Goal: Task Accomplishment & Management: Use online tool/utility

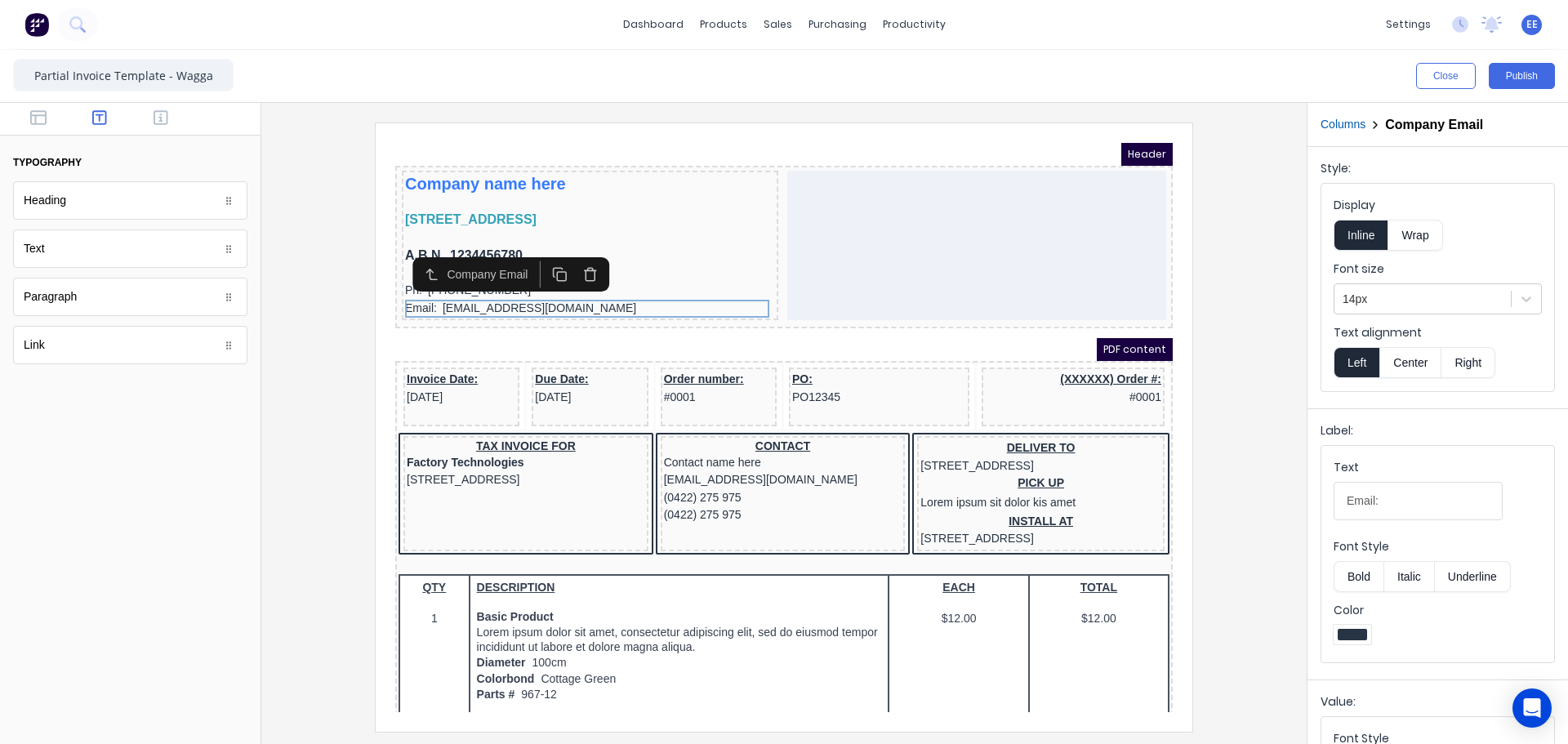
click at [303, 396] on div at bounding box center [784, 427] width 1019 height 609
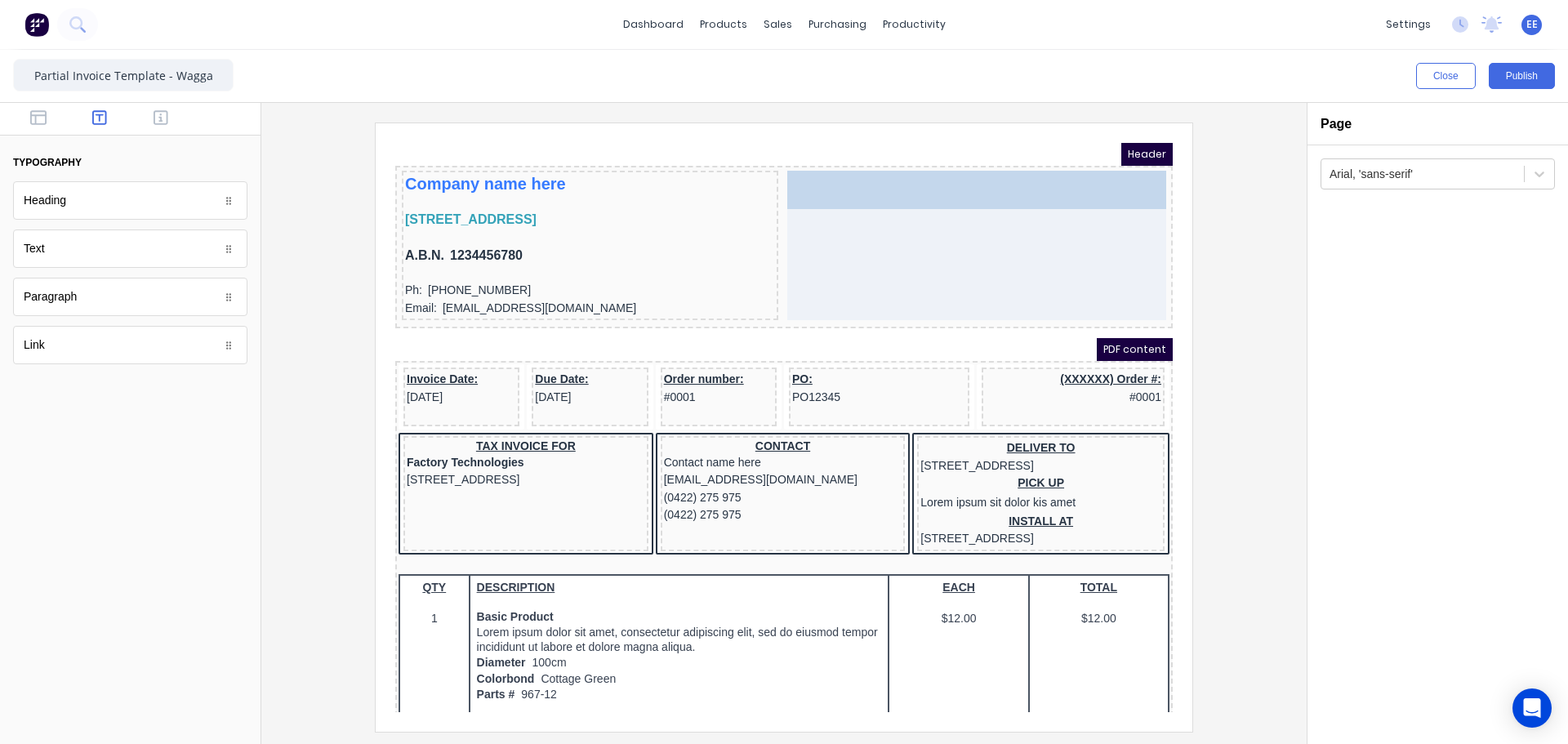
drag, startPoint x: 60, startPoint y: 200, endPoint x: 973, endPoint y: 221, distance: 913.2
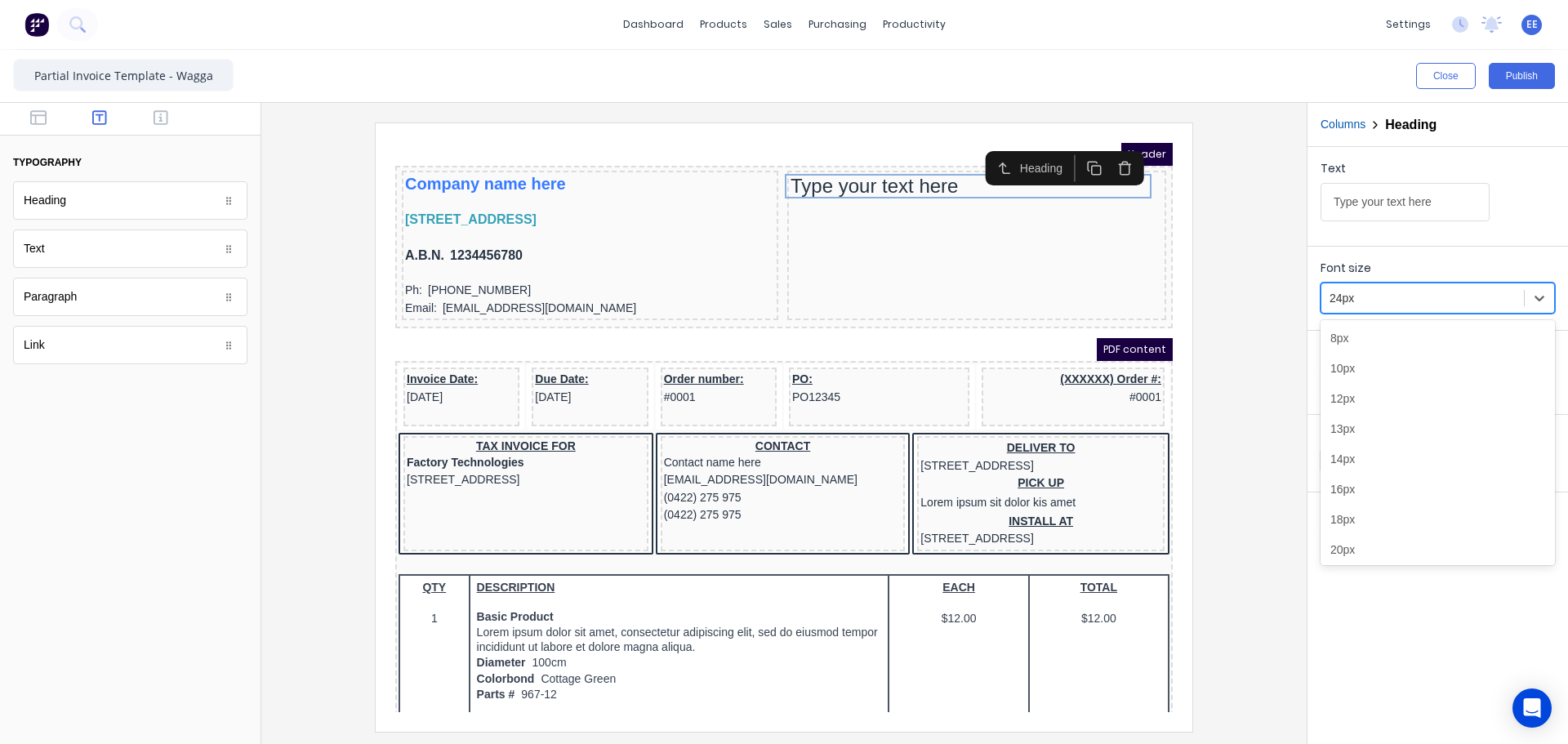
click at [1400, 295] on div at bounding box center [1422, 298] width 186 height 21
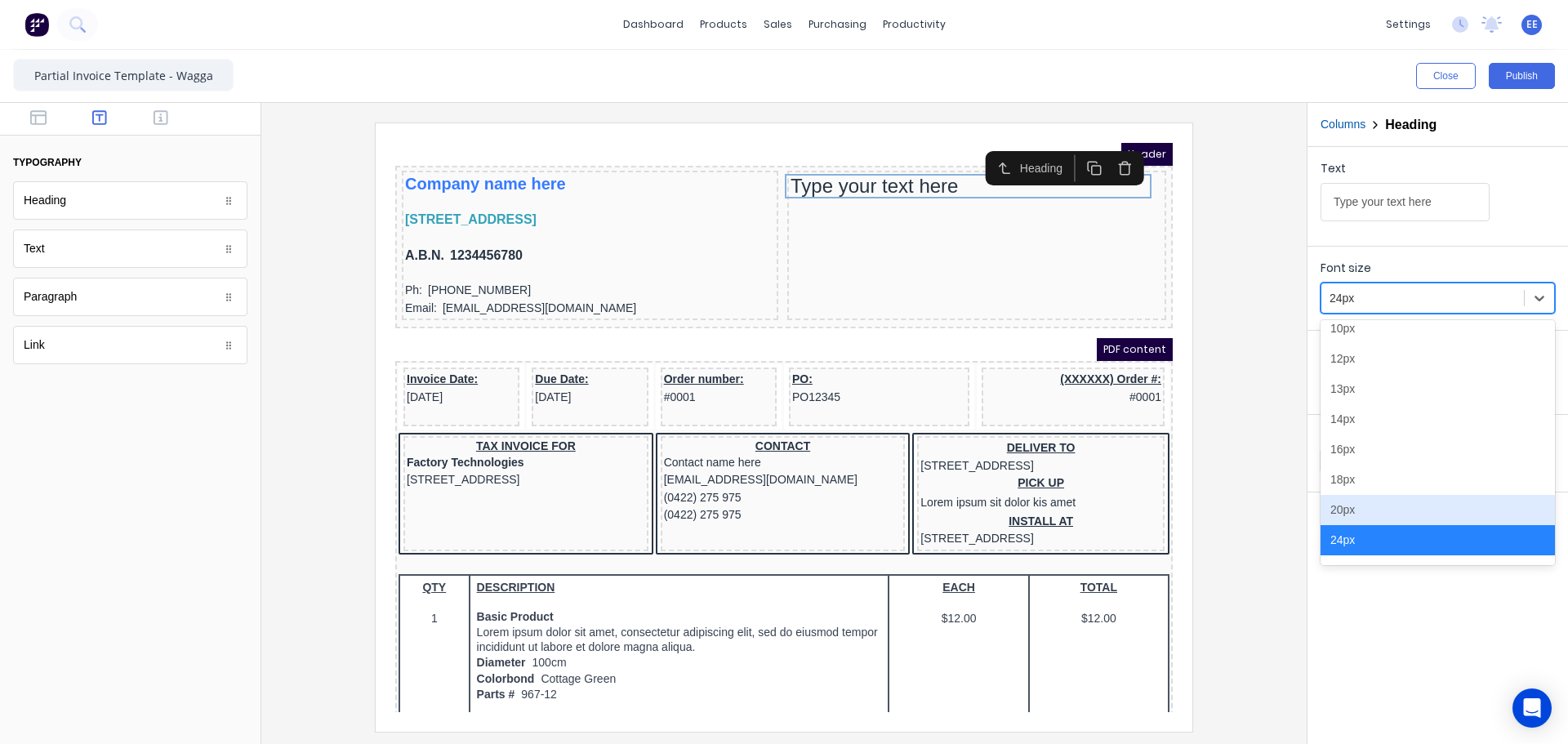
click at [1373, 515] on div "20px" at bounding box center [1437, 510] width 234 height 30
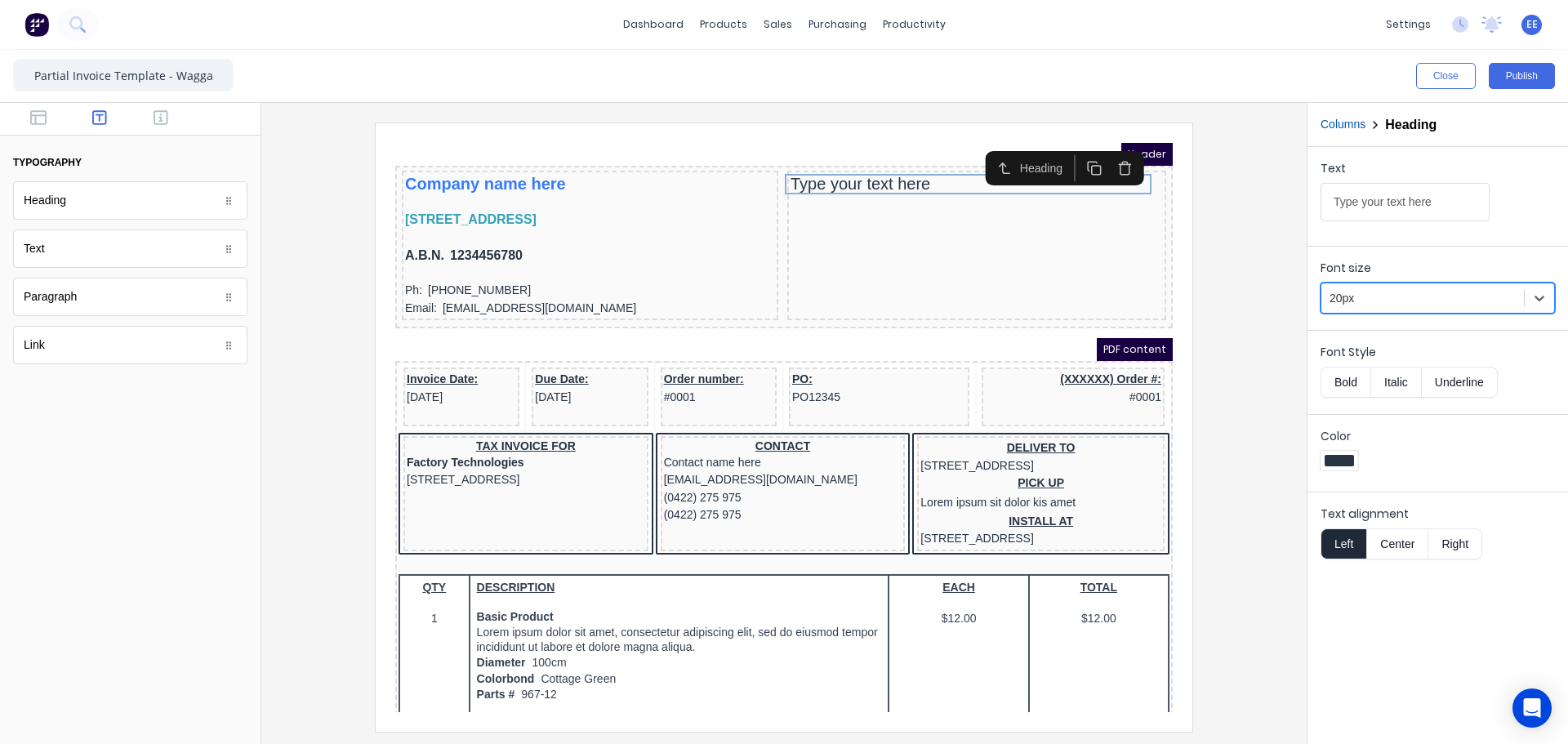
click at [1447, 534] on button "Right" at bounding box center [1455, 544] width 54 height 31
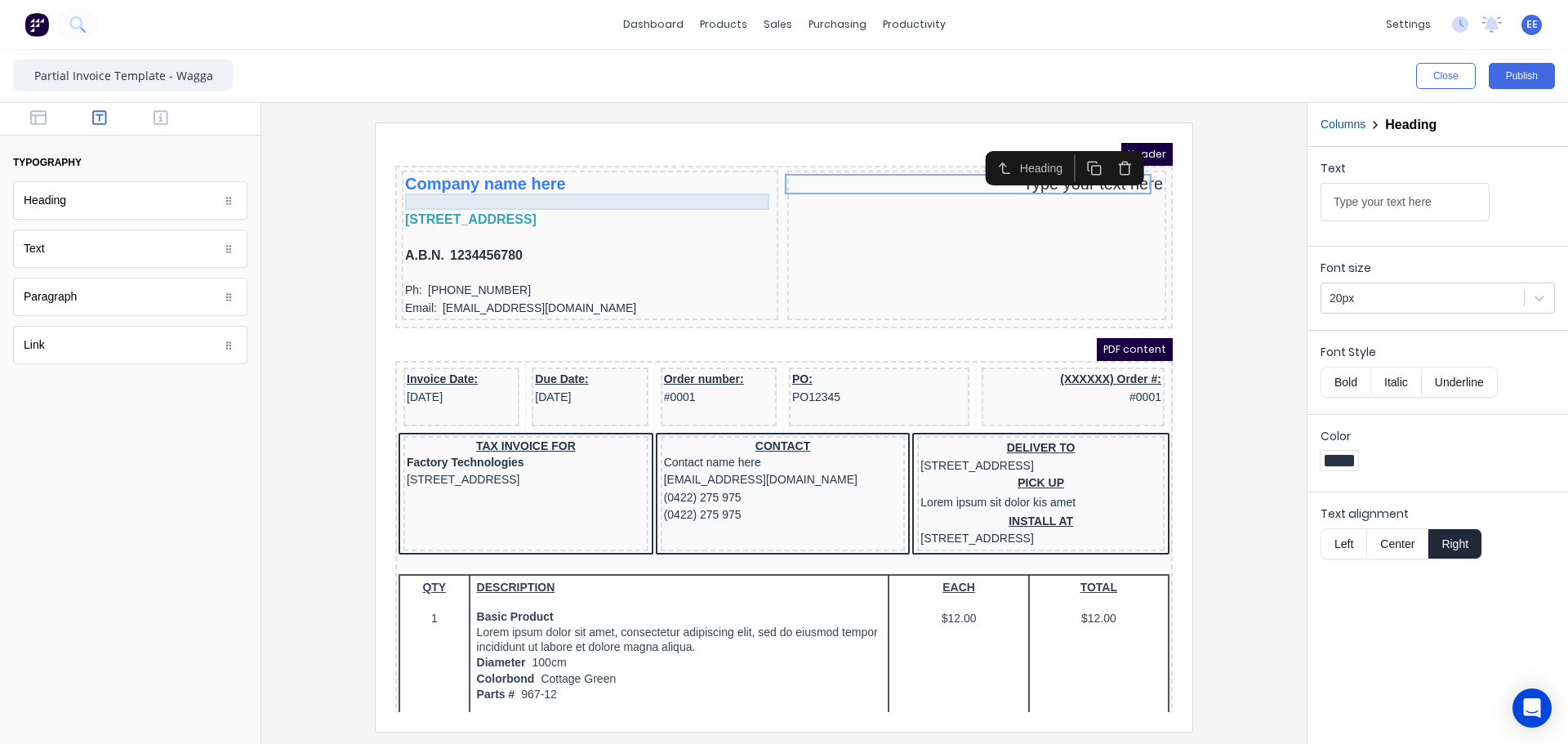
click at [481, 183] on div at bounding box center [570, 182] width 370 height 17
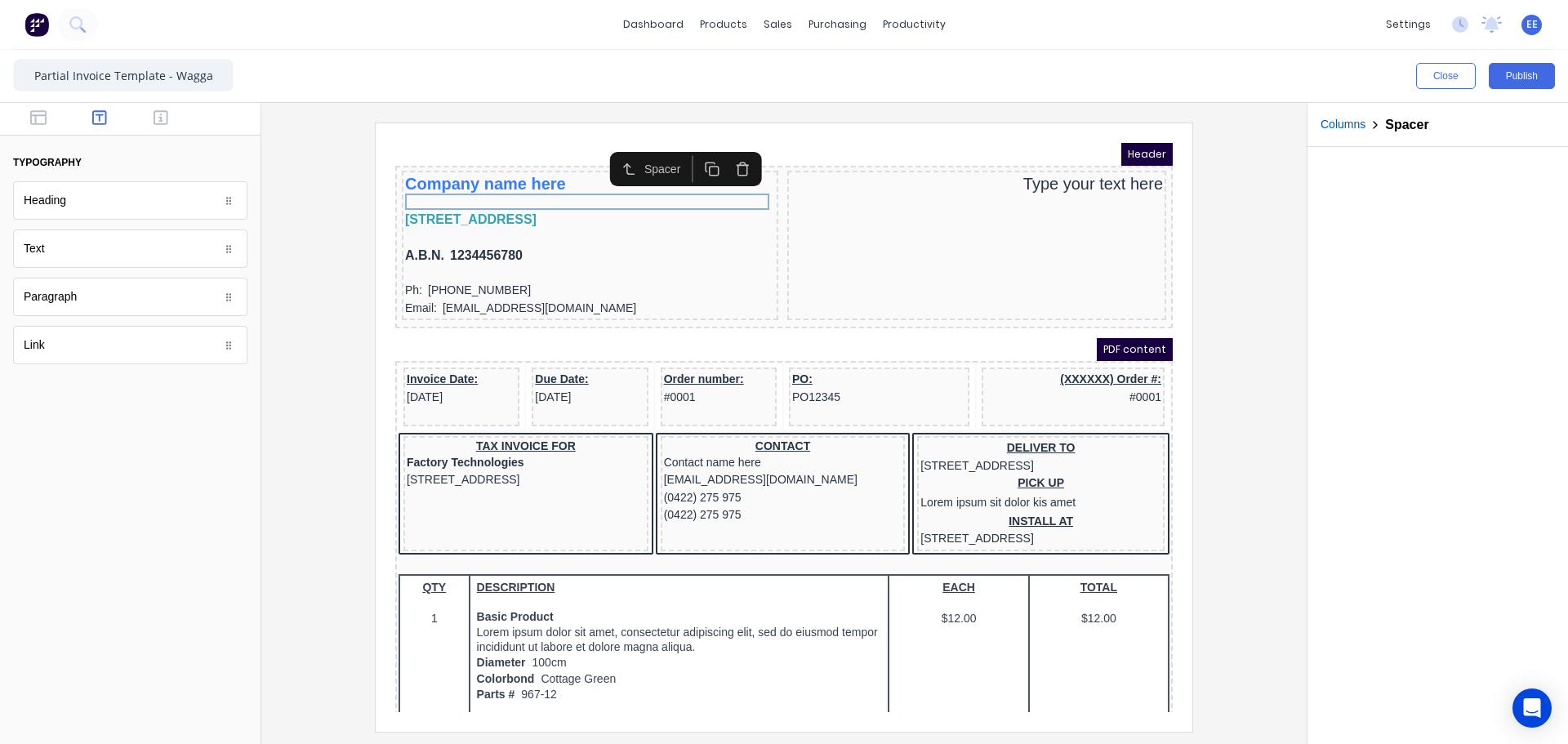
click at [699, 152] on rect "button" at bounding box center [694, 151] width 9 height 9
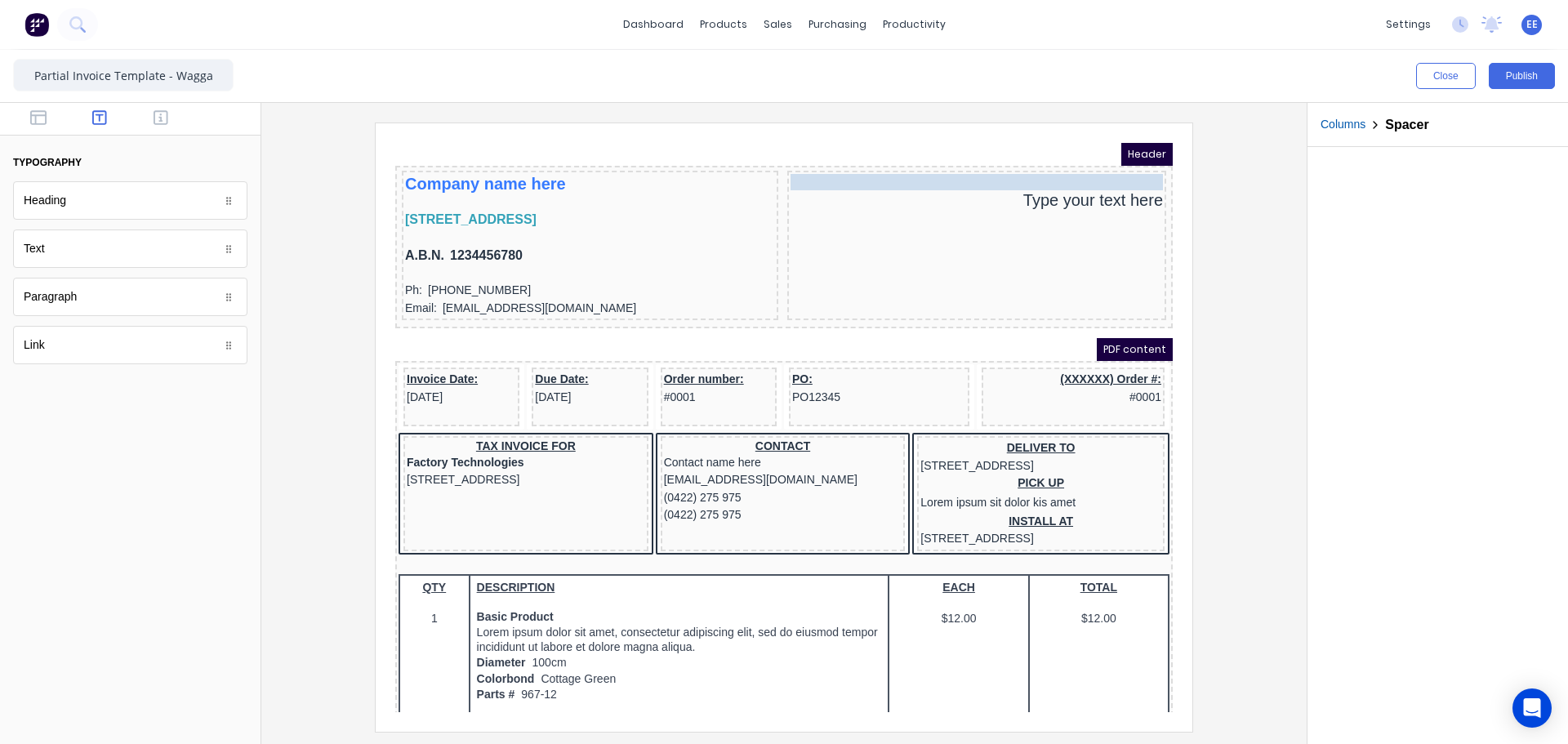
drag, startPoint x: 572, startPoint y: 199, endPoint x: 991, endPoint y: 162, distance: 420.6
click at [1075, 146] on icon "button" at bounding box center [1074, 146] width 16 height 16
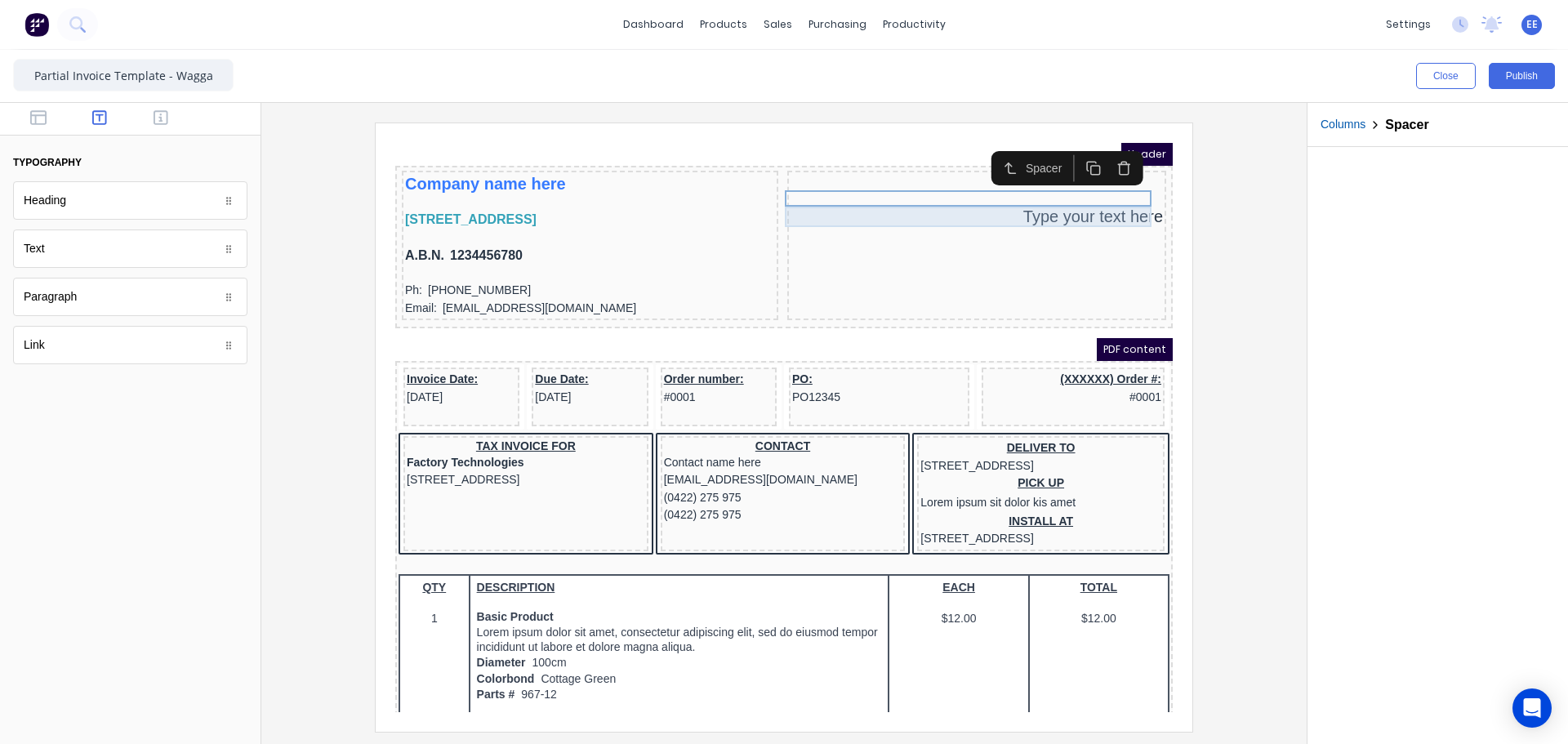
click at [1032, 195] on div "Type your text here" at bounding box center [958, 197] width 373 height 21
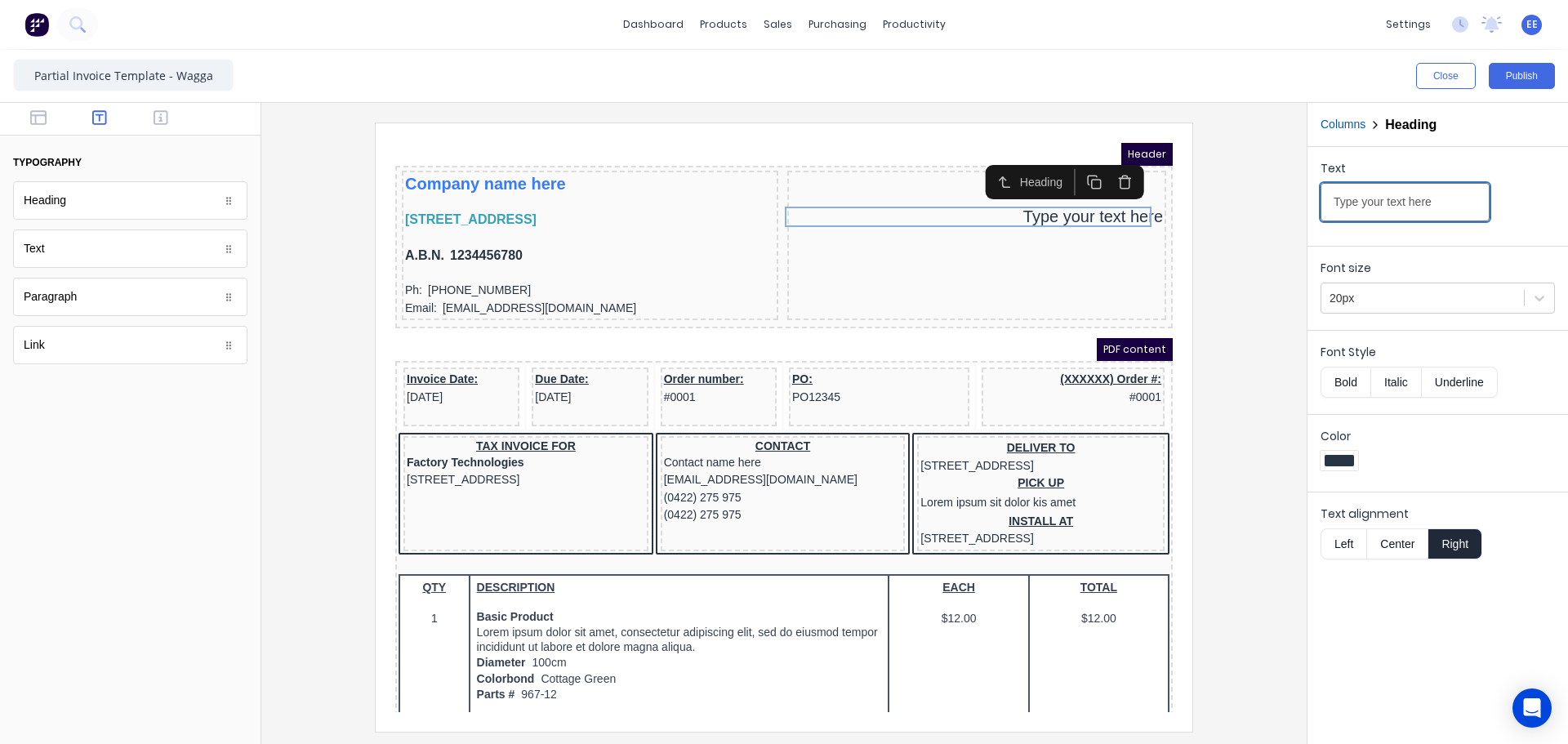
drag, startPoint x: 1447, startPoint y: 203, endPoint x: 1262, endPoint y: 215, distance: 185.4
click at [1262, 215] on div "Close Publish Components typography Heading Heading Text Text Paragraph Paragra…" at bounding box center [784, 397] width 1568 height 694
type input "Tax Invoice"
click at [1104, 270] on div "Tax Invoice" at bounding box center [957, 225] width 379 height 149
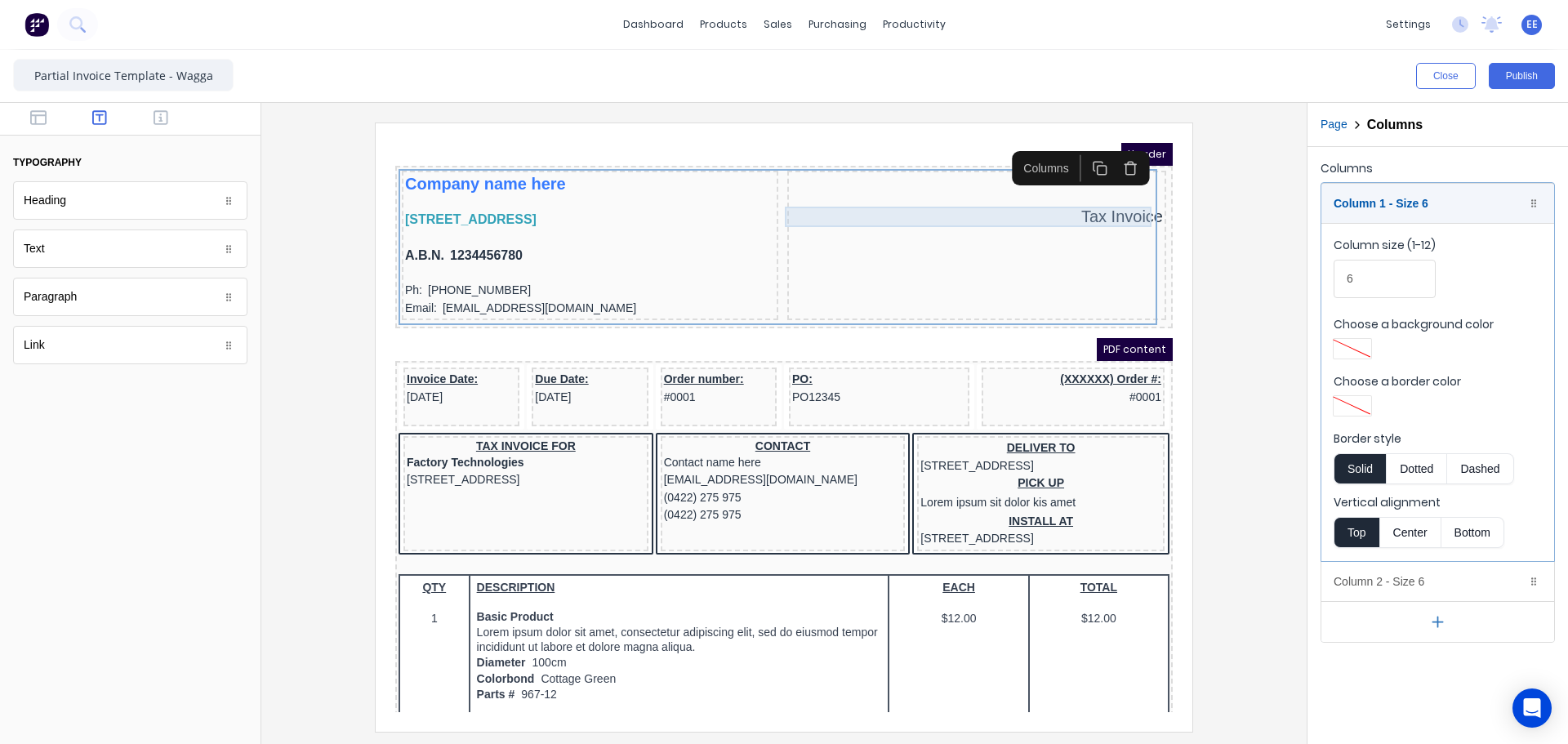
click at [1085, 202] on div "Tax Invoice" at bounding box center [958, 197] width 373 height 21
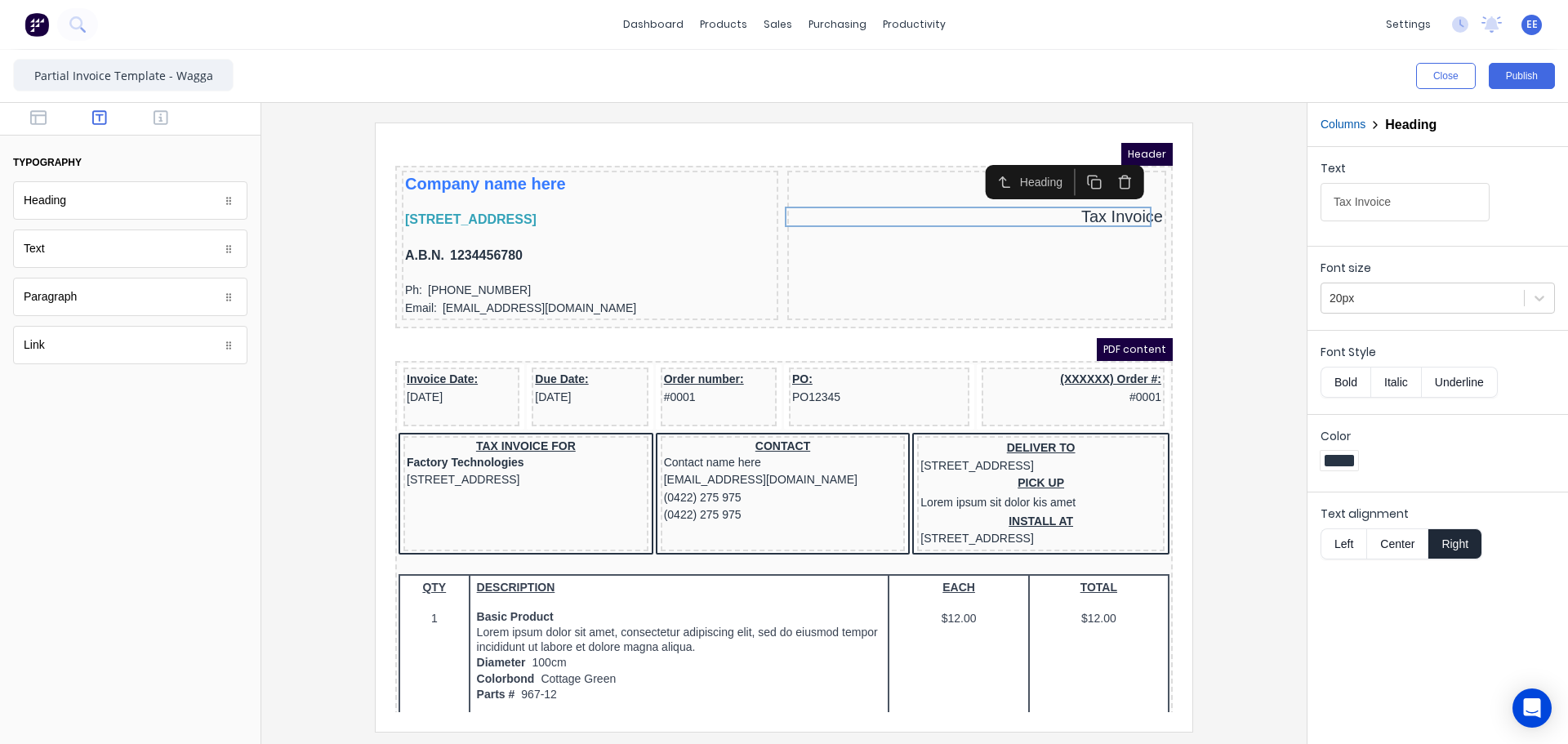
click at [1339, 379] on button "Bold" at bounding box center [1345, 382] width 50 height 31
click at [640, 196] on div "[STREET_ADDRESS]" at bounding box center [570, 200] width 370 height 20
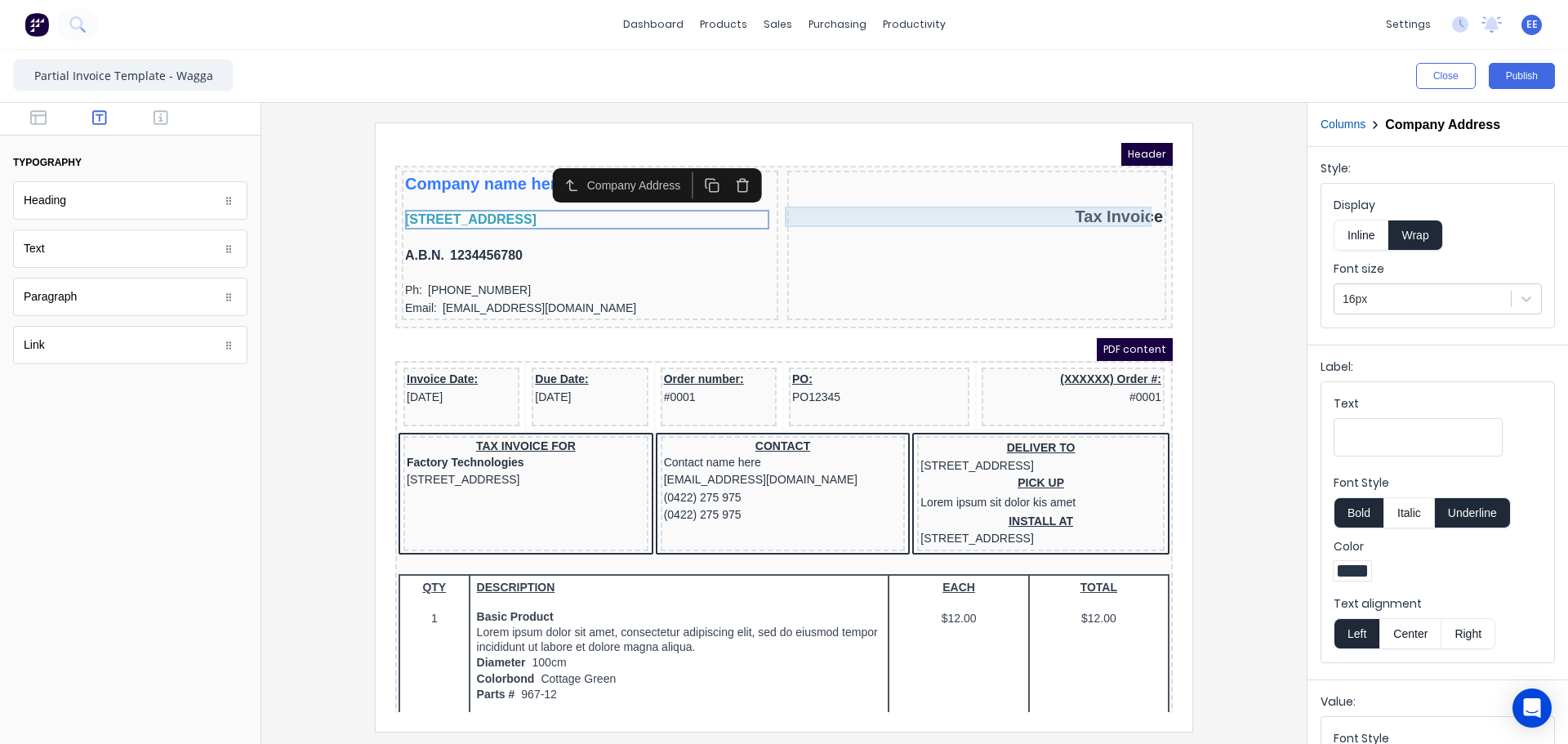
click at [1031, 194] on div "Tax Invoice" at bounding box center [958, 197] width 373 height 21
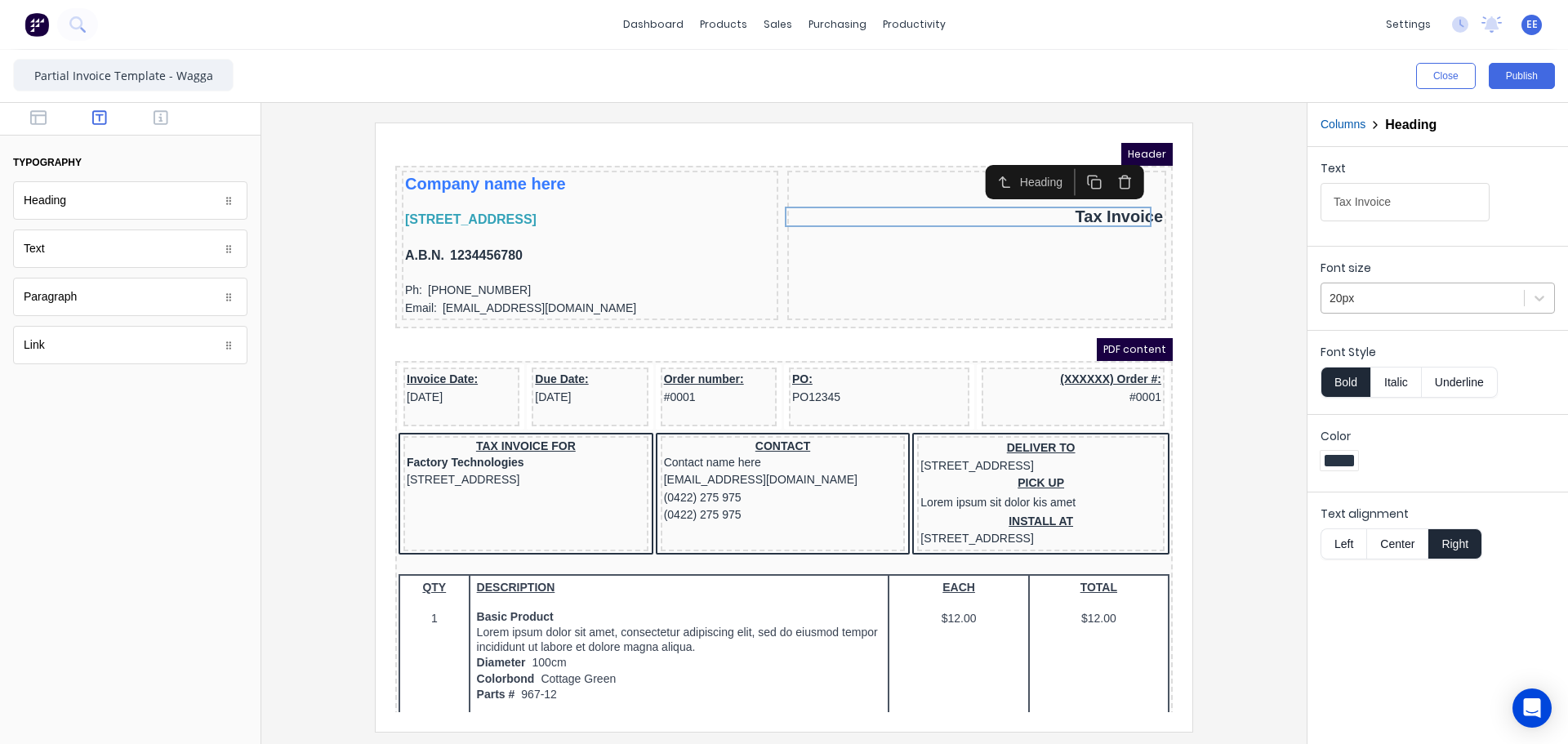
click at [1347, 283] on div "20px" at bounding box center [1437, 297] width 234 height 31
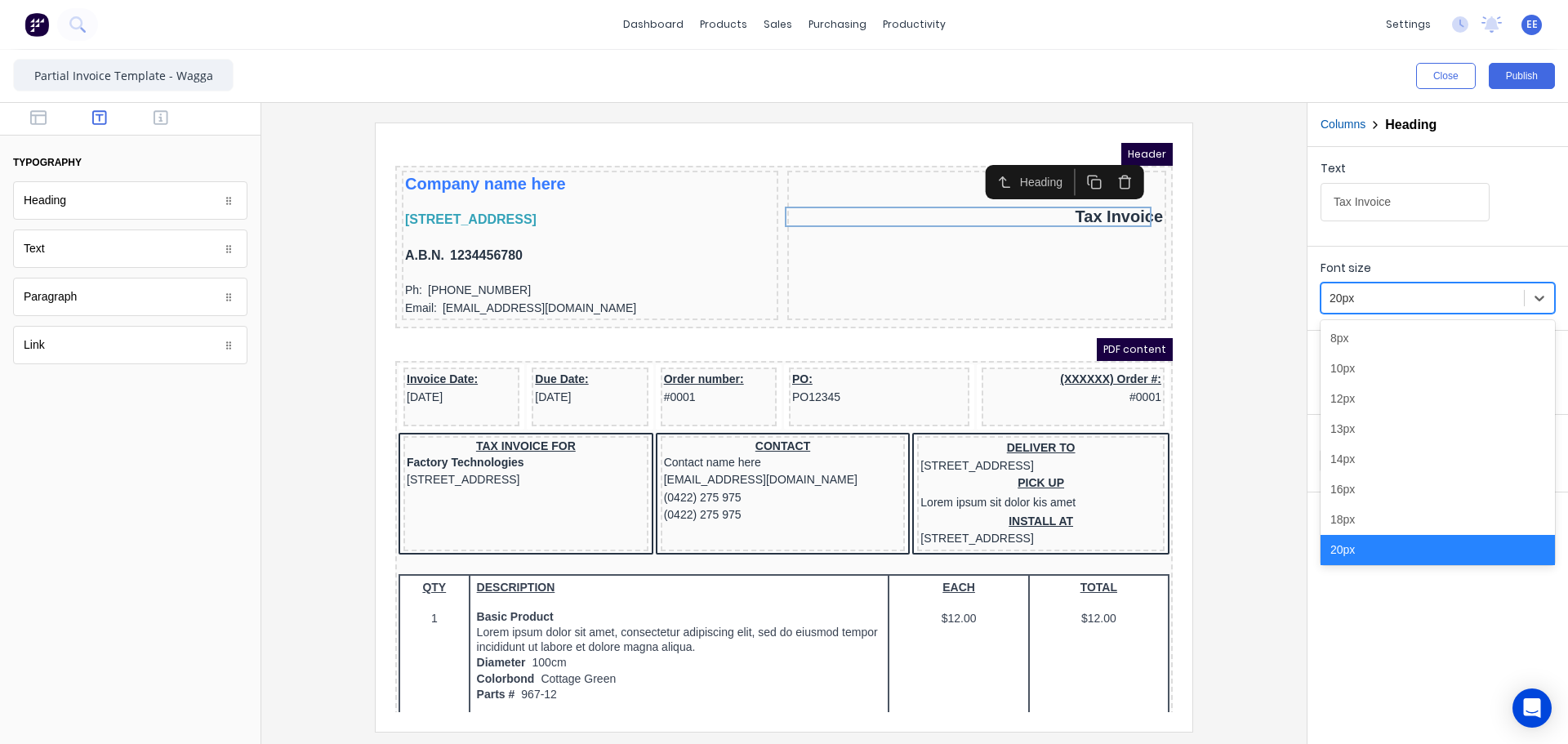
scroll to position [10, 0]
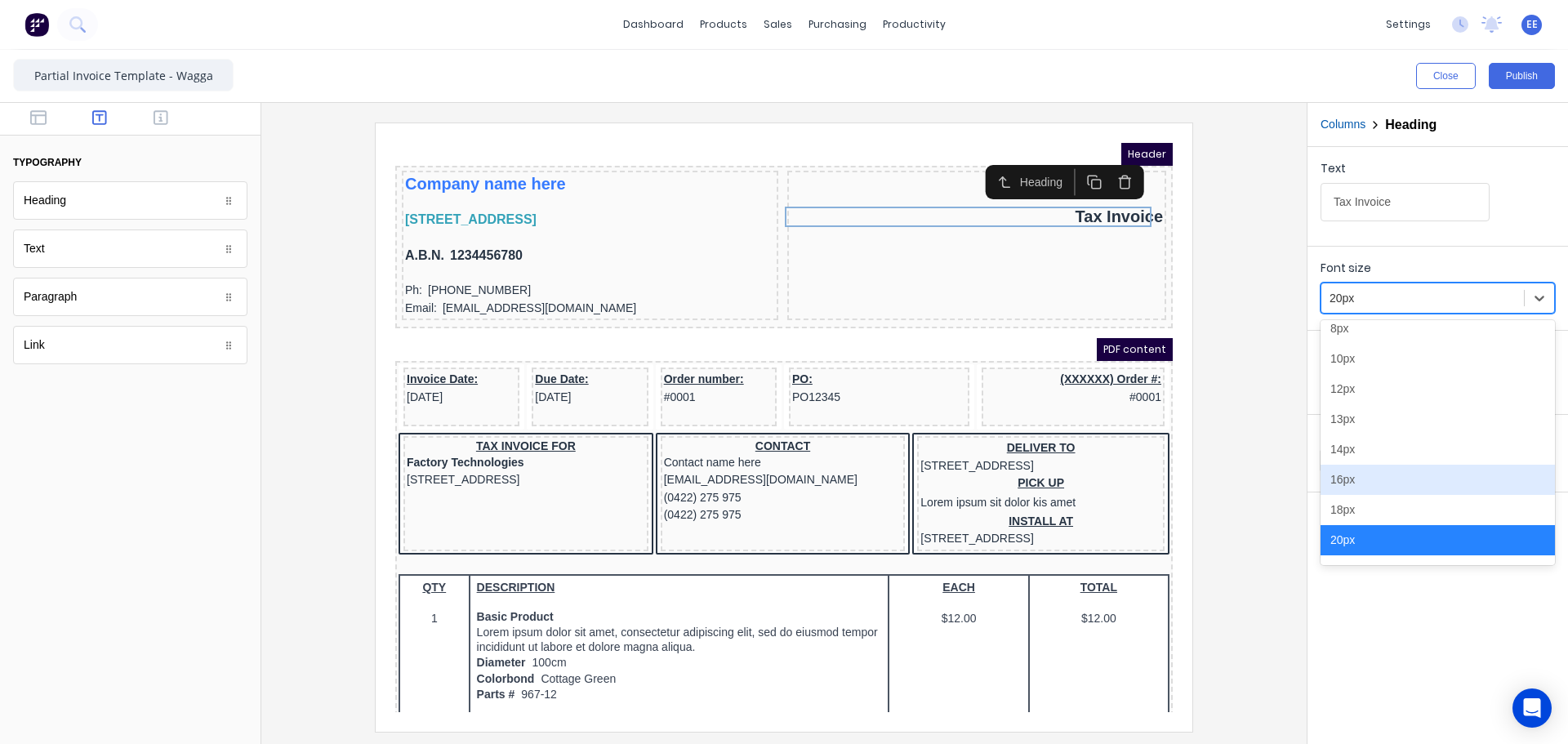
click at [1366, 481] on div "16px" at bounding box center [1437, 480] width 234 height 30
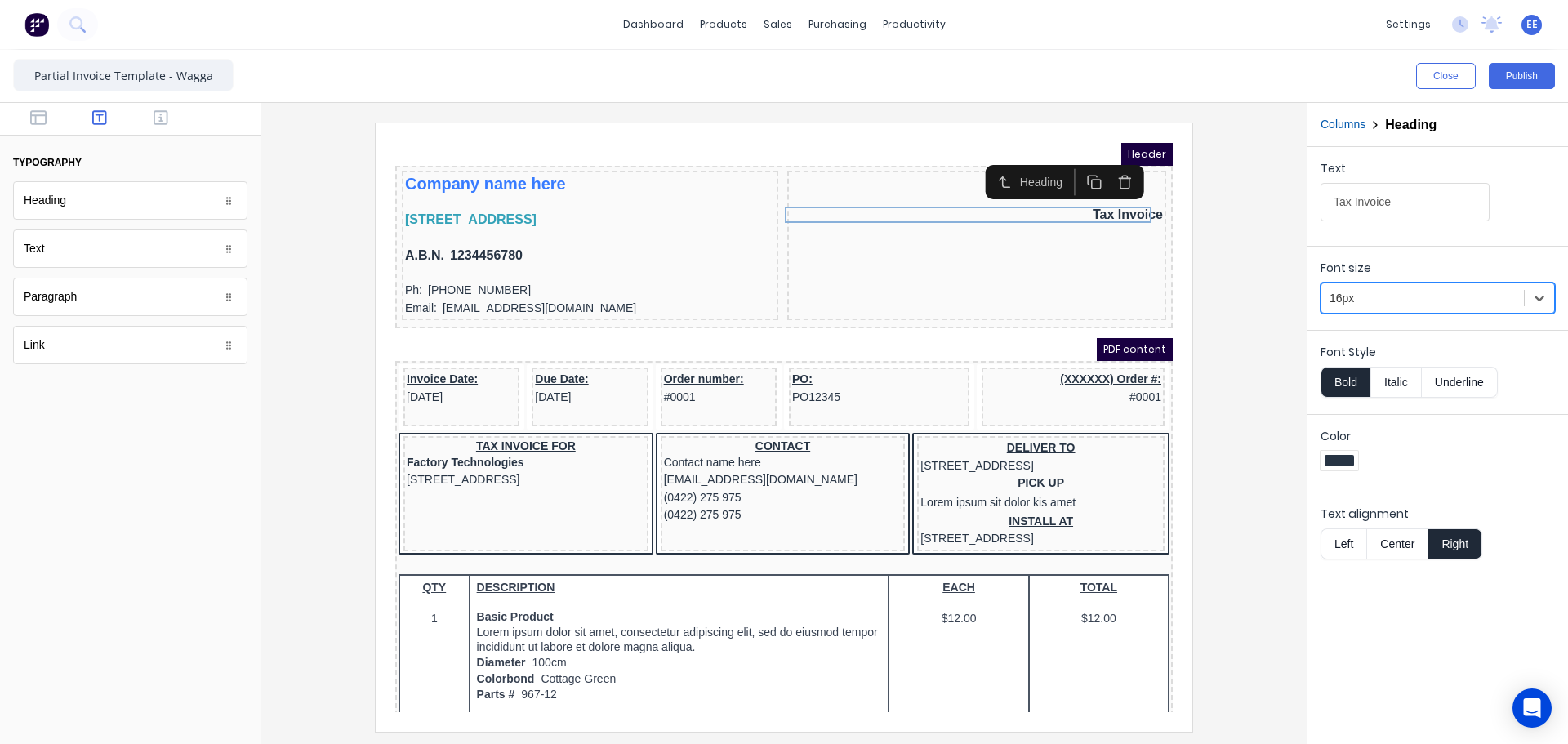
click at [1357, 291] on div at bounding box center [1422, 298] width 186 height 21
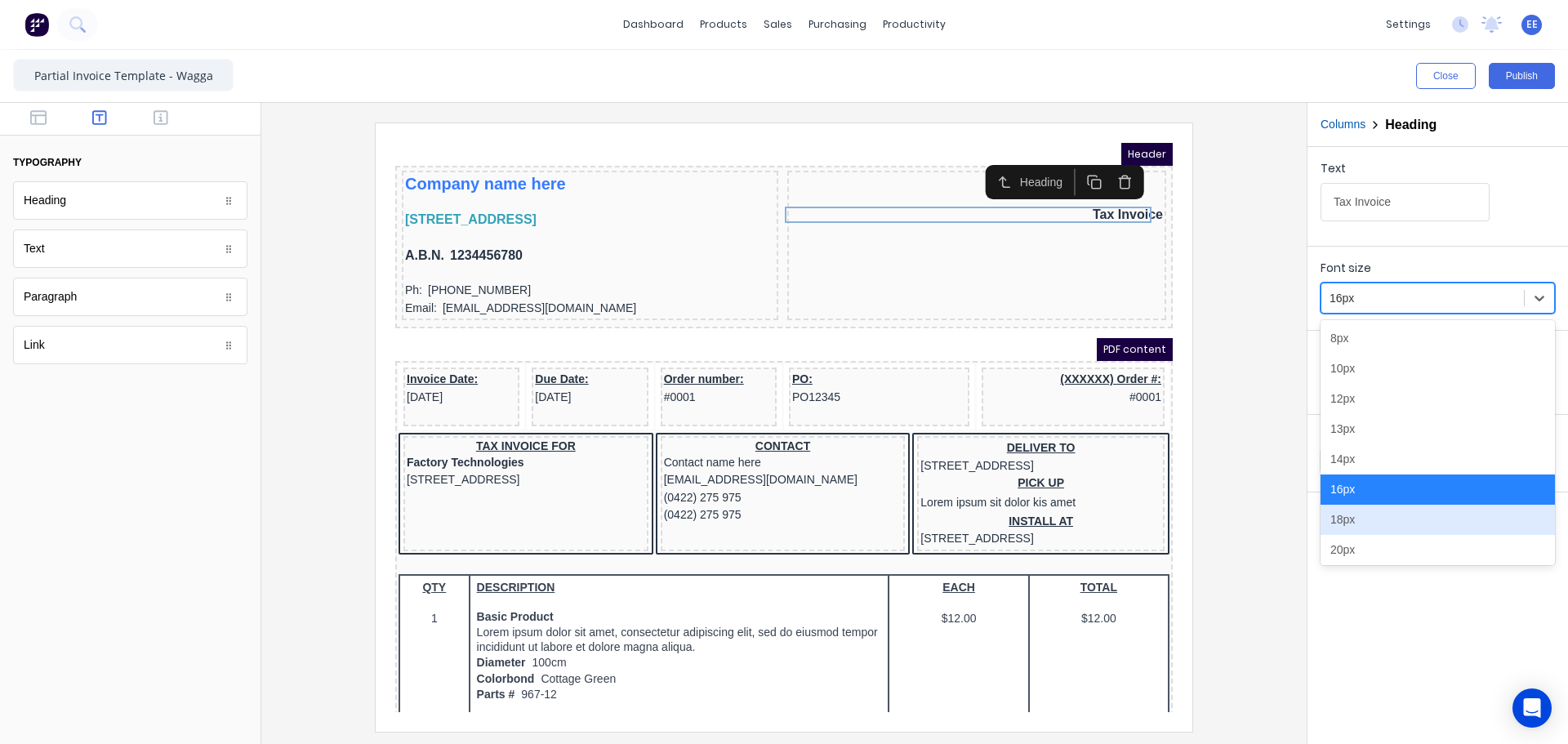
click at [1360, 519] on div "18px" at bounding box center [1437, 519] width 234 height 30
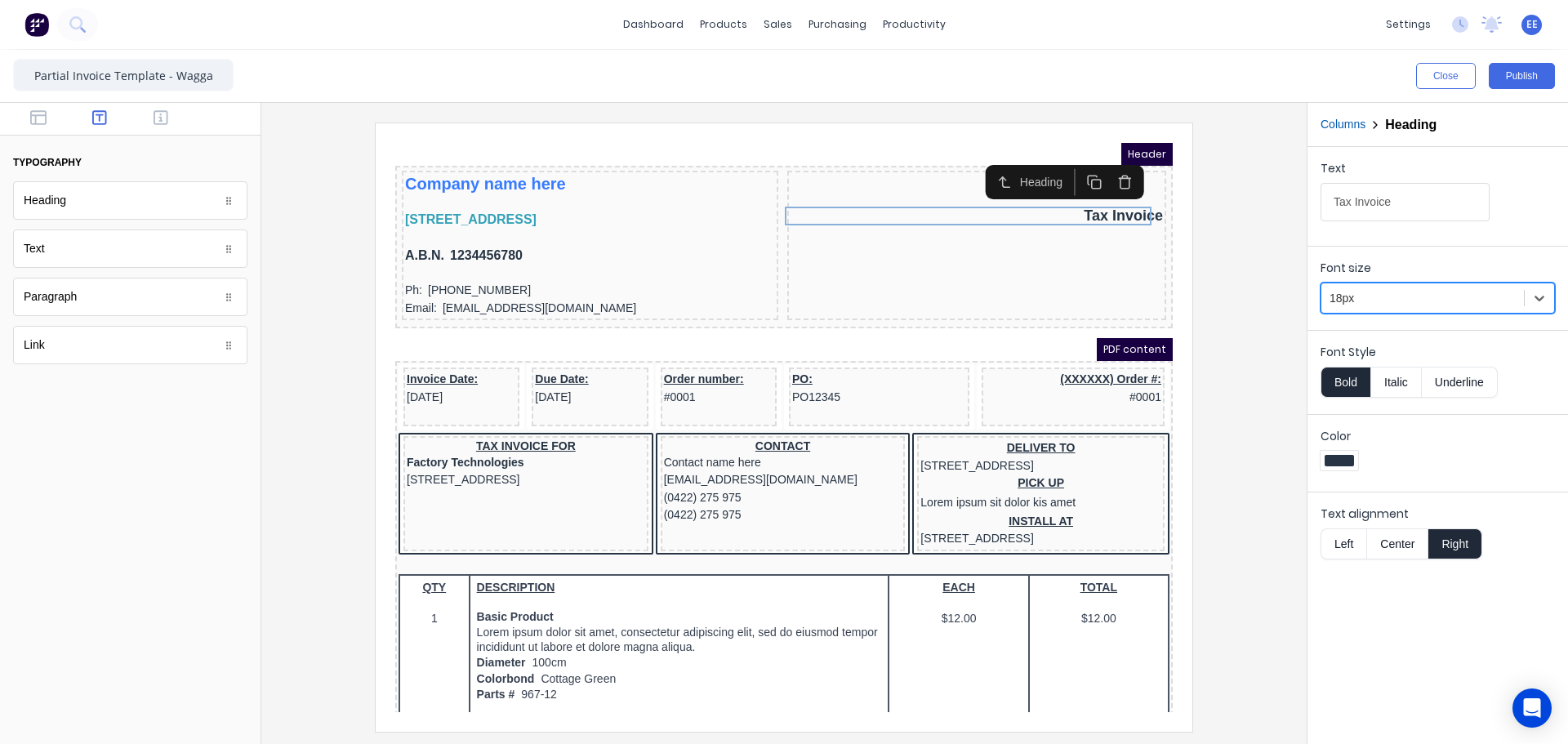
click at [1193, 283] on div at bounding box center [784, 427] width 1019 height 609
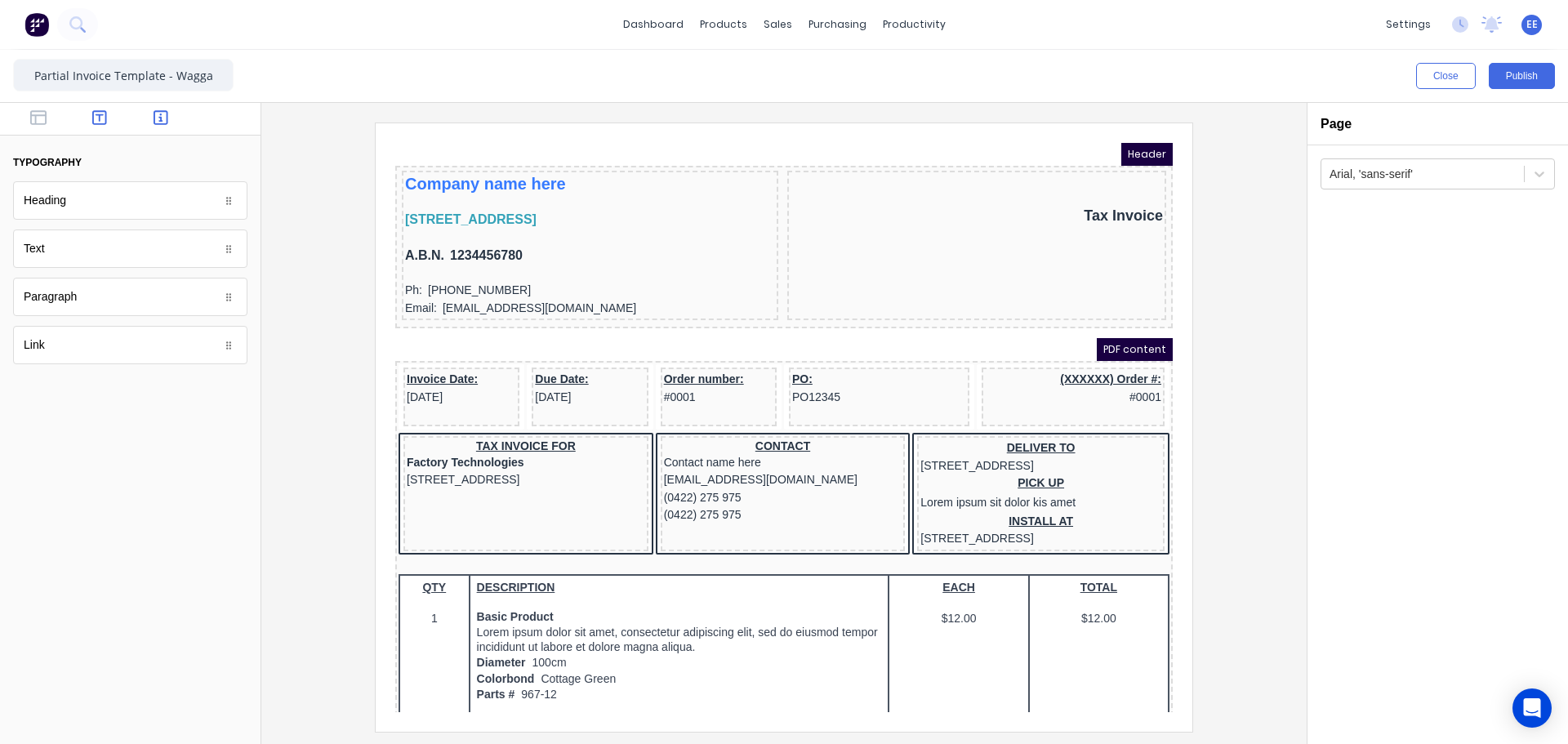
click at [147, 118] on button "button" at bounding box center [162, 119] width 51 height 20
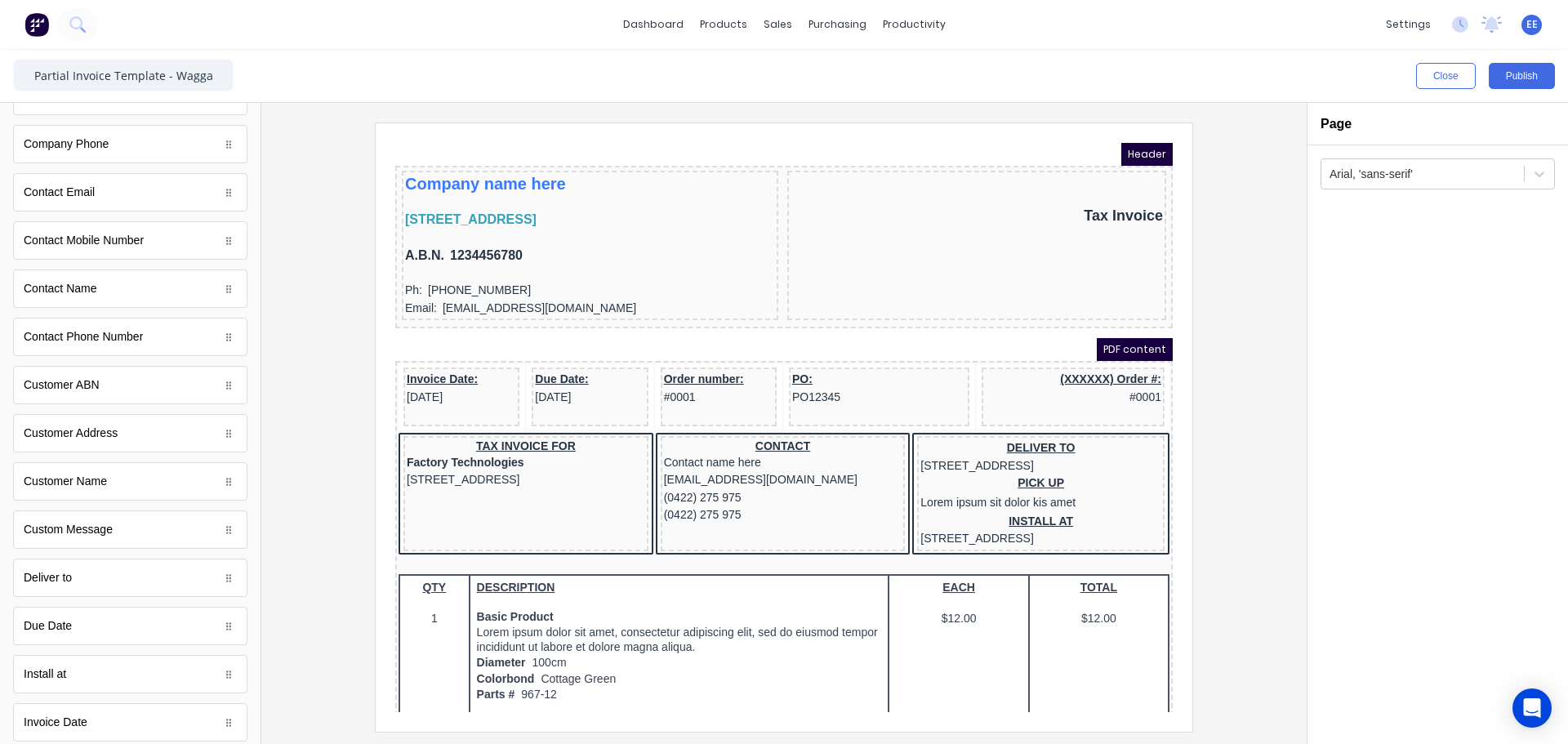
scroll to position [826, 0]
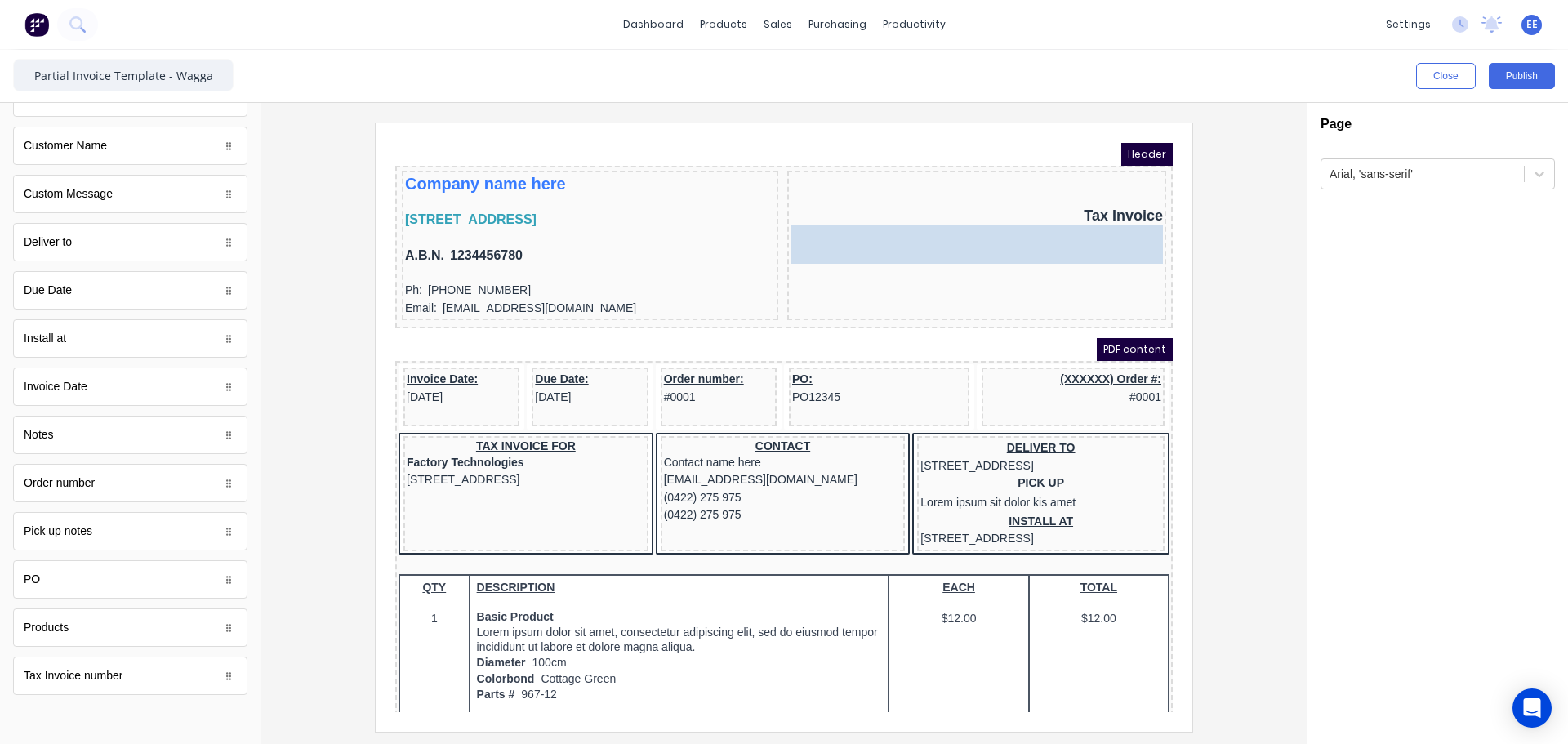
drag, startPoint x: 75, startPoint y: 688, endPoint x: 1100, endPoint y: 251, distance: 1114.3
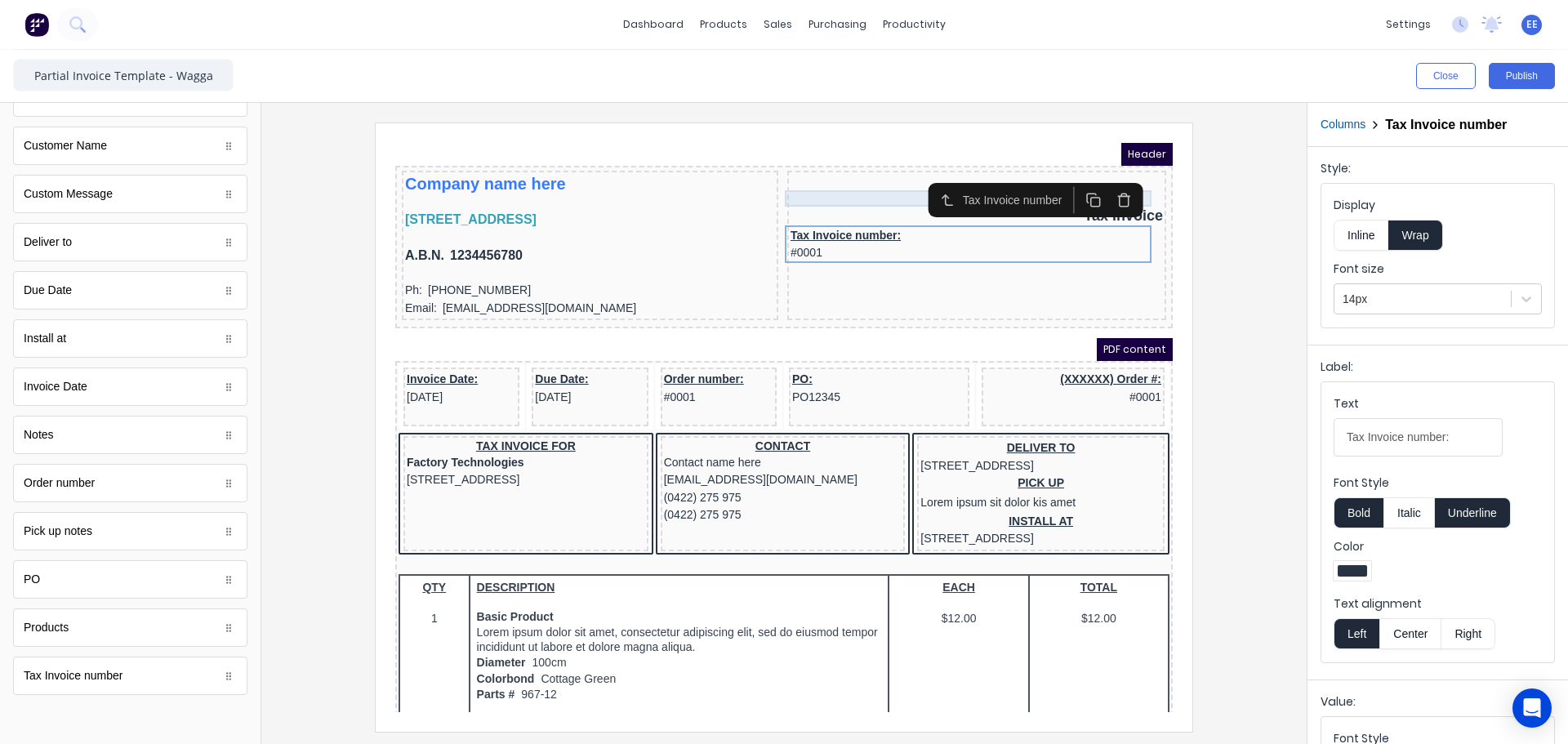
click at [861, 174] on div at bounding box center [958, 179] width 373 height 17
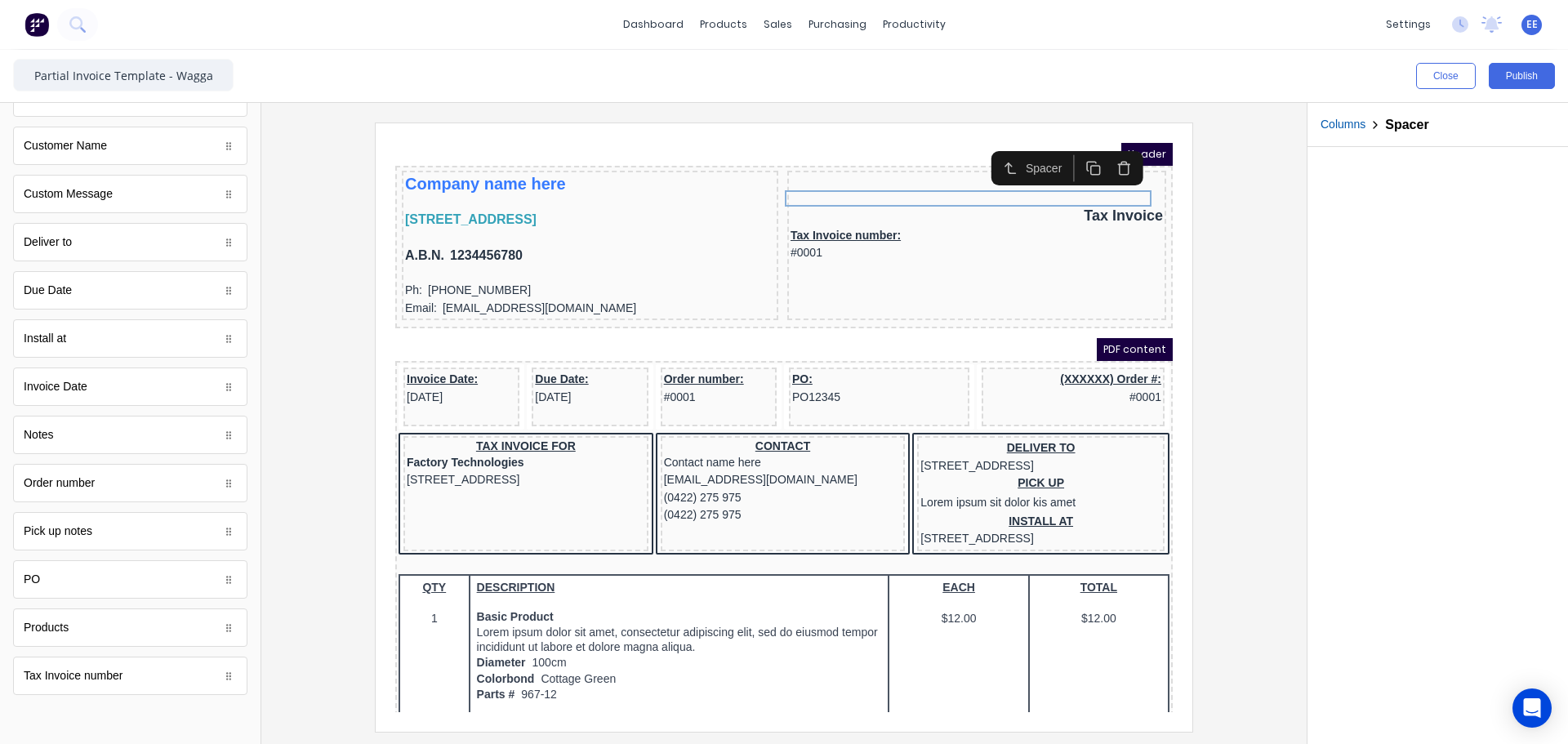
click at [1065, 144] on button "button" at bounding box center [1074, 148] width 30 height 27
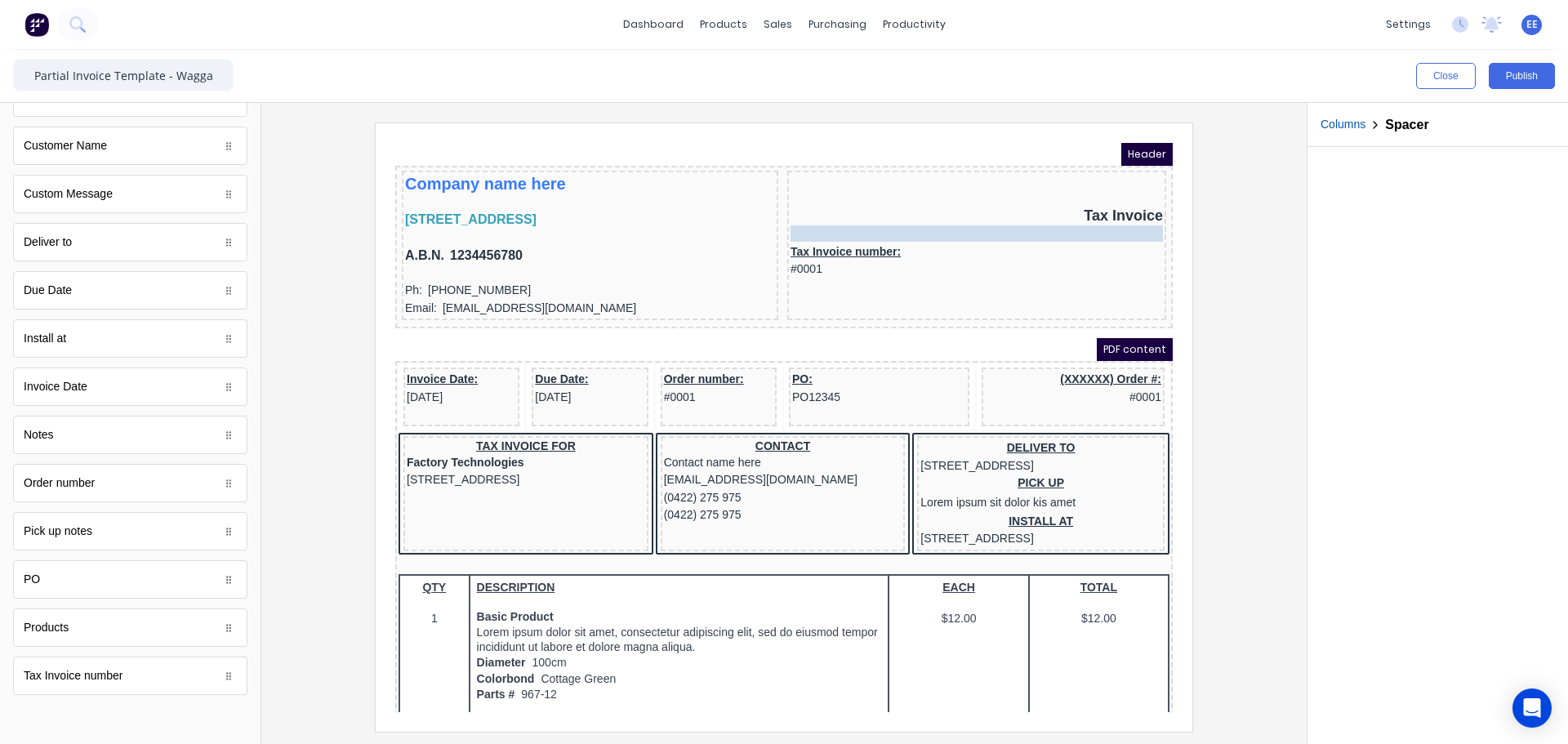
drag, startPoint x: 958, startPoint y: 208, endPoint x: 957, endPoint y: 220, distance: 12.0
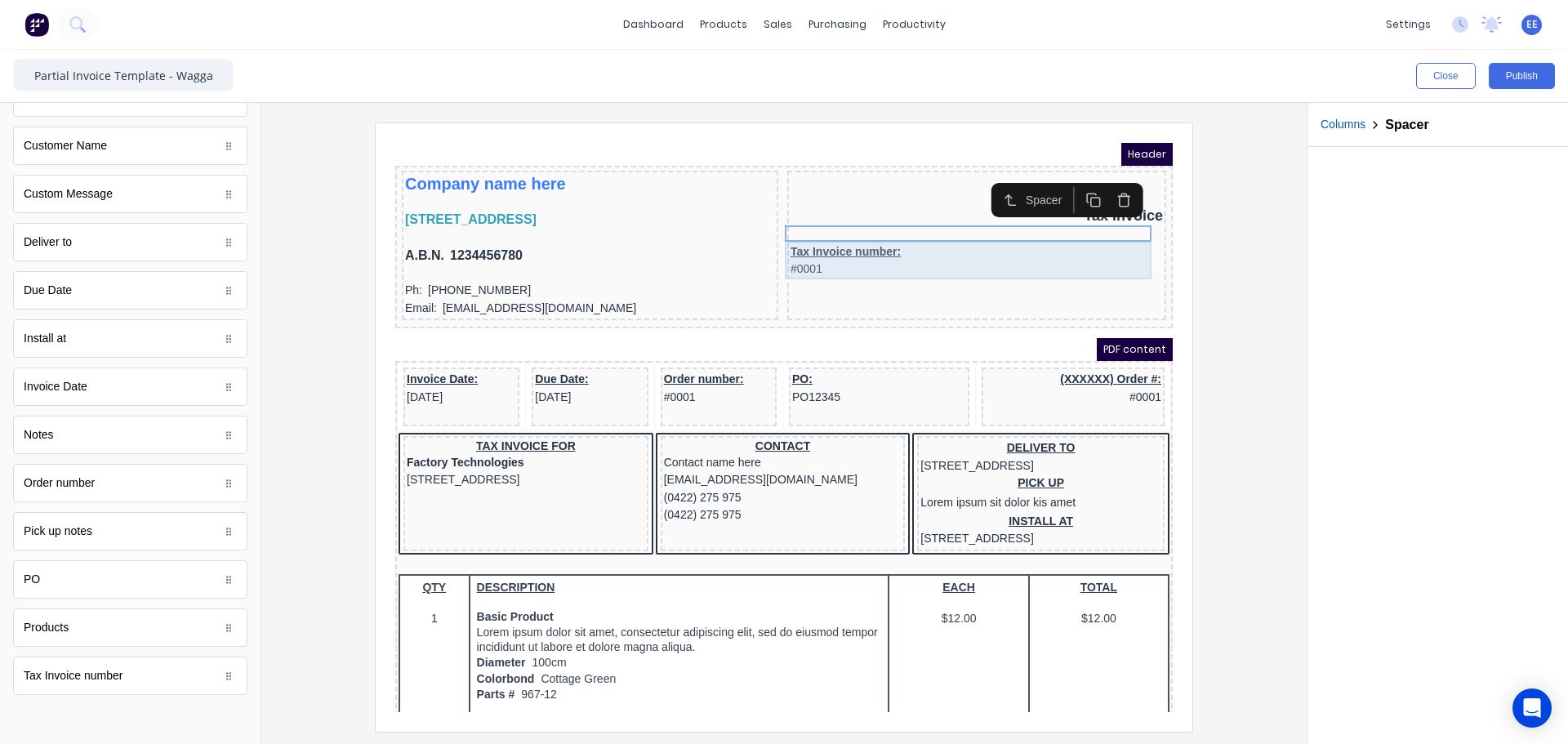
click at [889, 244] on div "Tax Invoice number: #0001" at bounding box center [958, 240] width 373 height 37
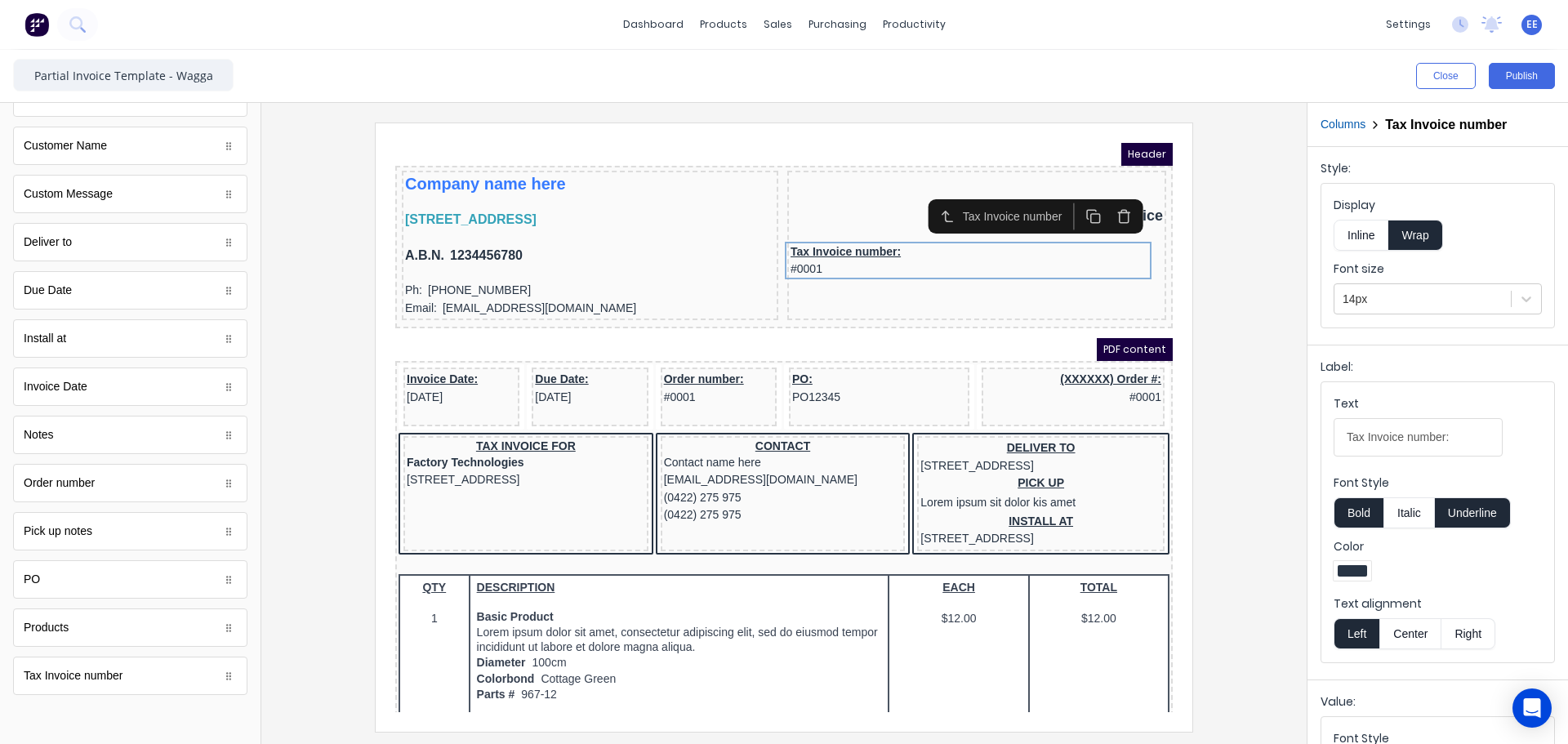
click at [1356, 232] on button "Inline" at bounding box center [1361, 234] width 55 height 31
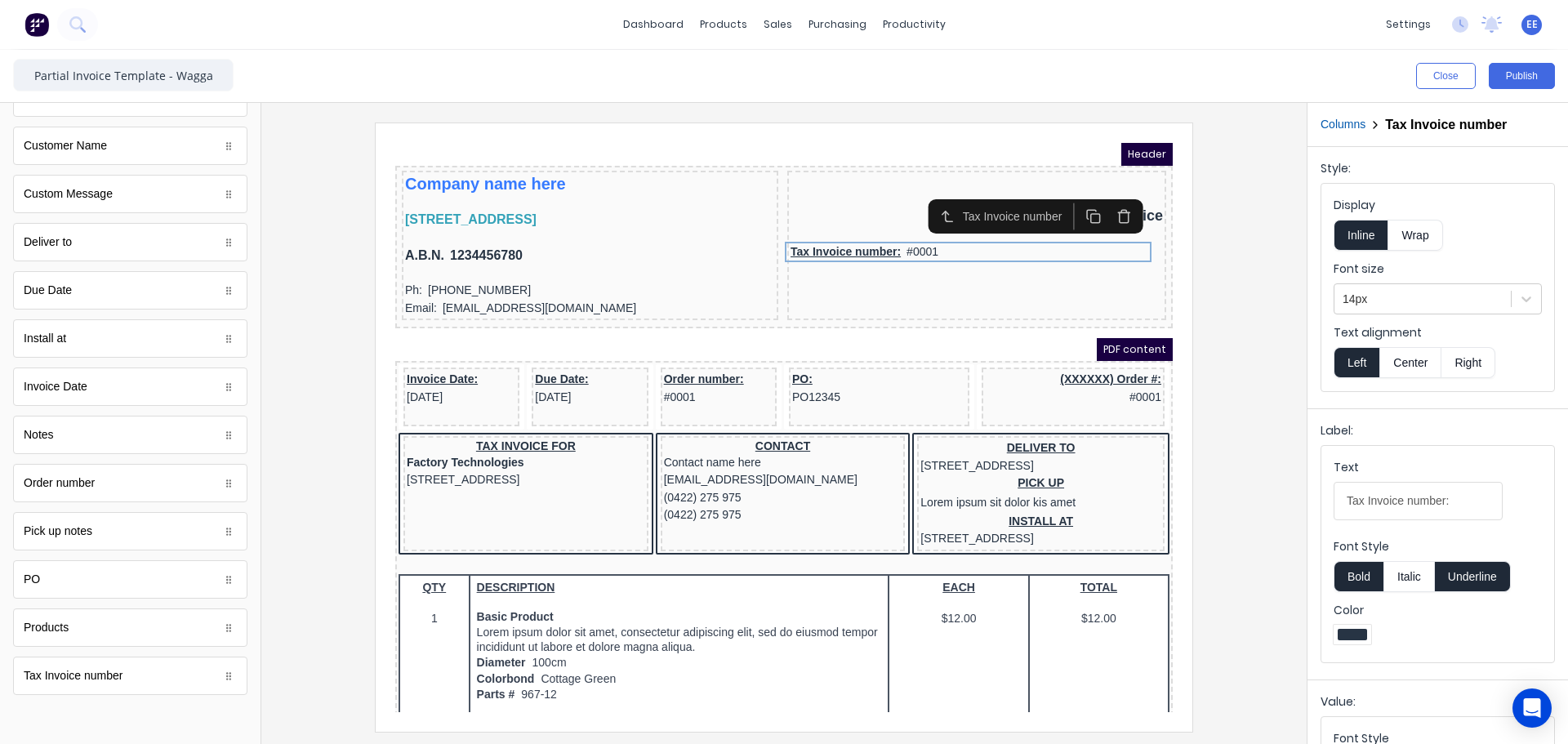
drag, startPoint x: 1477, startPoint y: 582, endPoint x: 1474, endPoint y: 568, distance: 14.3
click at [1477, 582] on button "Underline" at bounding box center [1473, 576] width 76 height 31
drag, startPoint x: 1364, startPoint y: 501, endPoint x: 1304, endPoint y: 501, distance: 60.0
click at [1304, 501] on div "Close Publish Components standard fields Accounting number Accounting number Ba…" at bounding box center [784, 397] width 1568 height 694
type input "Invoice No.:"
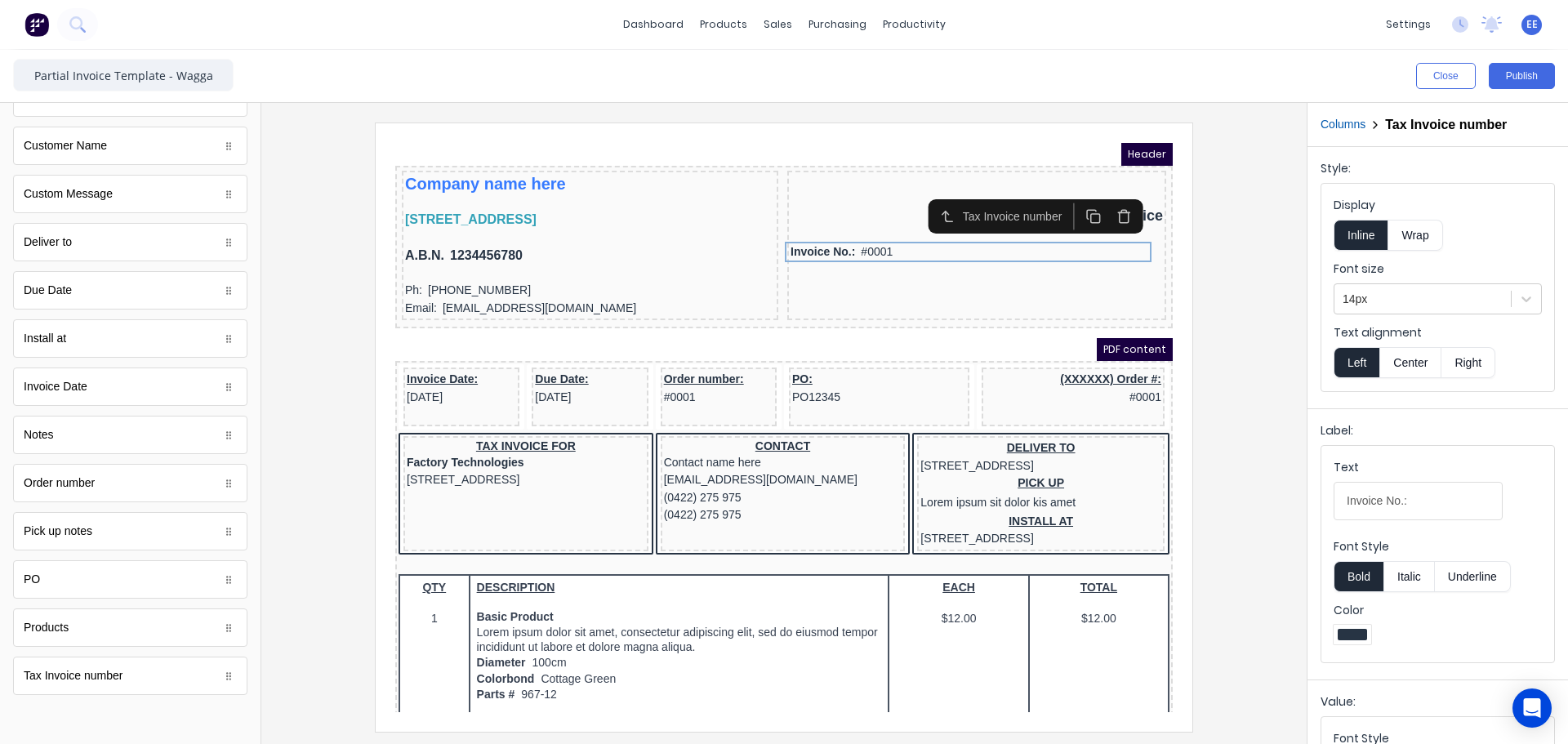
click at [1276, 545] on div at bounding box center [784, 427] width 1019 height 609
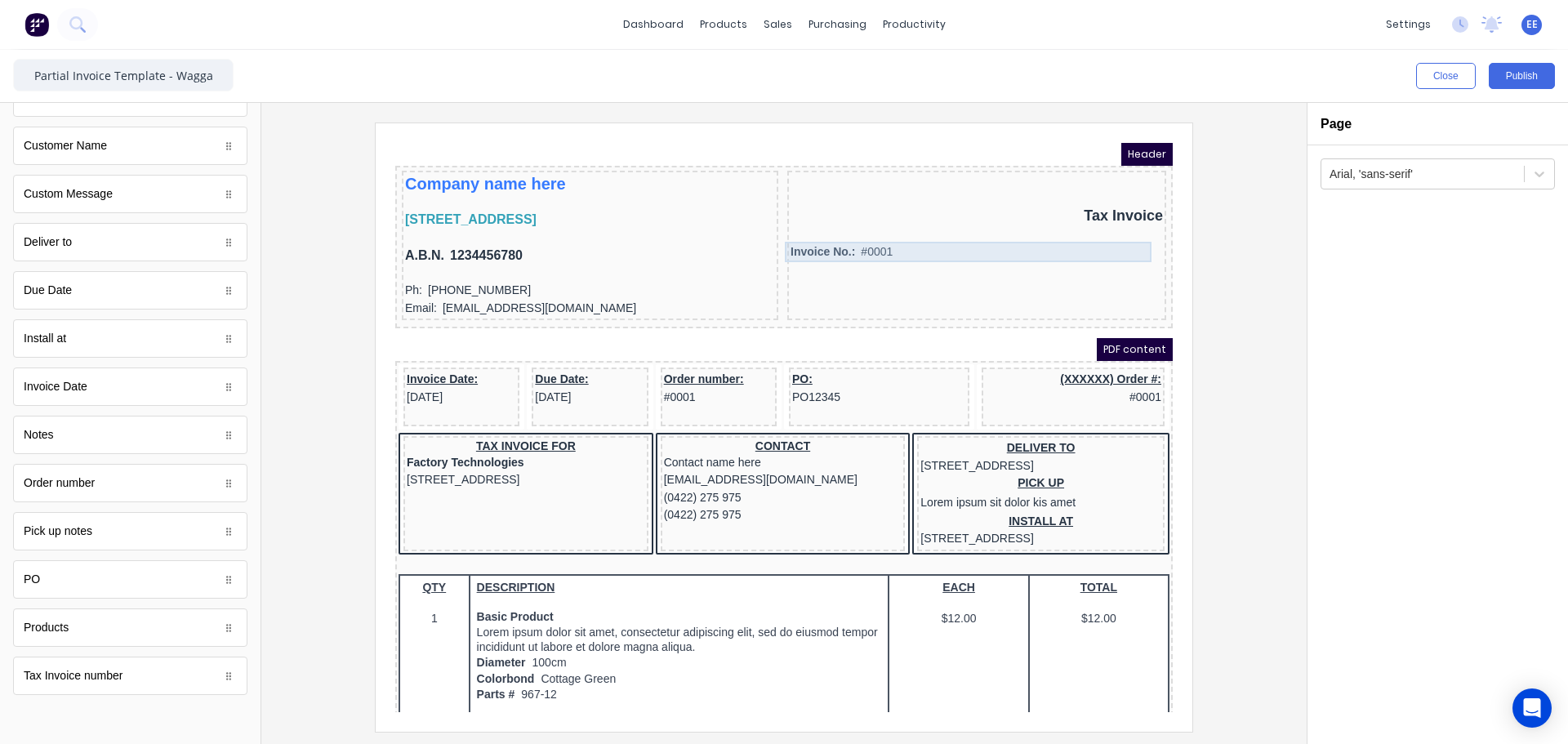
click at [857, 225] on div "Invoice No.: #0001" at bounding box center [958, 232] width 373 height 21
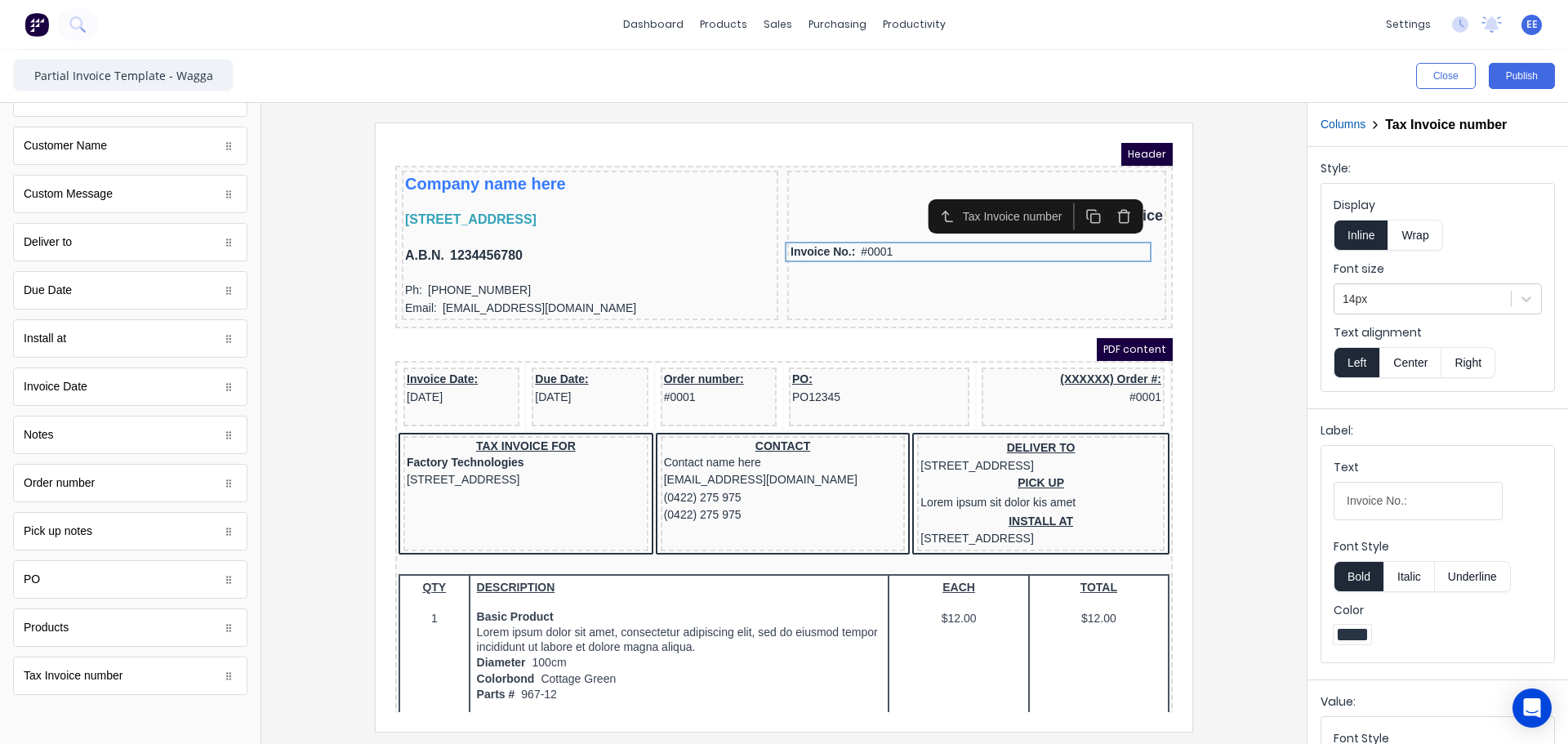
click at [1481, 370] on button "Right" at bounding box center [1468, 362] width 54 height 31
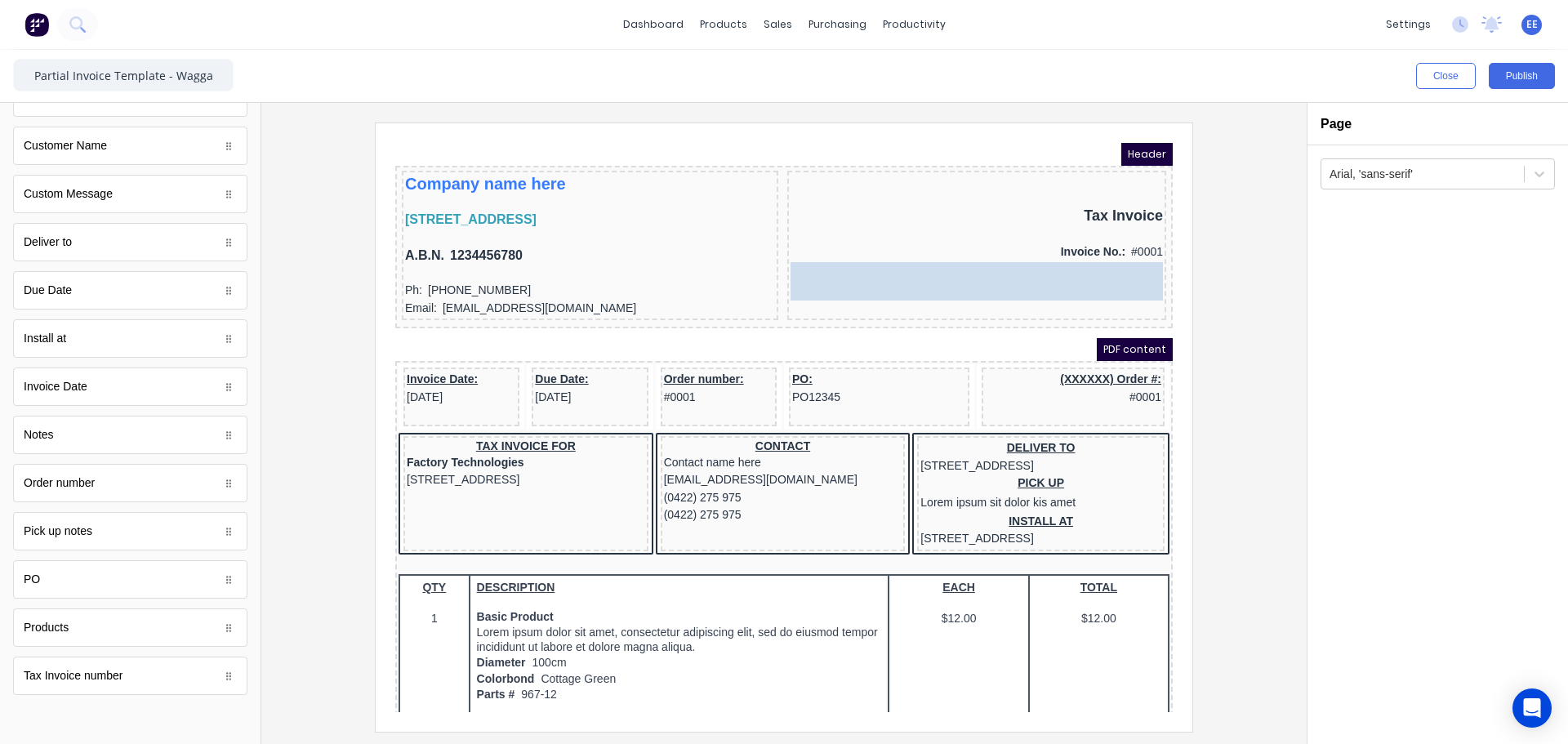
drag, startPoint x: 89, startPoint y: 396, endPoint x: 1109, endPoint y: 271, distance: 1027.6
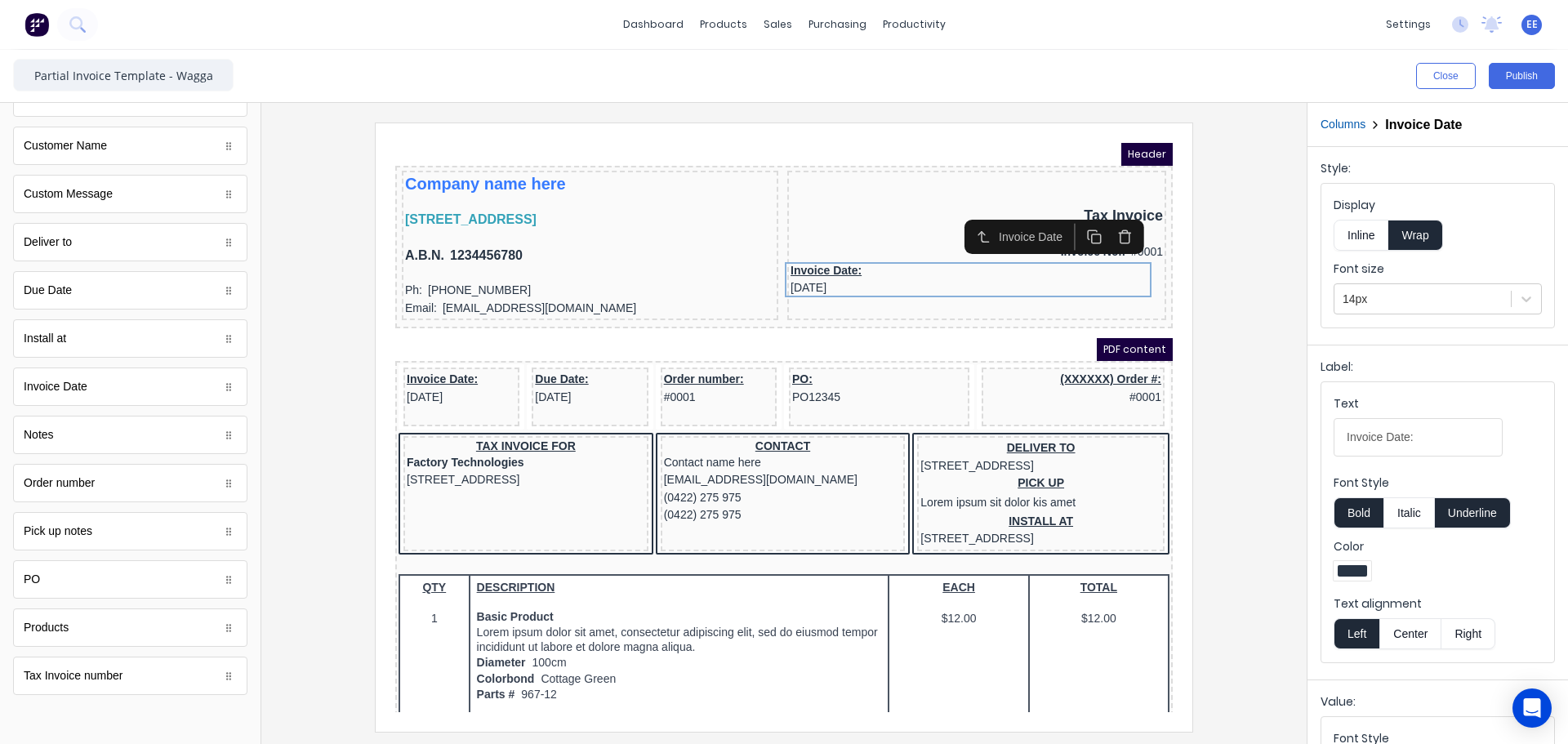
click at [1352, 226] on button "Inline" at bounding box center [1361, 234] width 55 height 31
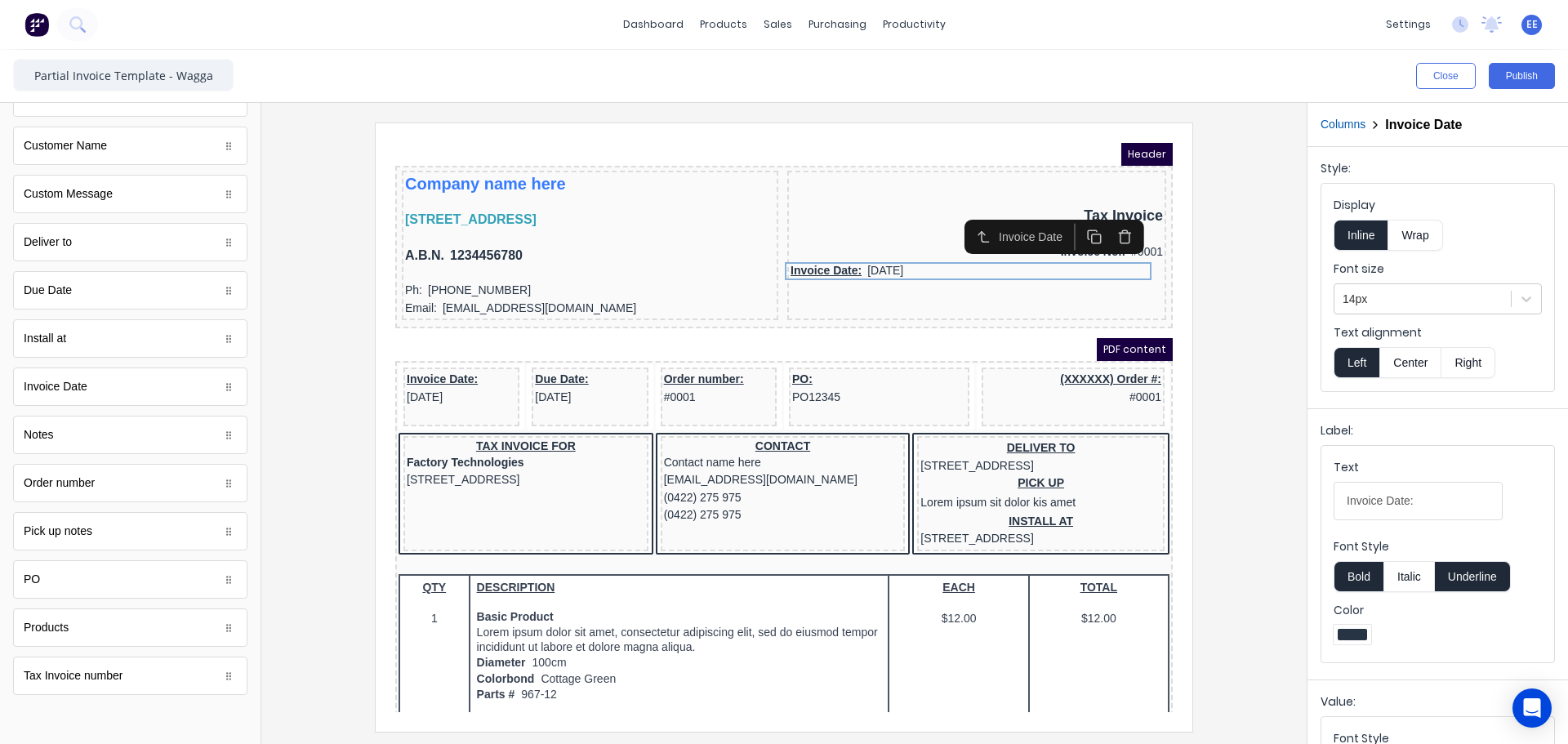
click at [1472, 582] on button "Underline" at bounding box center [1473, 576] width 76 height 31
drag, startPoint x: 1384, startPoint y: 498, endPoint x: 1247, endPoint y: 502, distance: 137.1
click at [1247, 502] on div "Close Publish Components standard fields Accounting number Accounting number Ba…" at bounding box center [784, 397] width 1568 height 694
type input "Date:"
click at [1464, 368] on button "Right" at bounding box center [1468, 362] width 54 height 31
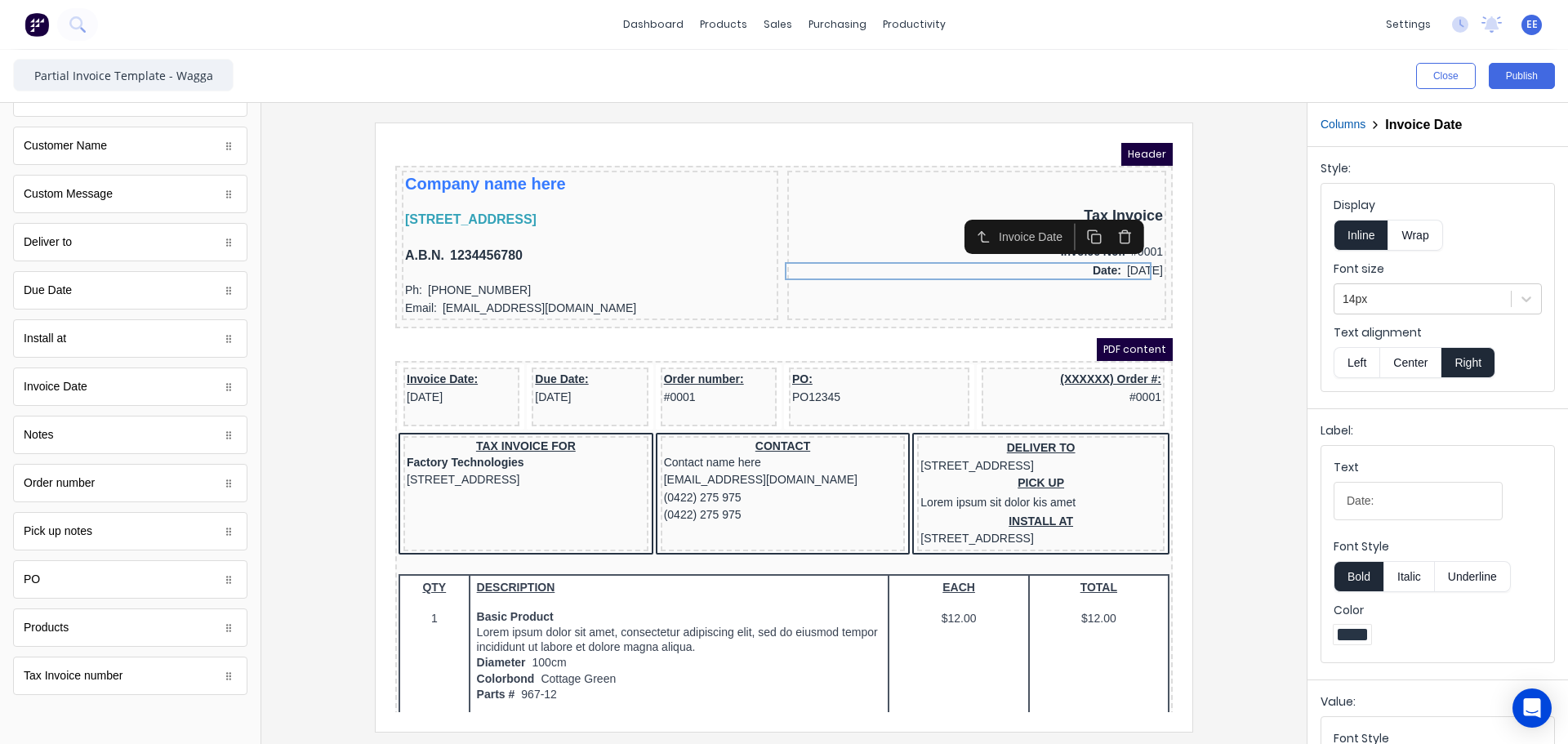
click at [1213, 407] on div at bounding box center [784, 427] width 1019 height 609
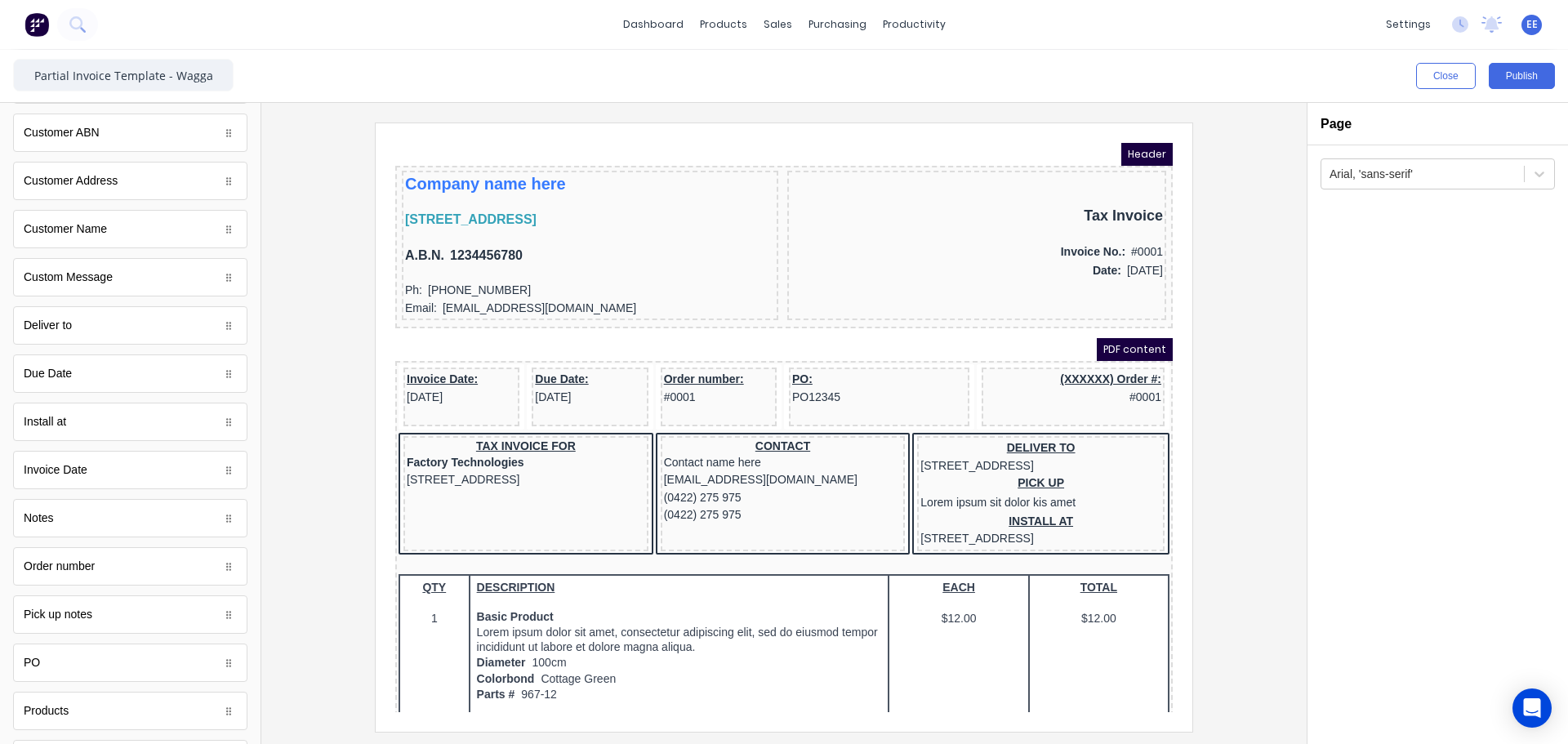
scroll to position [663, 0]
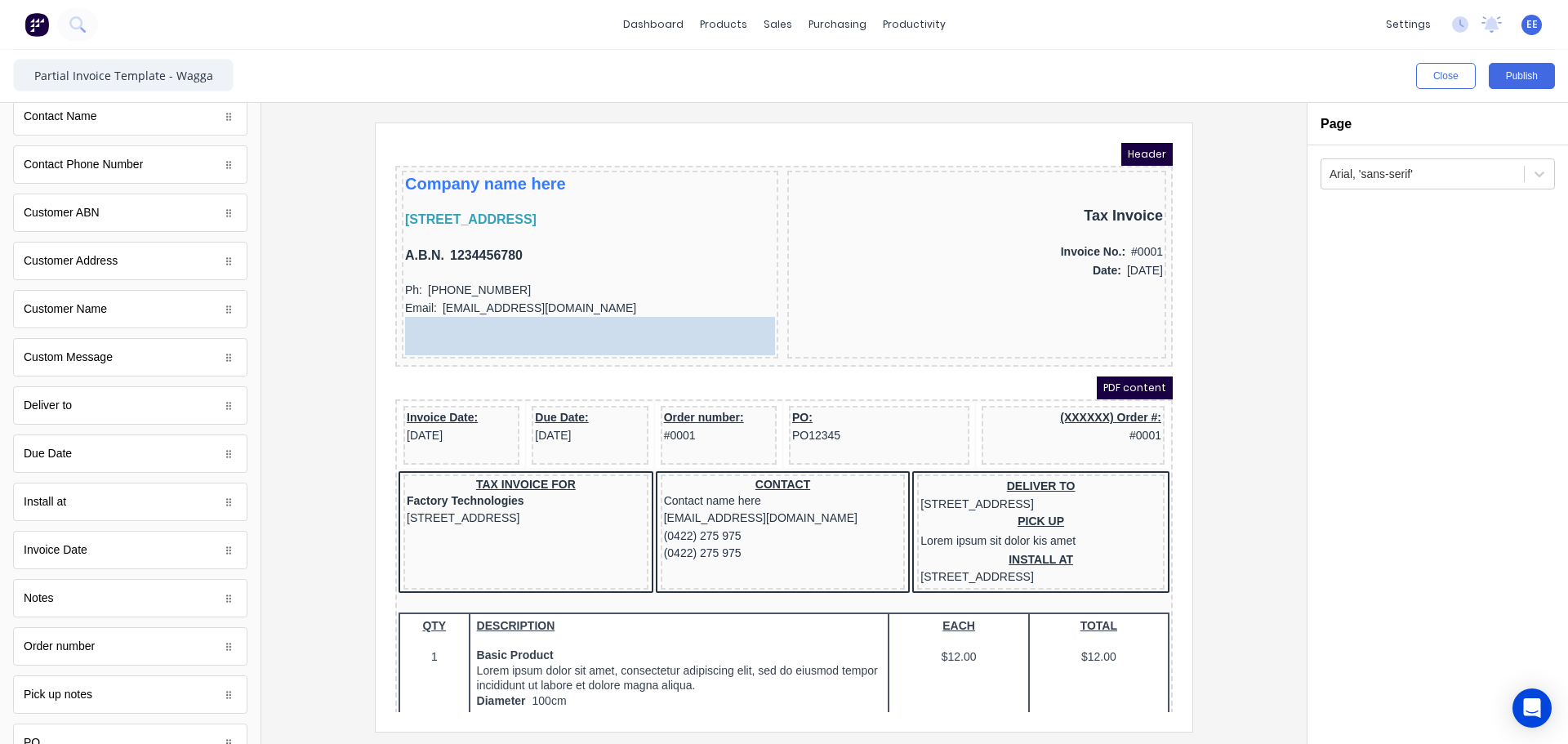
drag, startPoint x: 90, startPoint y: 370, endPoint x: 598, endPoint y: 332, distance: 509.4
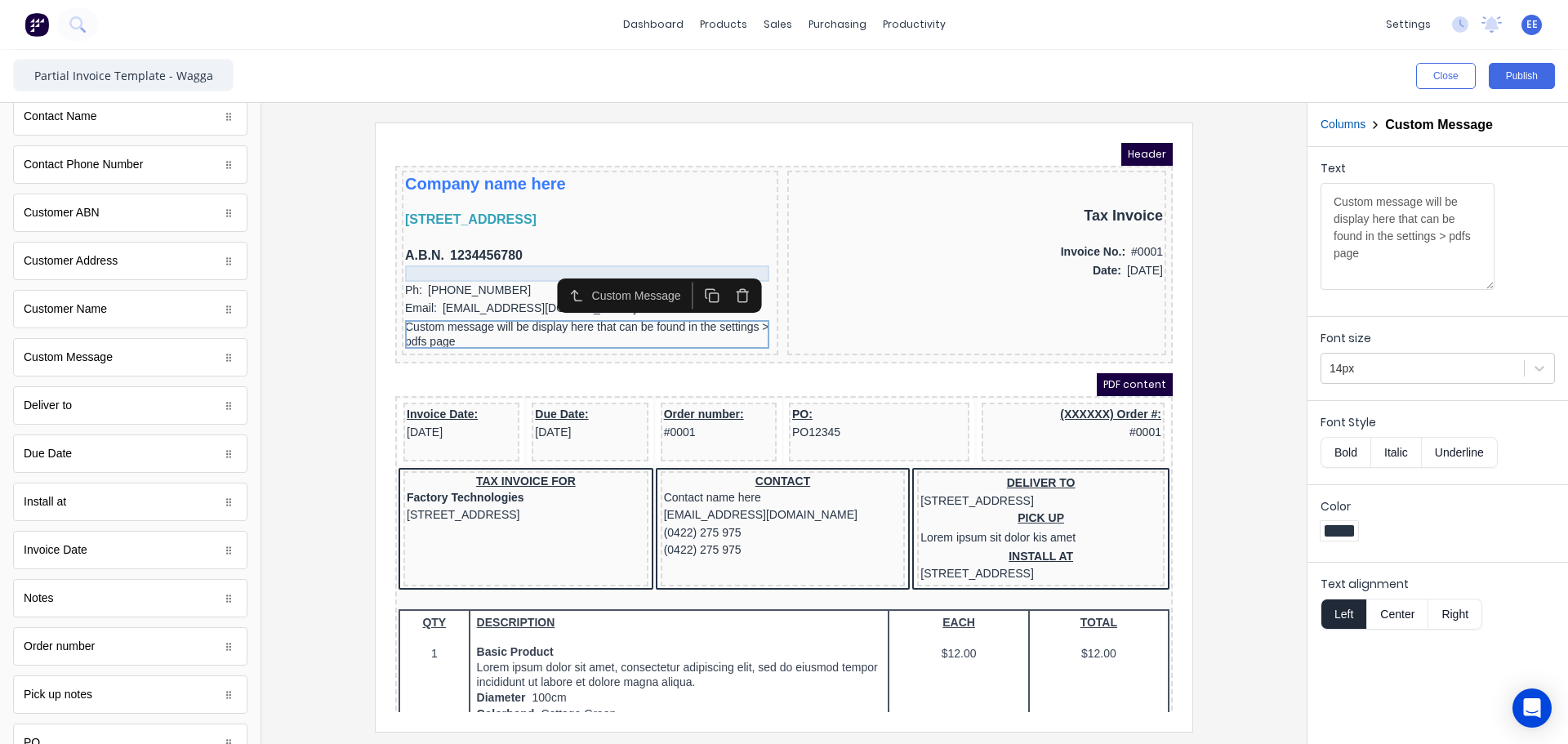
click at [500, 250] on div at bounding box center [570, 254] width 370 height 17
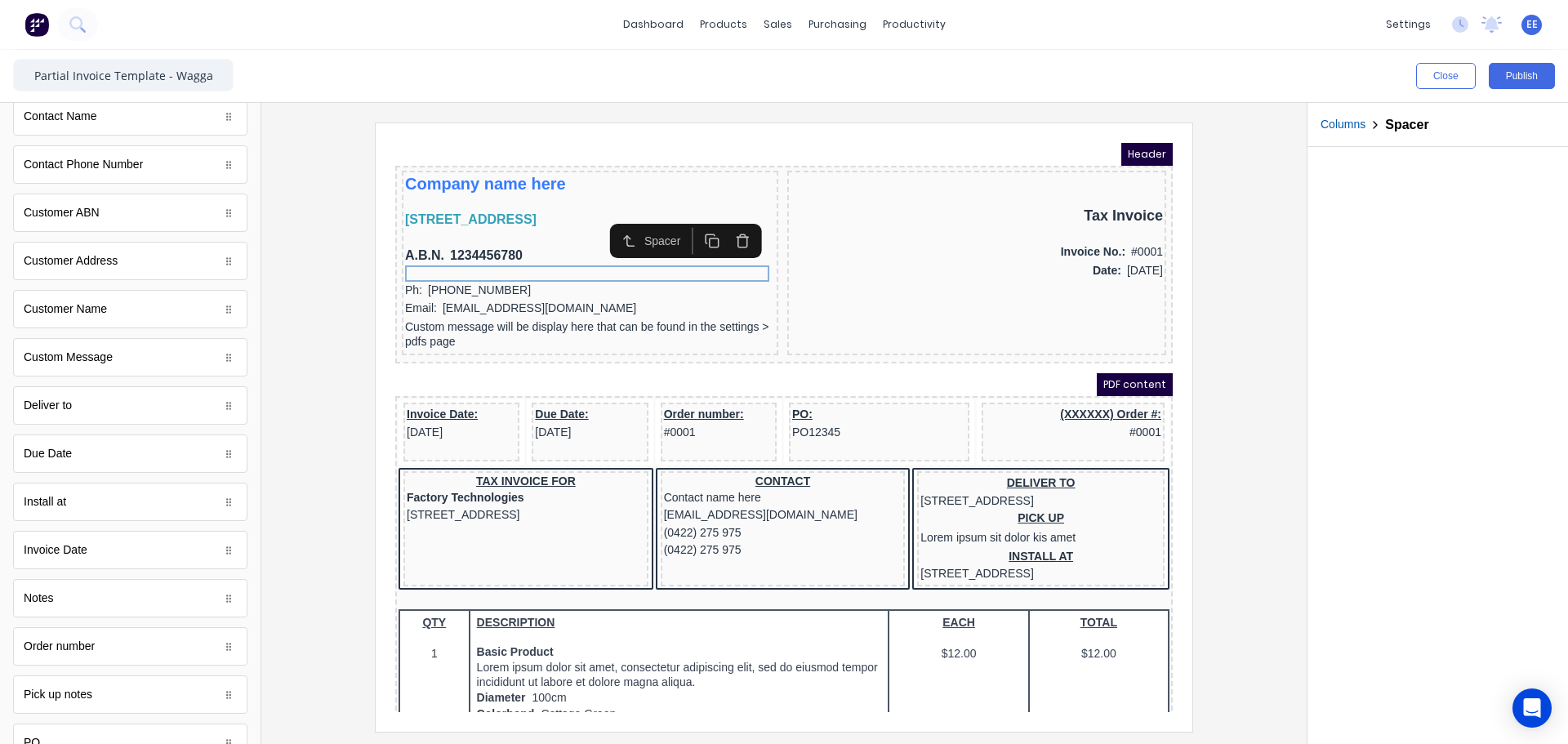
click at [685, 221] on icon "button" at bounding box center [692, 220] width 16 height 16
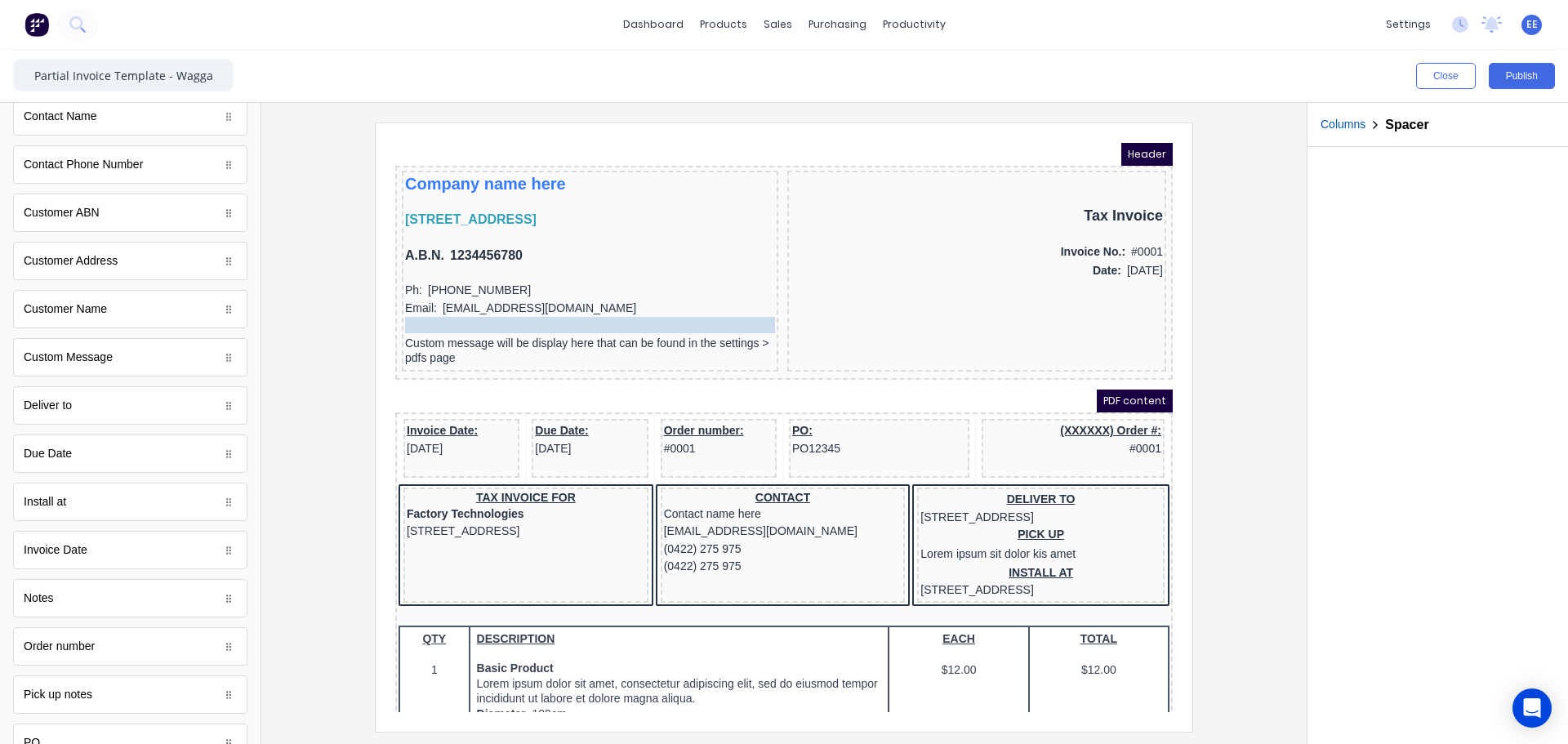
drag, startPoint x: 498, startPoint y: 268, endPoint x: 492, endPoint y: 304, distance: 36.5
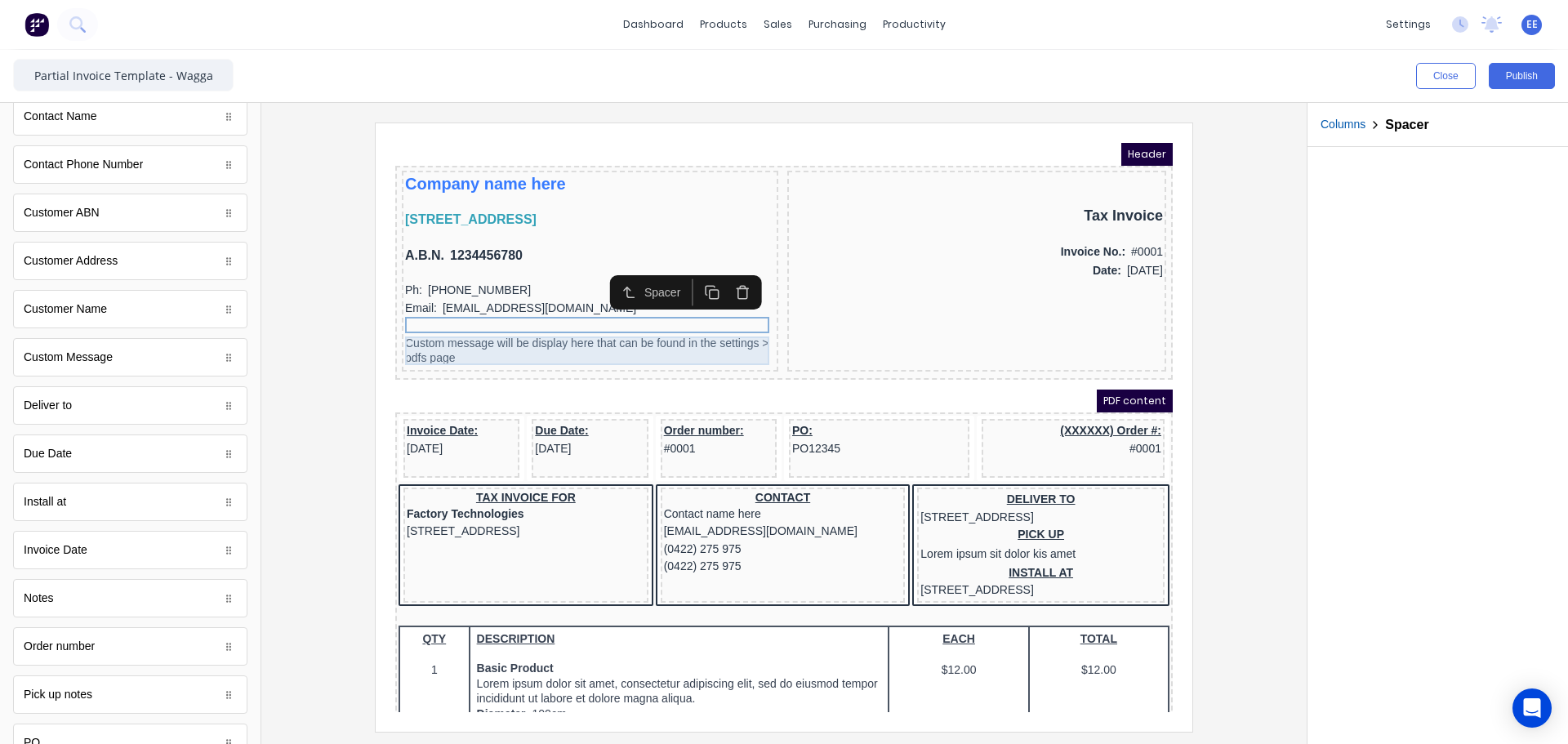
click at [479, 326] on div "Custom message will be display here that can be found in the settings > pdfs pa…" at bounding box center [570, 331] width 370 height 29
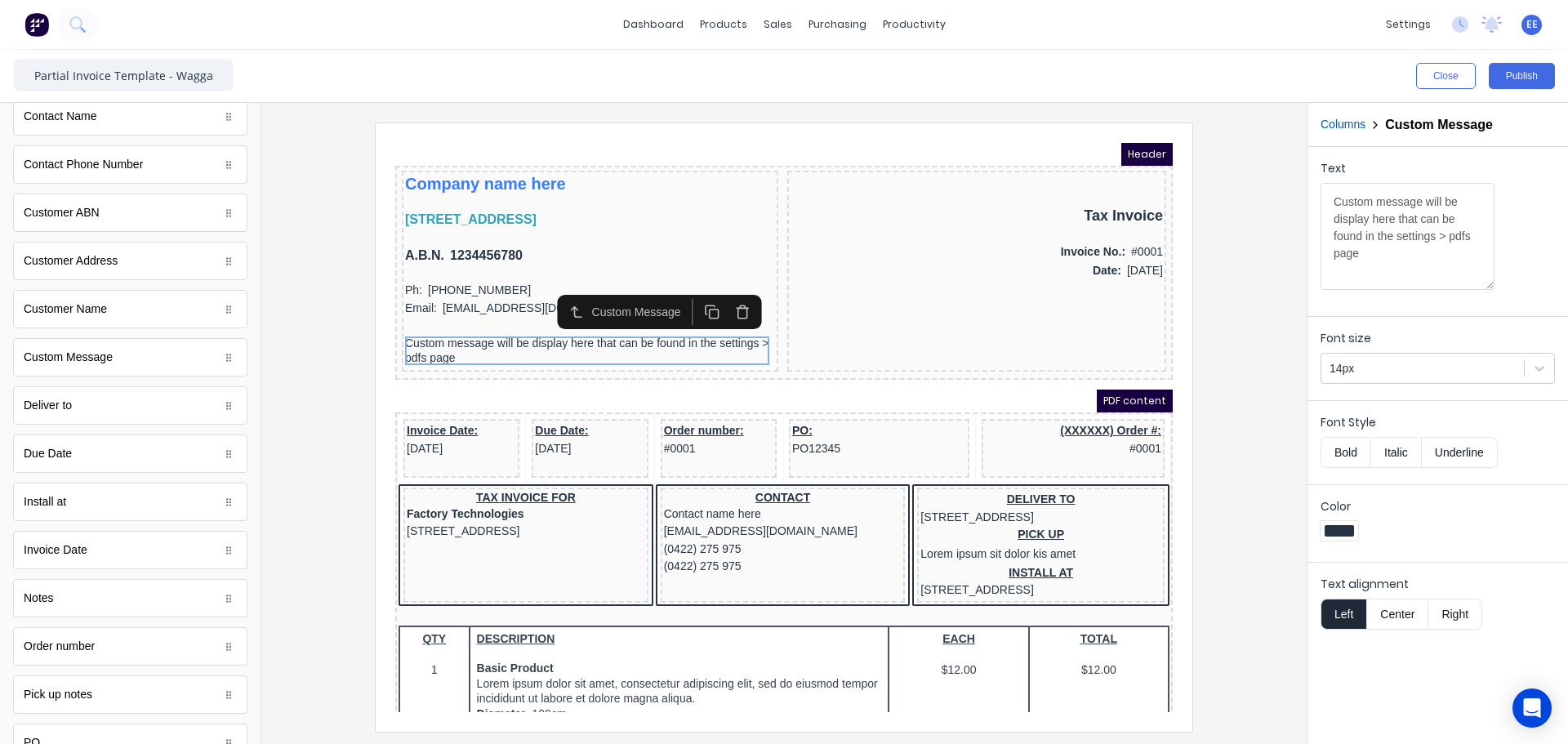
click at [1399, 611] on button "Center" at bounding box center [1397, 614] width 62 height 31
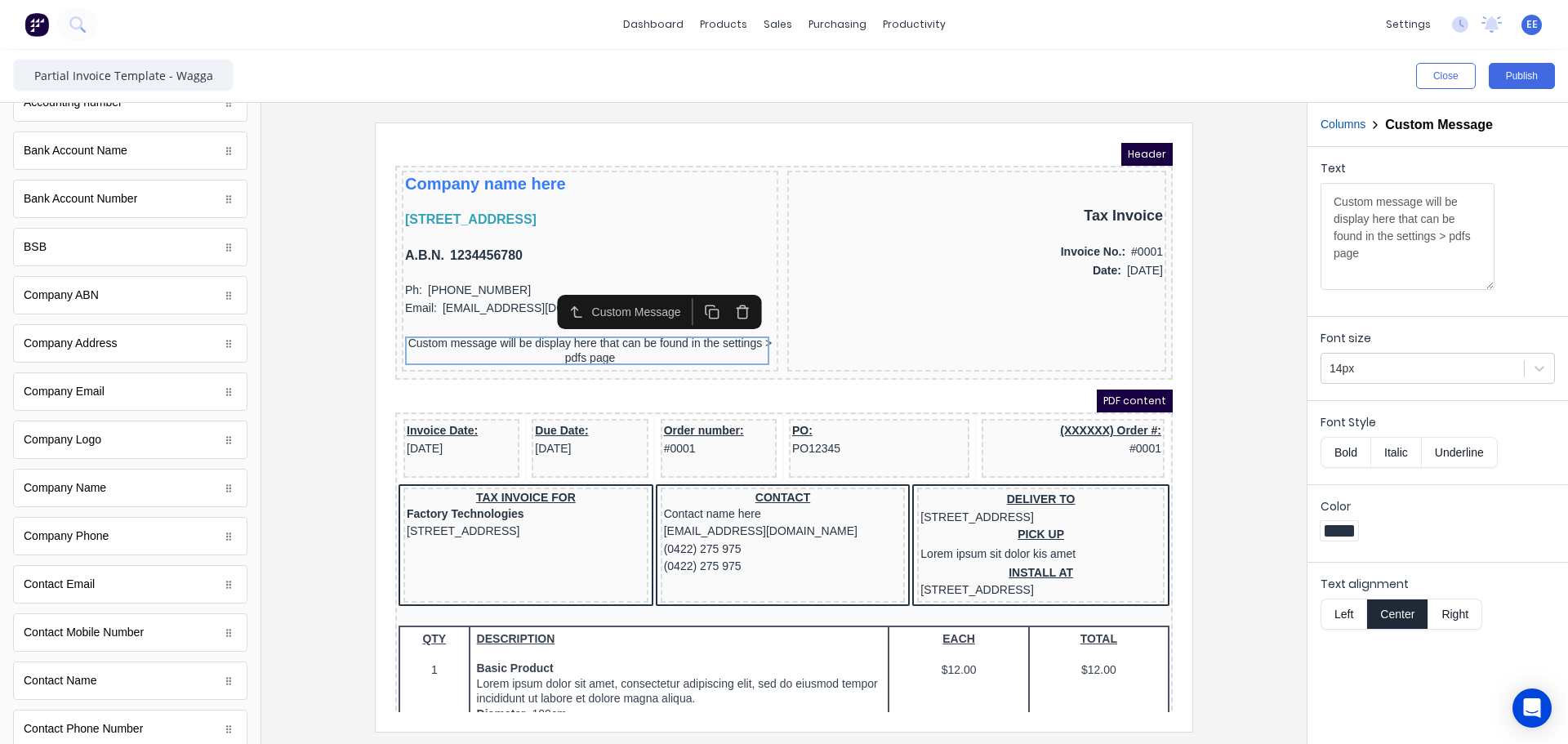
scroll to position [0, 0]
click at [42, 114] on icon "button" at bounding box center [38, 118] width 17 height 17
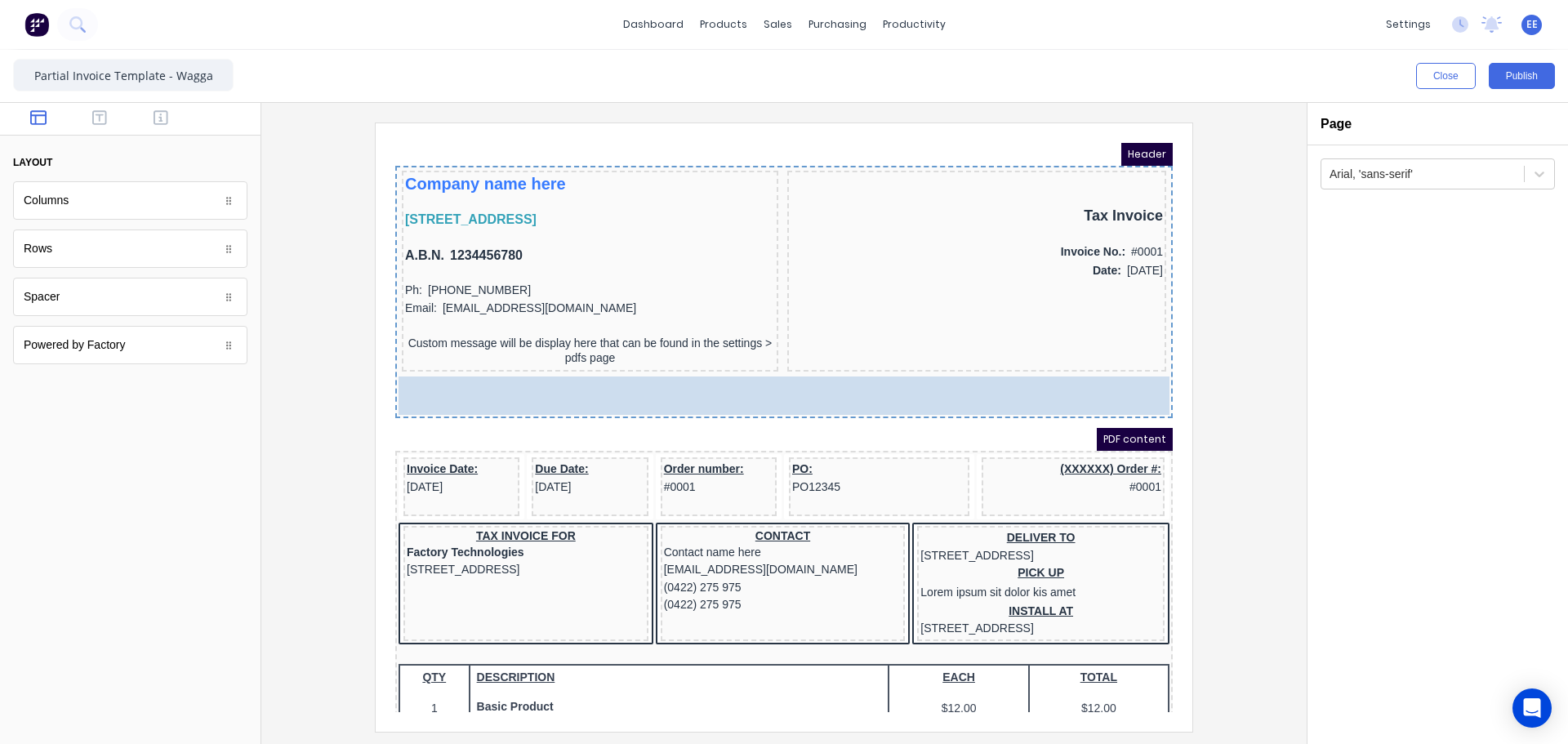
drag, startPoint x: 60, startPoint y: 297, endPoint x: 417, endPoint y: 402, distance: 372.1
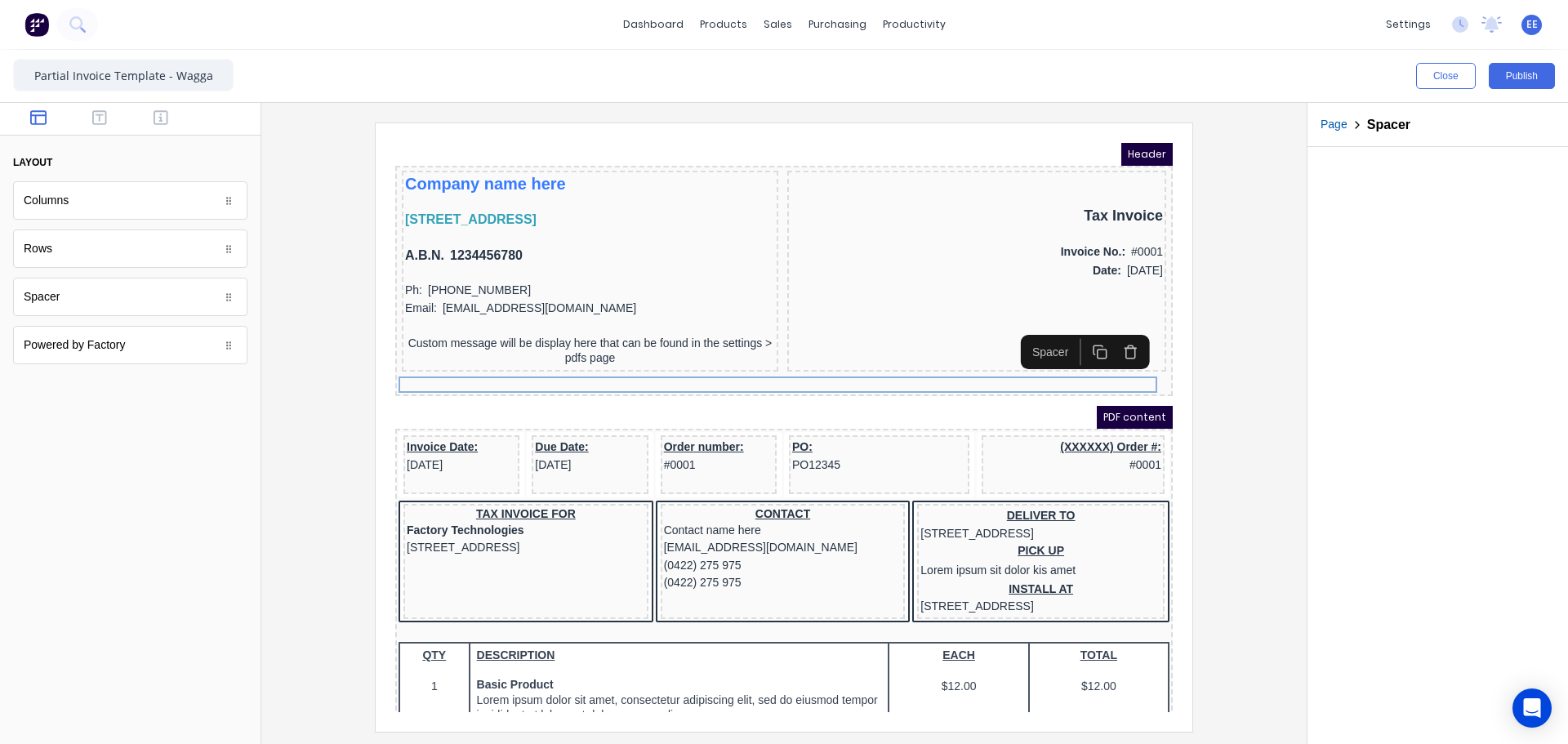
click at [1081, 339] on rect "button" at bounding box center [1082, 334] width 9 height 9
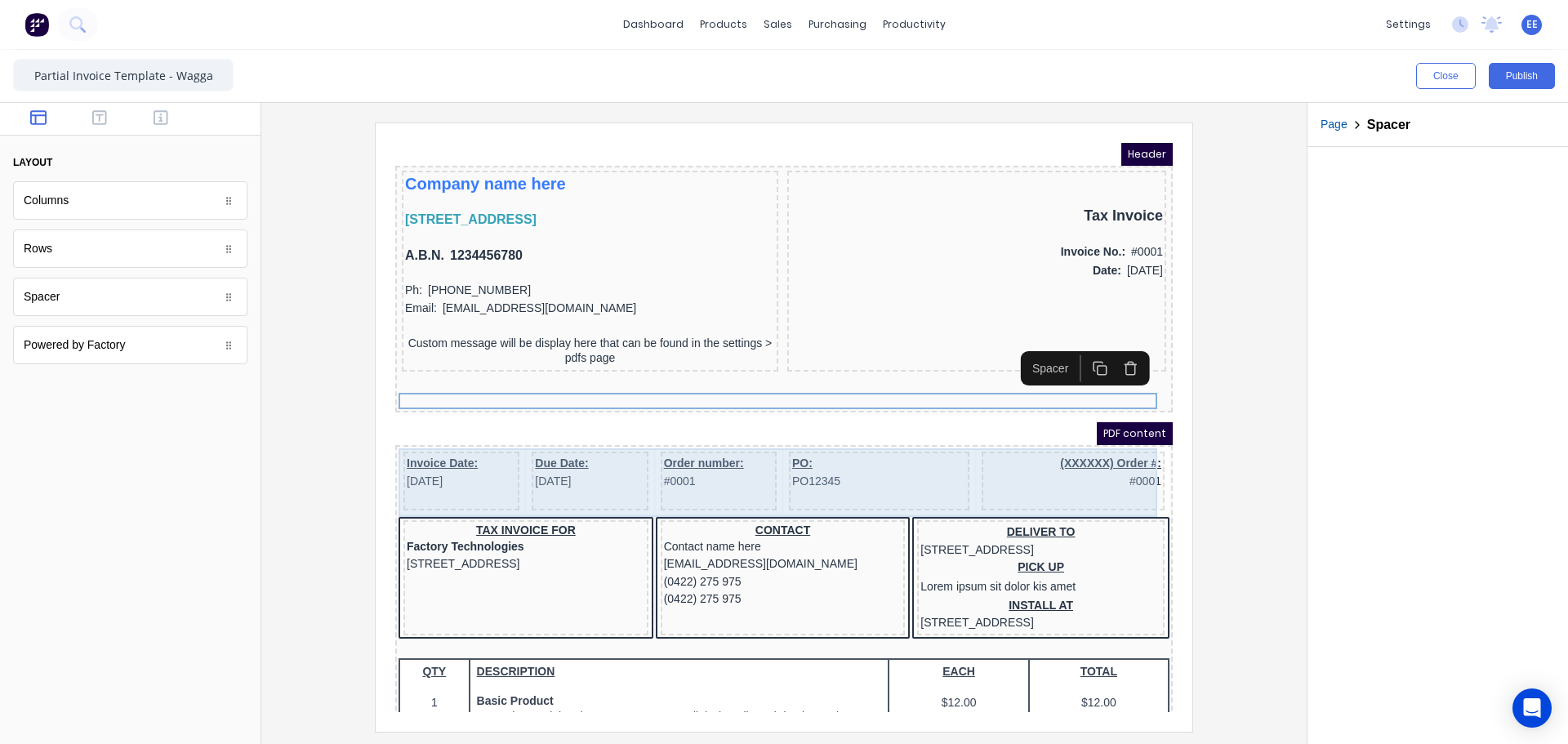
click at [1132, 461] on body "Header Company name here 234 Beach Road Gold Coast, Queensland, Australia, 4217…" at bounding box center [765, 408] width 778 height 569
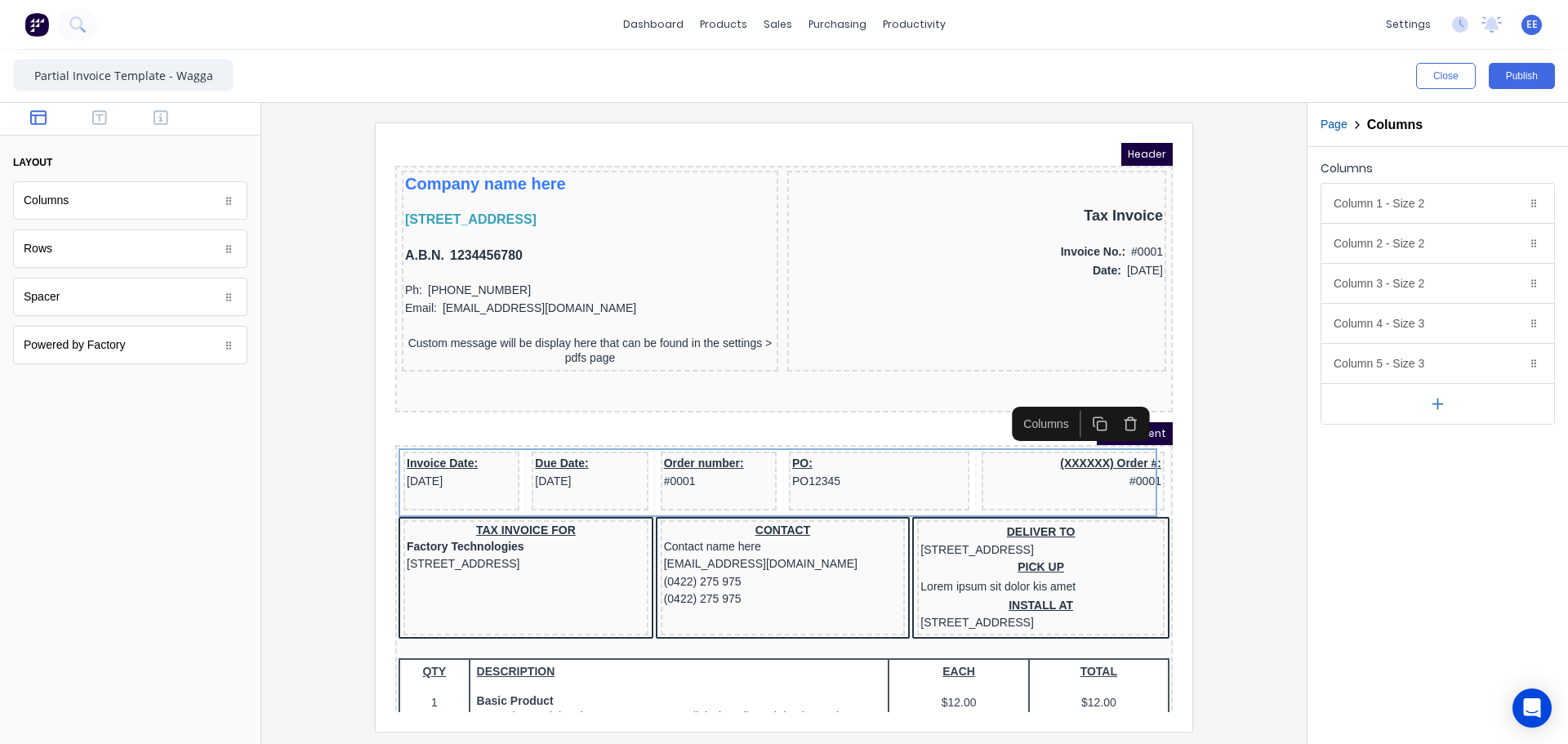
click at [1119, 410] on button "button" at bounding box center [1111, 403] width 30 height 27
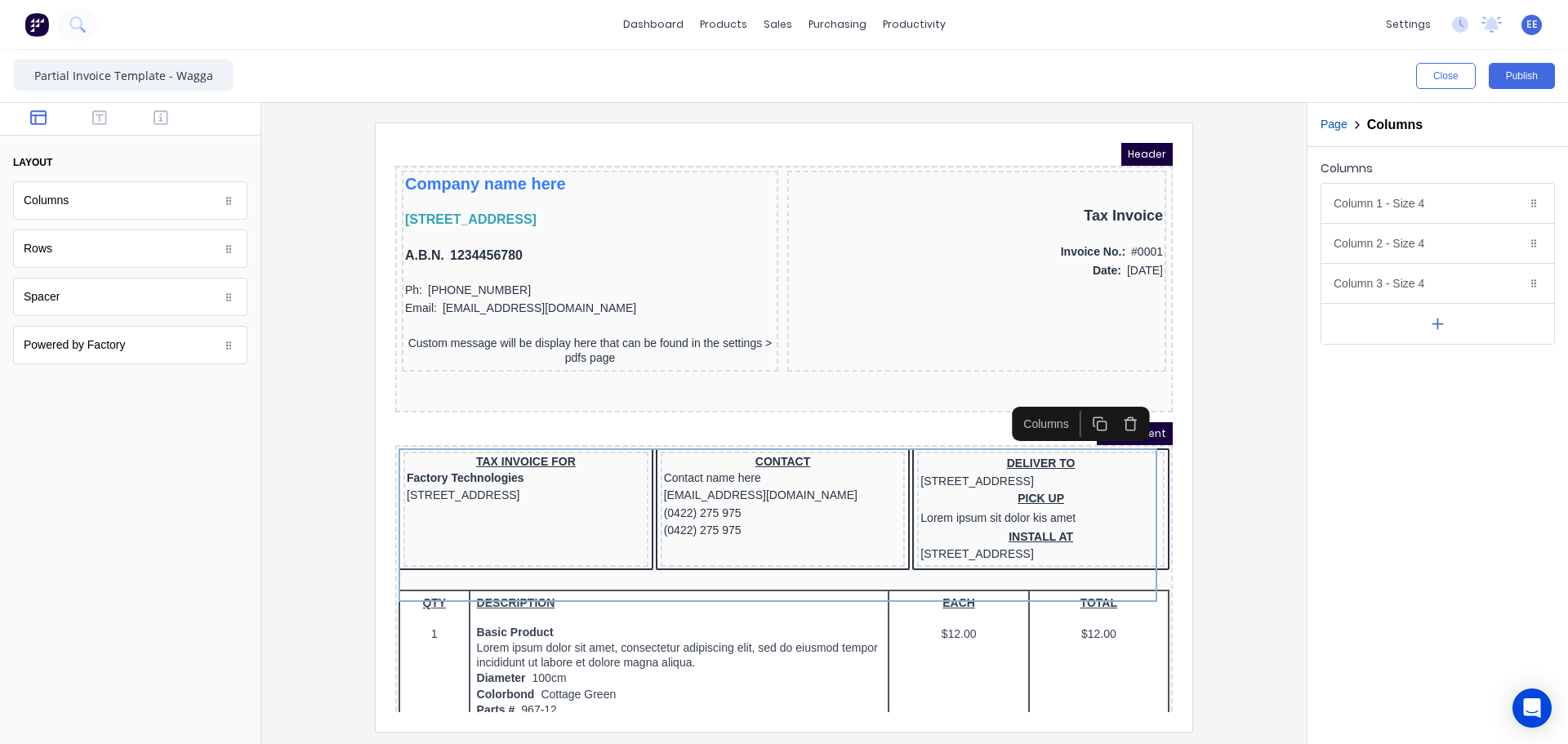
click at [1117, 409] on icon "button" at bounding box center [1111, 403] width 16 height 16
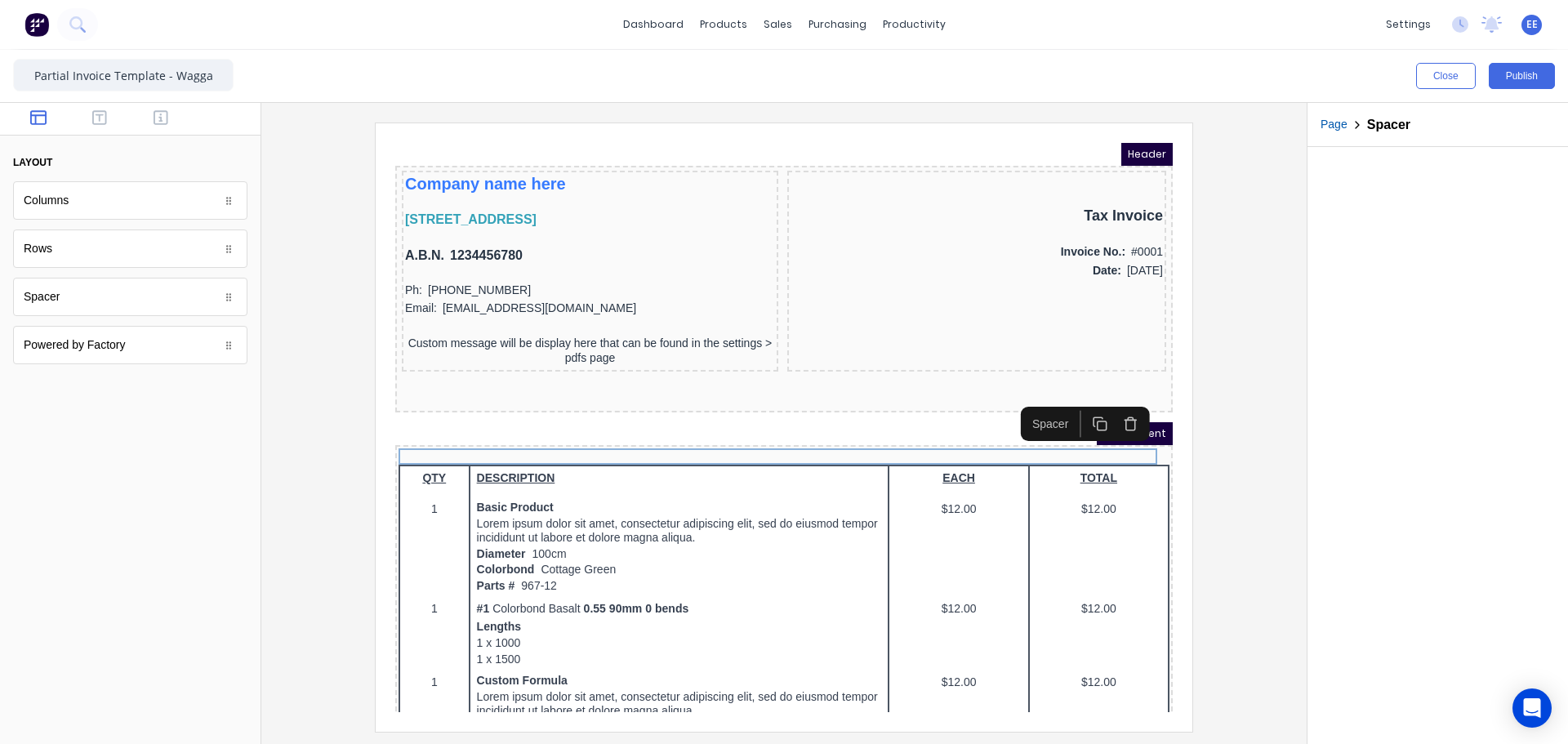
click at [1117, 409] on icon "button" at bounding box center [1111, 403] width 16 height 16
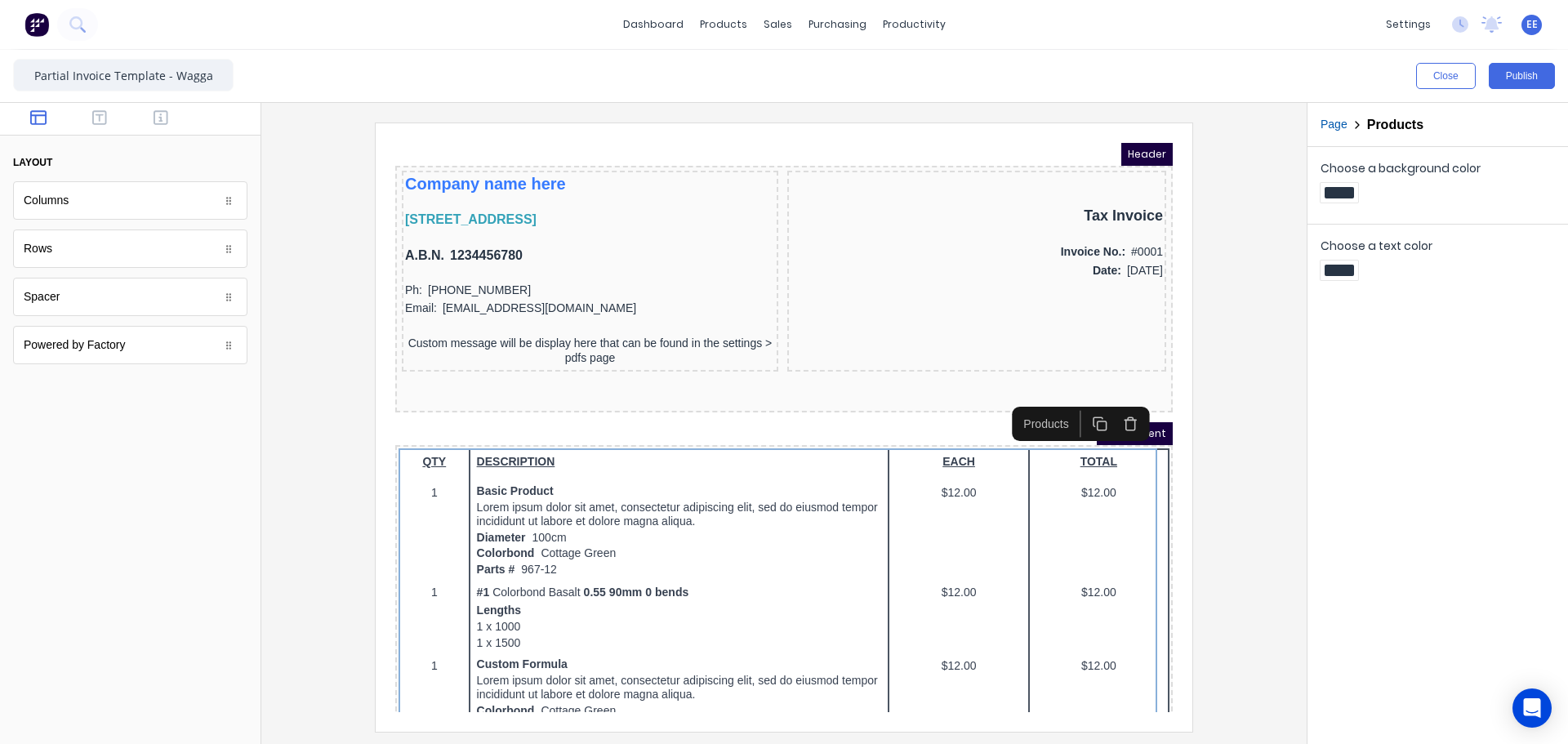
click at [1324, 452] on div "Choose a background color Choose a text color" at bounding box center [1437, 445] width 261 height 597
click at [1228, 430] on div at bounding box center [784, 427] width 1019 height 609
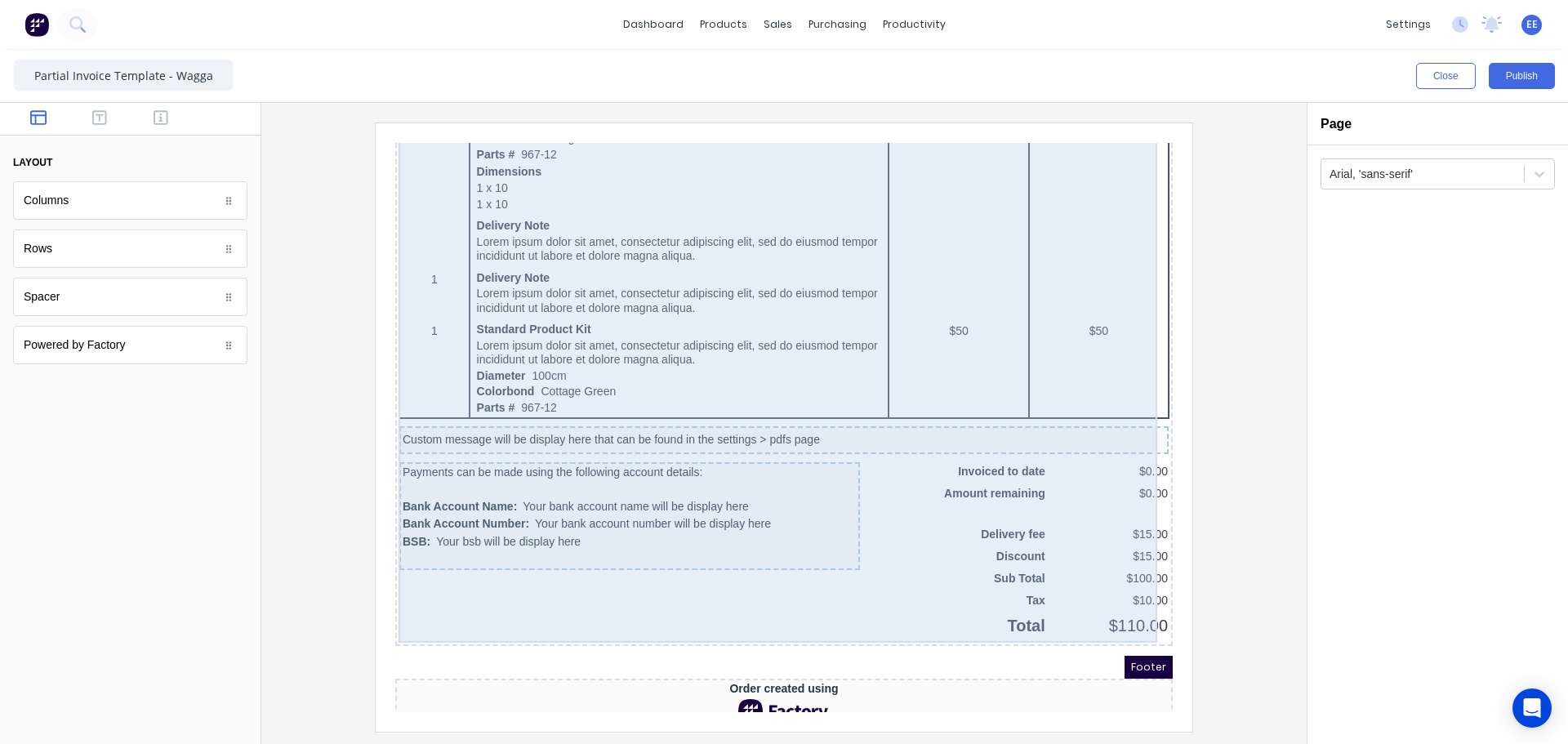
scroll to position [862, 0]
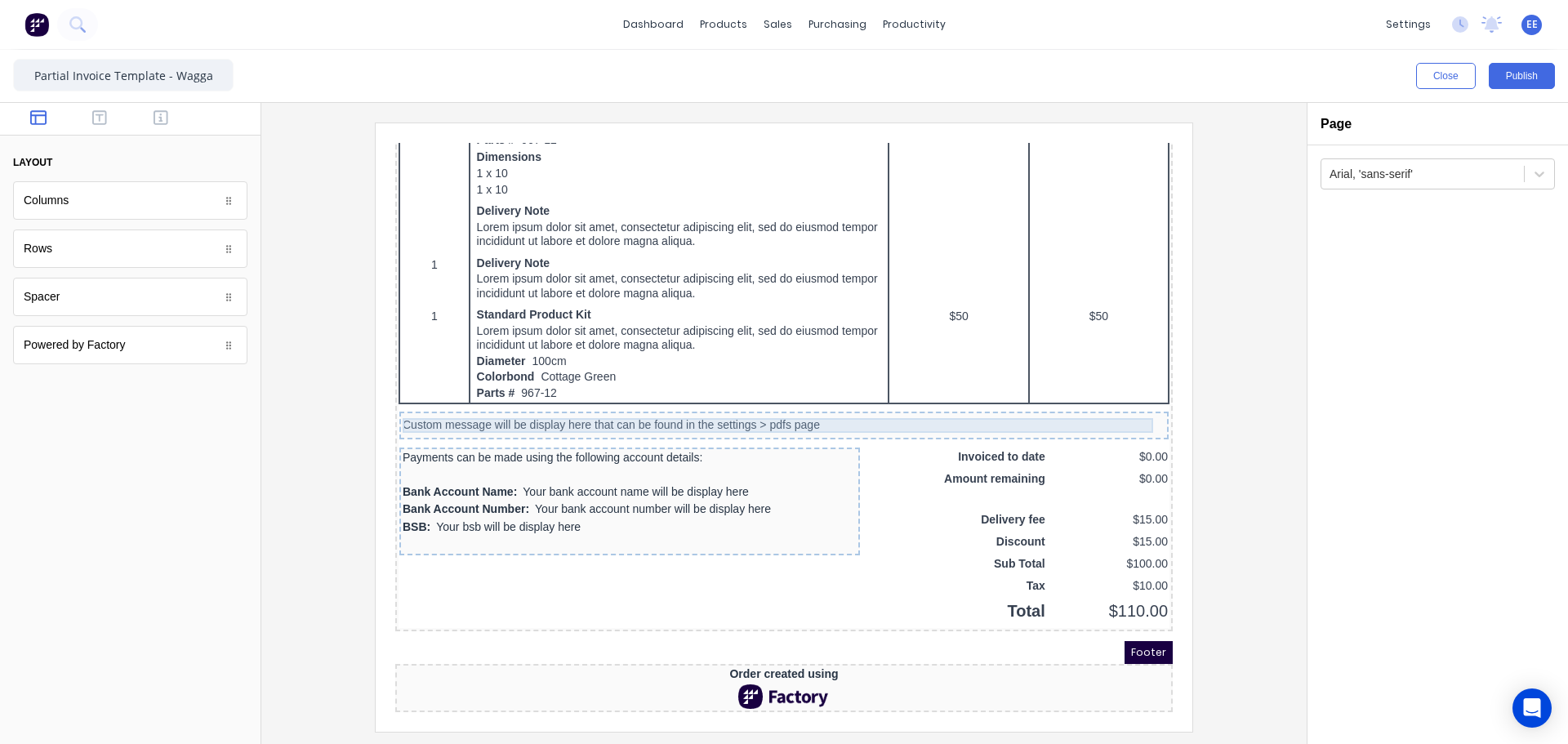
click at [815, 403] on div "Custom message will be display here that can be found in the settings > pdfs pa…" at bounding box center [764, 406] width 763 height 15
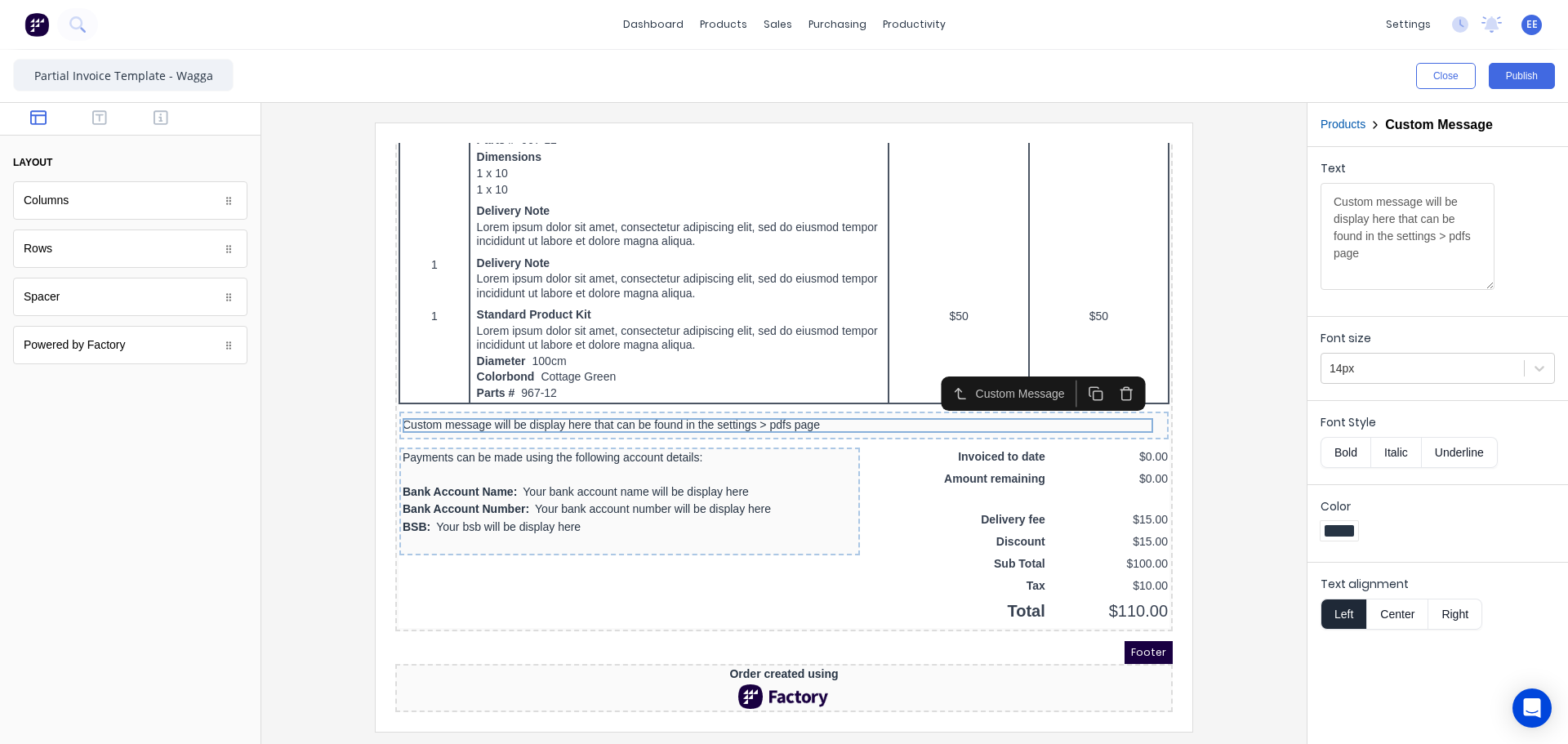
click at [1101, 370] on icon "button" at bounding box center [1107, 370] width 12 height 0
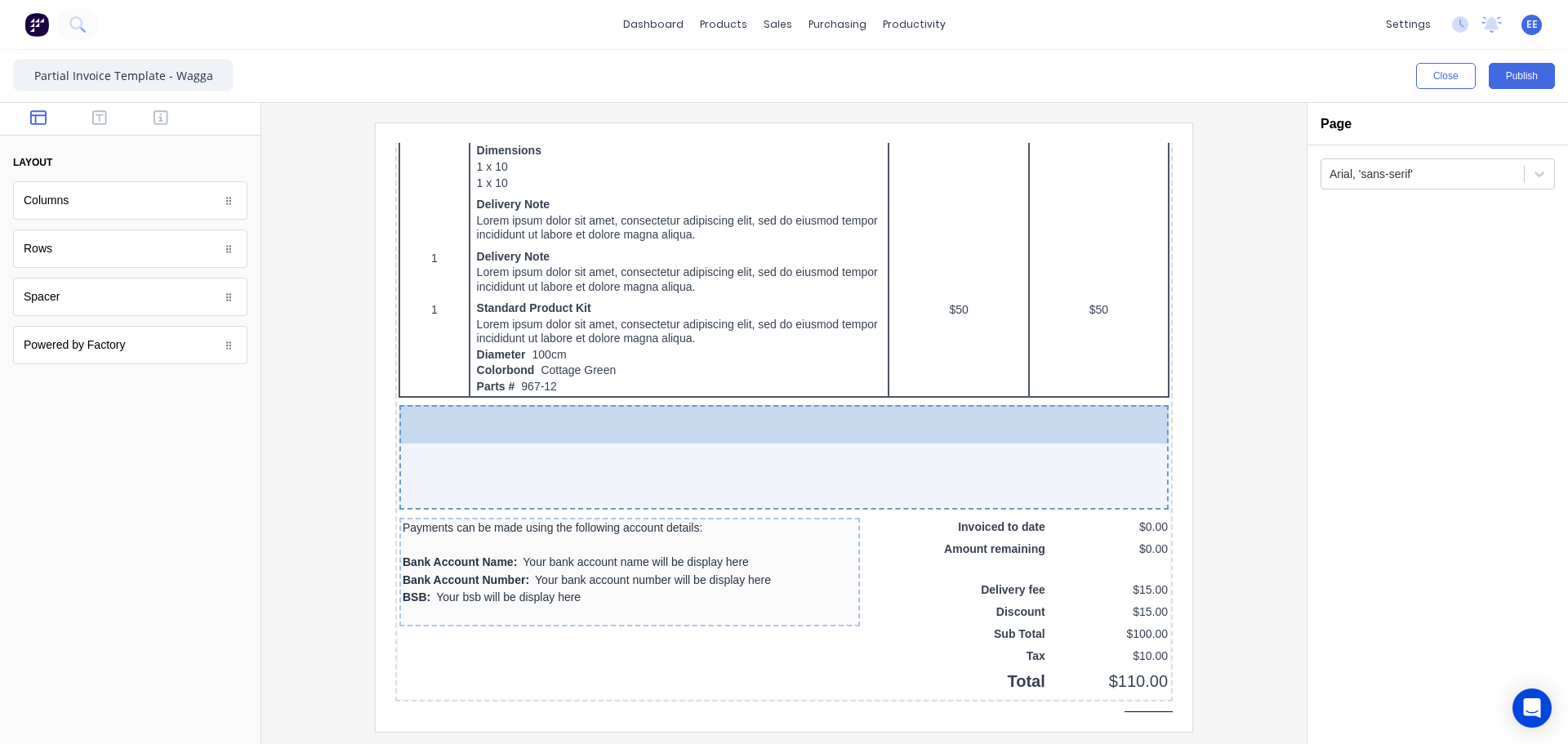
drag, startPoint x: 131, startPoint y: 300, endPoint x: 828, endPoint y: 453, distance: 713.6
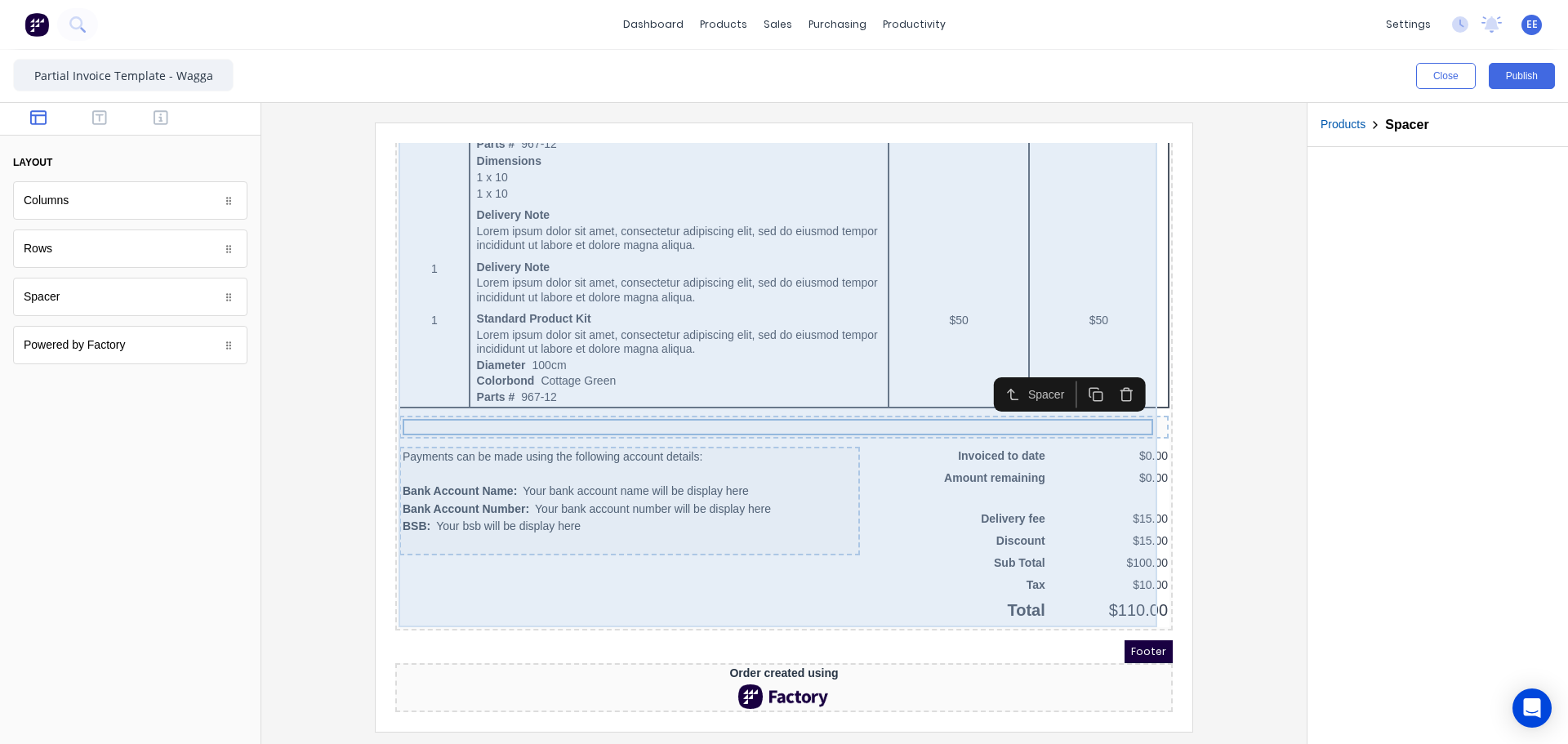
scroll to position [858, 0]
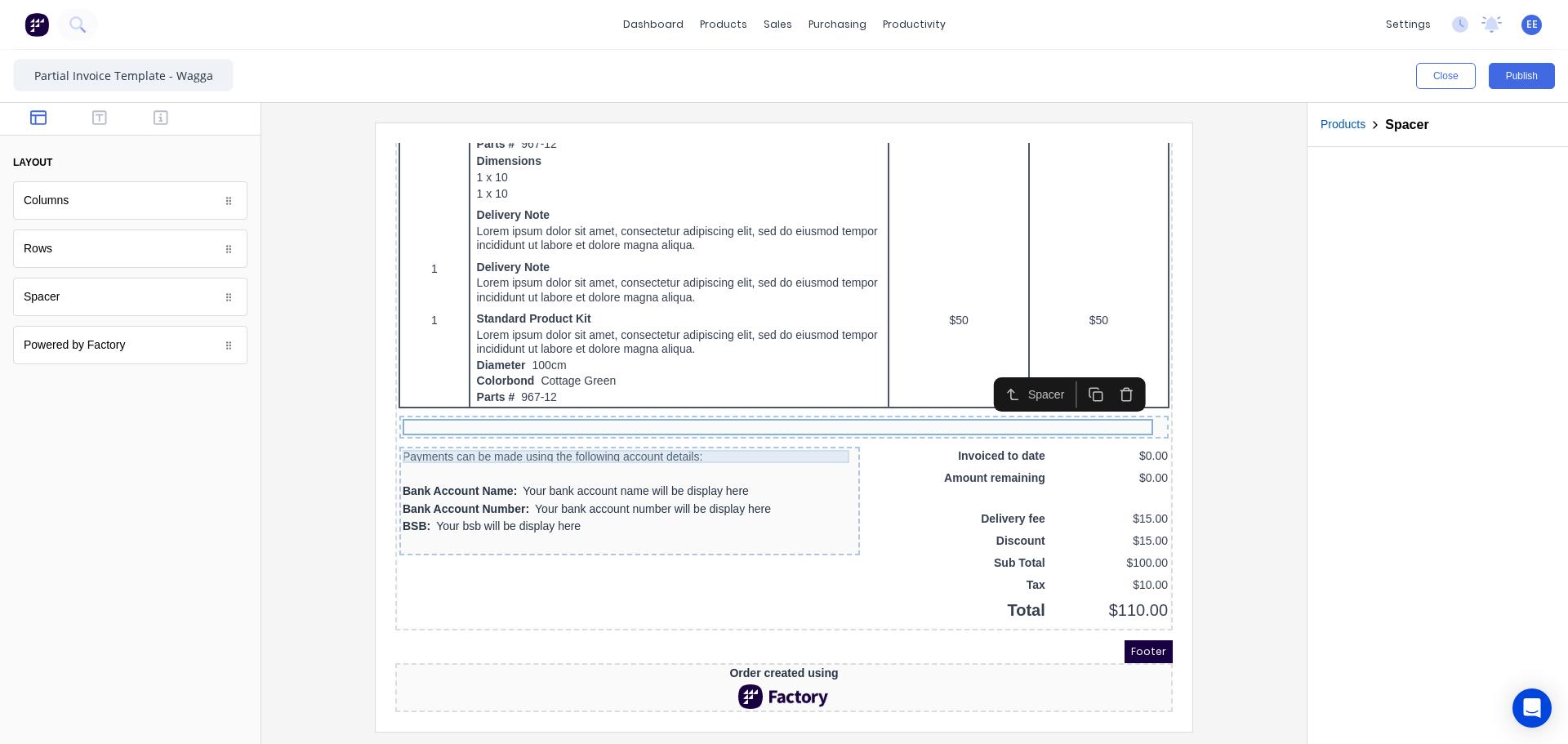
click at [703, 431] on div "Payments can be made using the following account details:" at bounding box center [610, 437] width 454 height 13
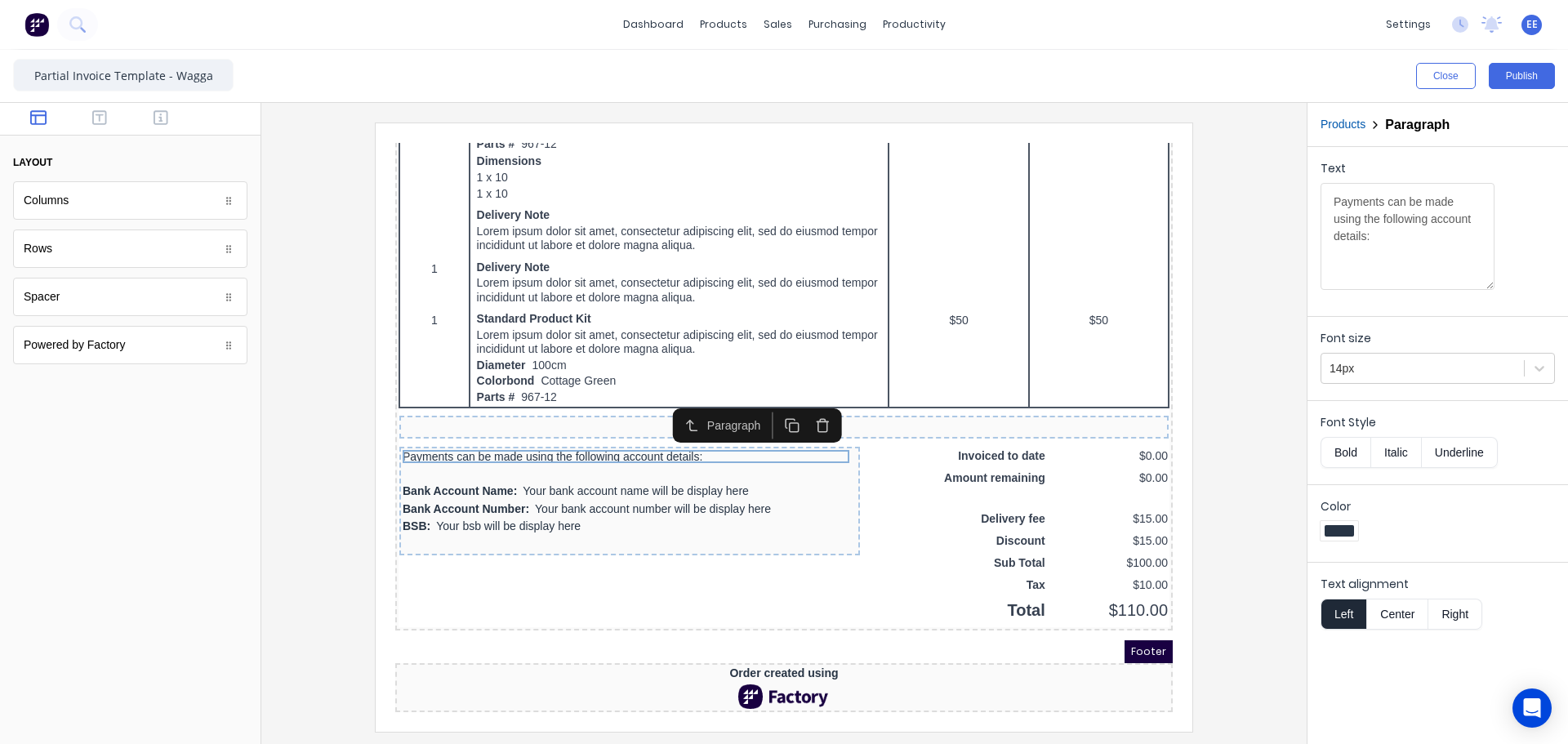
click at [804, 402] on icon "button" at bounding box center [803, 405] width 16 height 16
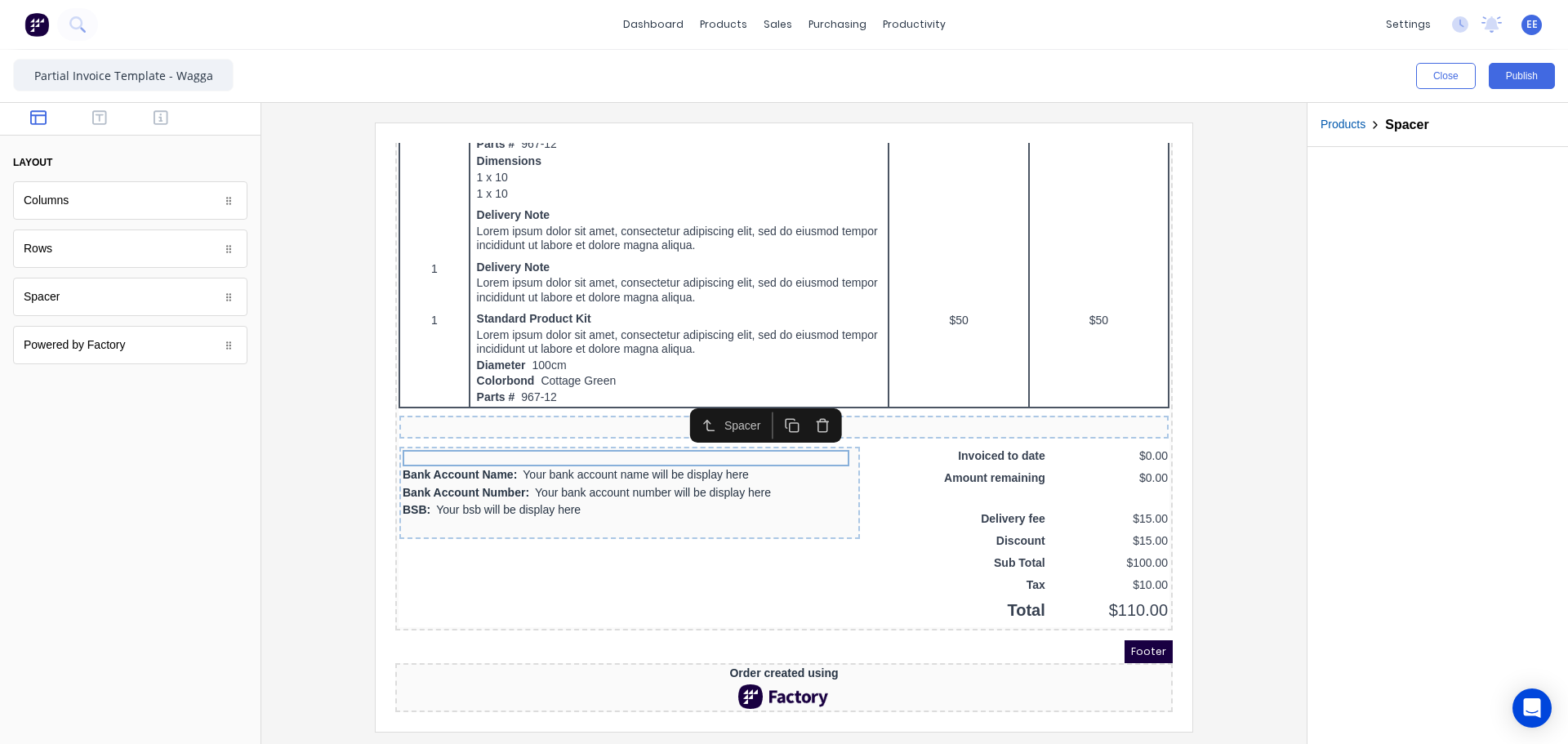
click at [804, 402] on icon "button" at bounding box center [803, 405] width 16 height 16
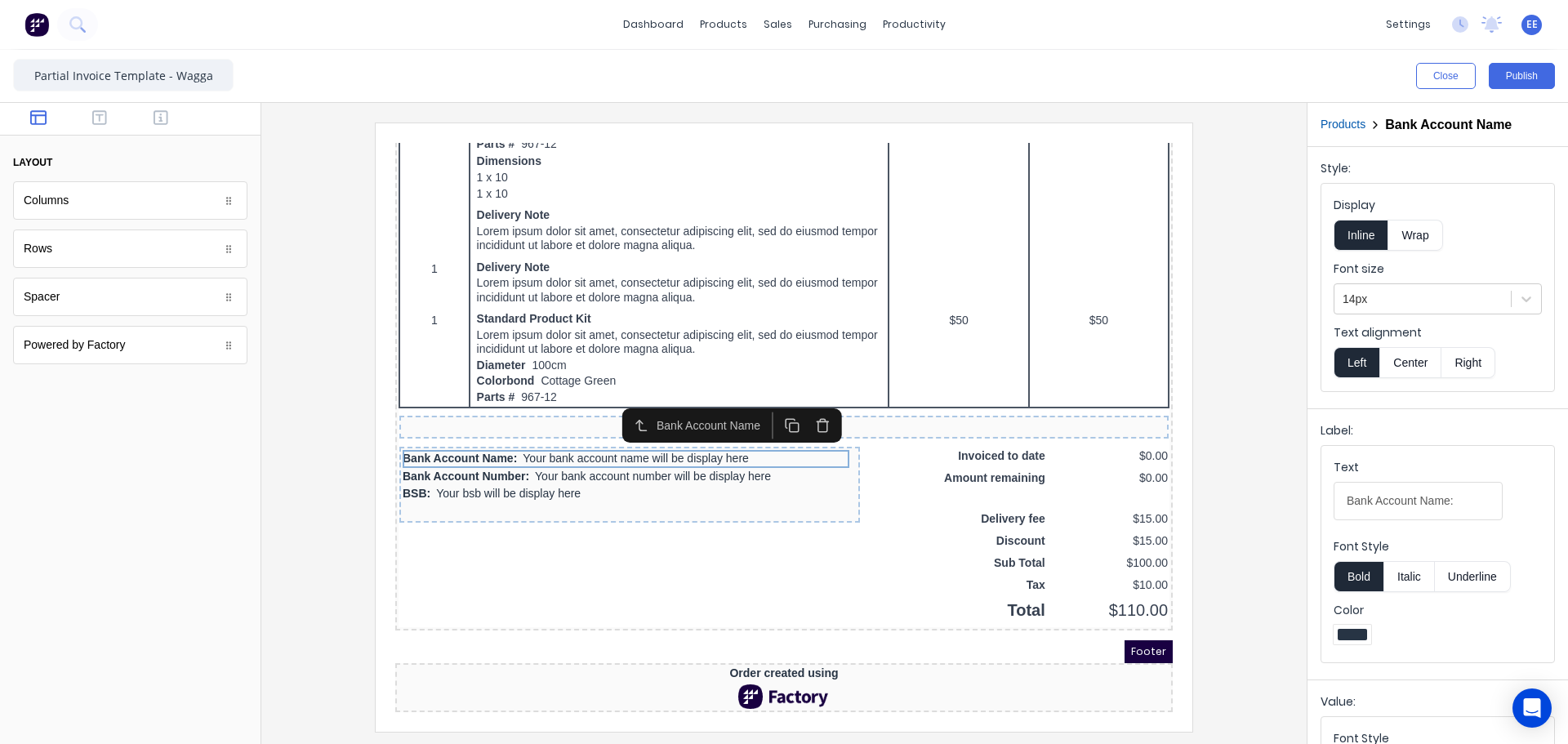
click at [804, 402] on icon "button" at bounding box center [803, 405] width 16 height 16
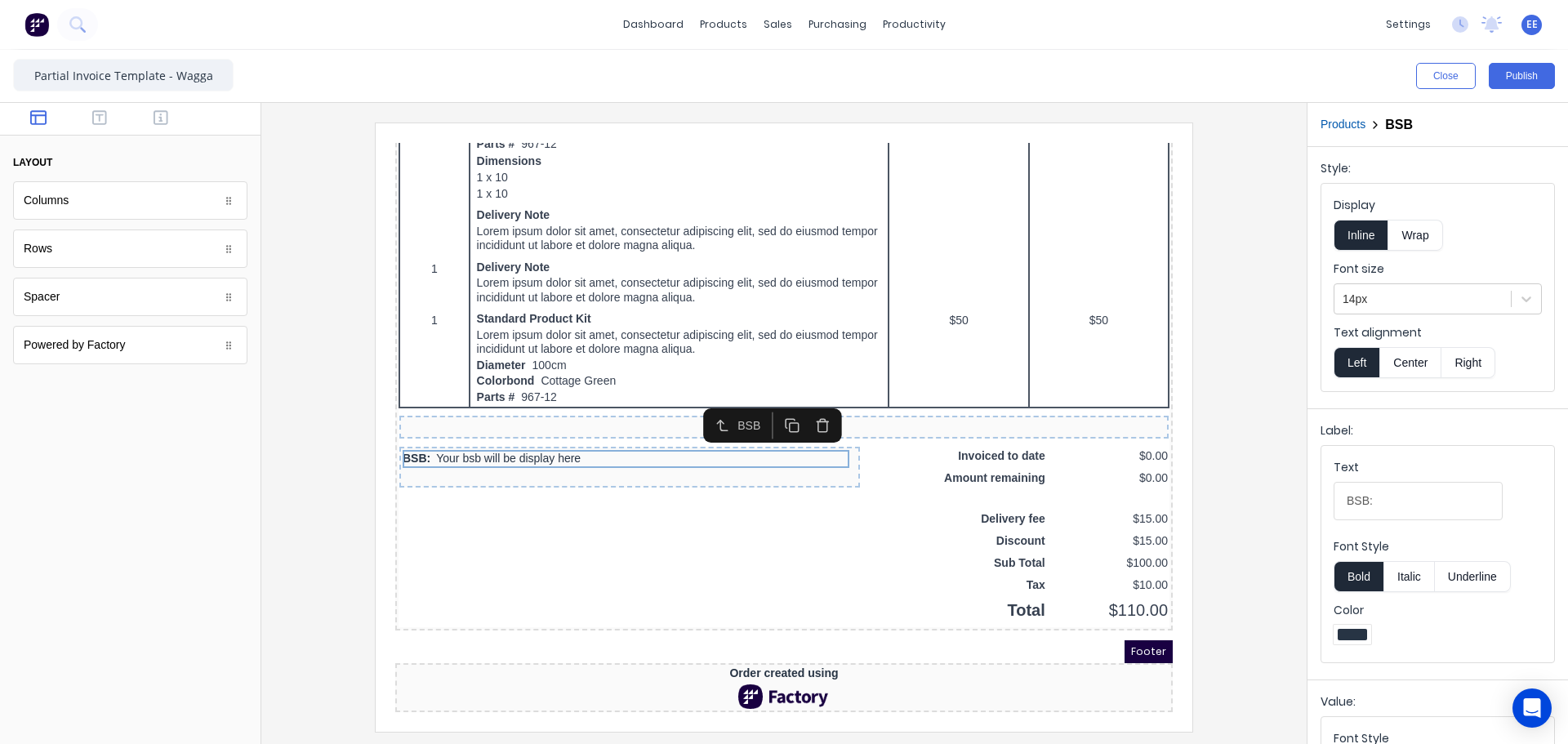
click at [804, 402] on icon "button" at bounding box center [803, 405] width 16 height 16
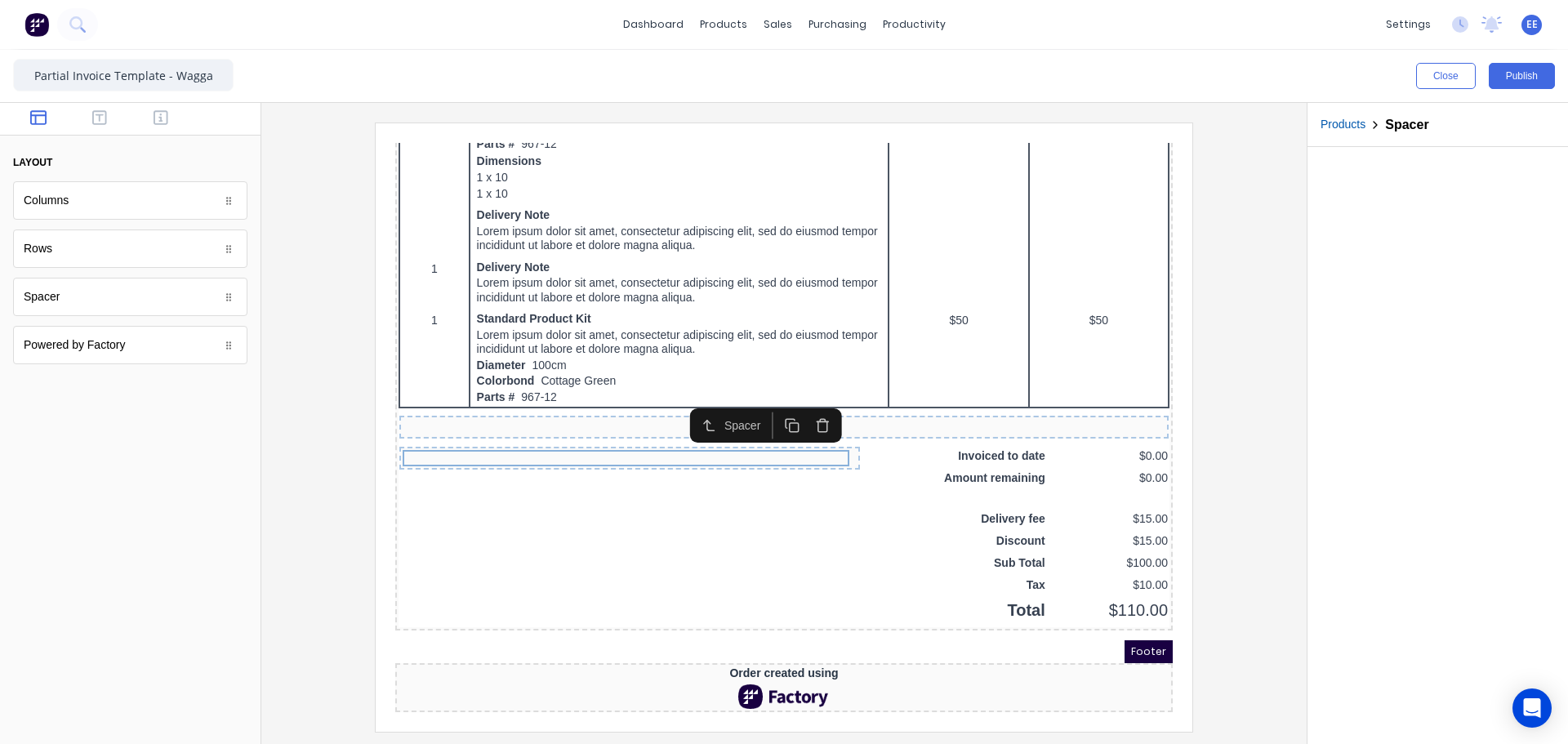
click at [804, 402] on icon "button" at bounding box center [803, 405] width 16 height 16
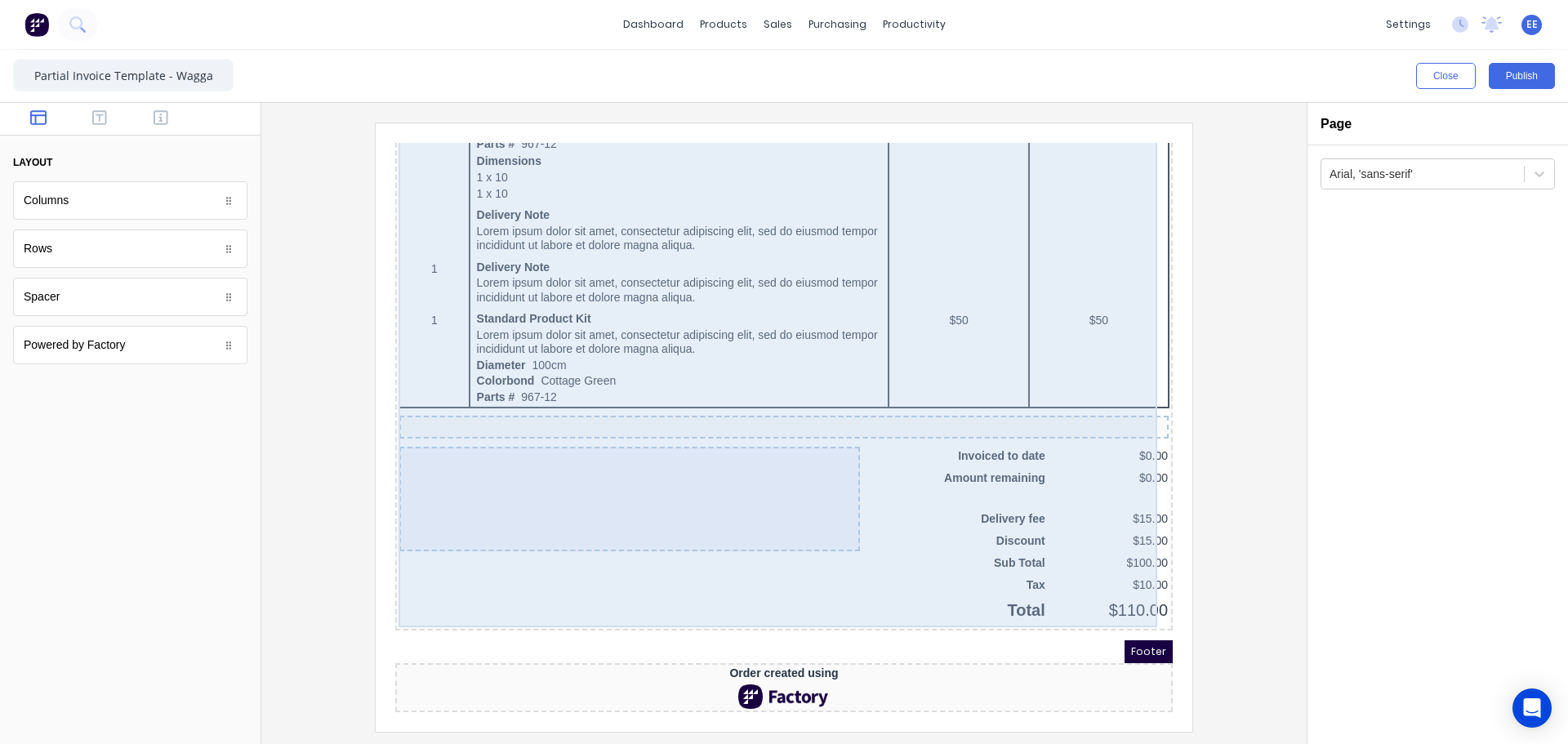
click at [673, 472] on div at bounding box center [610, 480] width 461 height 104
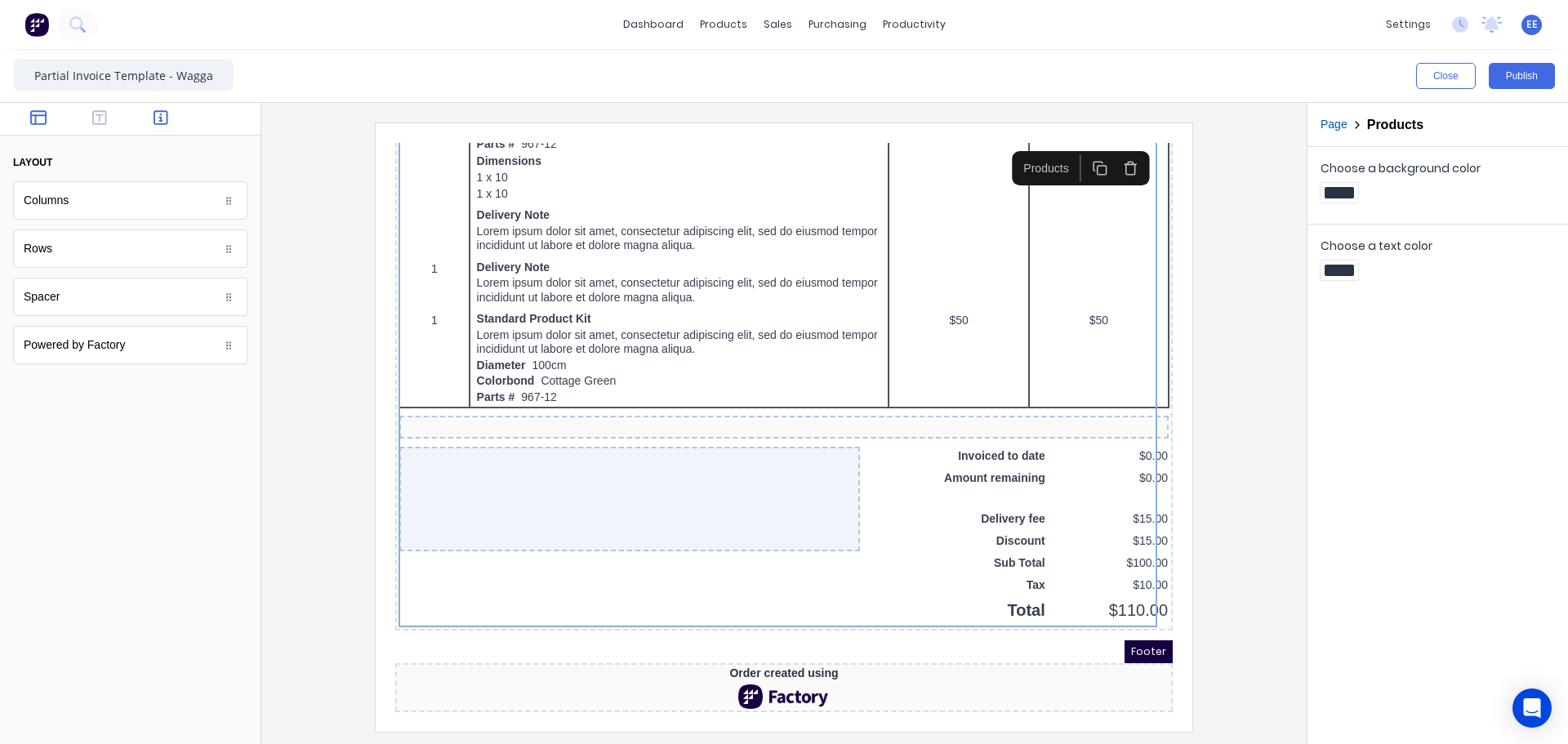
click at [169, 117] on button "button" at bounding box center [162, 119] width 51 height 20
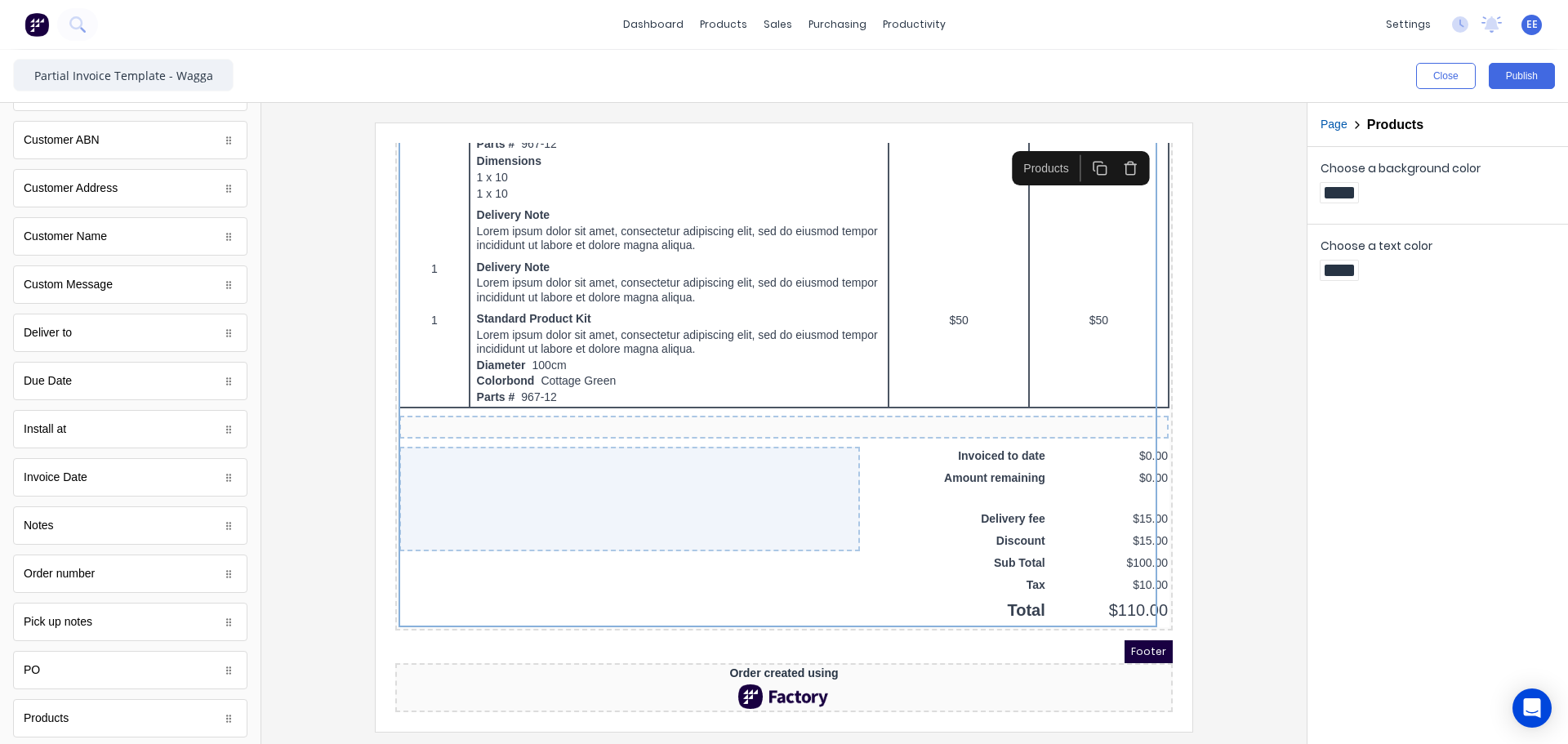
scroll to position [826, 0]
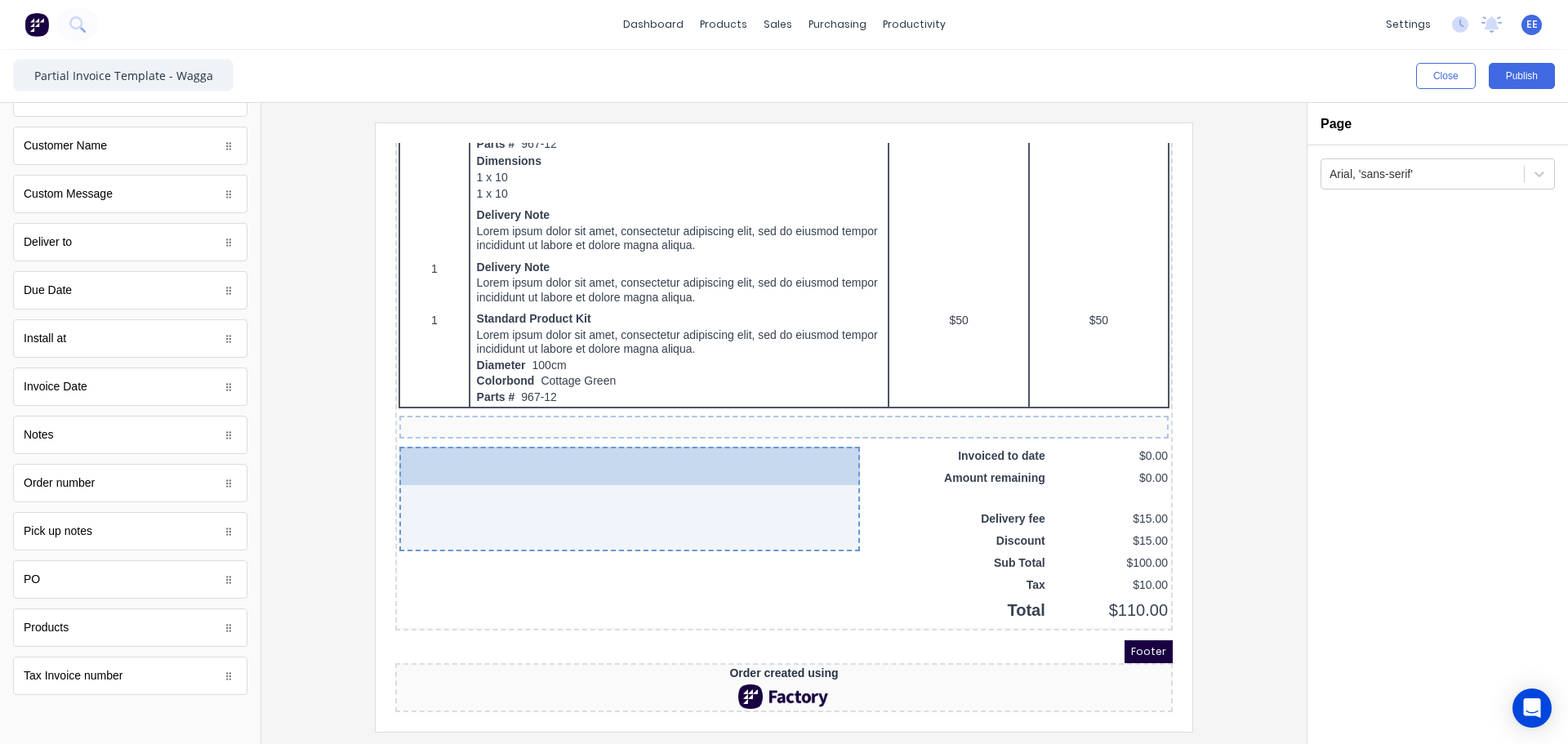
drag, startPoint x: 39, startPoint y: 584, endPoint x: 496, endPoint y: 468, distance: 471.5
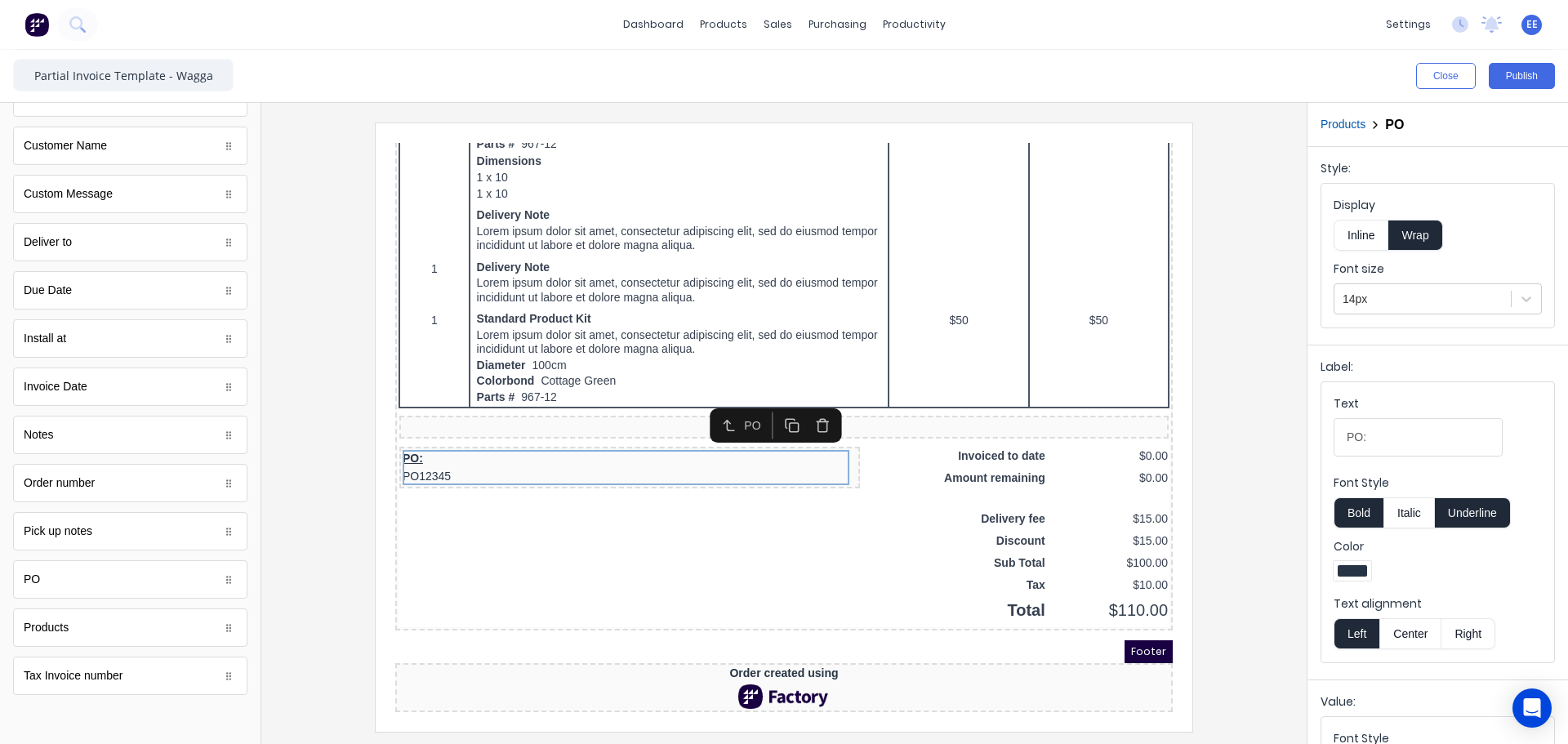
click at [1368, 234] on button "Inline" at bounding box center [1361, 234] width 55 height 31
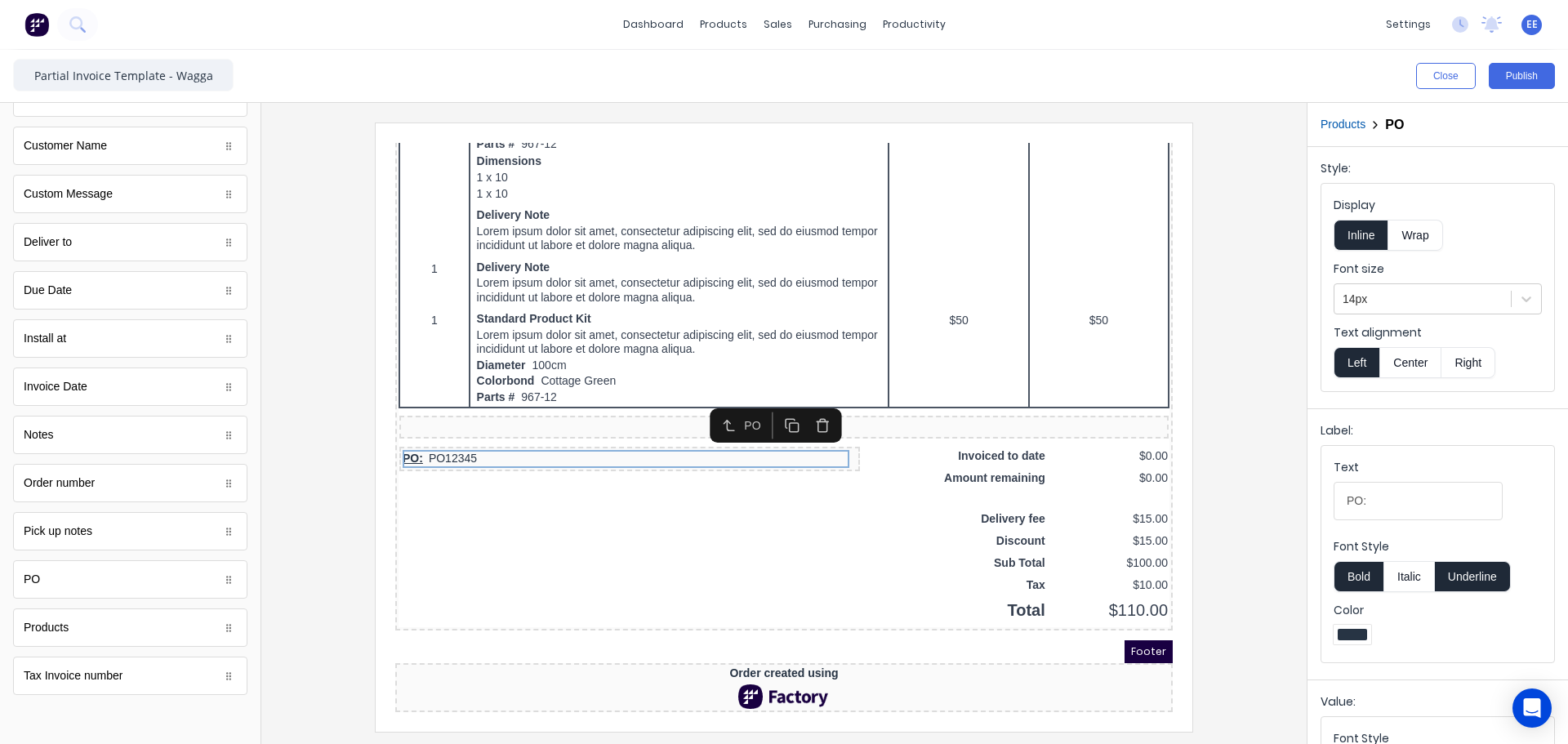
click at [1466, 573] on button "Underline" at bounding box center [1473, 576] width 76 height 31
drag, startPoint x: 1360, startPoint y: 502, endPoint x: 1301, endPoint y: 504, distance: 59.0
click at [1301, 504] on div "Close Publish Components standard fields Accounting number Accounting number Ba…" at bounding box center [784, 397] width 1568 height 694
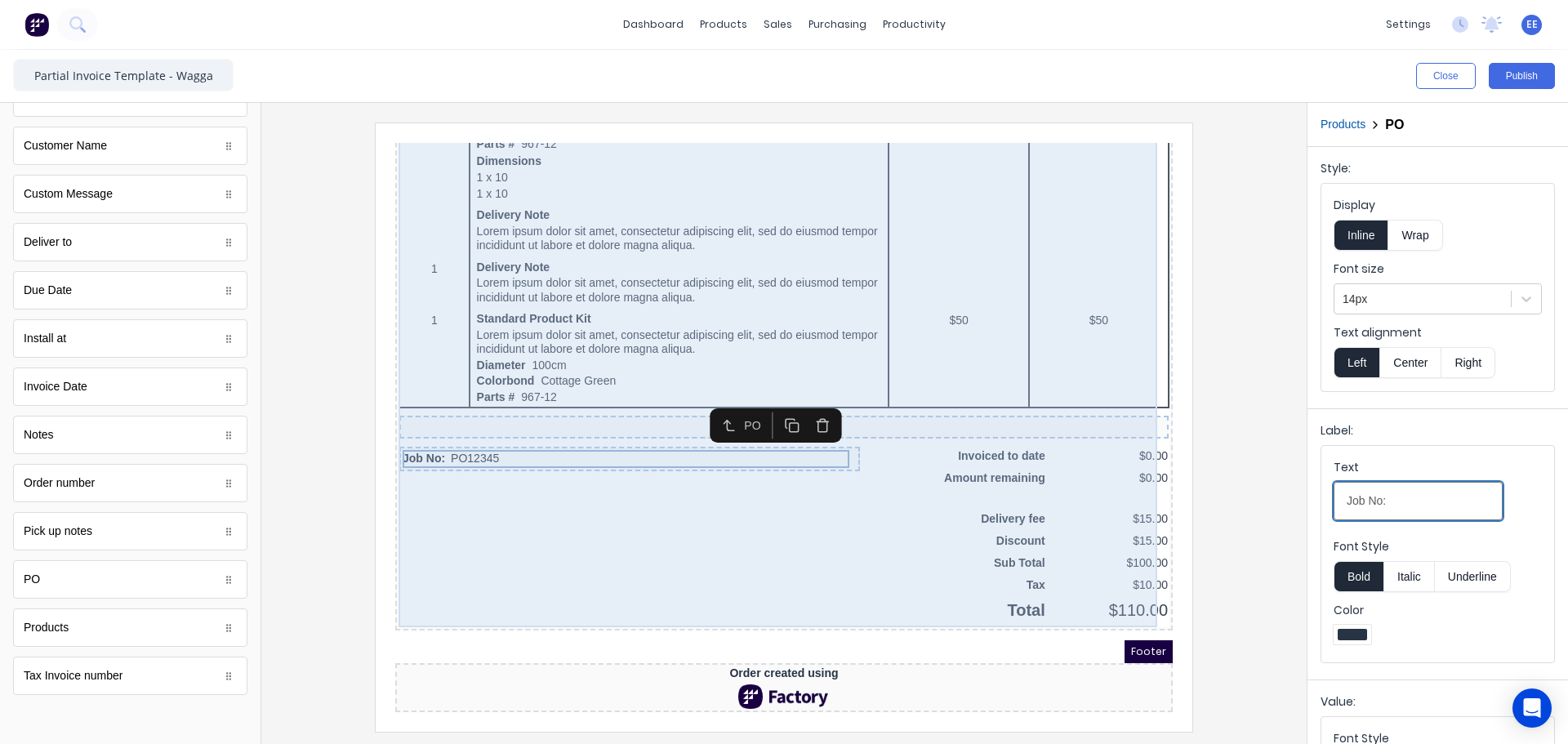
type input "Job No:"
click at [624, 520] on div "QTY DESCRIPTION EACH TOTAL 1 Basic Product Lorem ipsum dolor sit amet, consecte…" at bounding box center [764, 92] width 771 height 1031
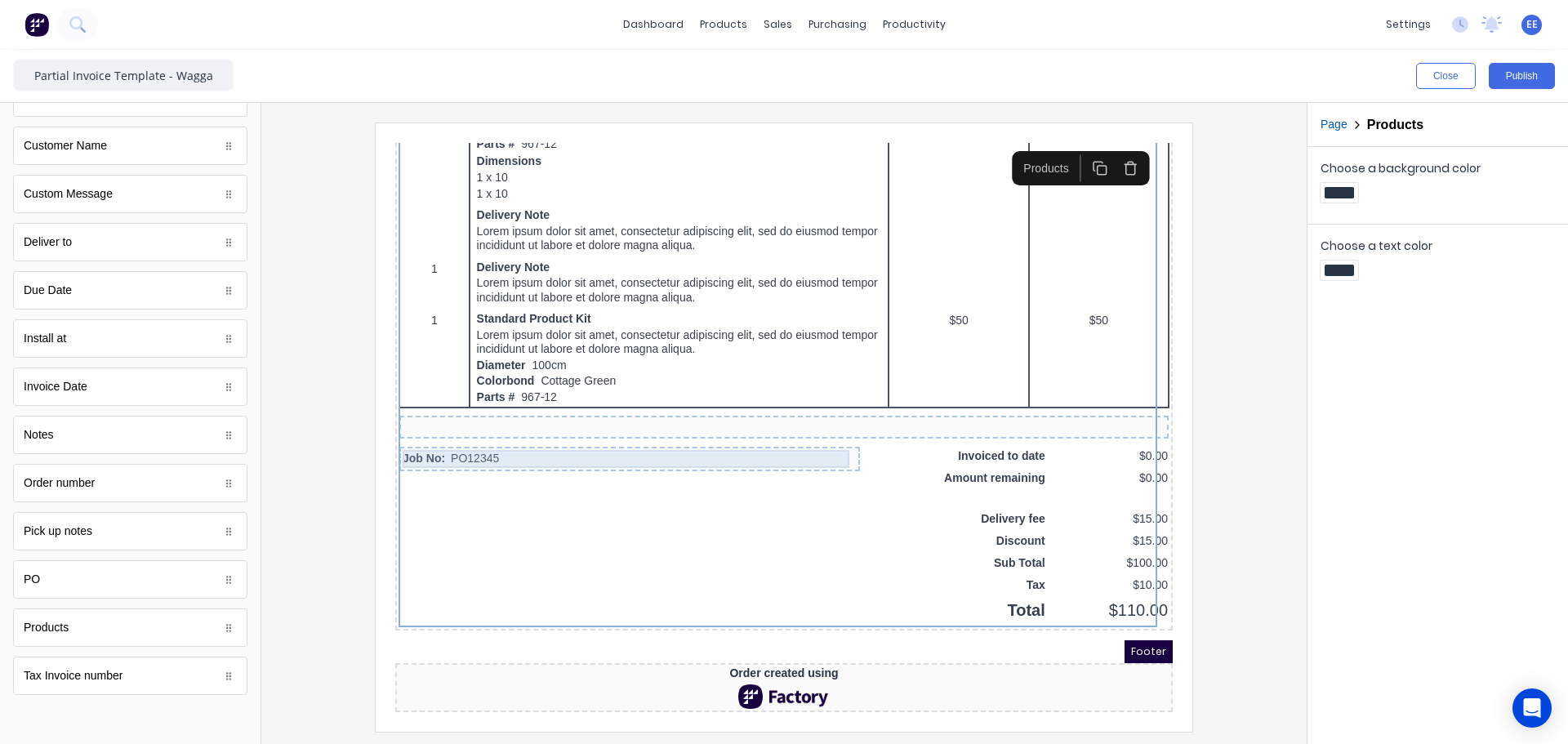
click at [477, 432] on div "Job No: PO12345" at bounding box center [610, 440] width 454 height 18
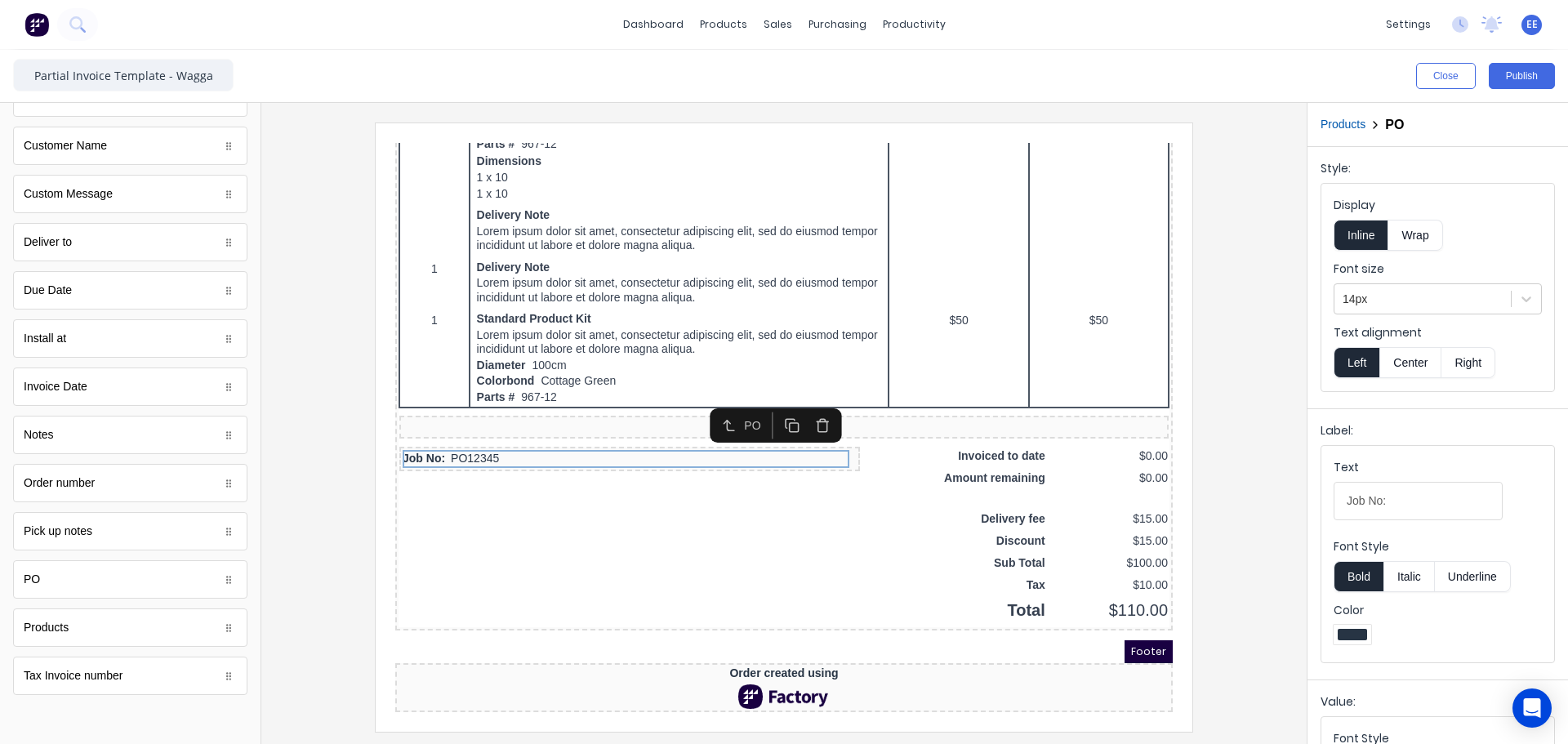
click at [1364, 573] on button "Bold" at bounding box center [1358, 576] width 50 height 31
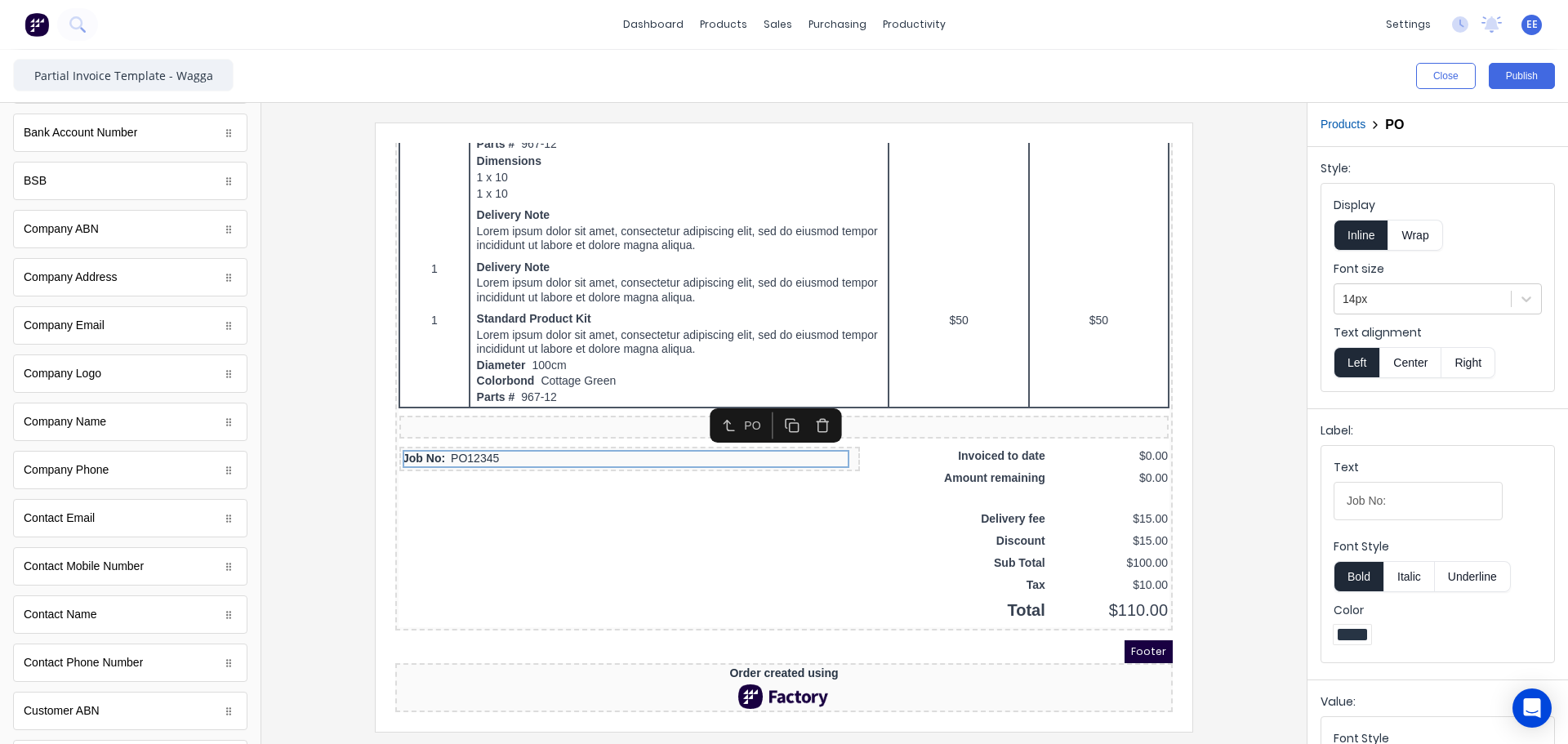
scroll to position [0, 0]
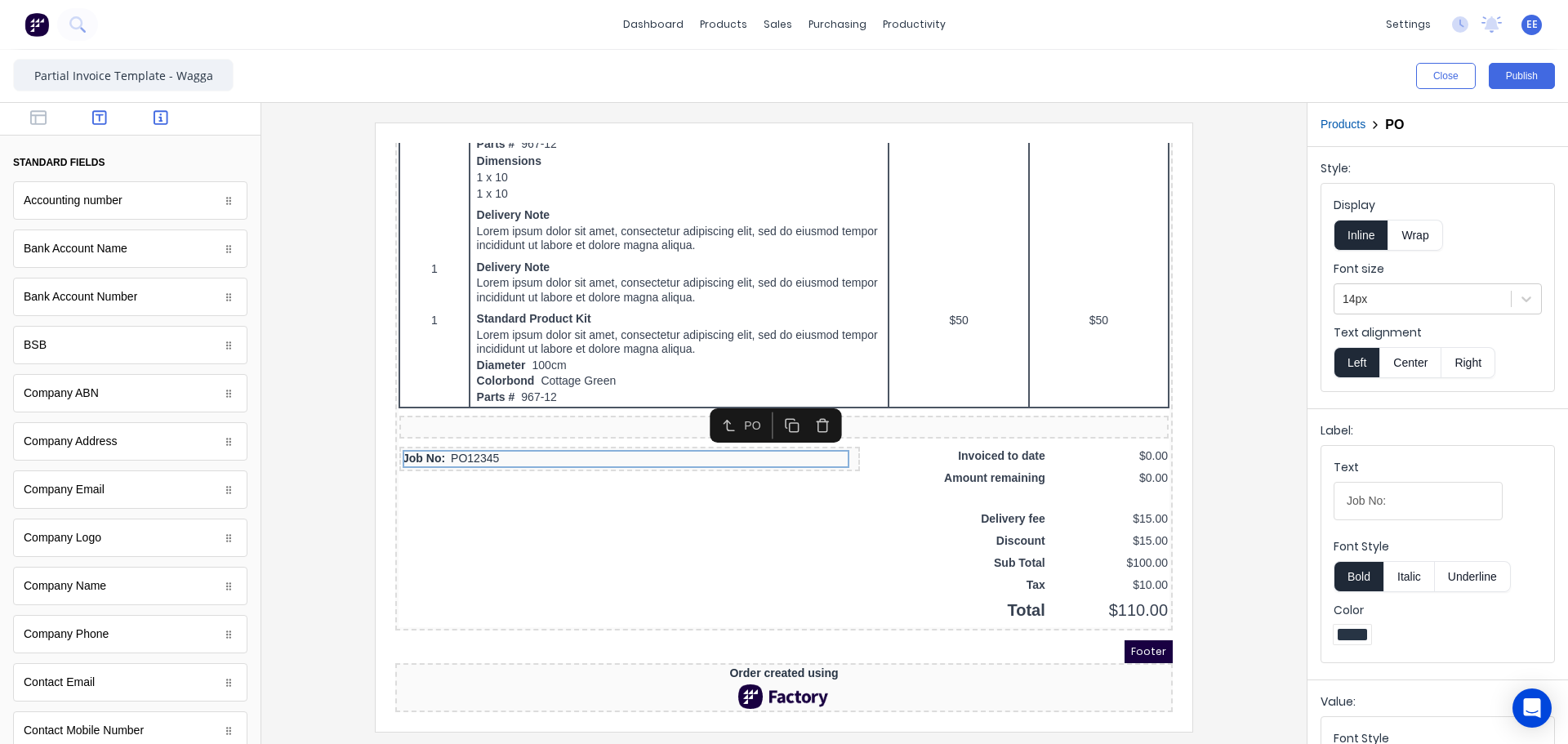
click at [92, 114] on icon "button" at bounding box center [99, 118] width 15 height 15
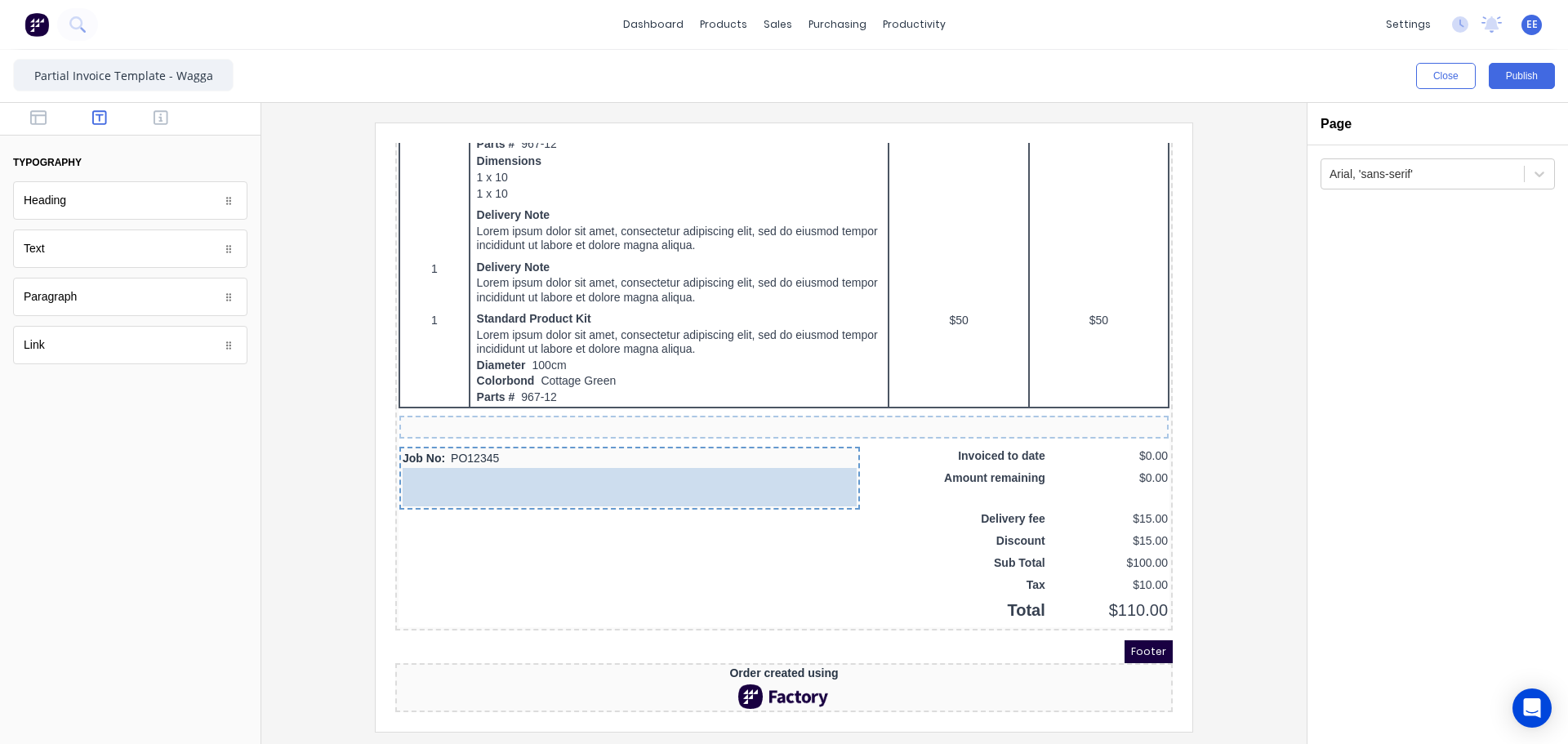
drag, startPoint x: 53, startPoint y: 303, endPoint x: 567, endPoint y: 480, distance: 543.6
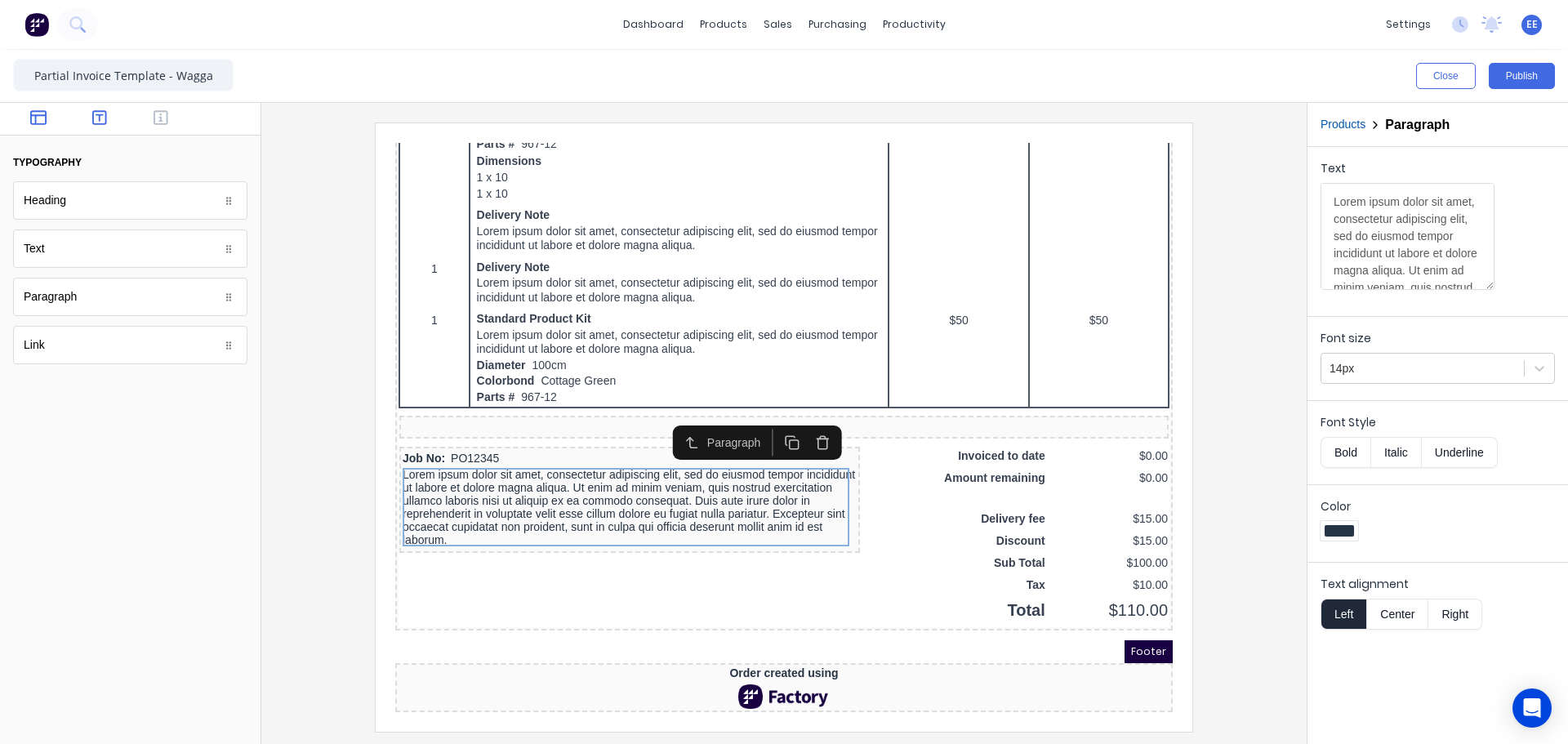
click at [34, 118] on icon "button" at bounding box center [38, 118] width 17 height 17
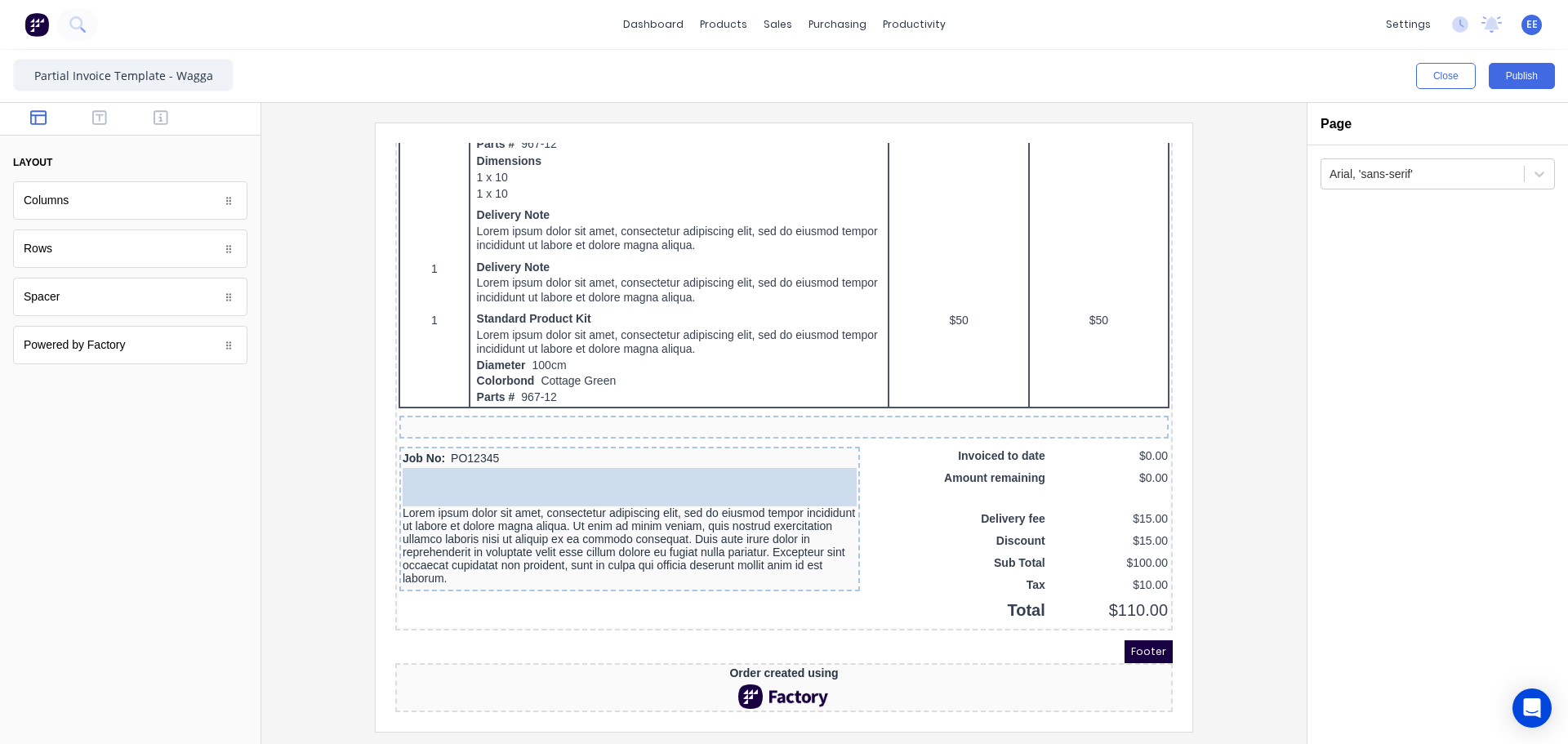
drag, startPoint x: 58, startPoint y: 296, endPoint x: 608, endPoint y: 432, distance: 566.6
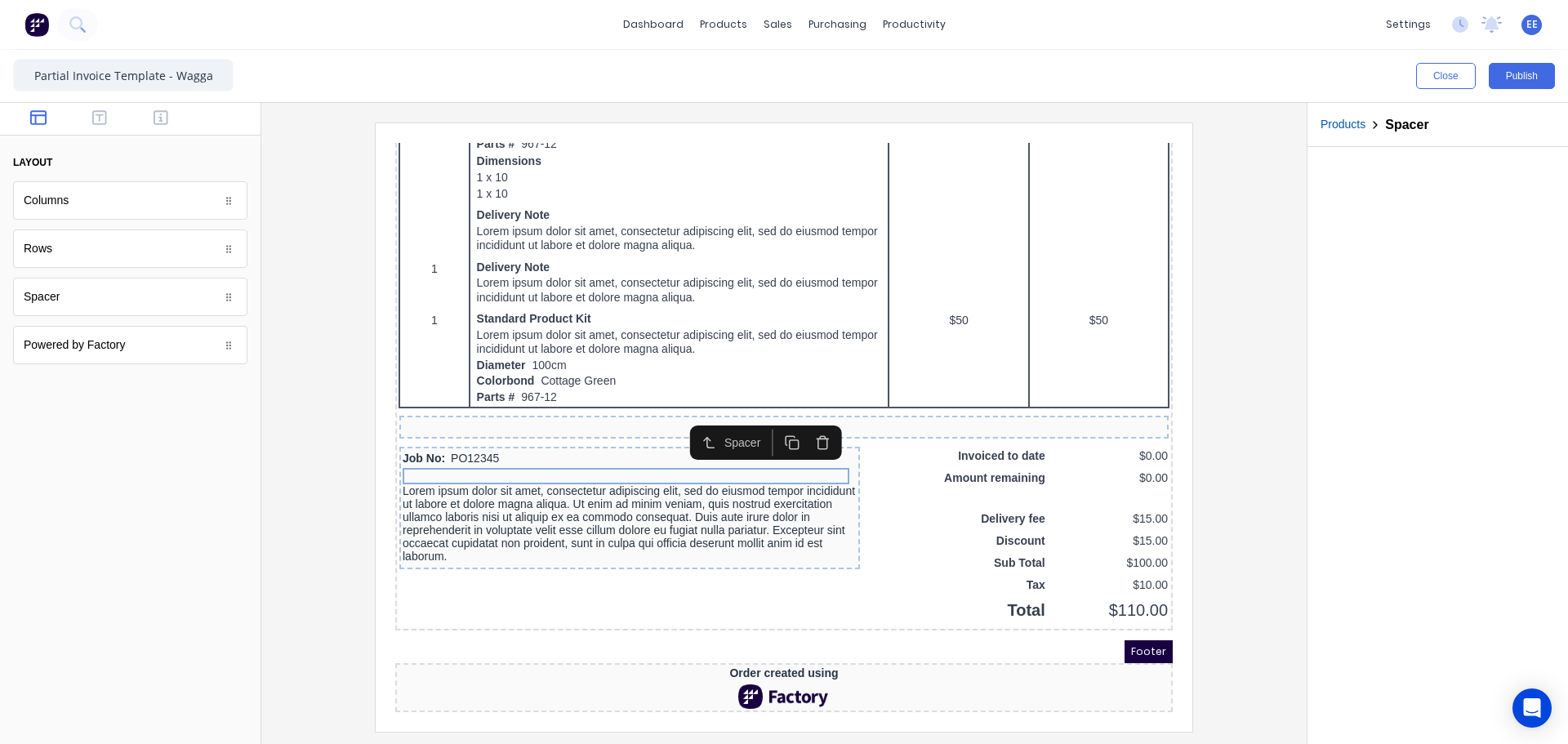
click at [771, 416] on icon "button" at bounding box center [773, 423] width 16 height 16
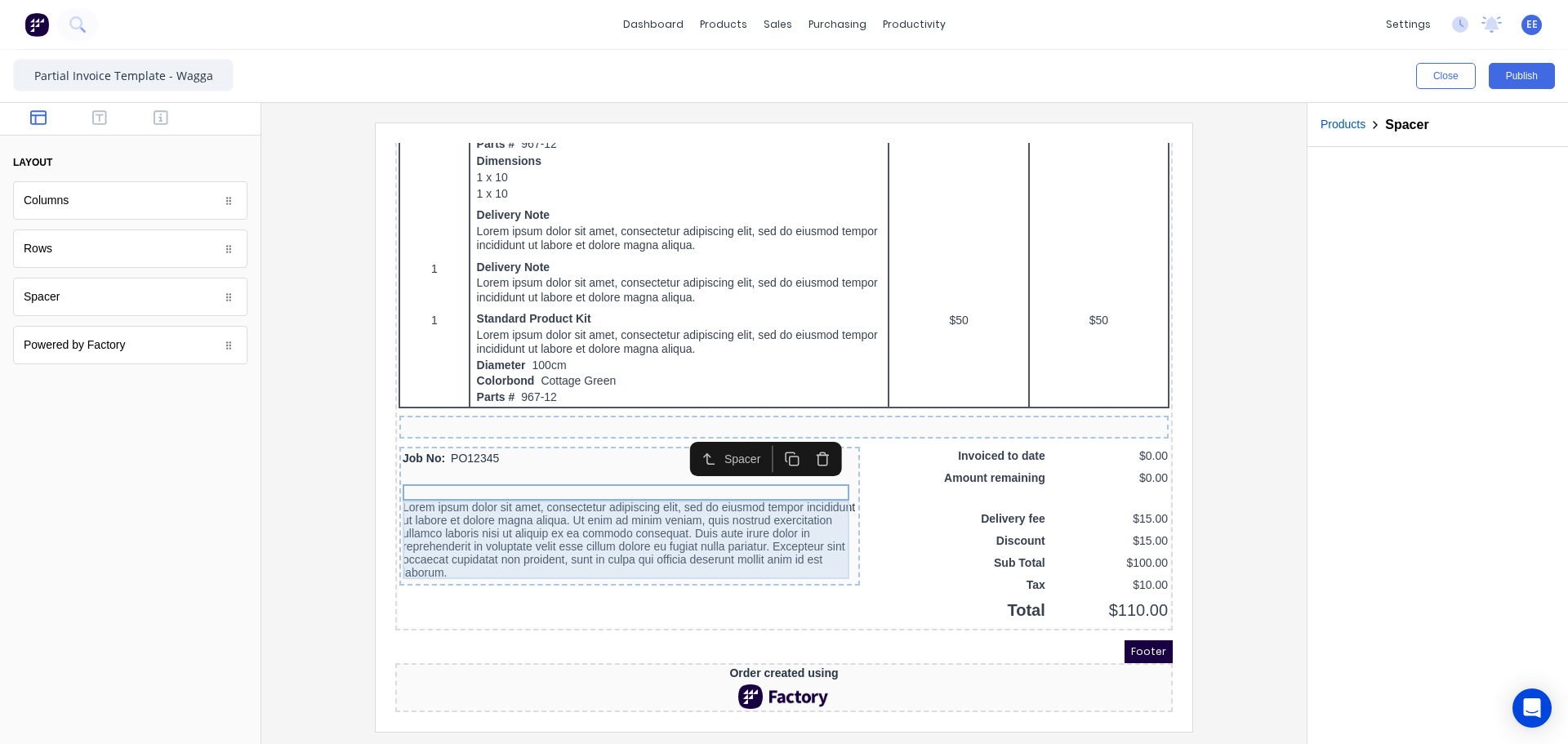
click at [596, 509] on div "Lorem ipsum dolor sit amet, consectetur adipiscing elit, sed do eiusmod tempor …" at bounding box center [610, 520] width 454 height 79
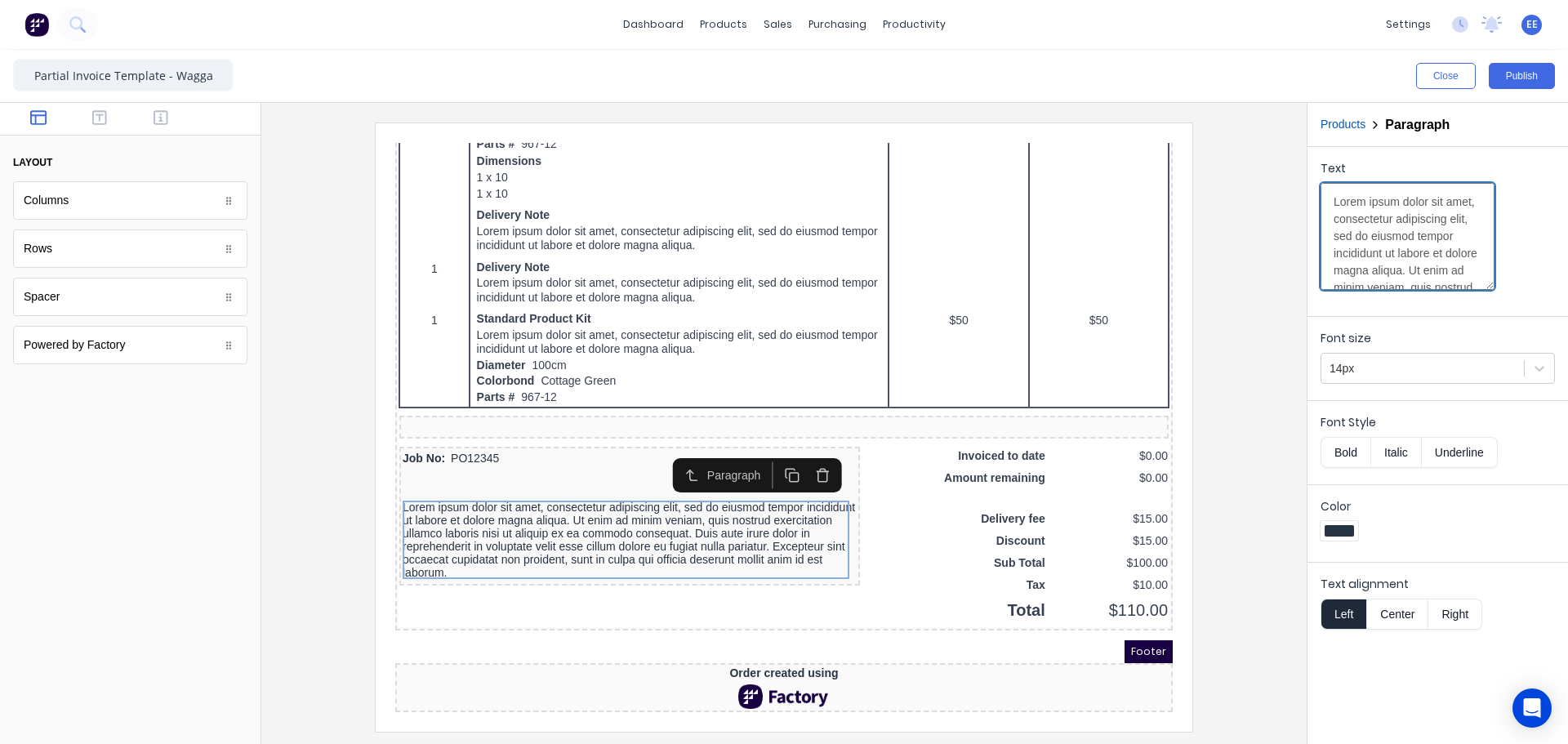
click at [1370, 233] on textarea "Lorem ipsum dolor sit amet, consectetur adipiscing elit, sed do eiusmod tempor …" at bounding box center [1407, 236] width 174 height 107
paste textarea "This is a payment claim made under the Building & Construction Industry Securit…"
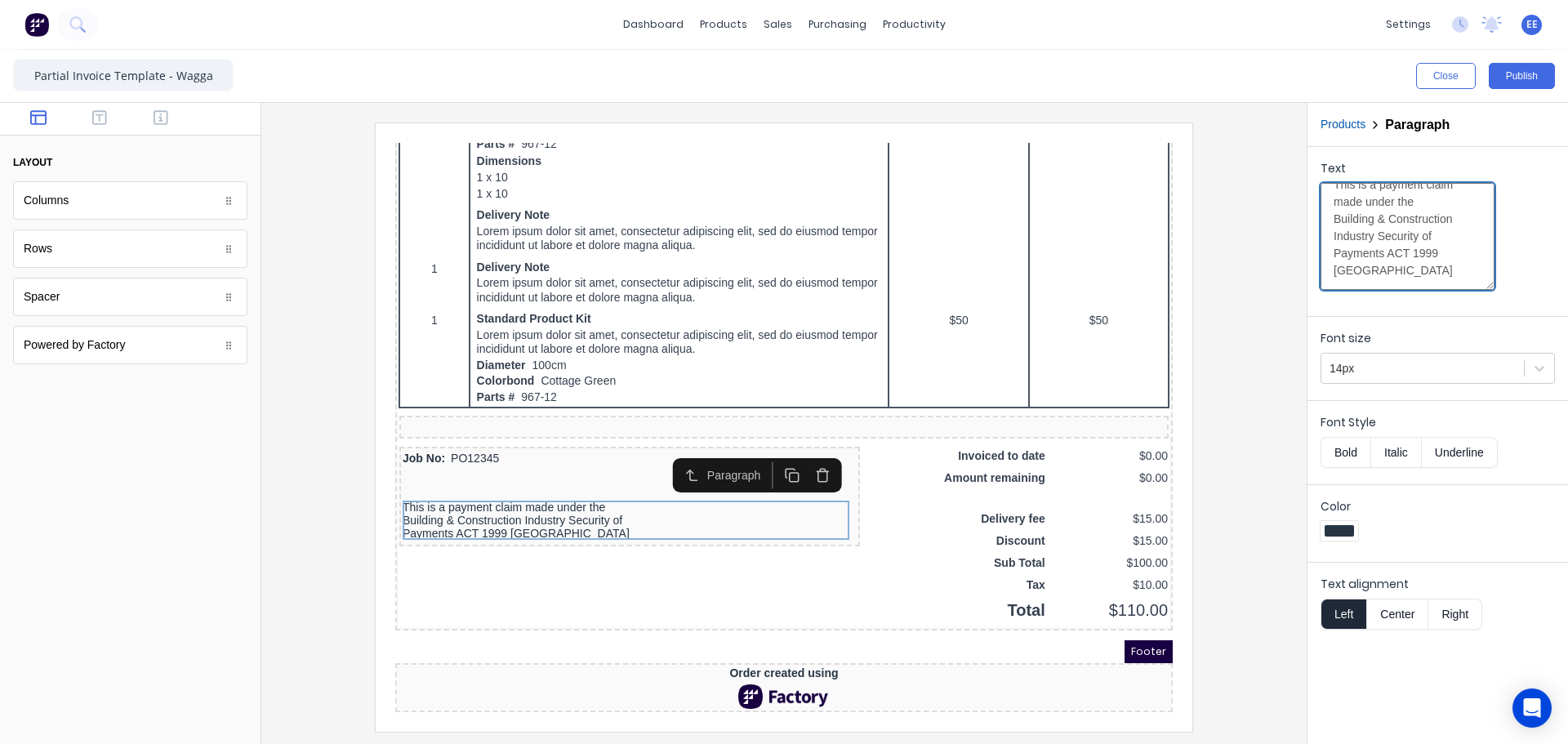
type textarea "This is a payment claim made under the Building & Construction Industry Securit…"
click at [1398, 606] on button "Center" at bounding box center [1397, 614] width 62 height 31
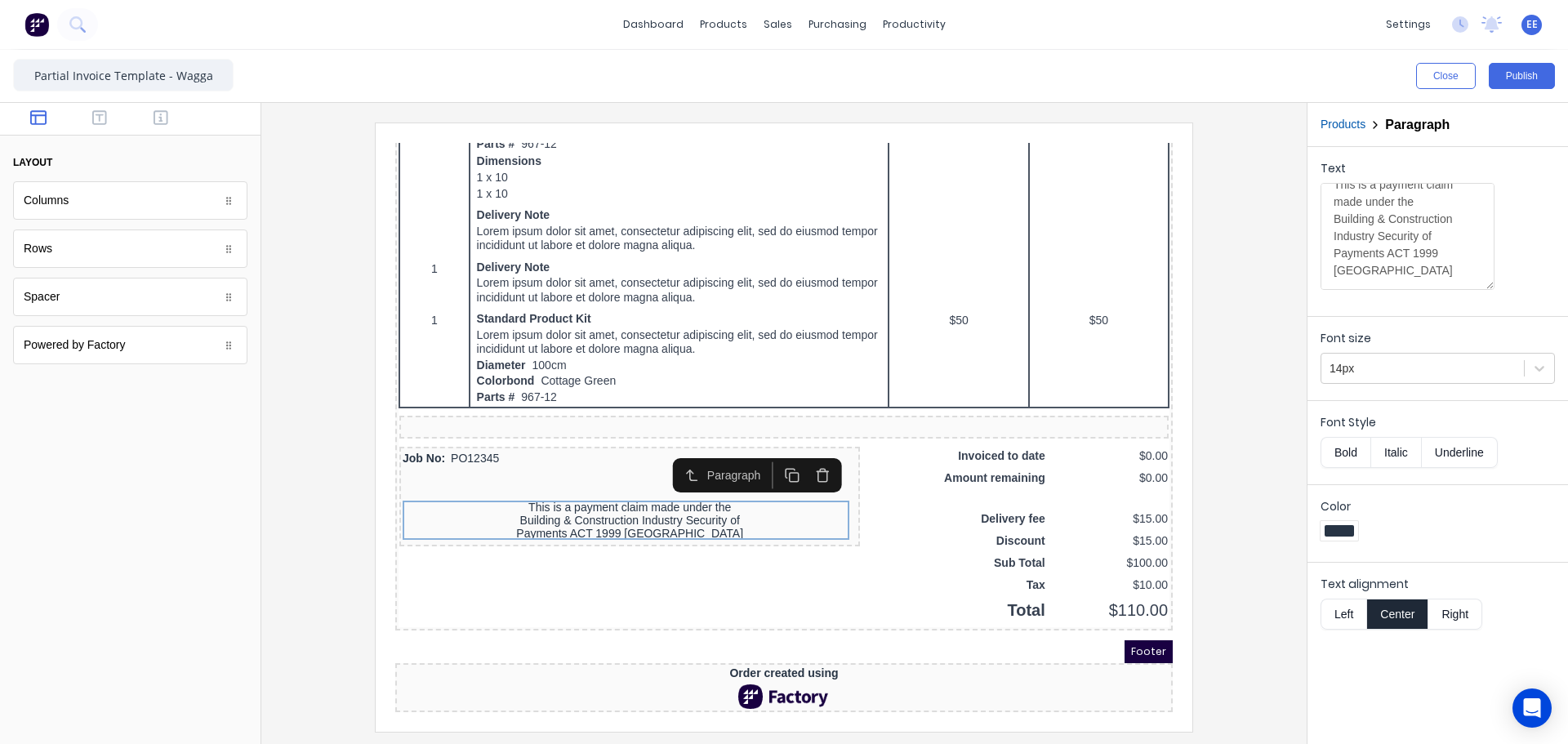
click at [1353, 446] on button "Bold" at bounding box center [1345, 452] width 50 height 31
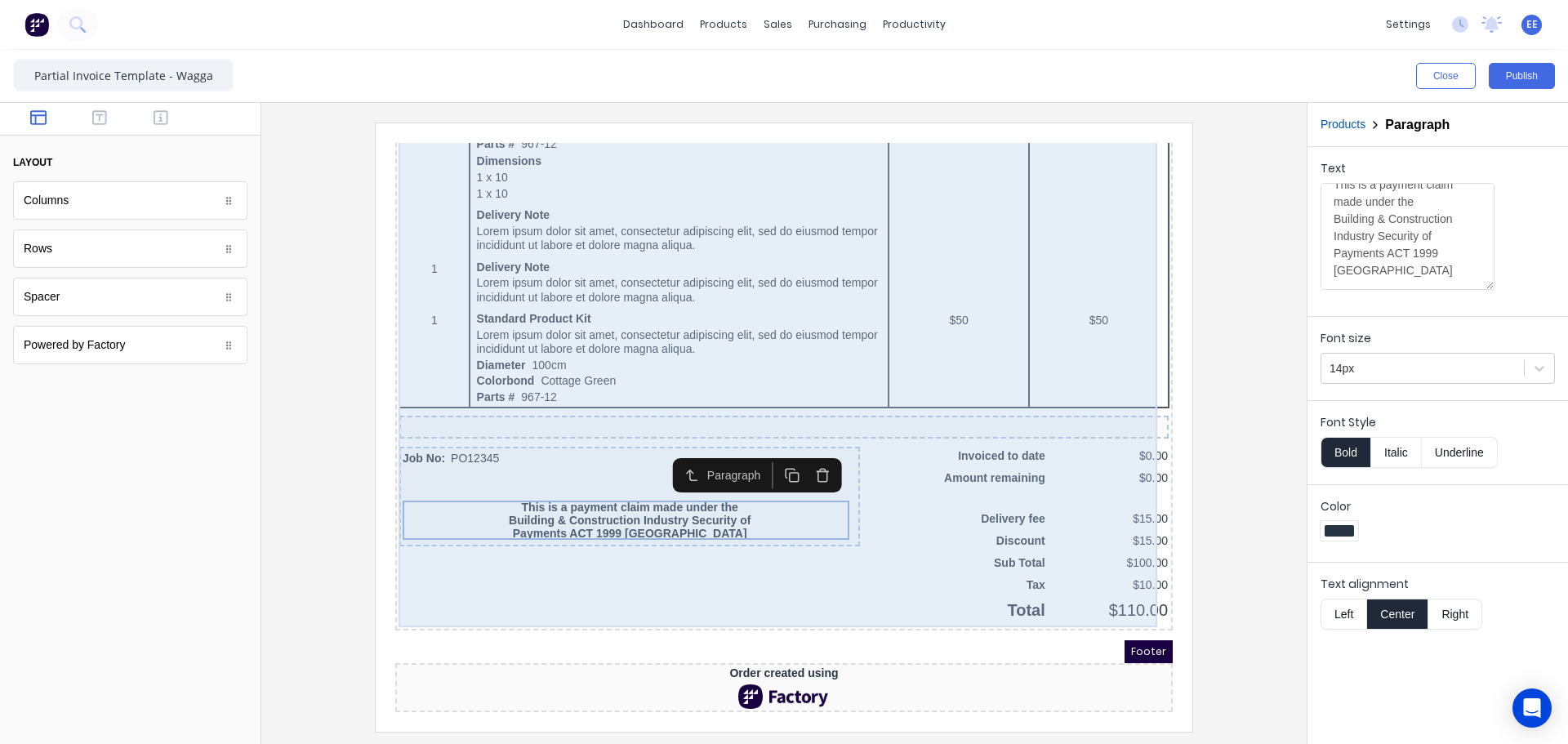
click at [749, 534] on div "QTY DESCRIPTION EACH TOTAL 1 Basic Product Lorem ipsum dolor sit amet, consecte…" at bounding box center [764, 92] width 771 height 1031
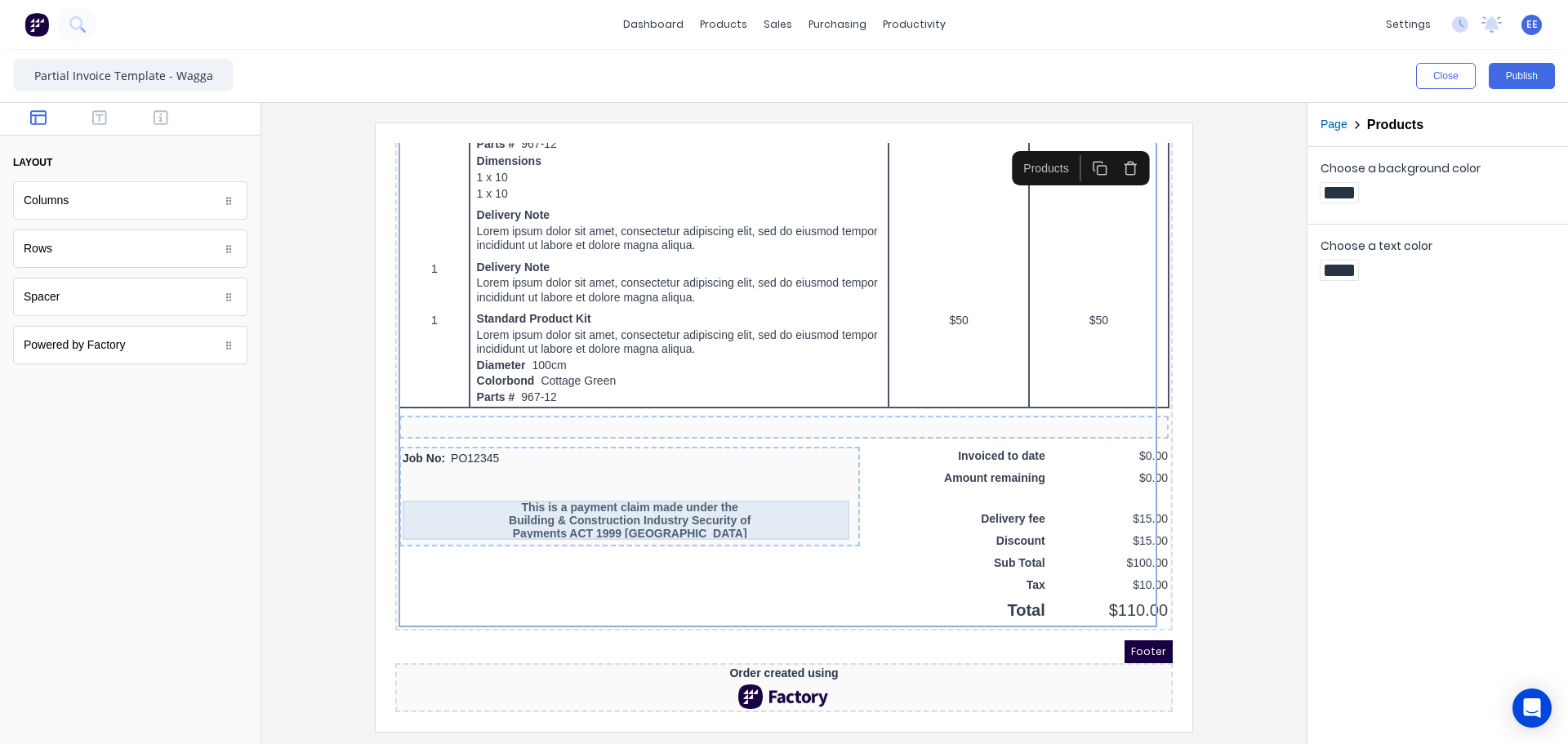
click at [516, 496] on div "This is a payment claim made under the Building & Construction Industry Securit…" at bounding box center [610, 500] width 454 height 39
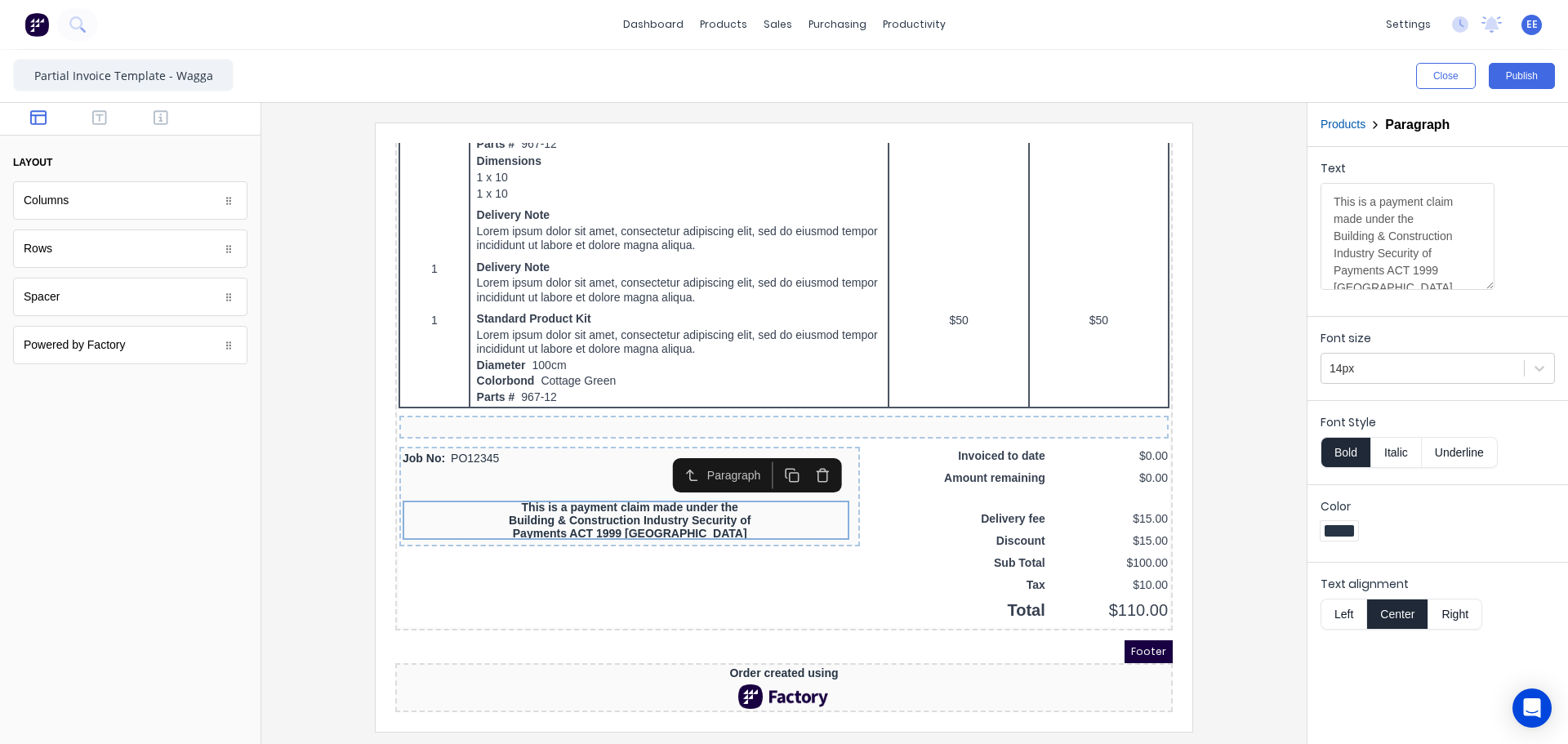
click at [772, 449] on icon "button" at bounding box center [773, 456] width 16 height 16
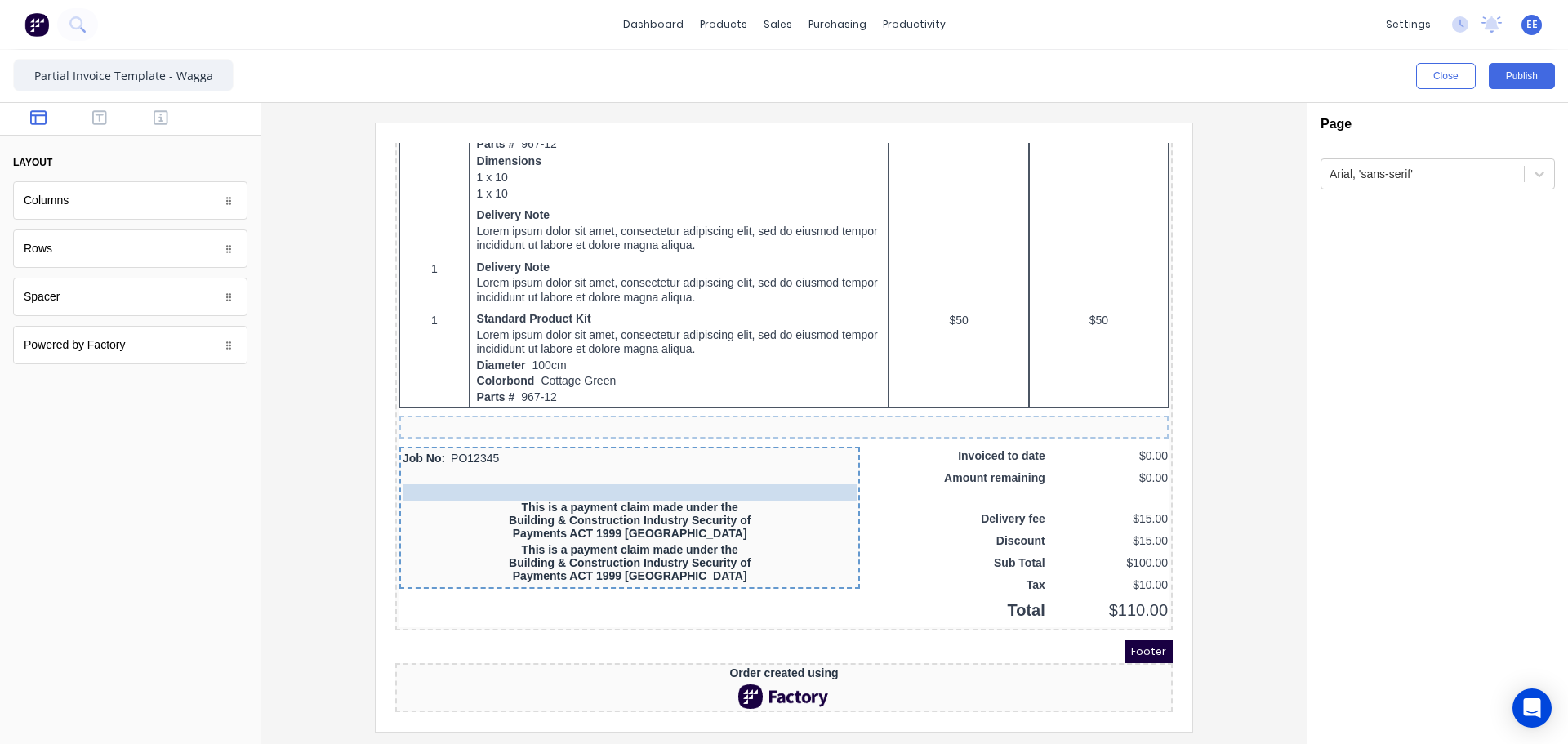
drag, startPoint x: 567, startPoint y: 452, endPoint x: 564, endPoint y: 490, distance: 38.1
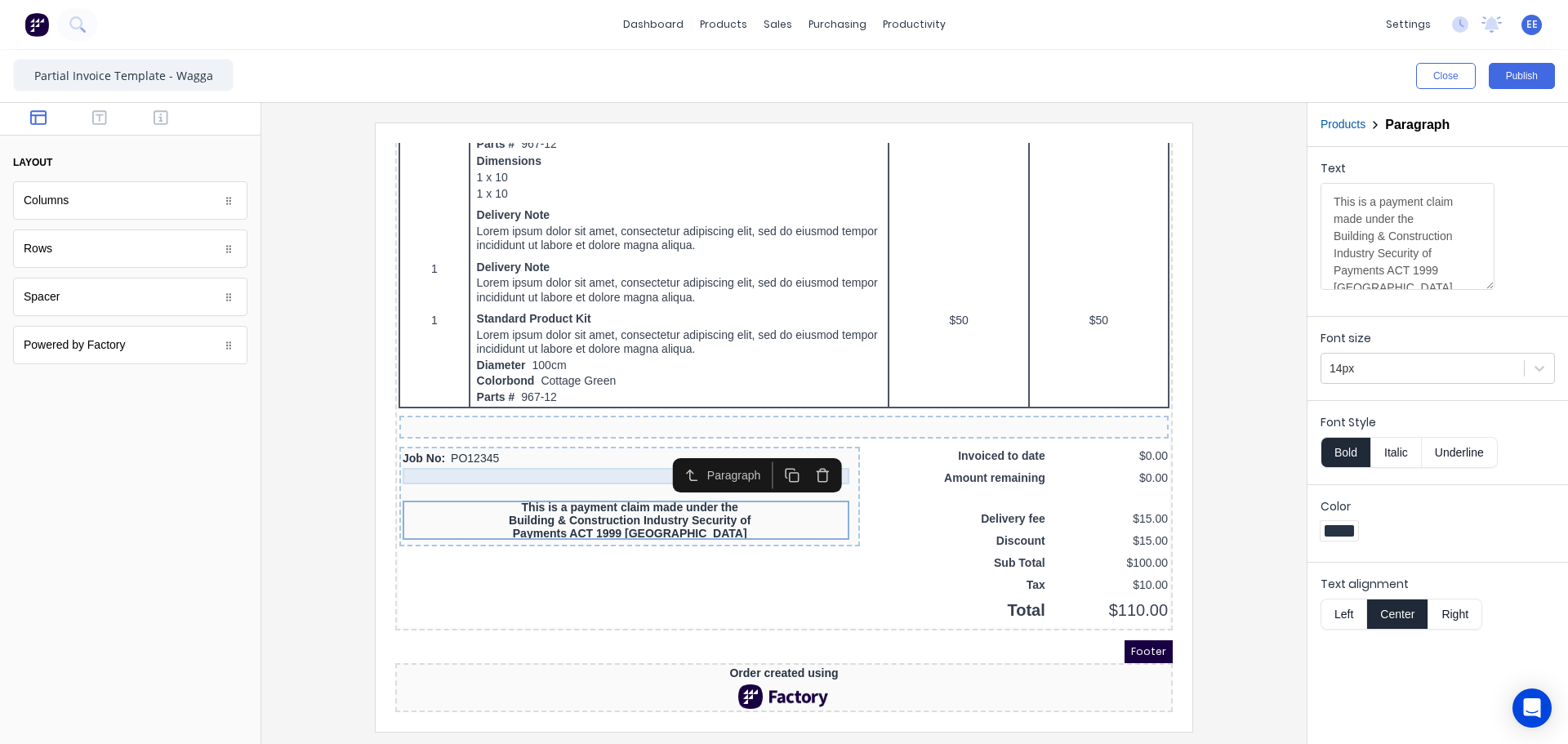
click at [617, 454] on div at bounding box center [610, 457] width 454 height 17
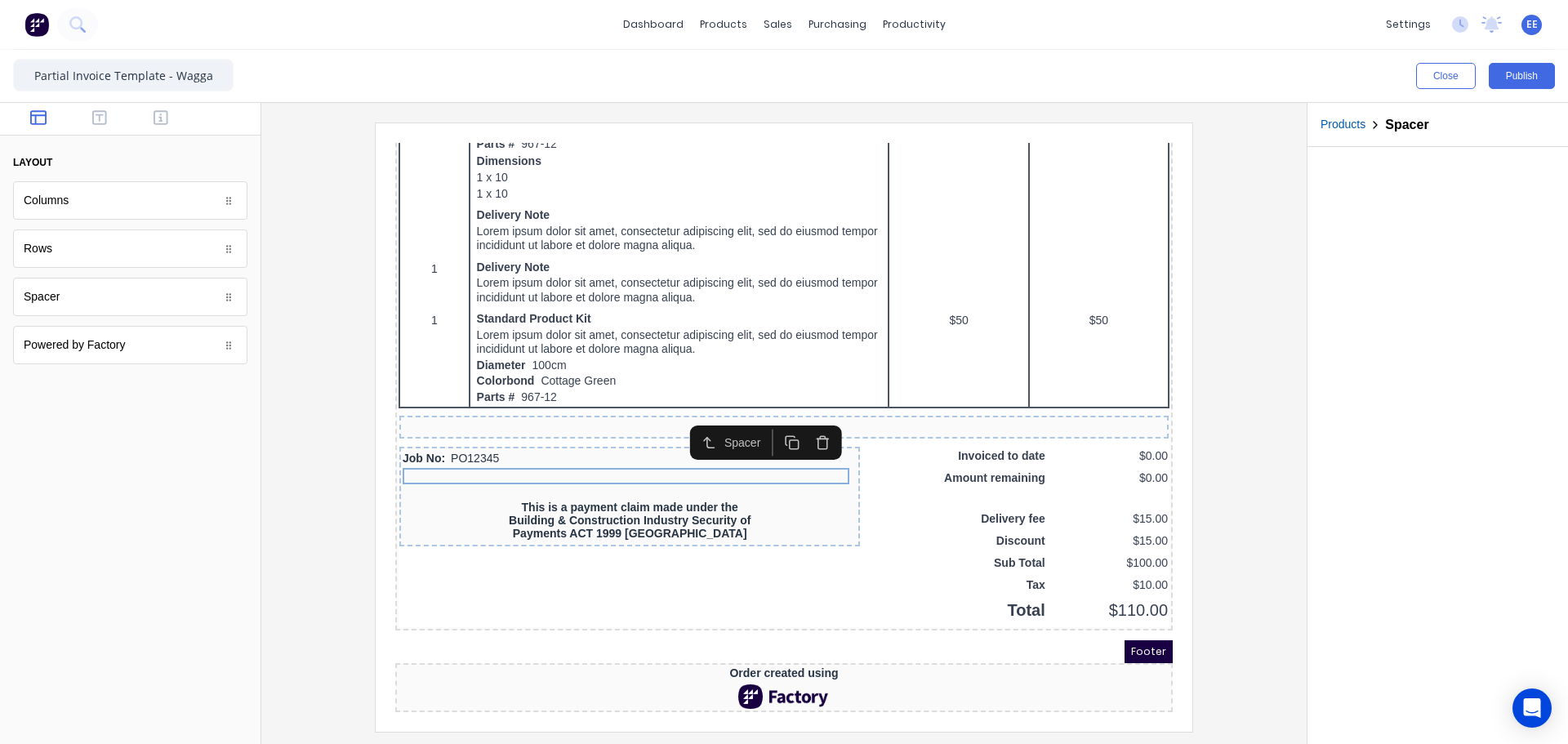
click at [774, 418] on icon "button" at bounding box center [773, 423] width 16 height 16
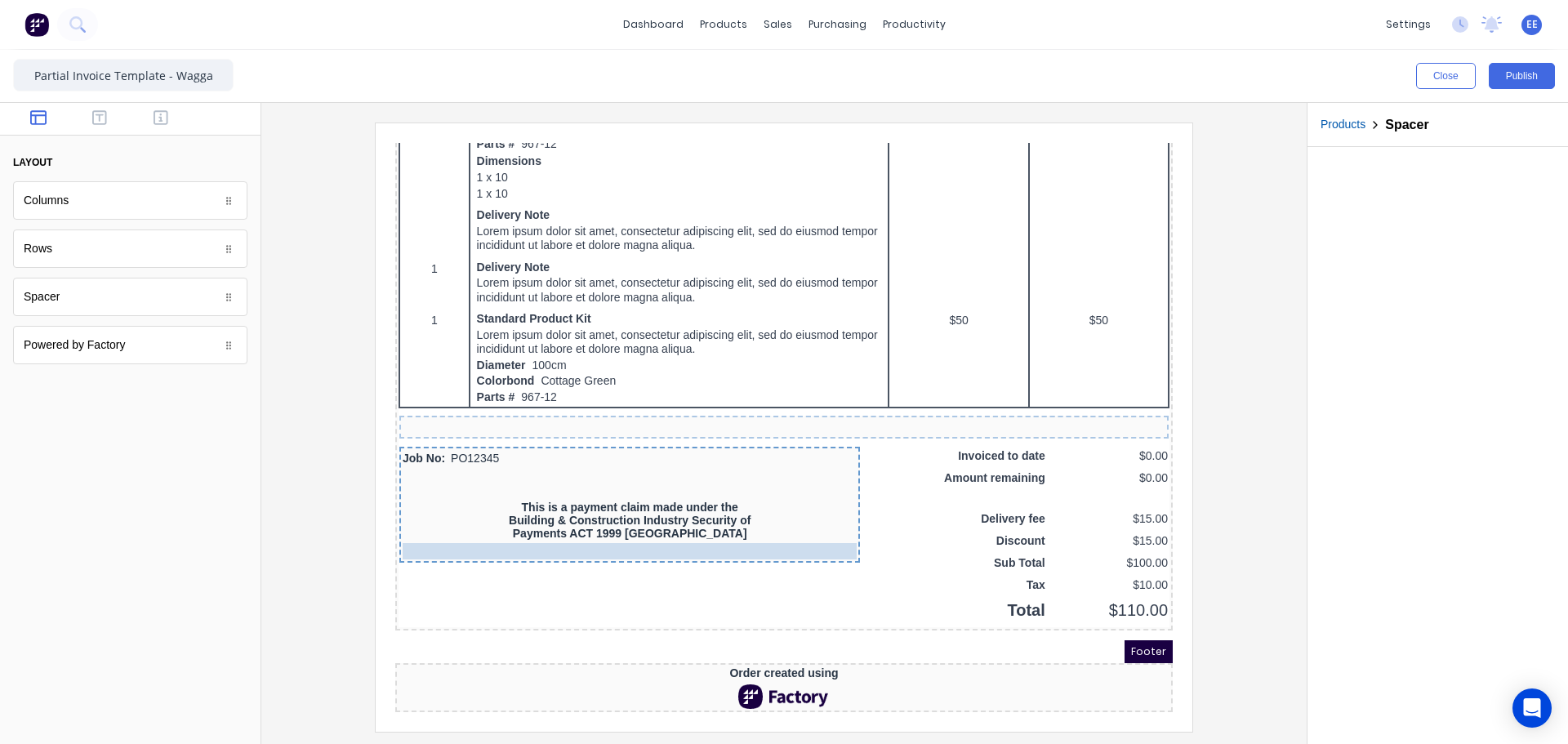
drag, startPoint x: 611, startPoint y: 462, endPoint x: 606, endPoint y: 523, distance: 61.2
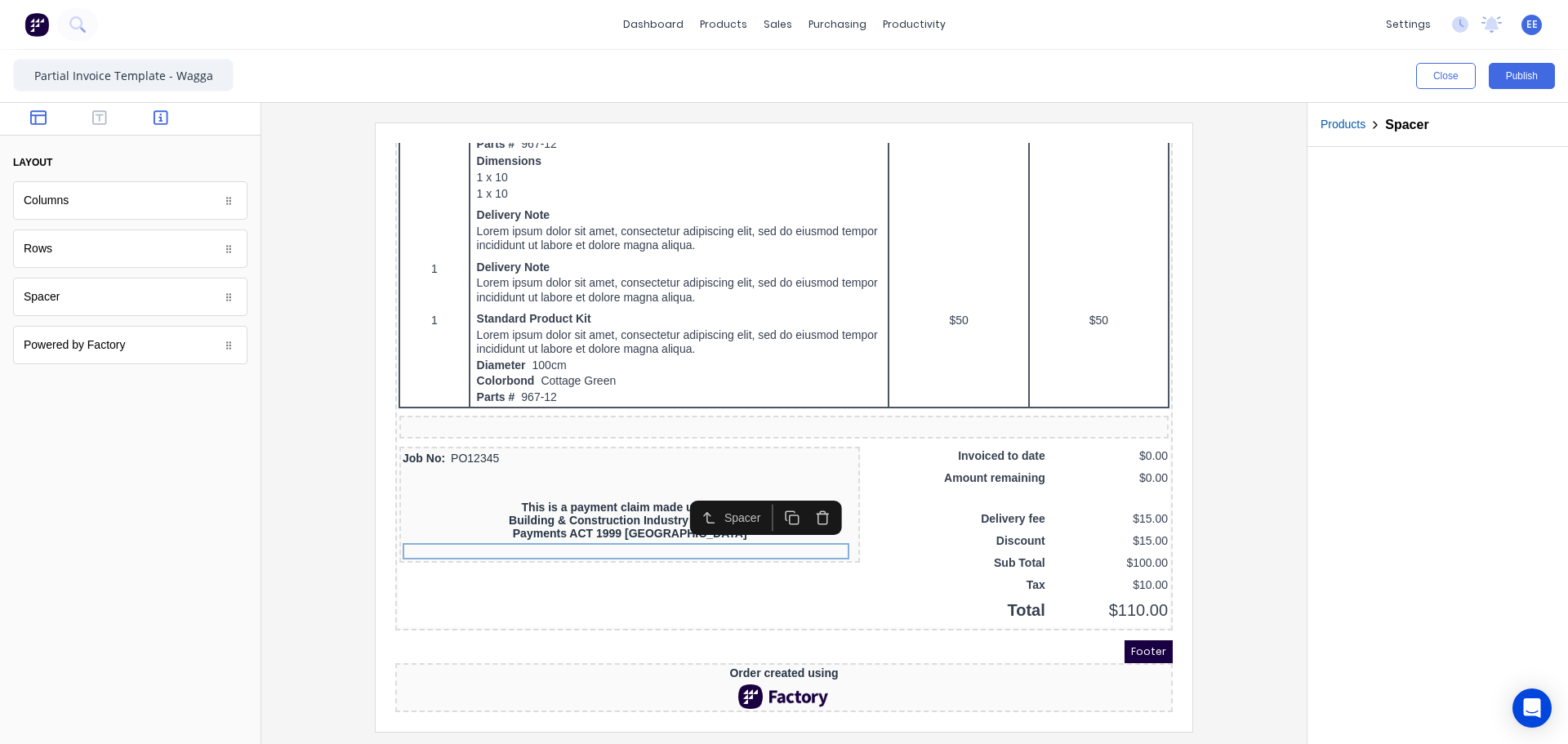
click at [166, 115] on icon "button" at bounding box center [161, 118] width 15 height 17
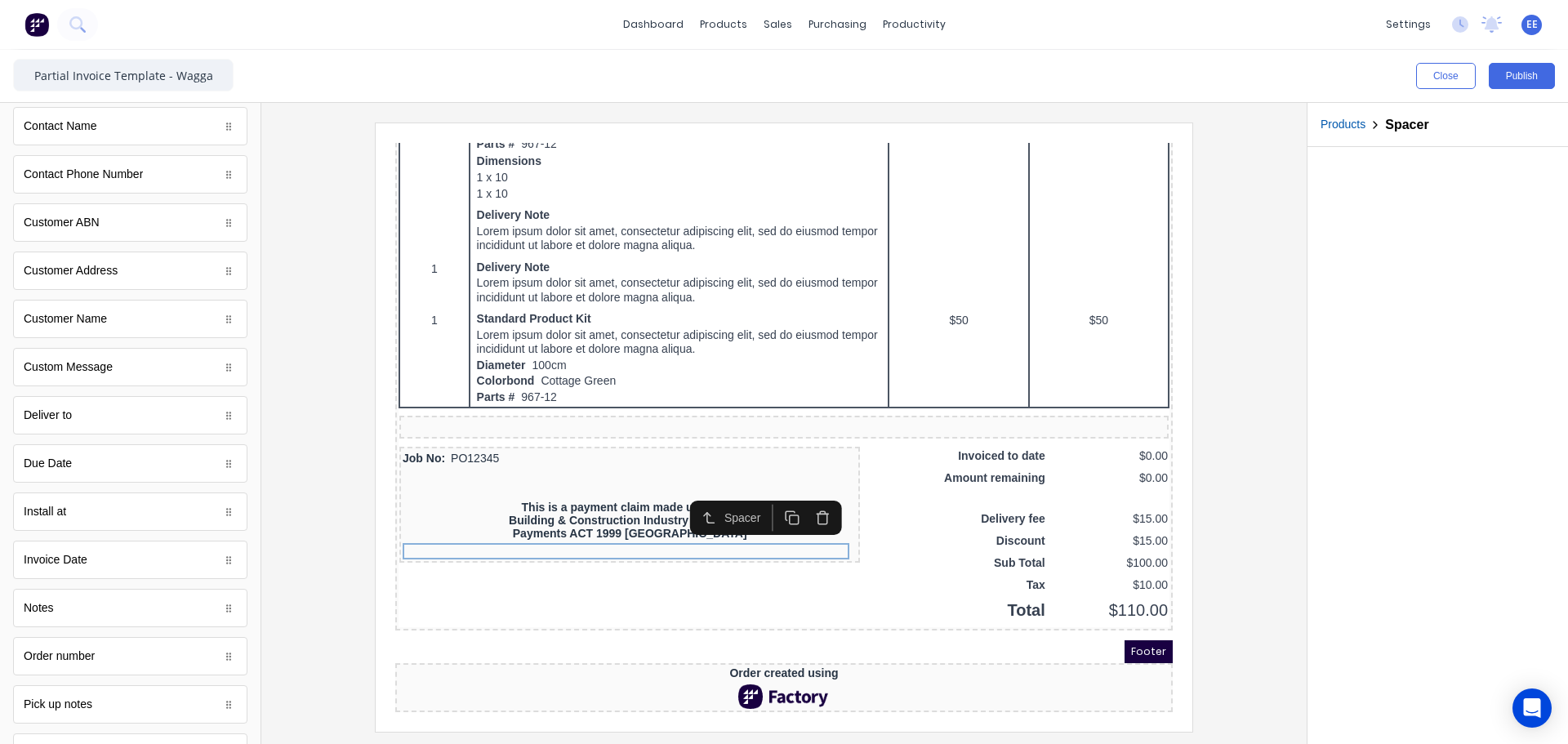
scroll to position [654, 0]
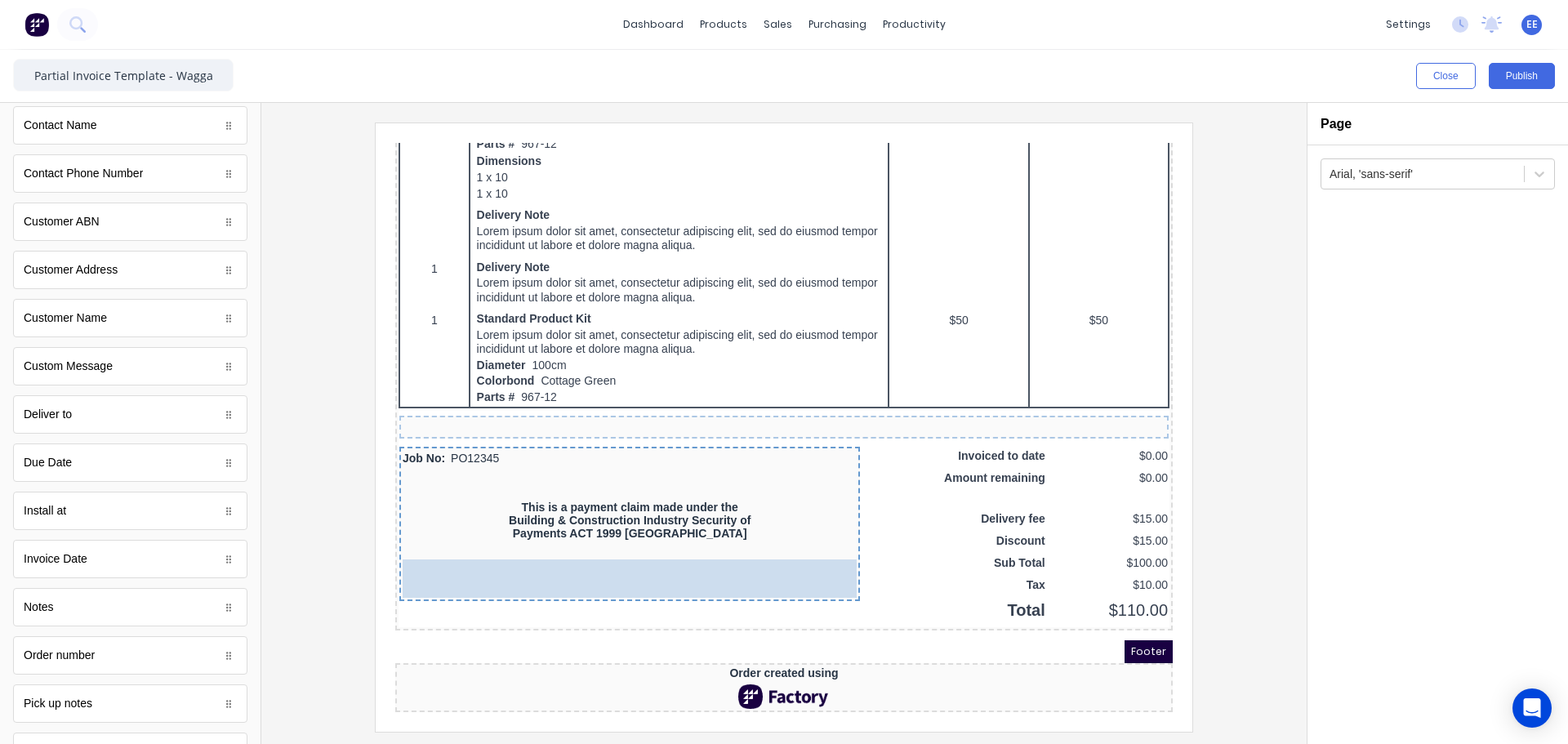
drag, startPoint x: 41, startPoint y: 458, endPoint x: 512, endPoint y: 558, distance: 481.5
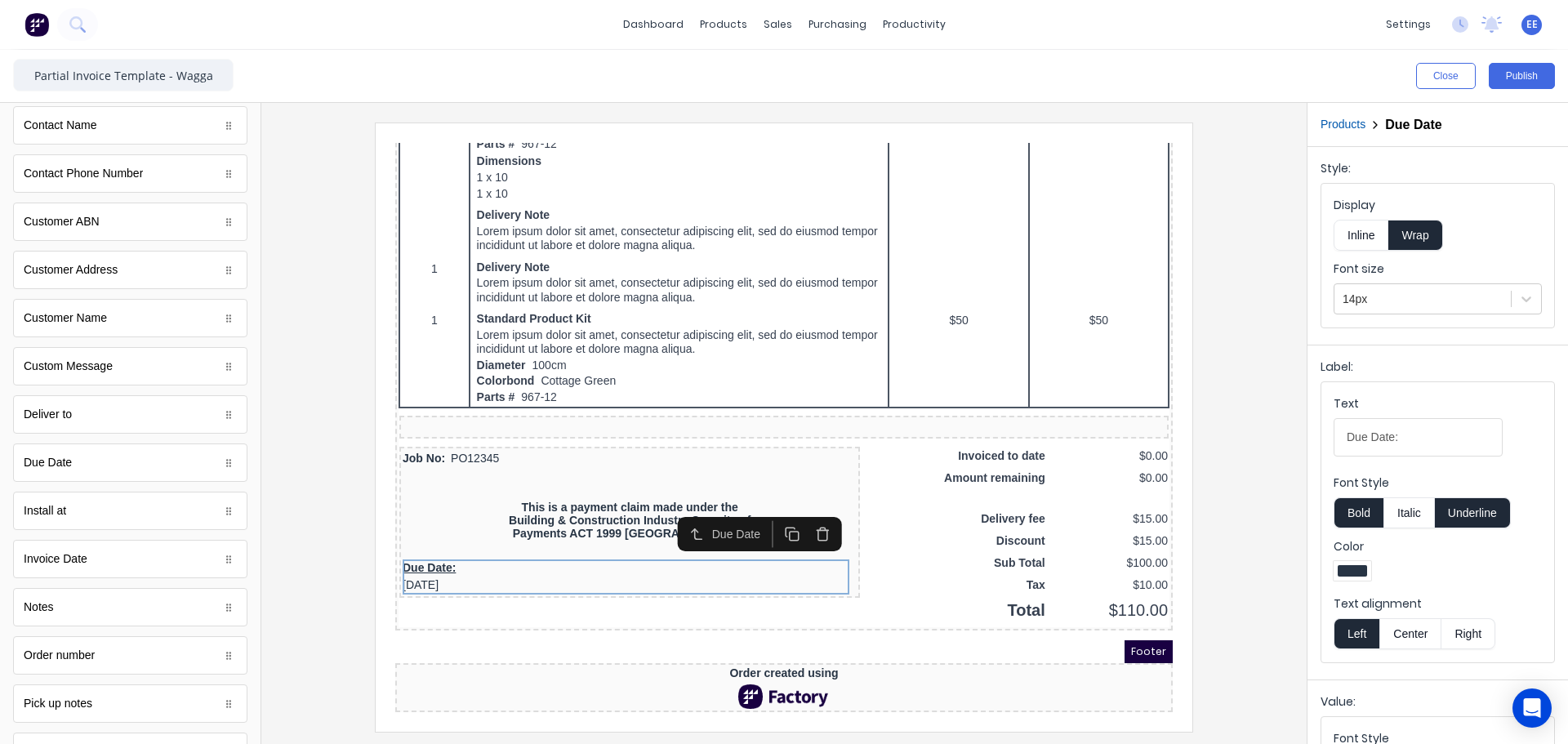
drag, startPoint x: 1359, startPoint y: 232, endPoint x: 1426, endPoint y: 379, distance: 161.5
click at [1360, 232] on button "Inline" at bounding box center [1361, 234] width 55 height 31
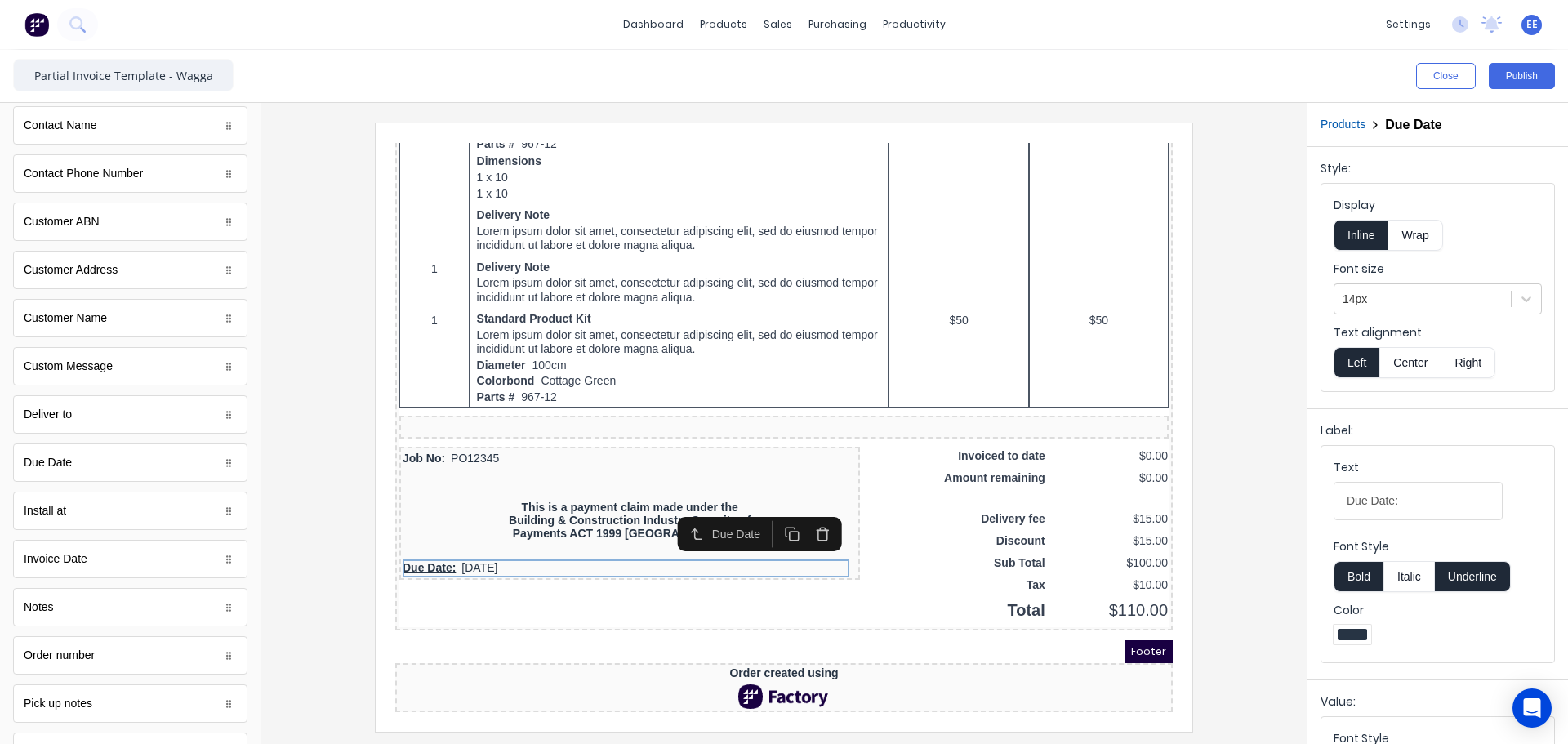
click at [1479, 569] on button "Underline" at bounding box center [1473, 576] width 76 height 31
click at [323, 635] on div at bounding box center [784, 427] width 1019 height 609
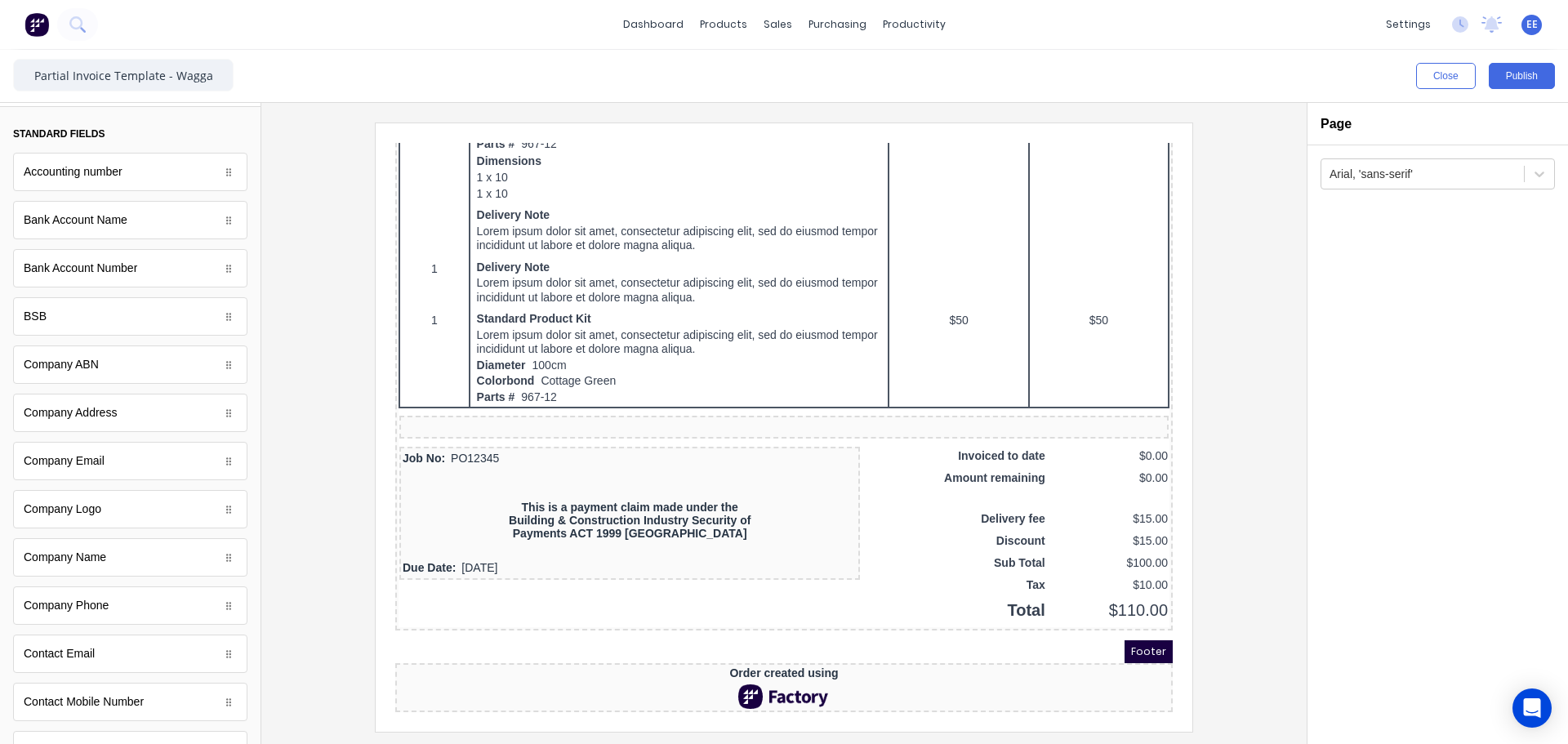
scroll to position [0, 0]
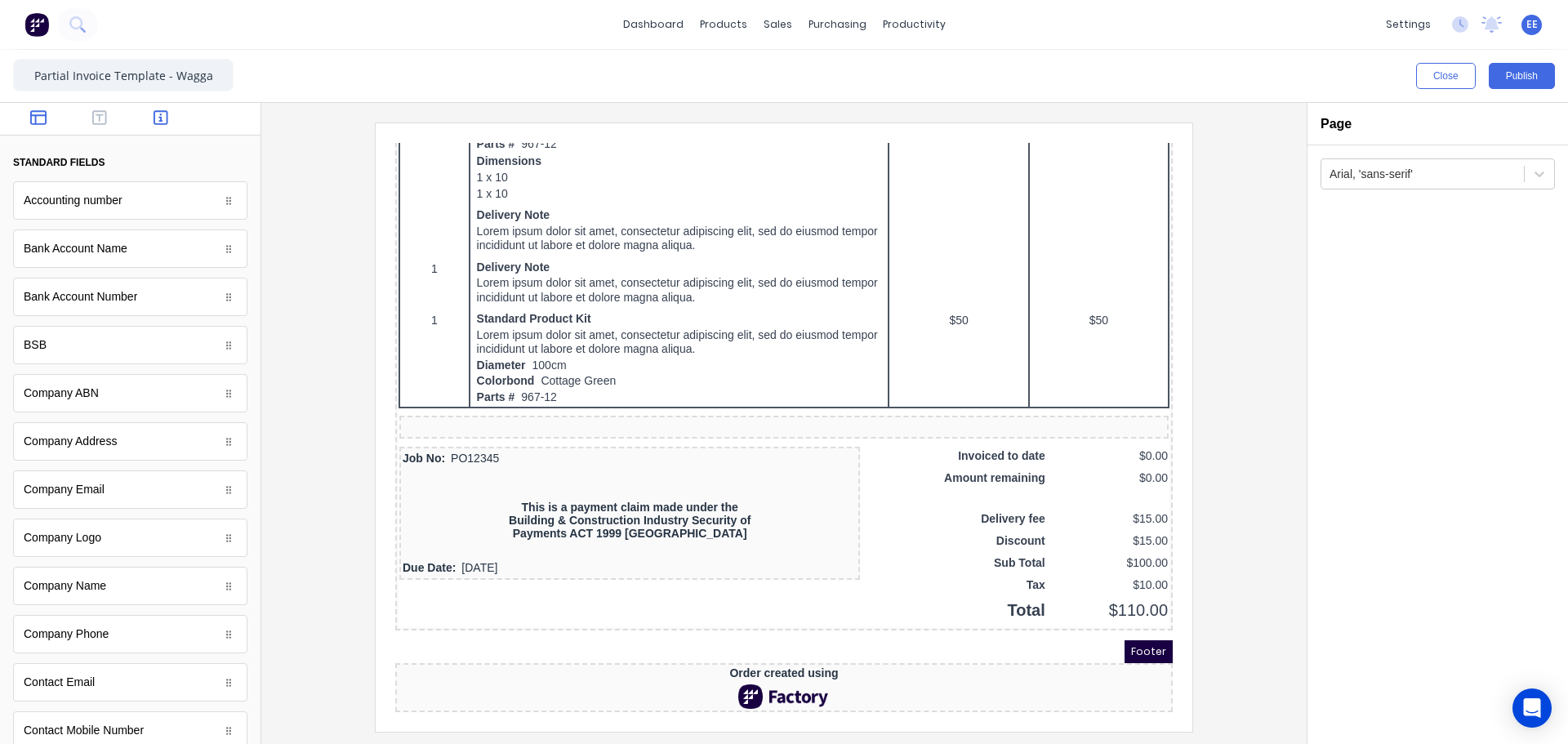
click at [39, 110] on icon "button" at bounding box center [38, 118] width 17 height 17
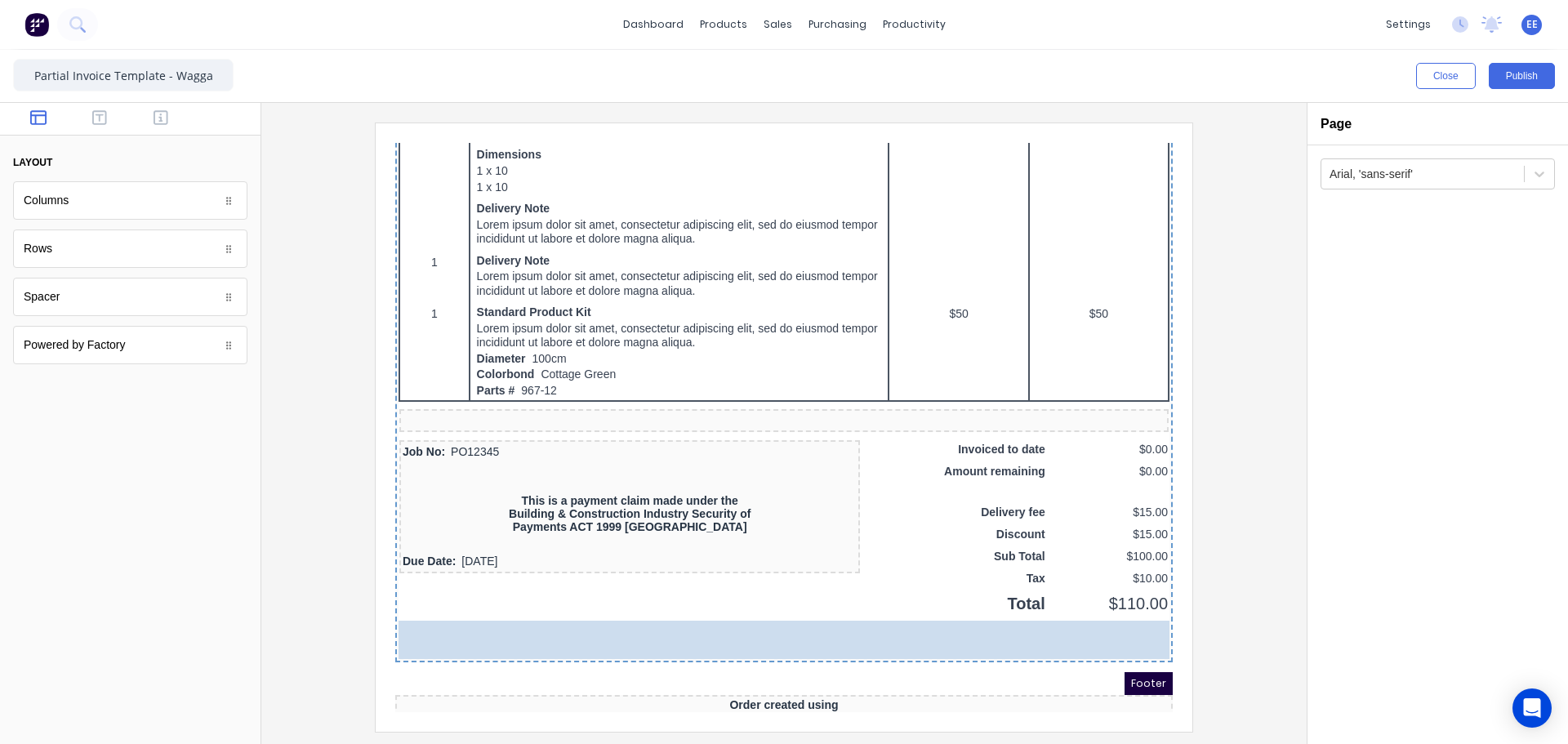
drag, startPoint x: 56, startPoint y: 254, endPoint x: 731, endPoint y: 649, distance: 782.1
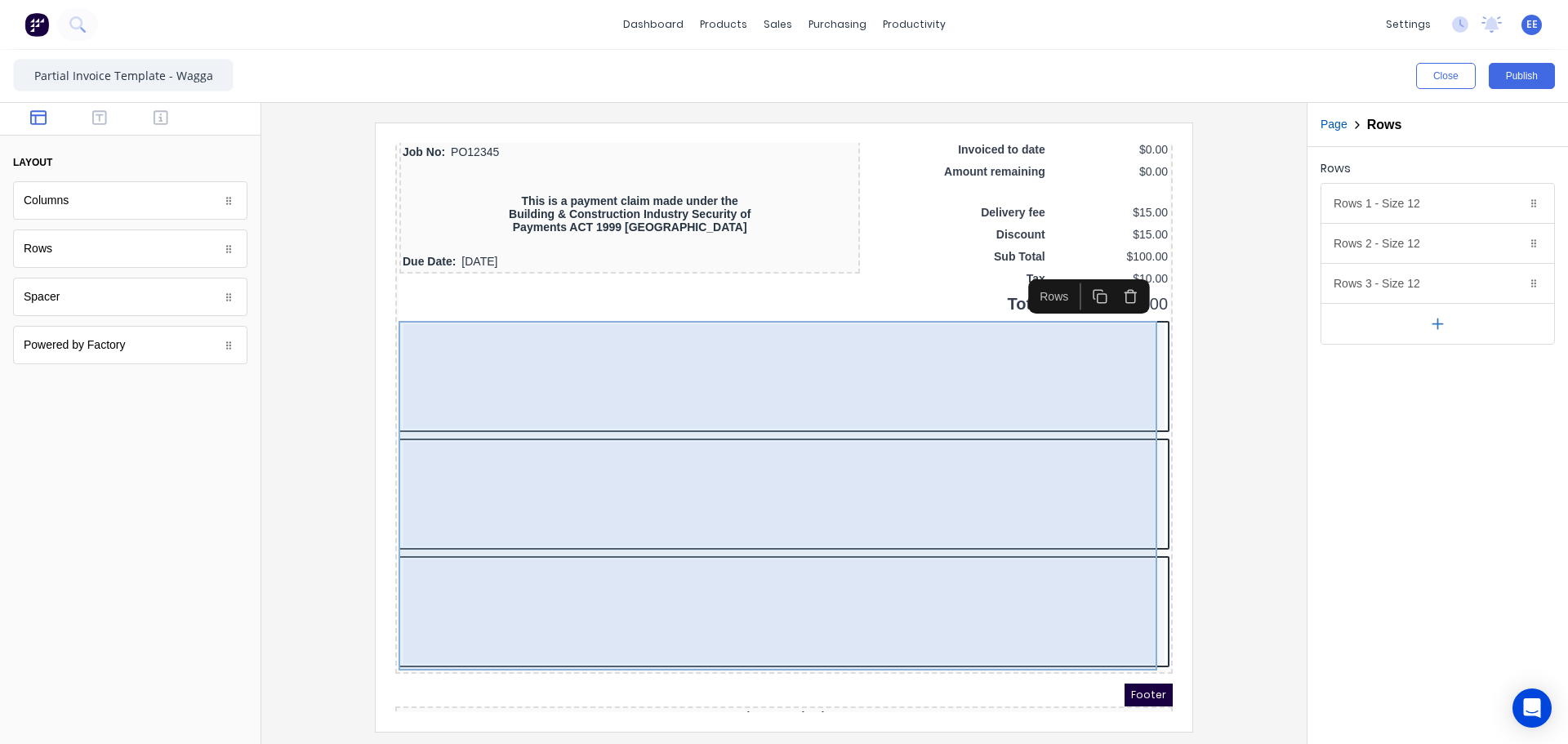
scroll to position [1208, 0]
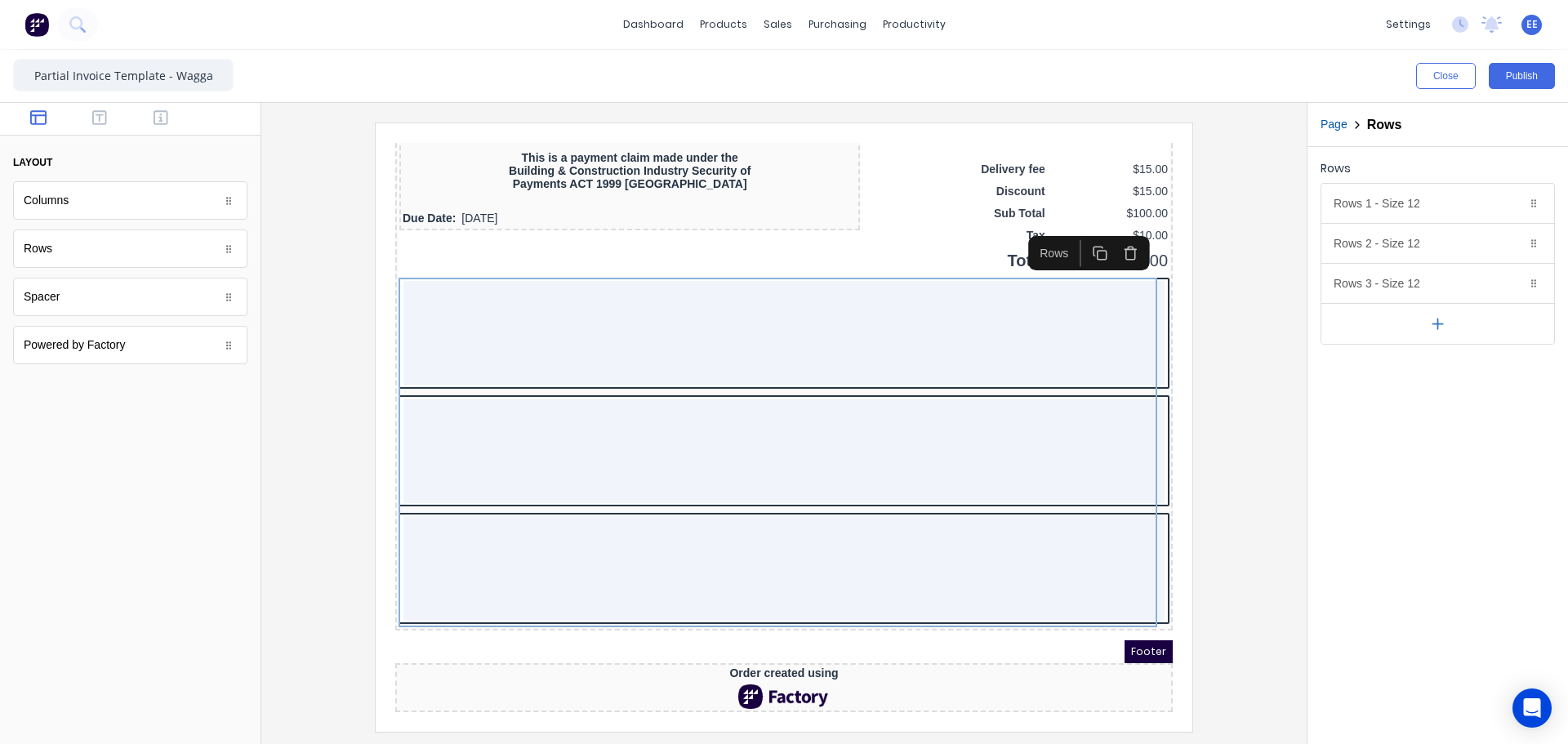
click at [1451, 334] on button "button" at bounding box center [1437, 323] width 233 height 41
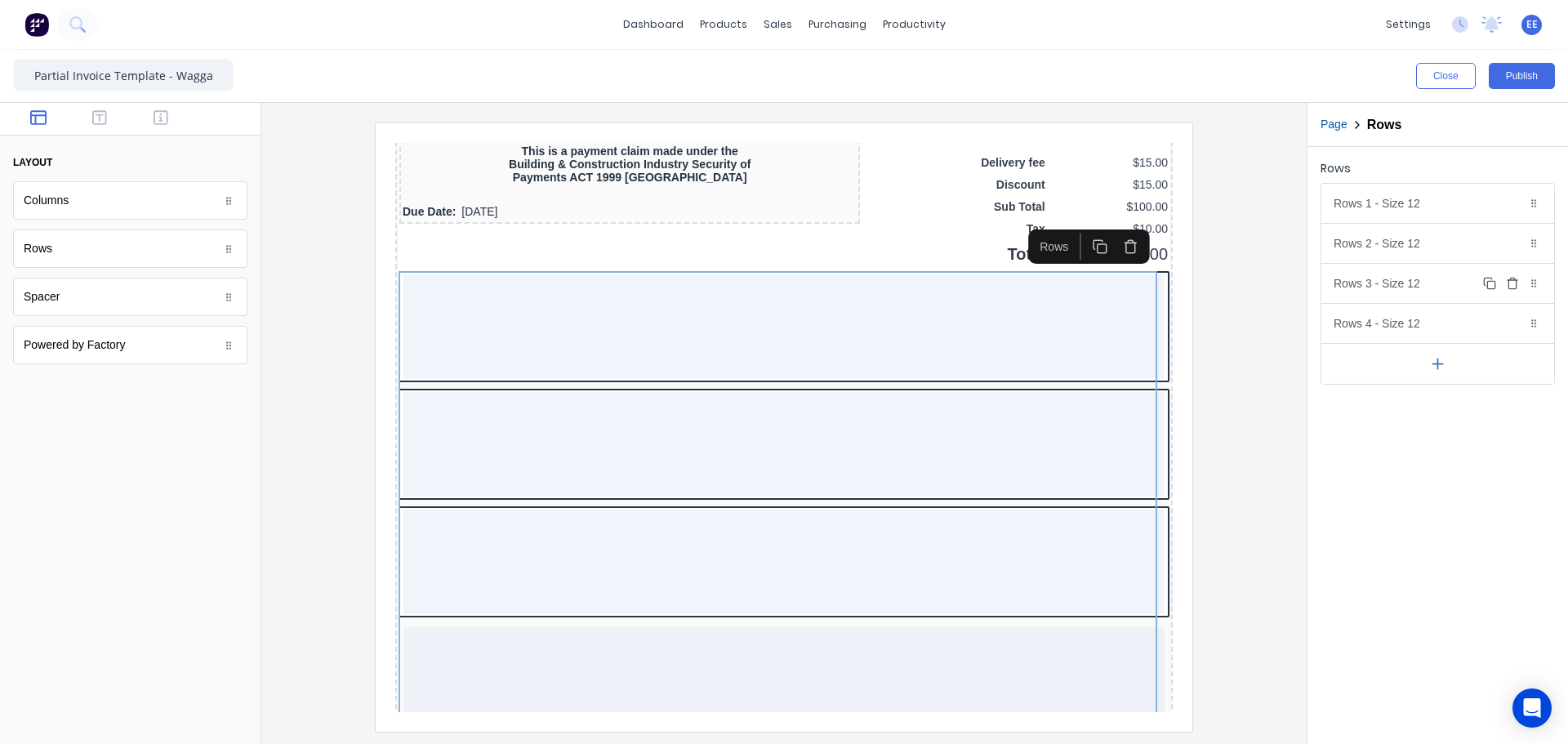
click at [1511, 282] on icon "button" at bounding box center [1513, 283] width 13 height 13
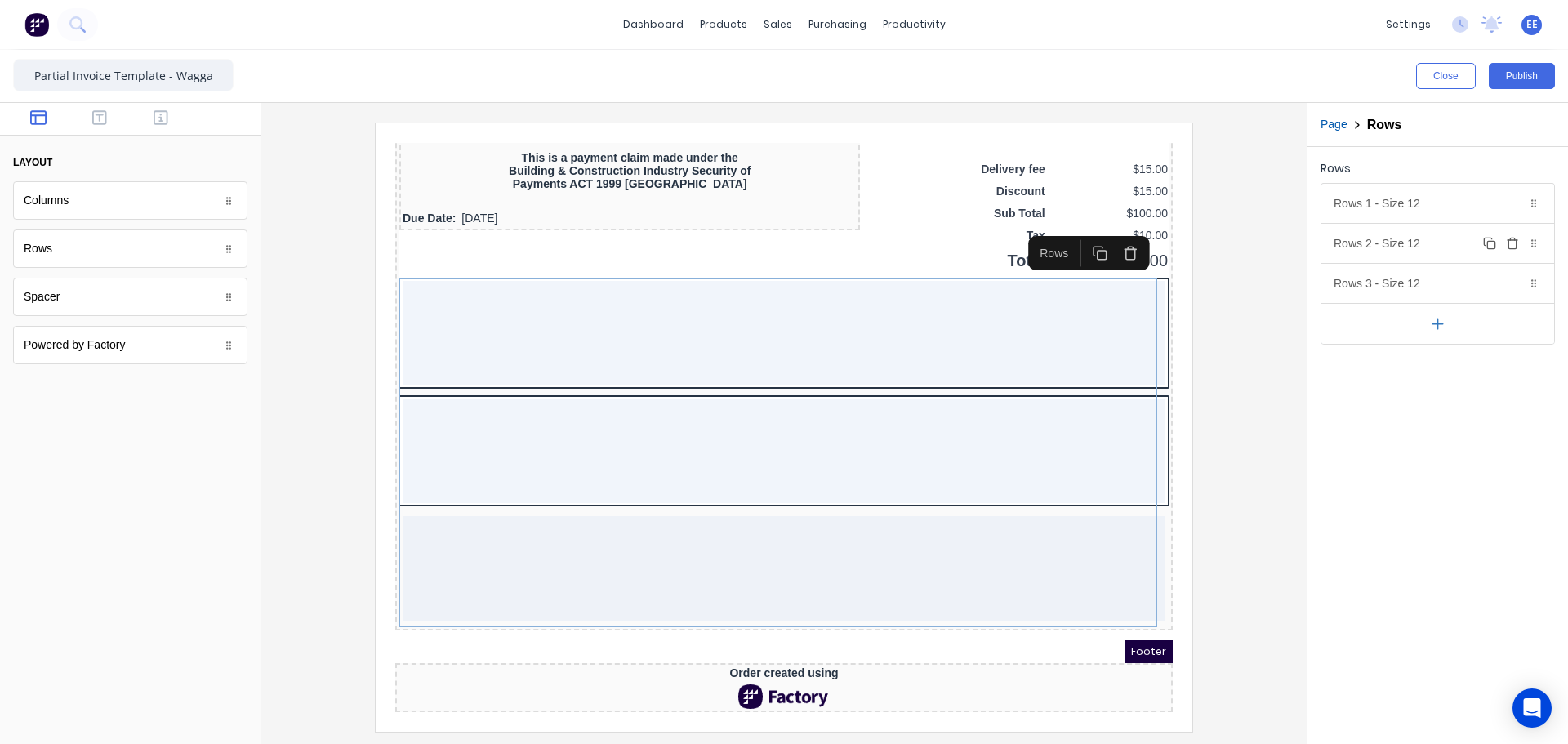
click at [1511, 246] on icon "button" at bounding box center [1513, 244] width 13 height 13
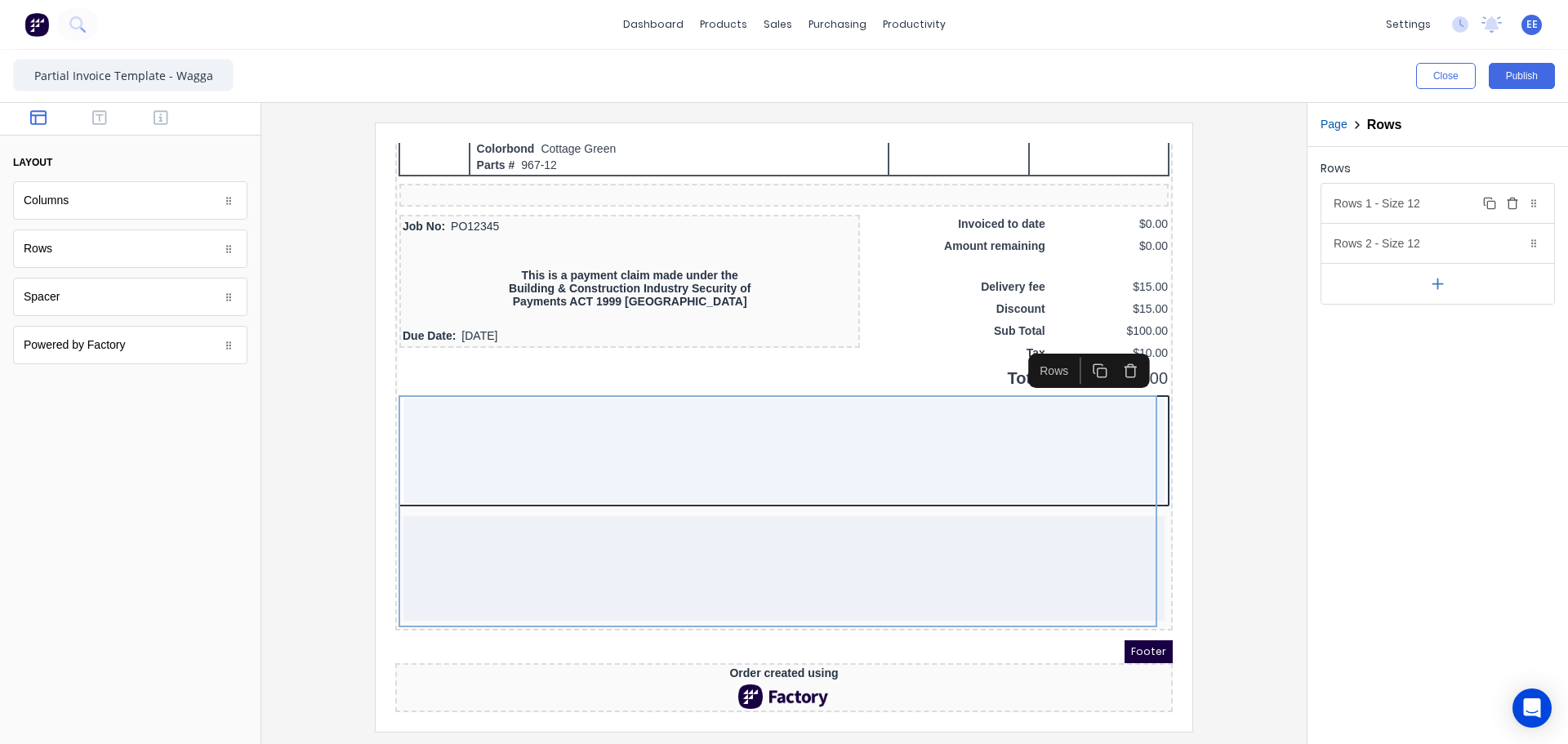
click at [1513, 205] on icon "button" at bounding box center [1513, 204] width 13 height 13
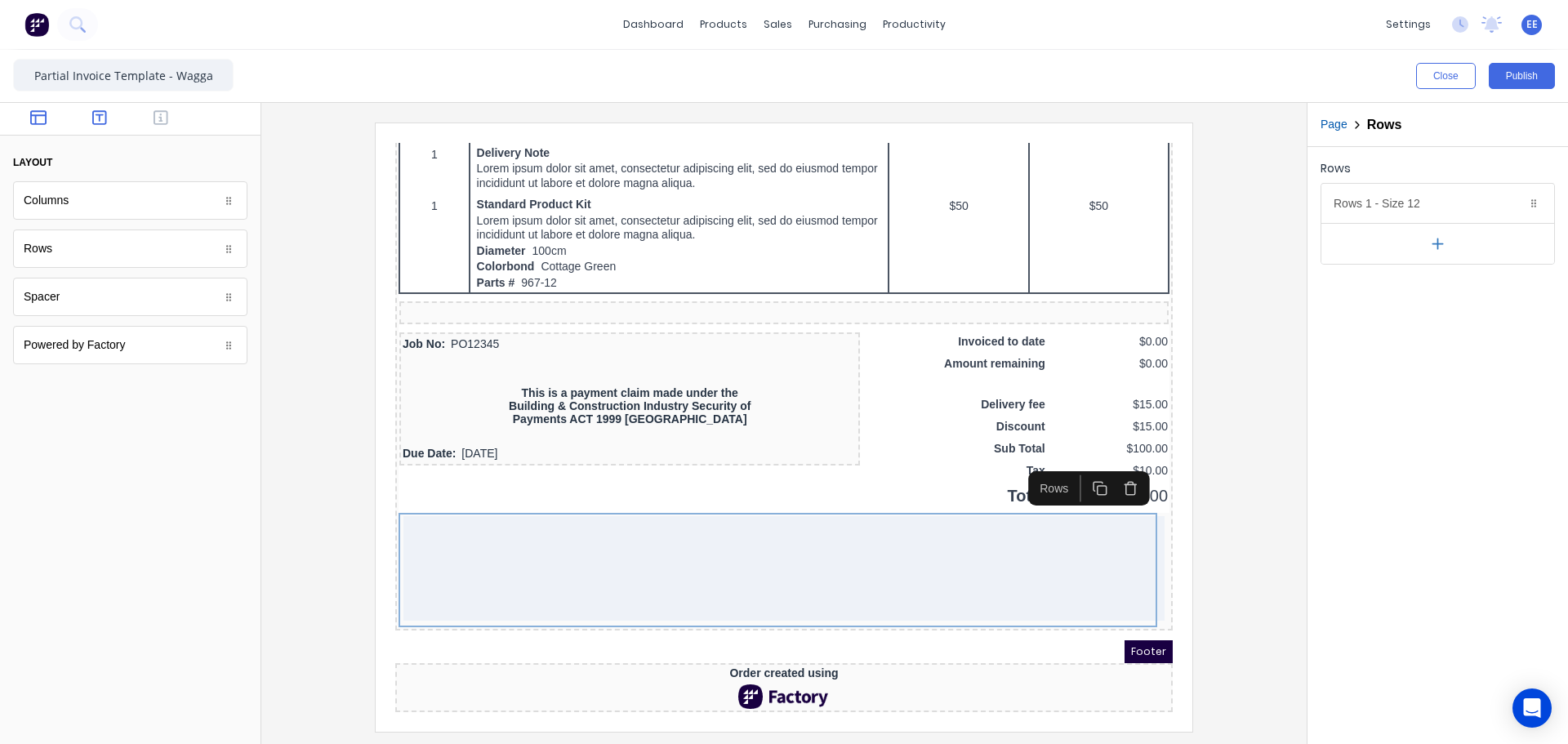
click at [102, 116] on icon "button" at bounding box center [99, 118] width 15 height 17
click at [91, 259] on body "dashboard products sales purchasing productivity dashboard products Product Cat…" at bounding box center [784, 372] width 1568 height 744
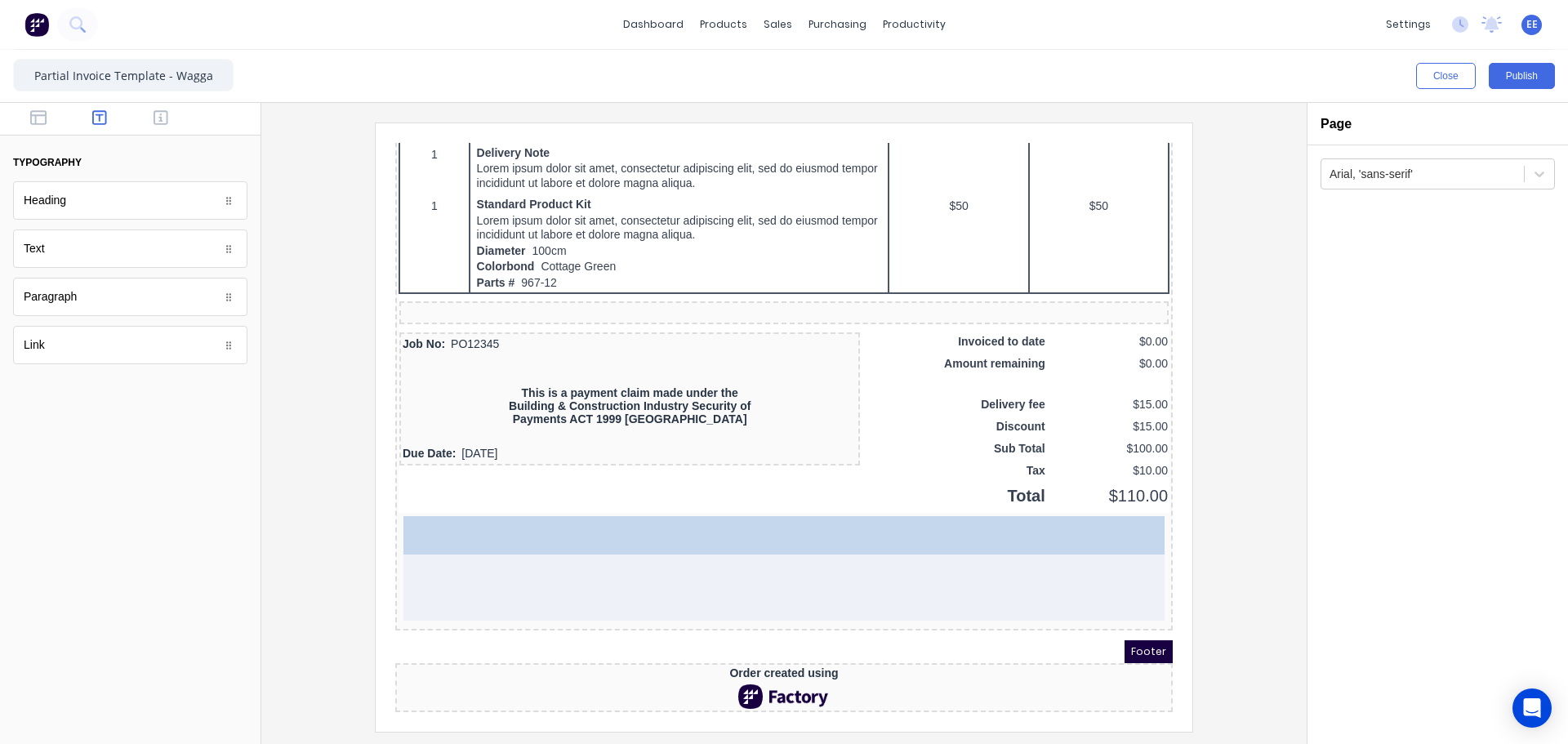
drag, startPoint x: 66, startPoint y: 258, endPoint x: 260, endPoint y: 408, distance: 245.2
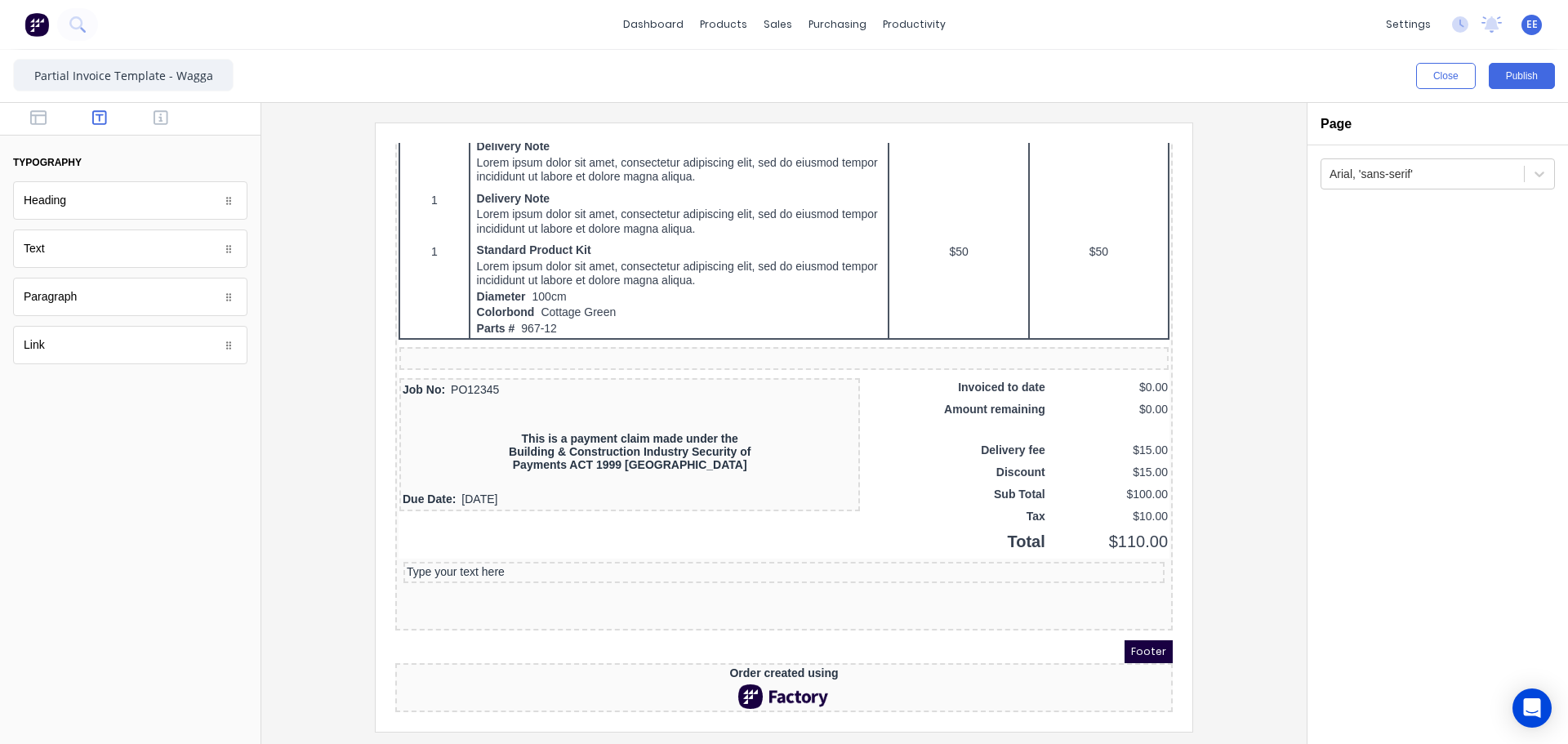
scroll to position [927, 0]
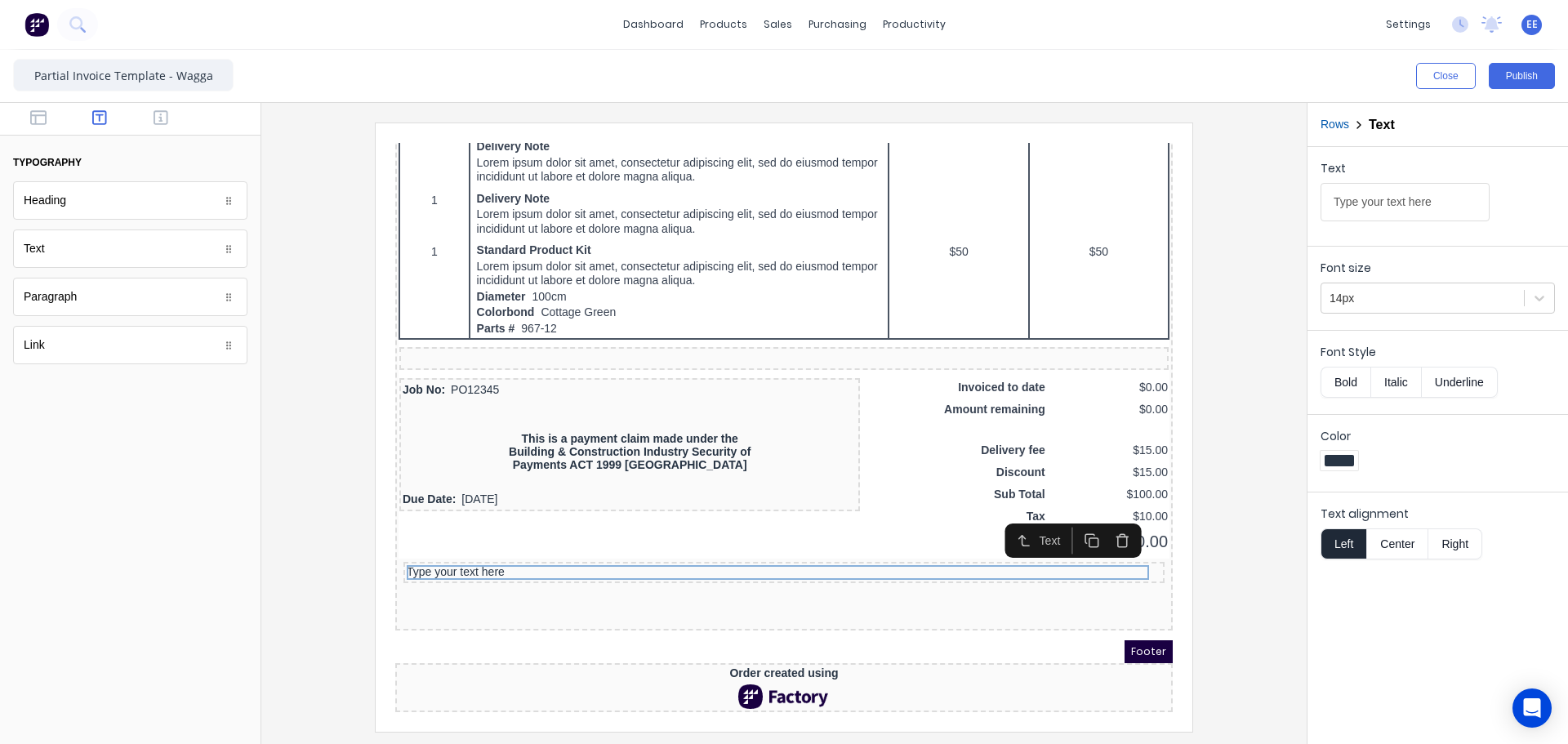
click at [1398, 546] on button "Center" at bounding box center [1397, 544] width 62 height 31
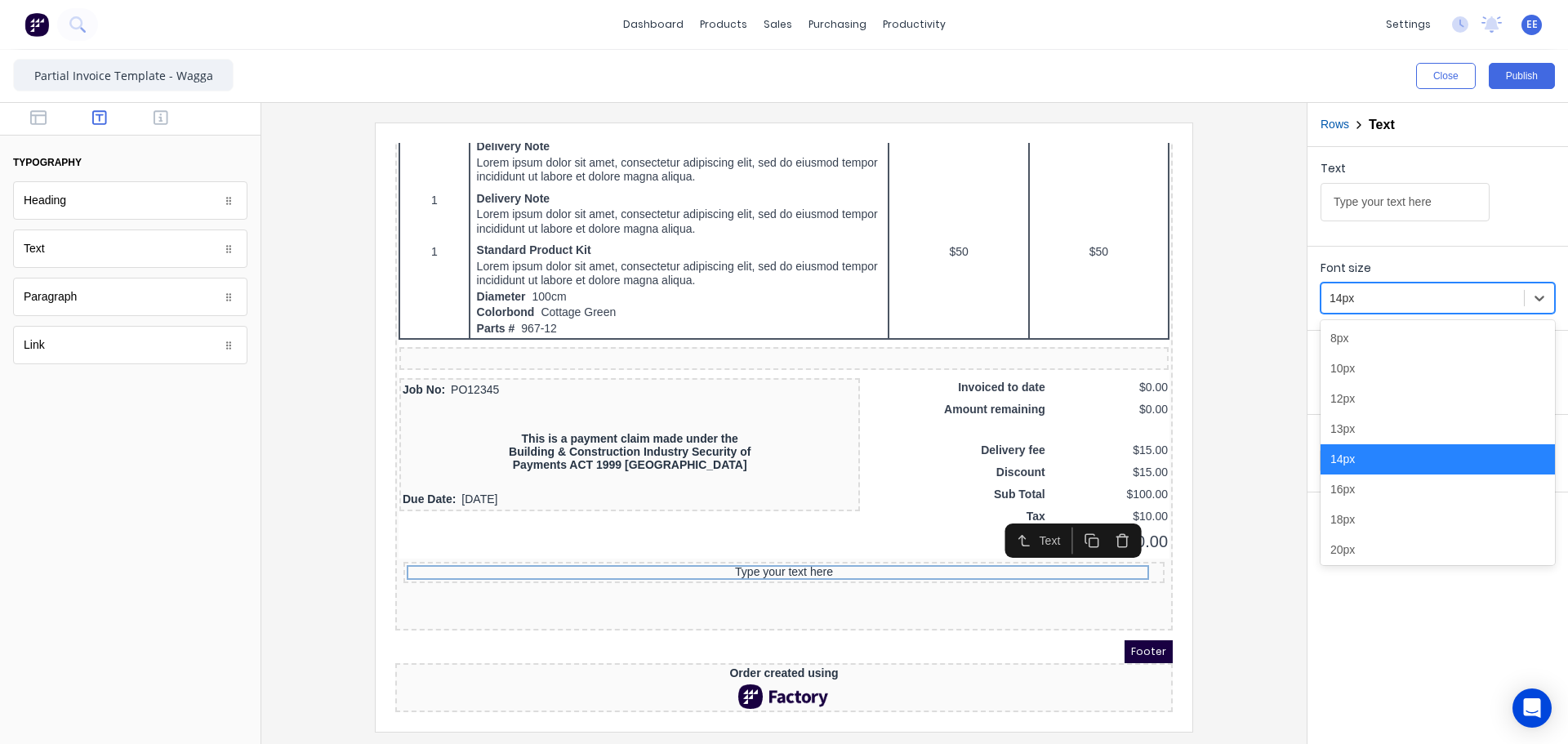
click at [1384, 297] on div at bounding box center [1422, 298] width 186 height 21
click at [1373, 492] on div "16px" at bounding box center [1437, 490] width 234 height 30
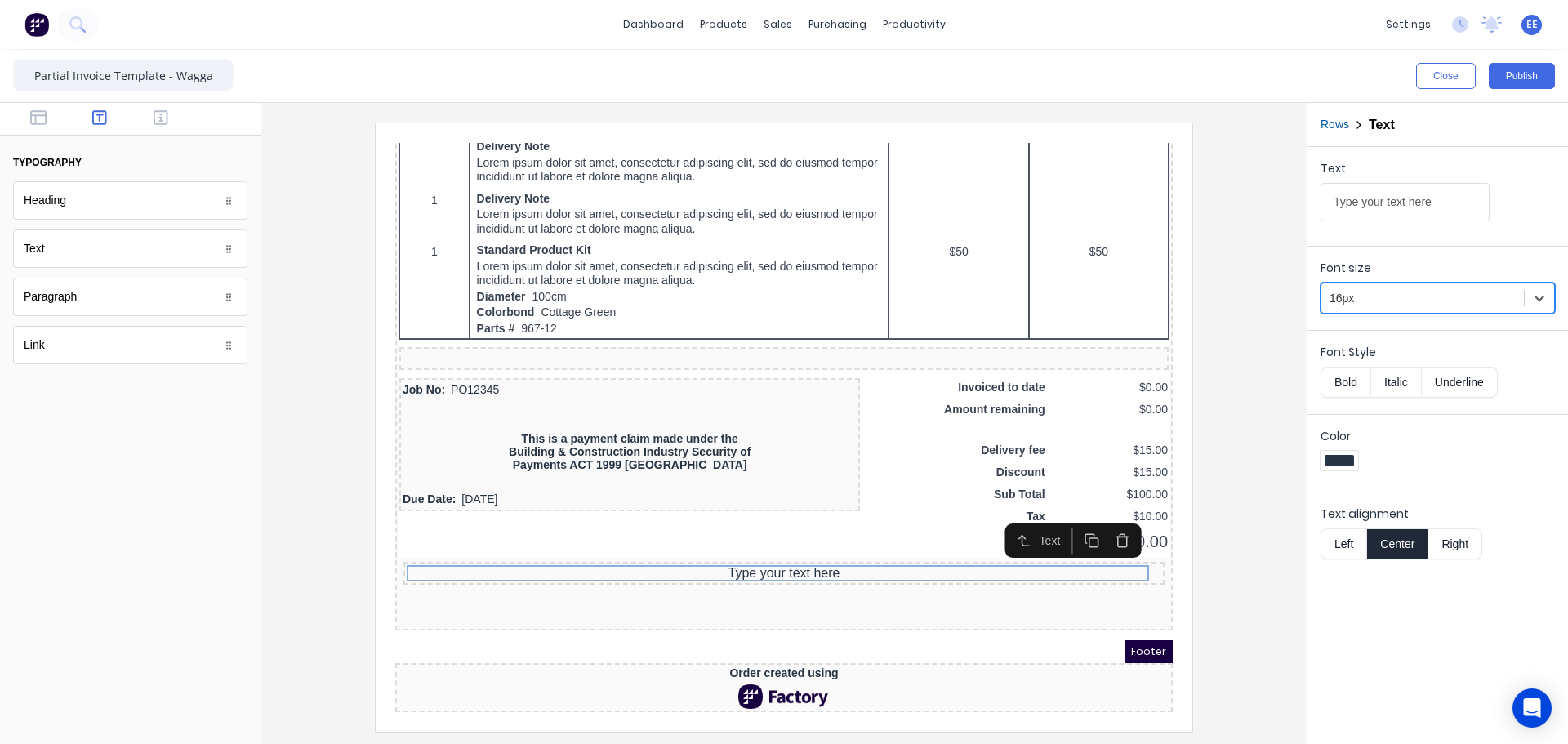
click at [1346, 380] on button "Bold" at bounding box center [1345, 382] width 50 height 31
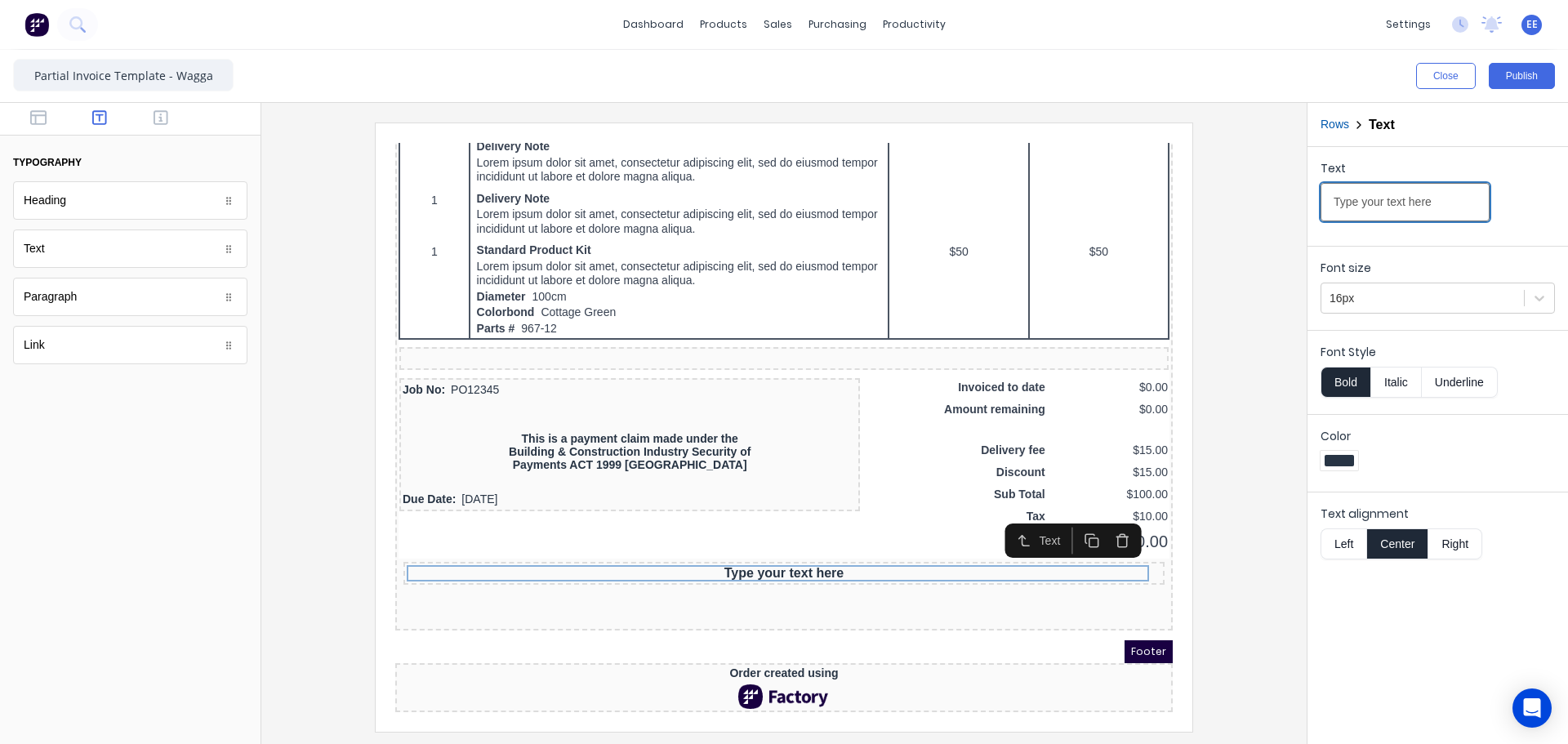
drag, startPoint x: 1430, startPoint y: 187, endPoint x: 1430, endPoint y: 200, distance: 13.0
click at [1430, 190] on input "Type your text here" at bounding box center [1405, 202] width 169 height 38
drag, startPoint x: 1773, startPoint y: 331, endPoint x: 1148, endPoint y: 213, distance: 636.0
paste input "WESTPAC BANK"
type input "WESTPAC BANK"
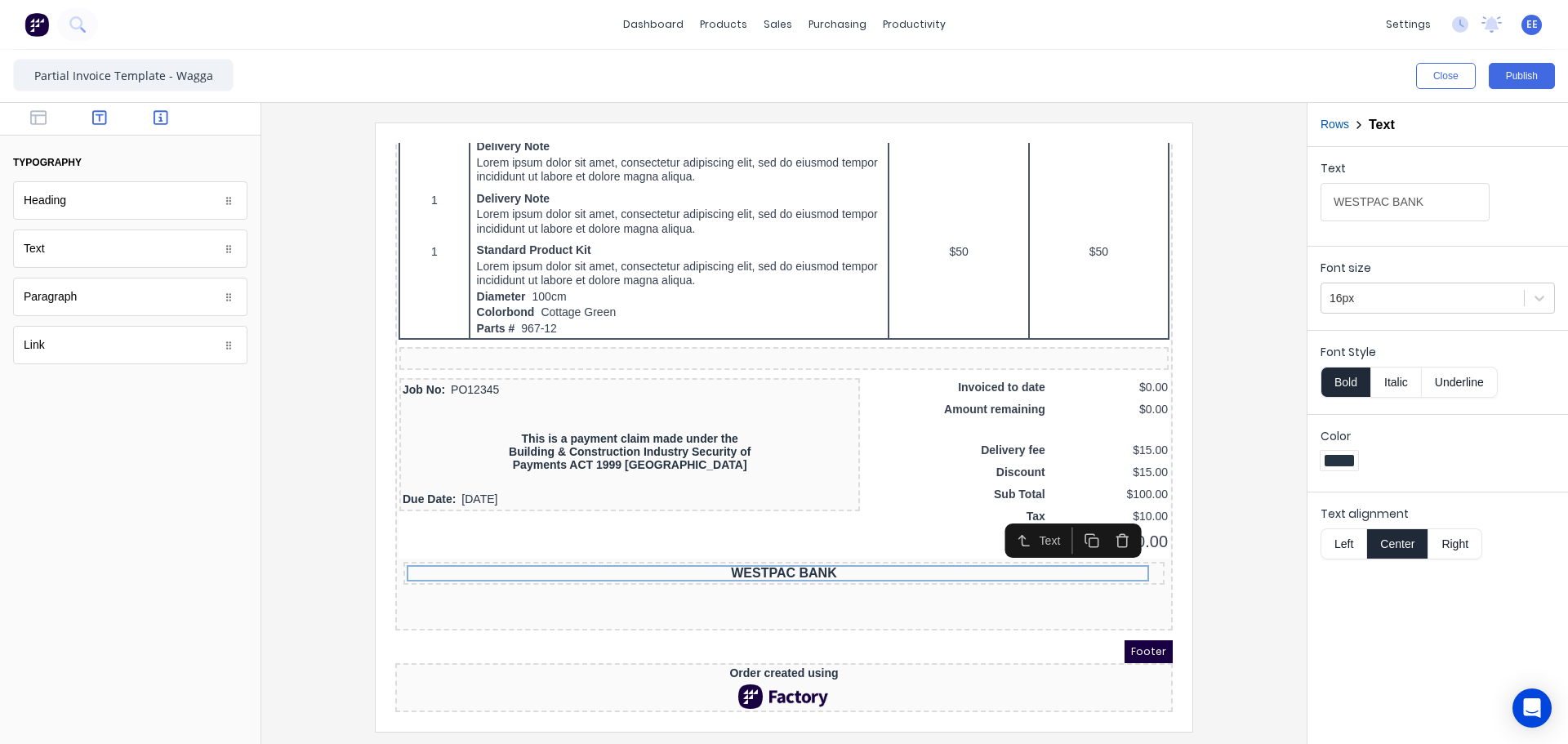
click at [154, 110] on icon "button" at bounding box center [161, 118] width 15 height 17
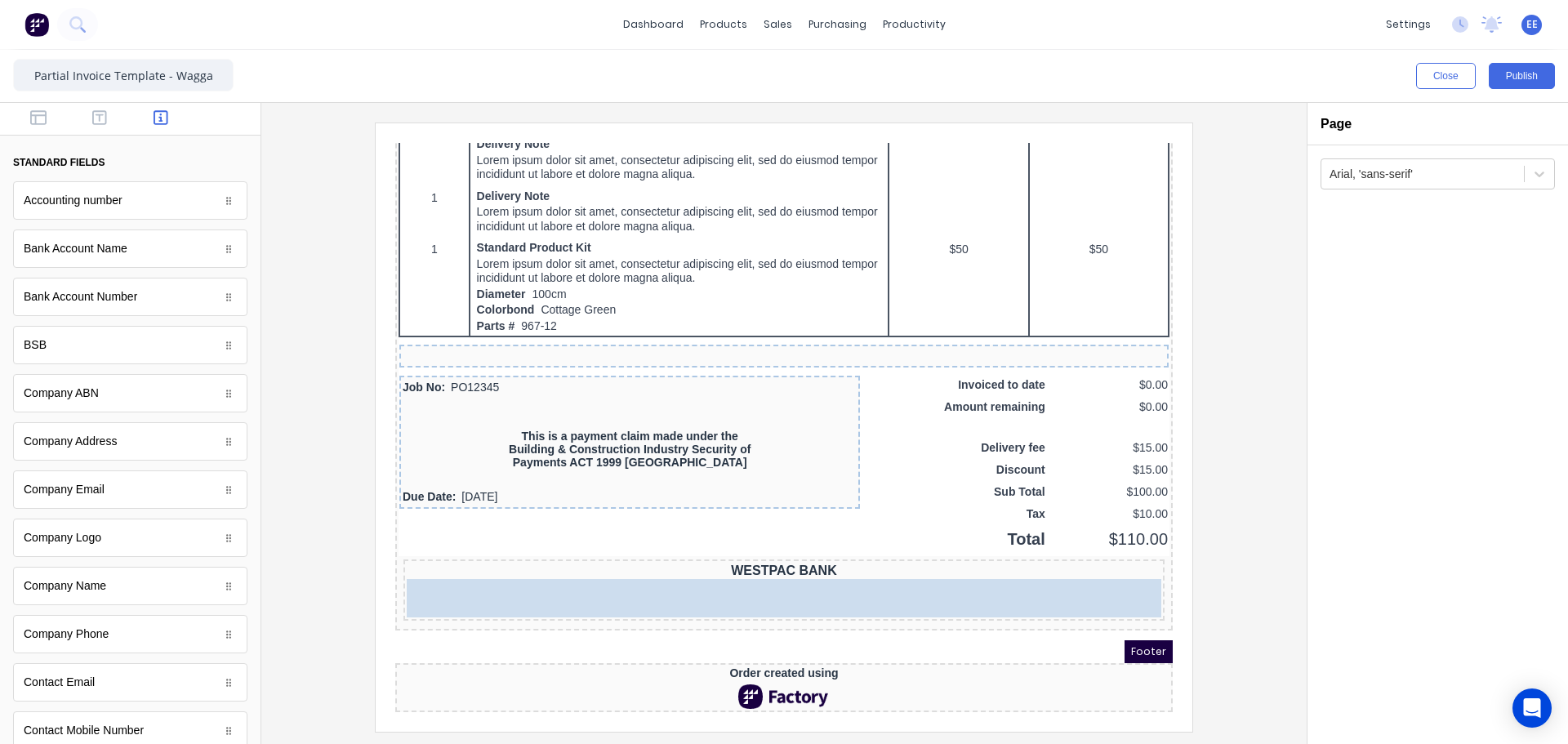
scroll to position [930, 0]
drag, startPoint x: 55, startPoint y: 589, endPoint x: 726, endPoint y: 568, distance: 671.3
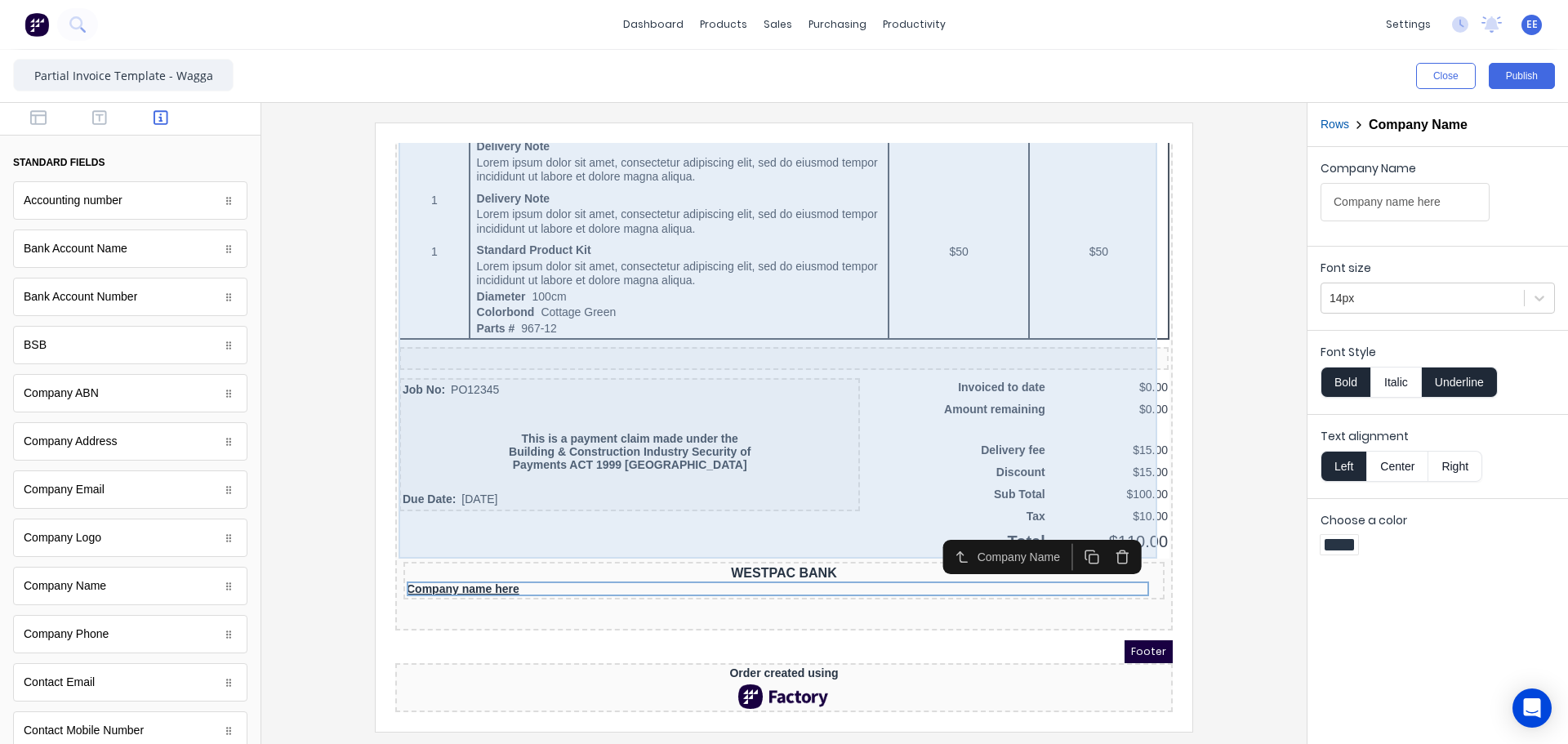
scroll to position [927, 0]
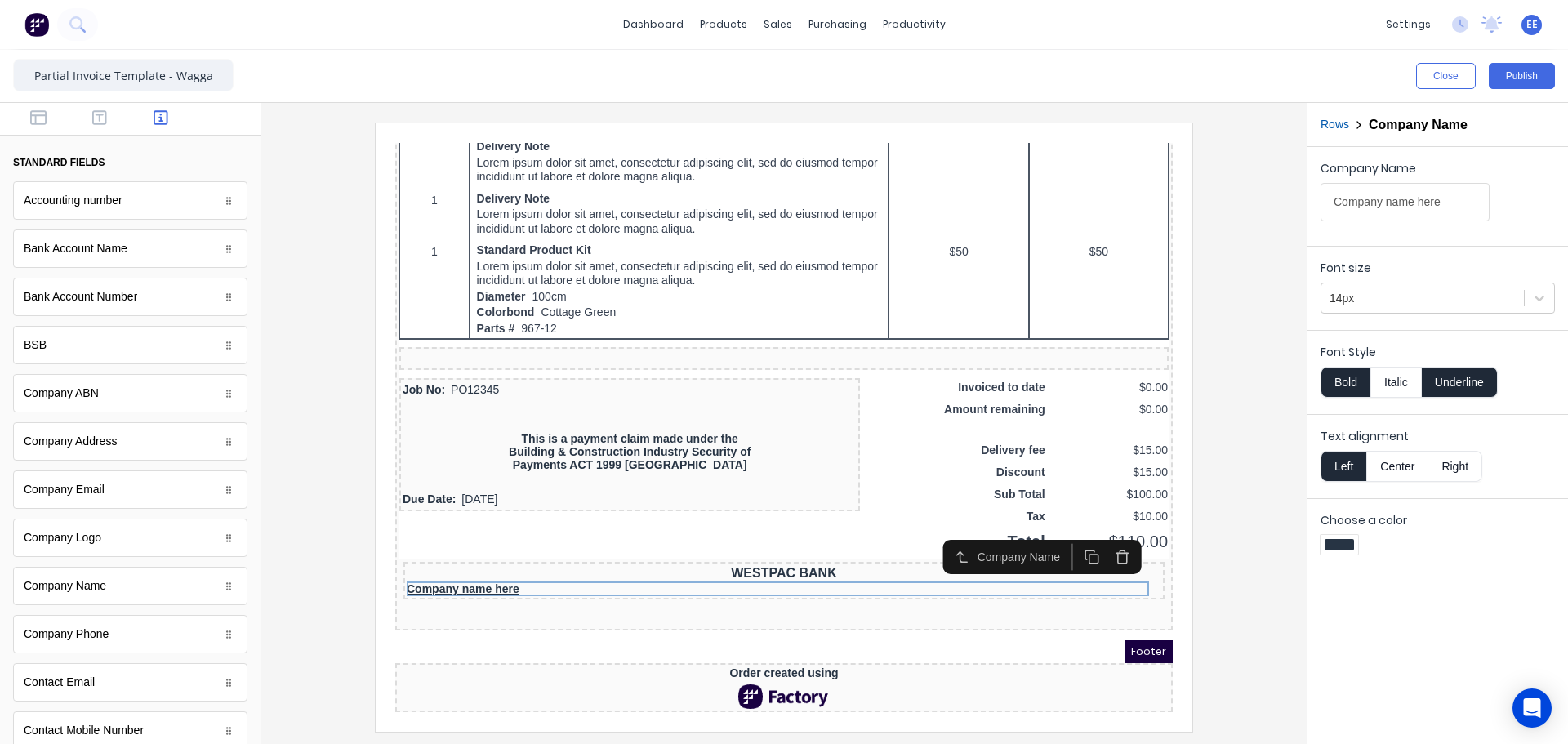
click at [1398, 467] on button "Center" at bounding box center [1397, 466] width 62 height 31
click at [1459, 384] on button "Underline" at bounding box center [1459, 382] width 76 height 31
click at [1431, 304] on div at bounding box center [1422, 298] width 186 height 21
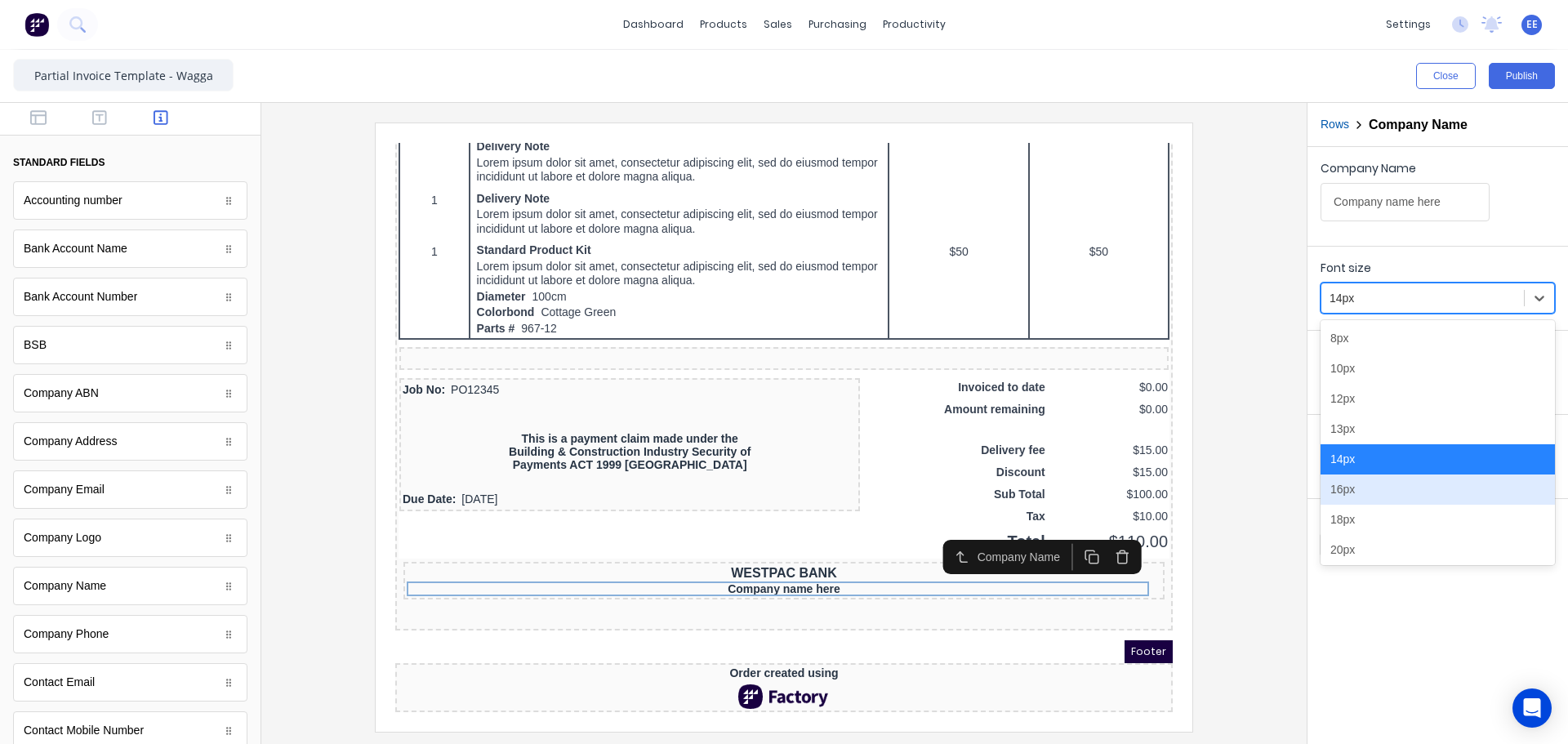
click at [1371, 490] on div "16px" at bounding box center [1437, 490] width 234 height 30
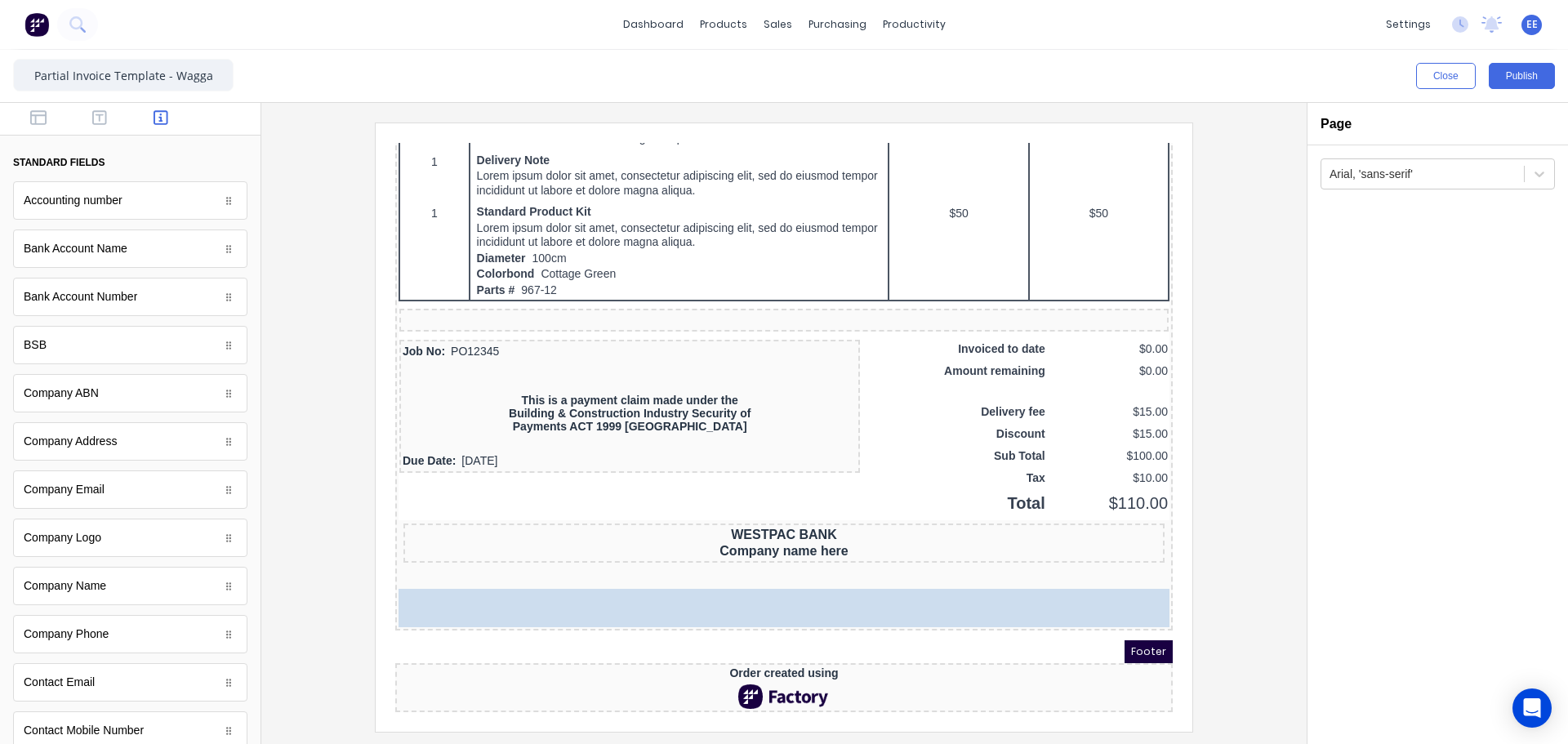
scroll to position [946, 0]
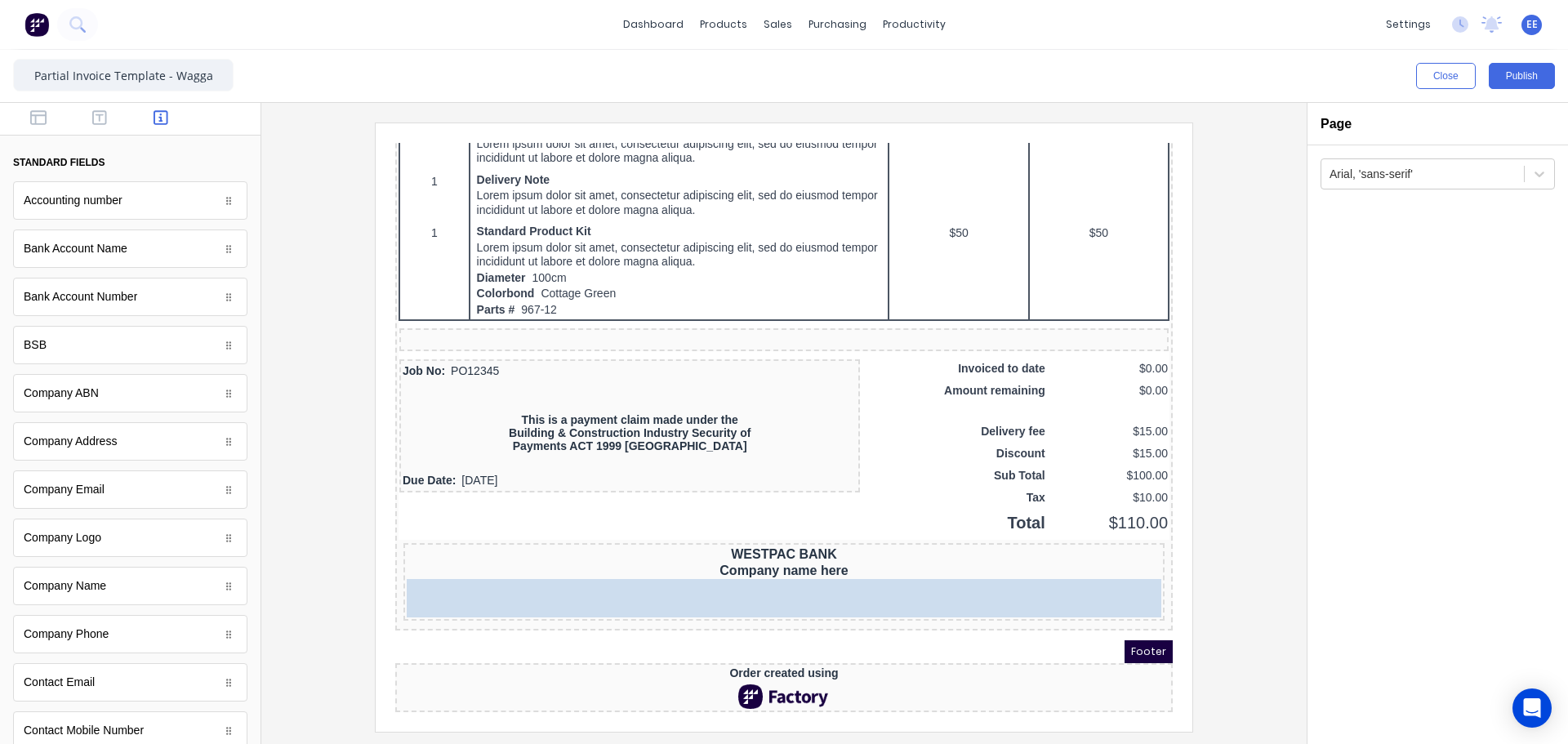
drag, startPoint x: 36, startPoint y: 355, endPoint x: 785, endPoint y: 582, distance: 782.6
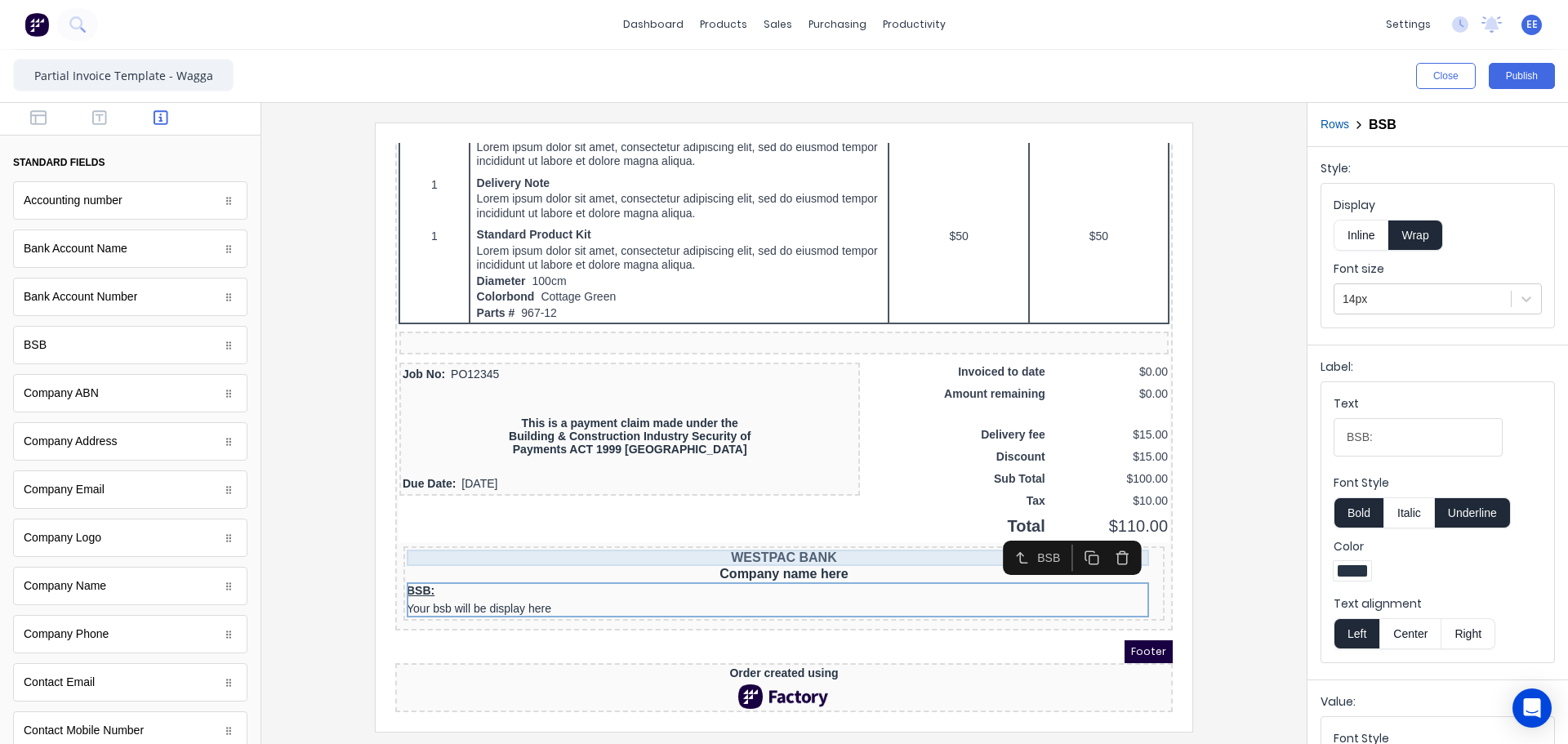
scroll to position [943, 0]
click at [1362, 240] on button "Inline" at bounding box center [1361, 234] width 55 height 31
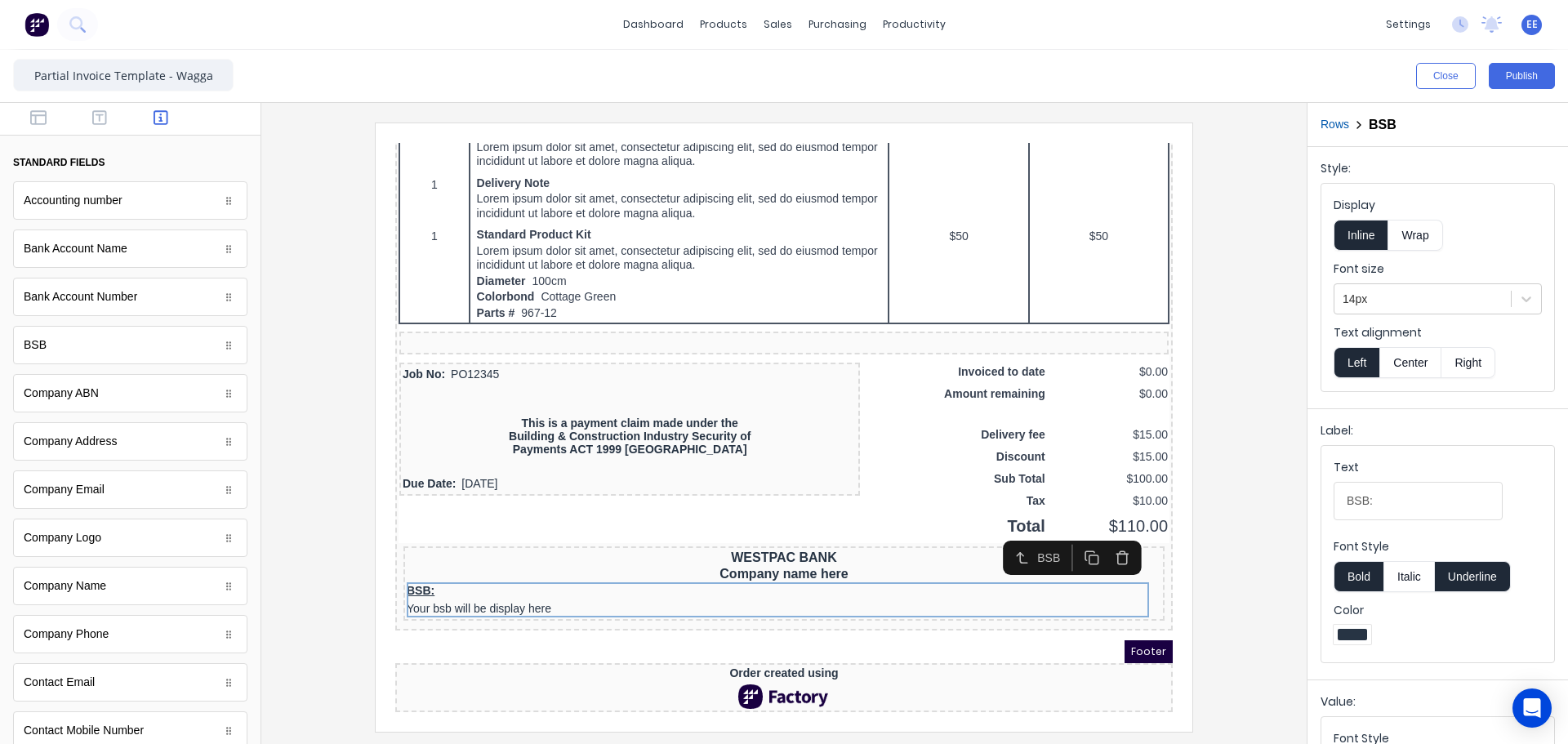
scroll to position [927, 0]
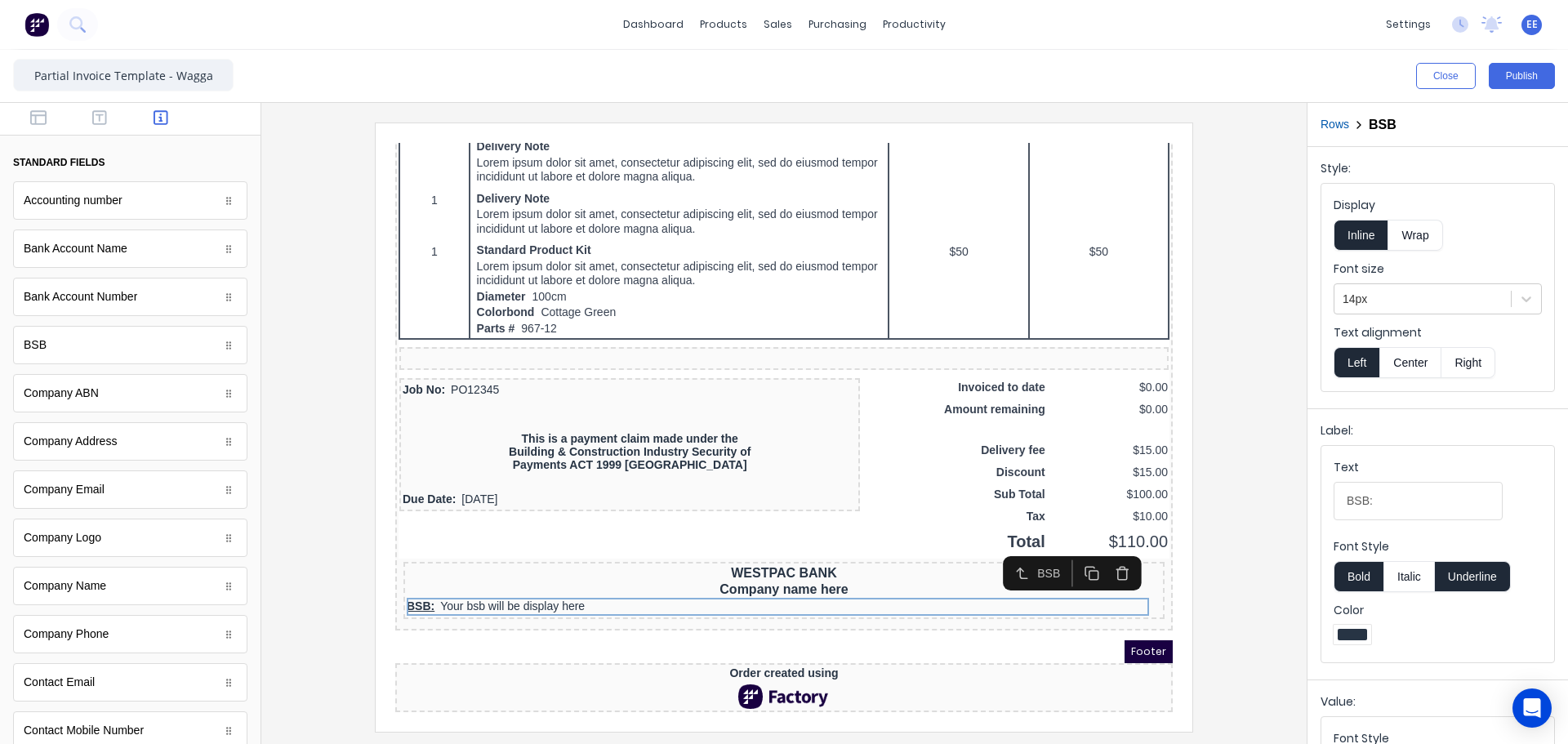
drag, startPoint x: 1450, startPoint y: 572, endPoint x: 1463, endPoint y: 577, distance: 13.9
click at [1463, 577] on button "Underline" at bounding box center [1473, 576] width 76 height 31
click at [1414, 362] on button "Center" at bounding box center [1410, 362] width 62 height 31
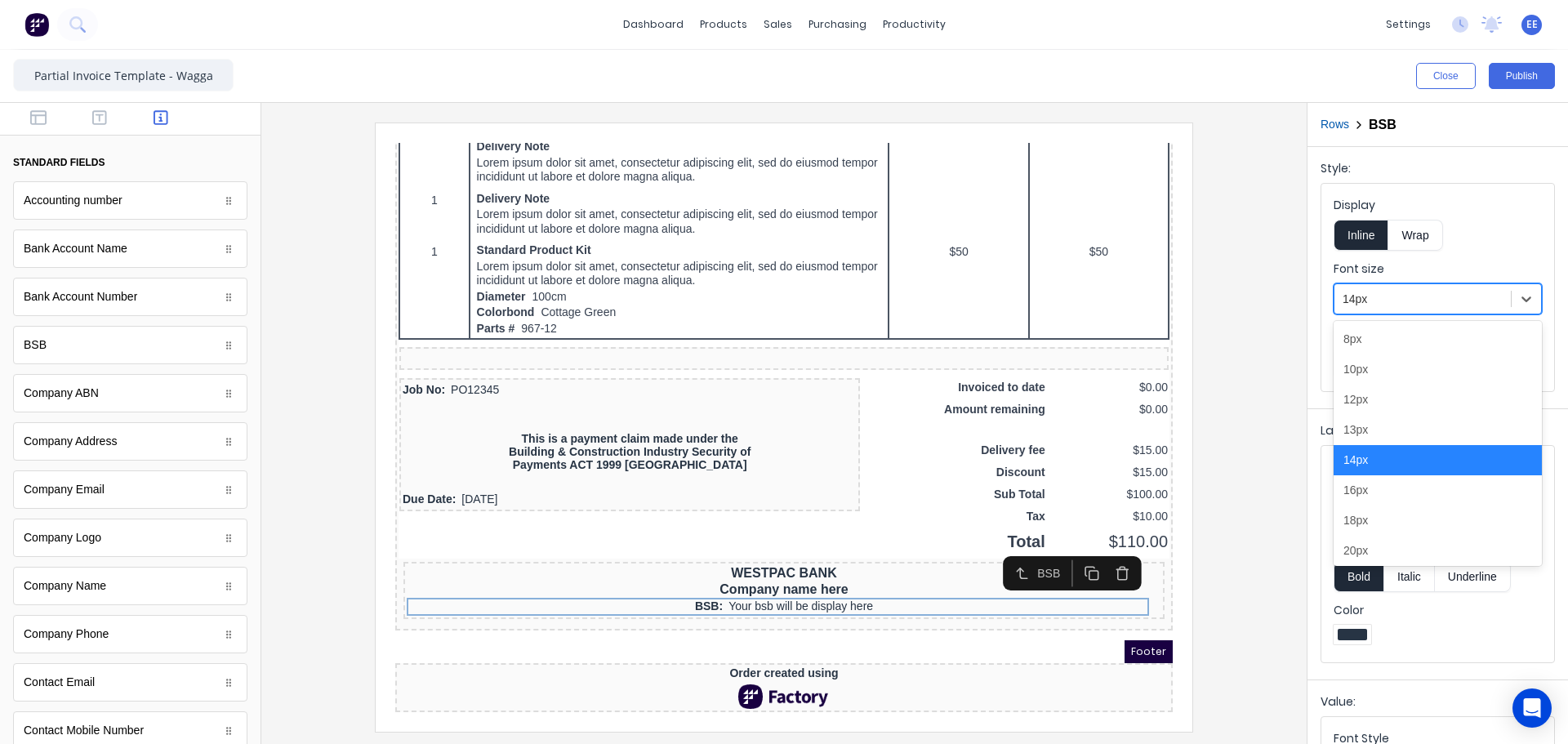
click at [1416, 300] on div at bounding box center [1422, 299] width 160 height 21
click at [1400, 490] on div "16px" at bounding box center [1437, 490] width 208 height 30
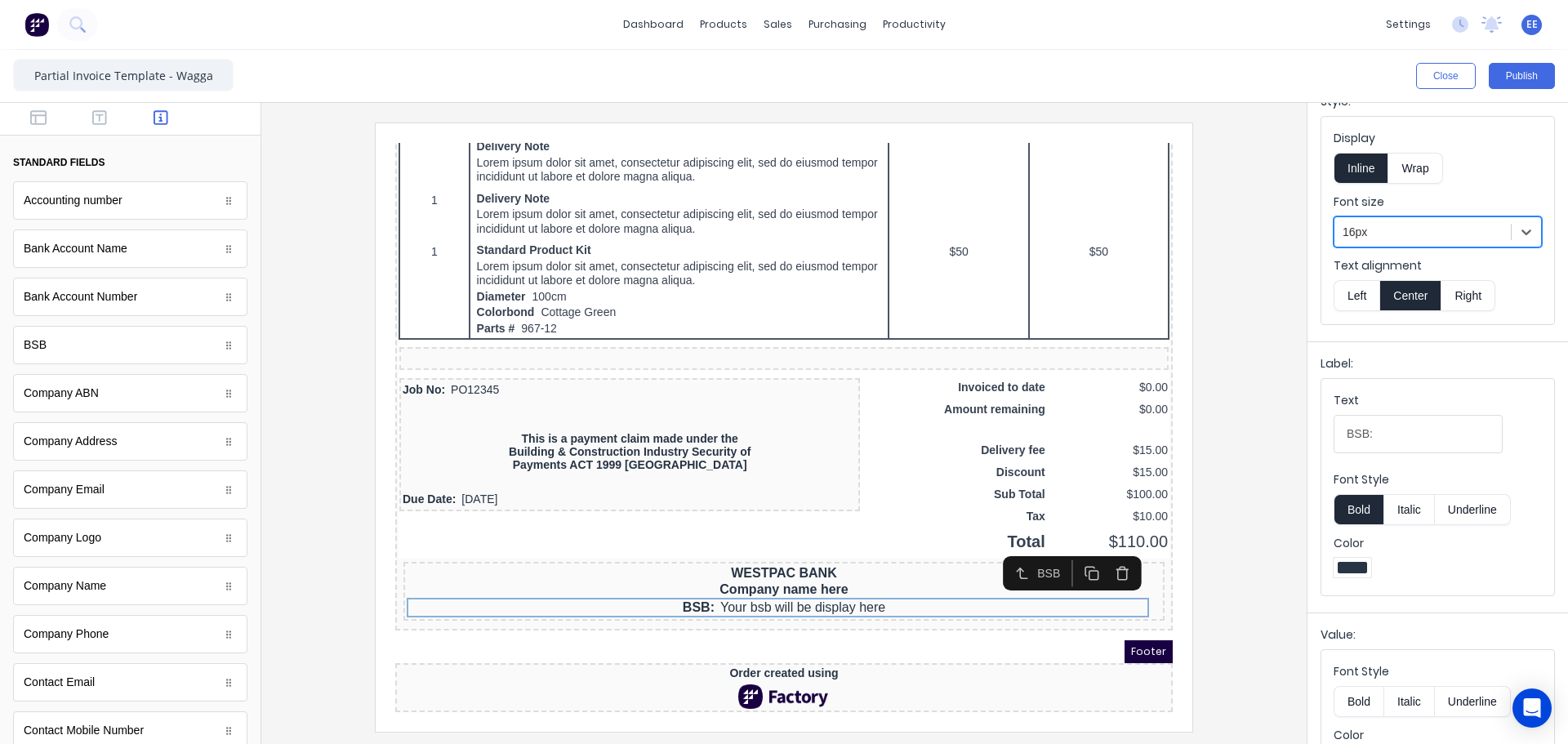
scroll to position [123, 0]
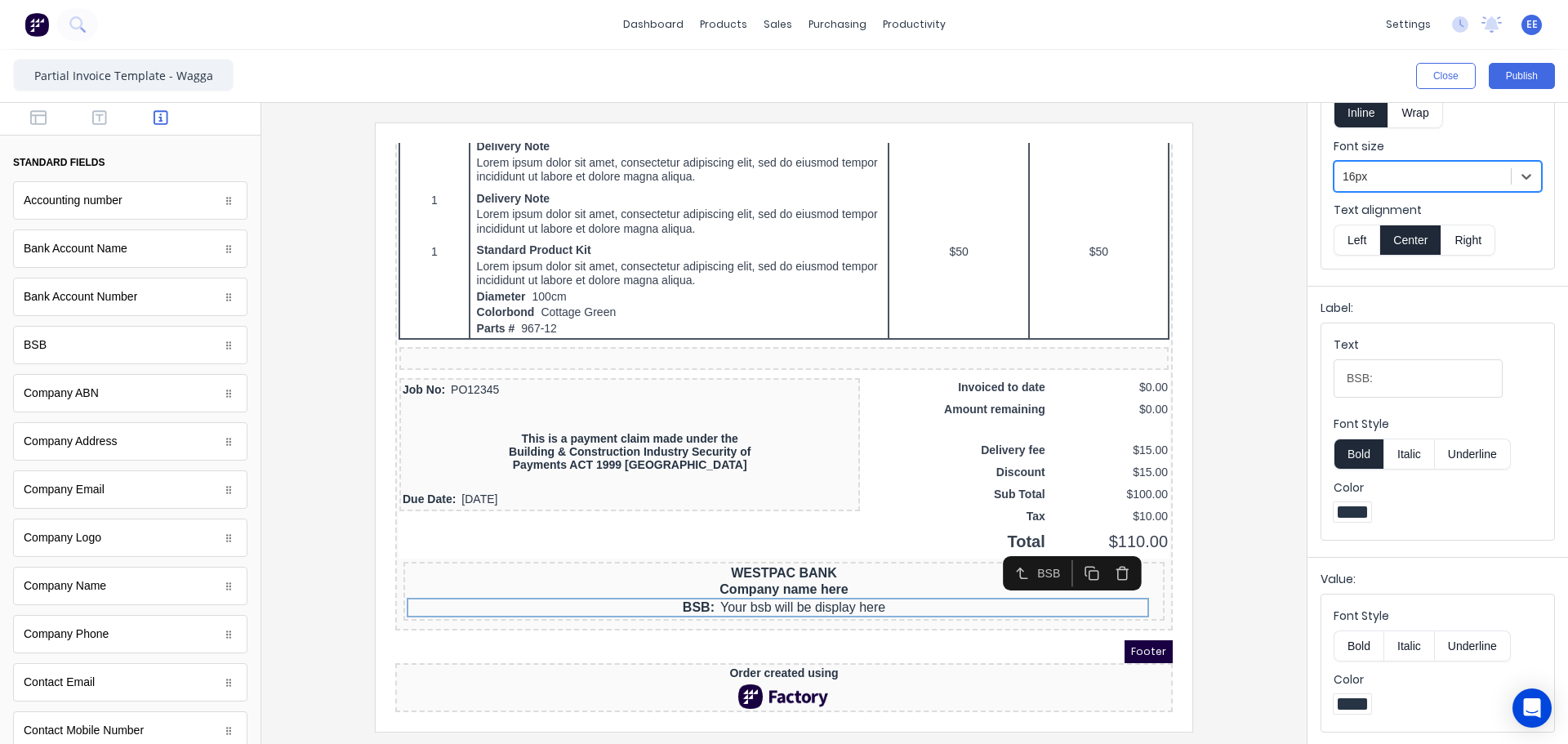
click at [1353, 646] on button "Bold" at bounding box center [1358, 645] width 50 height 31
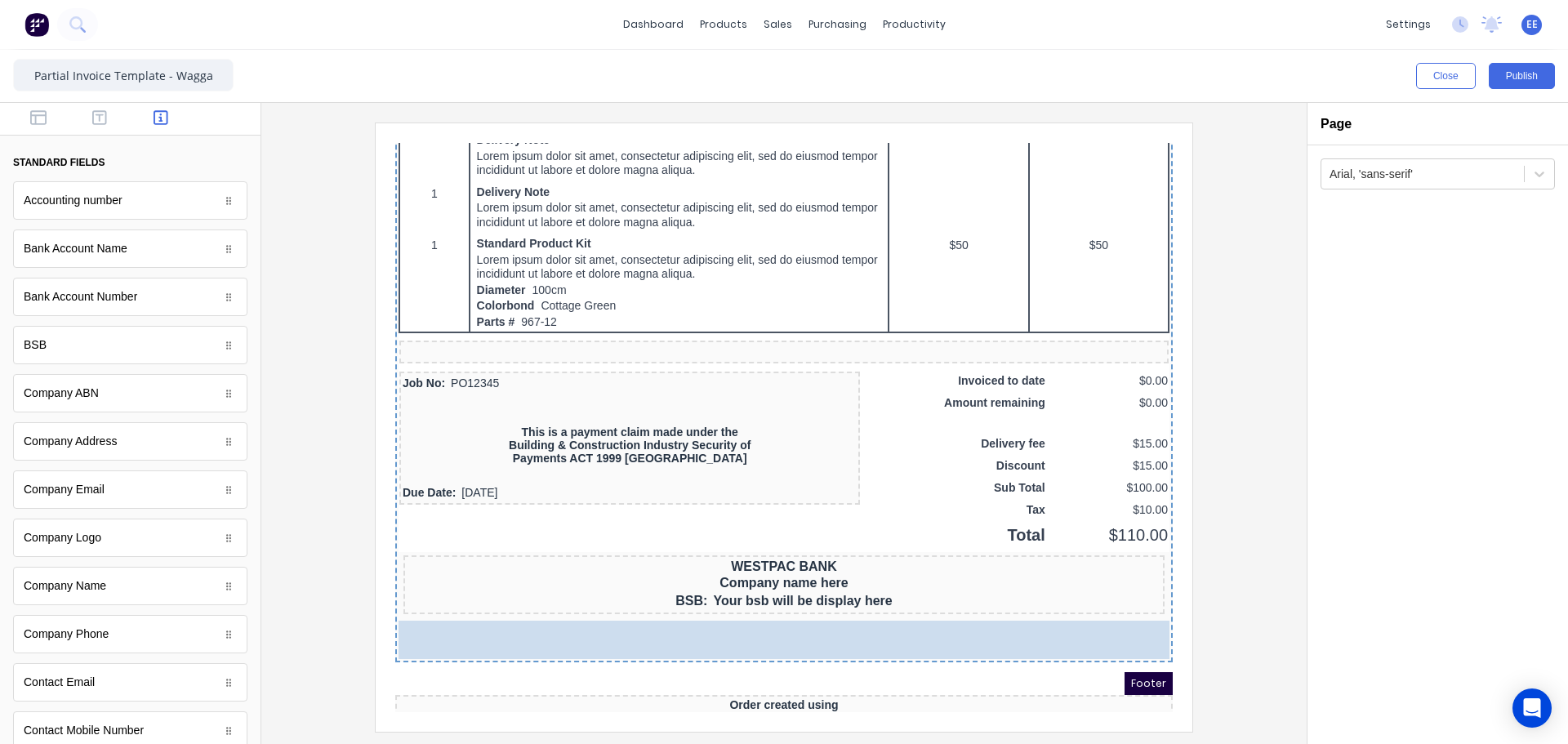
scroll to position [965, 0]
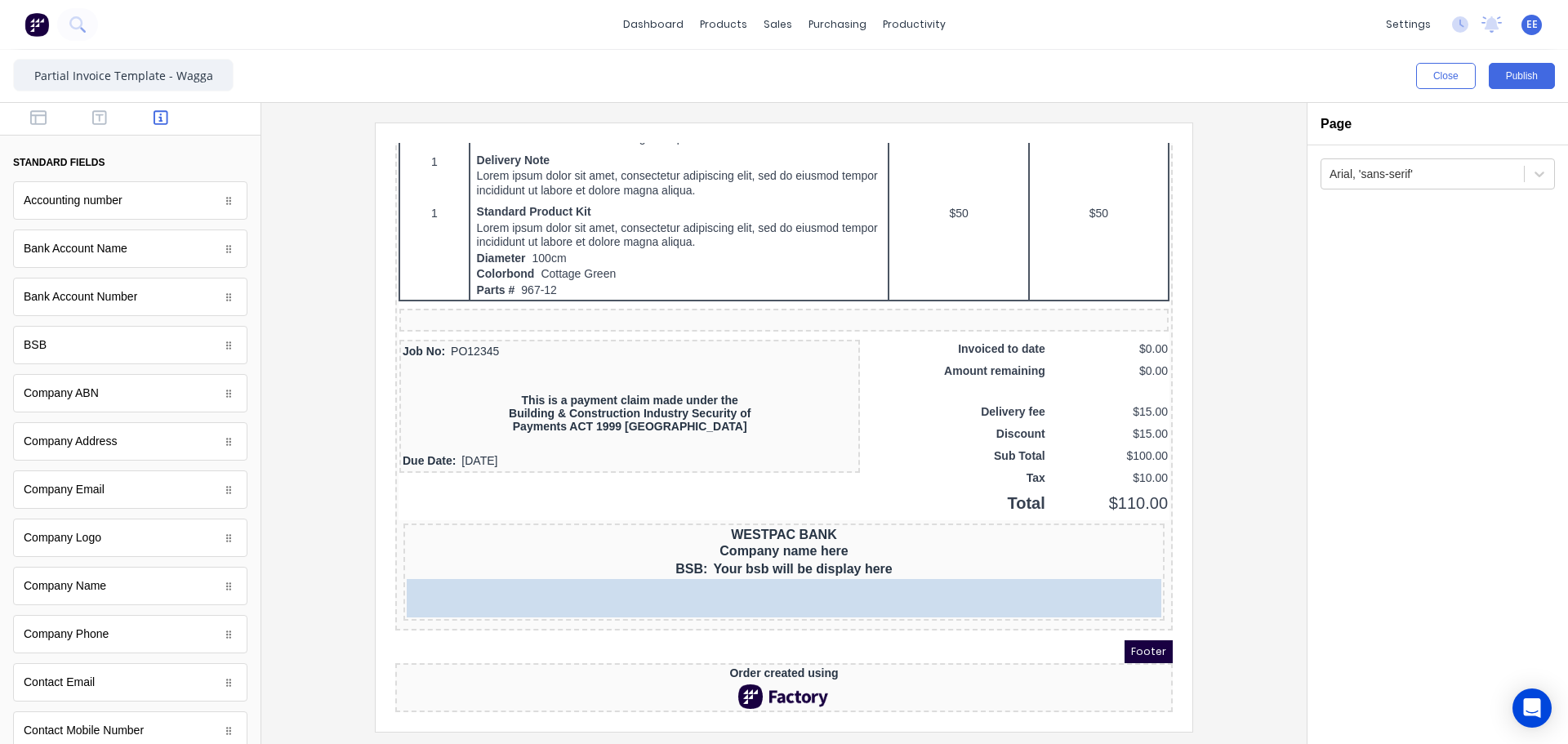
drag, startPoint x: 117, startPoint y: 300, endPoint x: 786, endPoint y: 563, distance: 718.8
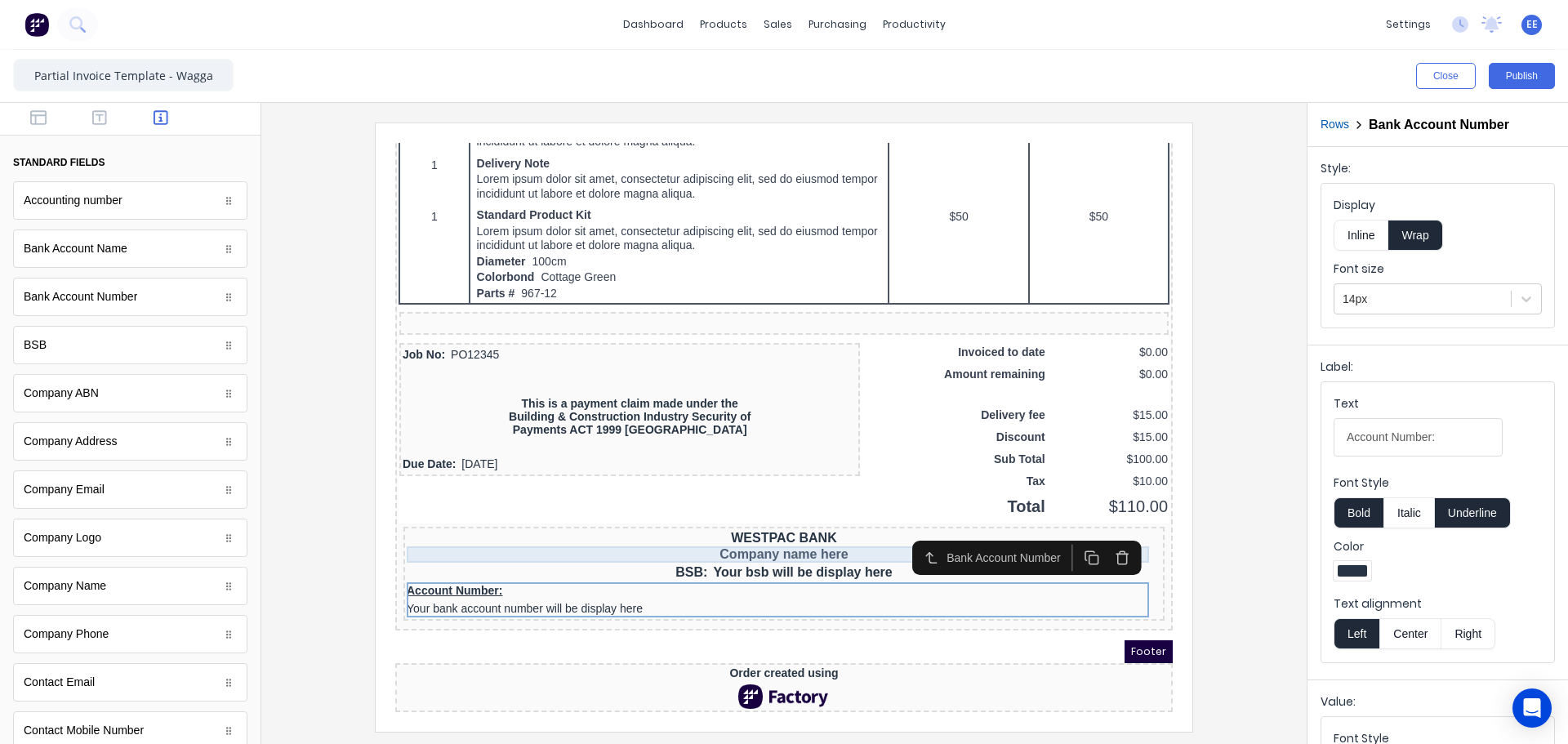
scroll to position [962, 0]
click at [1359, 229] on button "Inline" at bounding box center [1361, 234] width 55 height 31
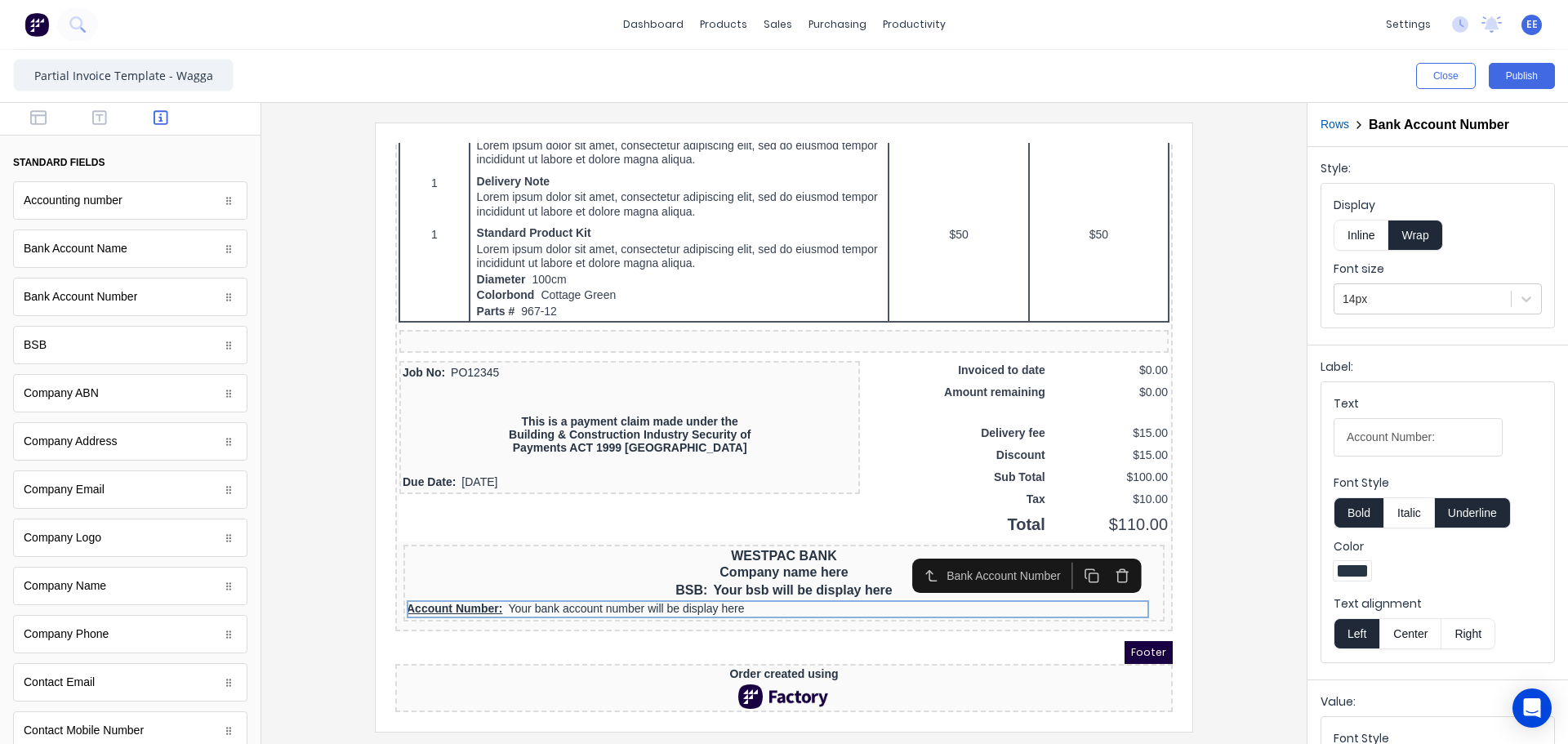
scroll to position [944, 0]
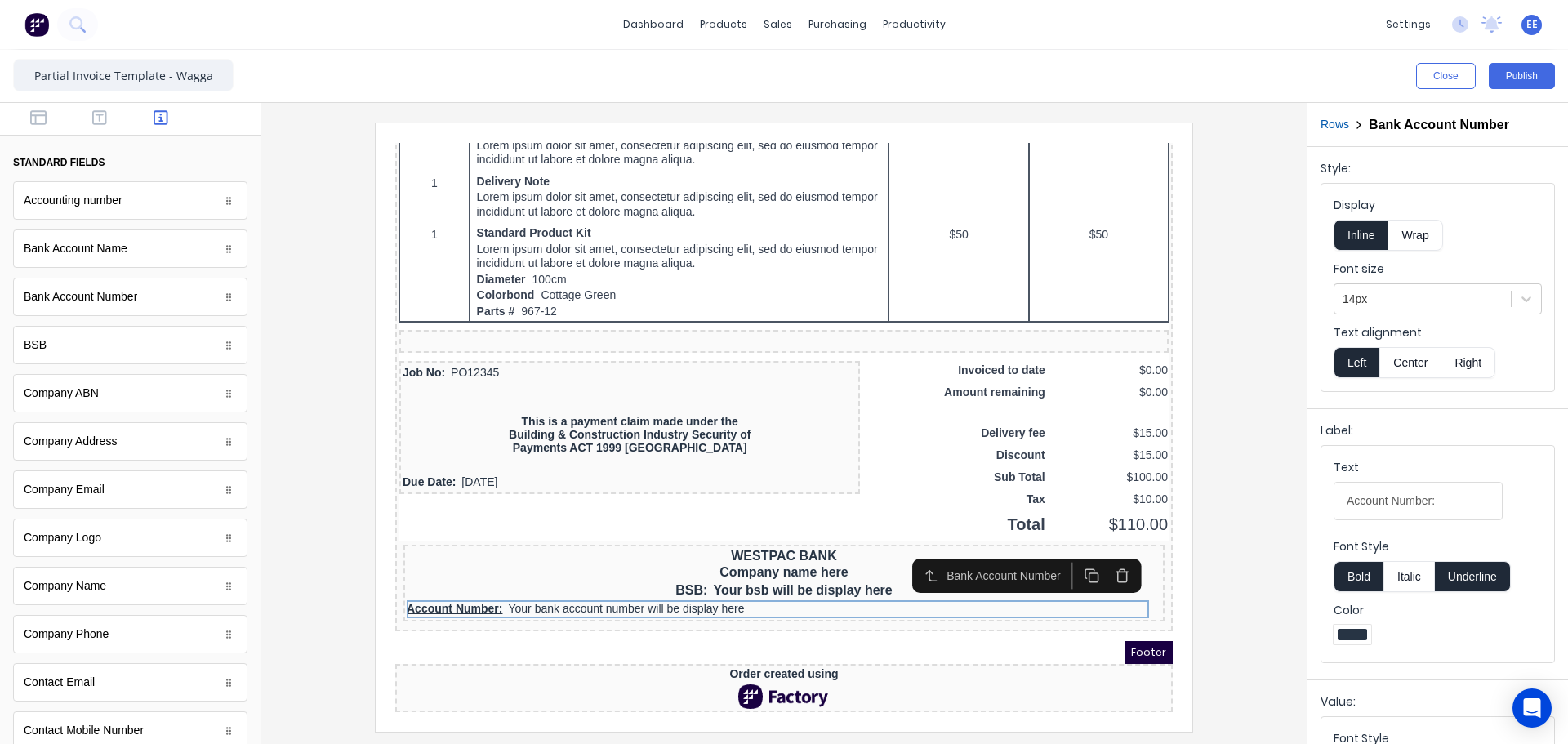
click at [1461, 572] on button "Underline" at bounding box center [1473, 576] width 76 height 31
click at [1418, 366] on button "Center" at bounding box center [1410, 362] width 62 height 31
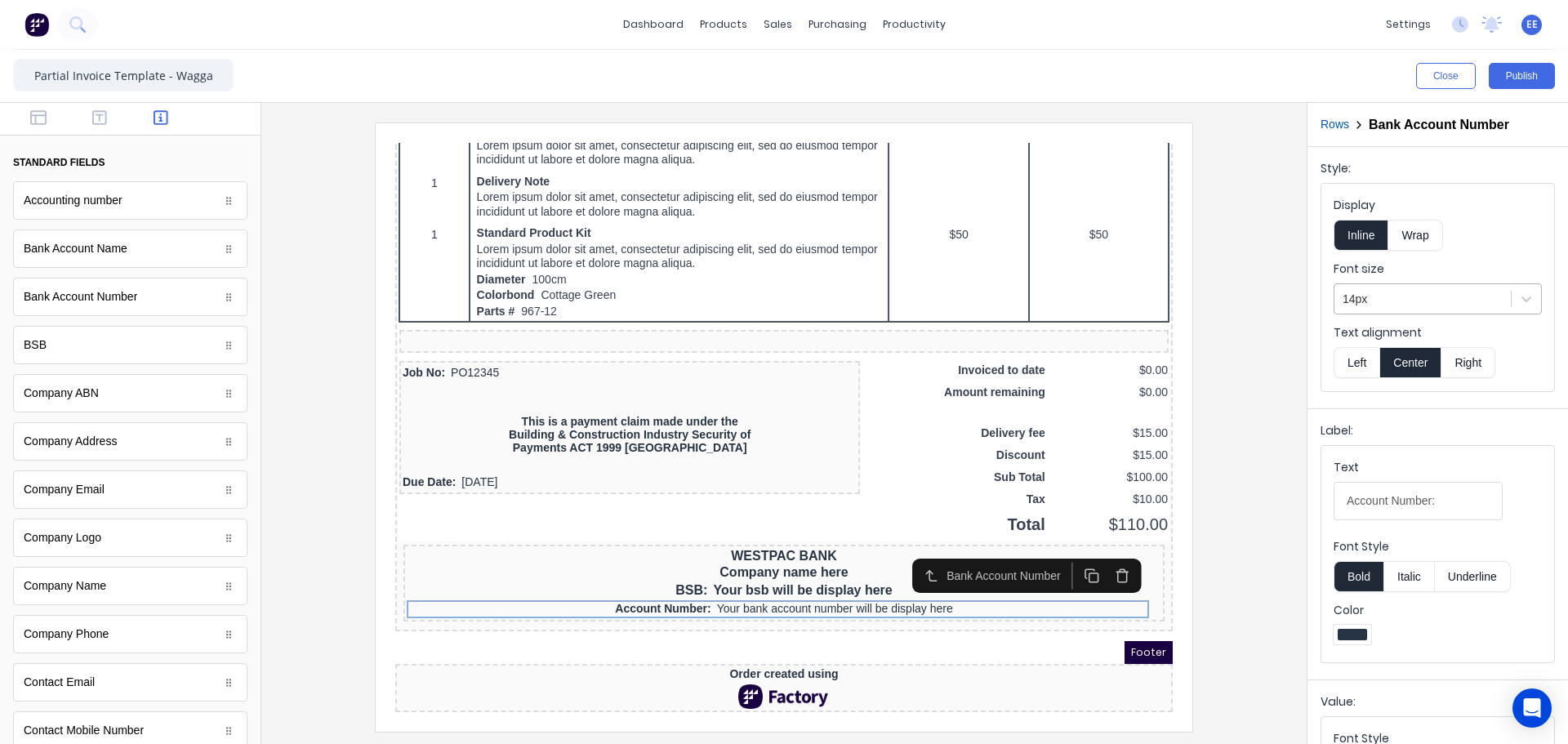
click at [1429, 299] on div at bounding box center [1422, 299] width 160 height 21
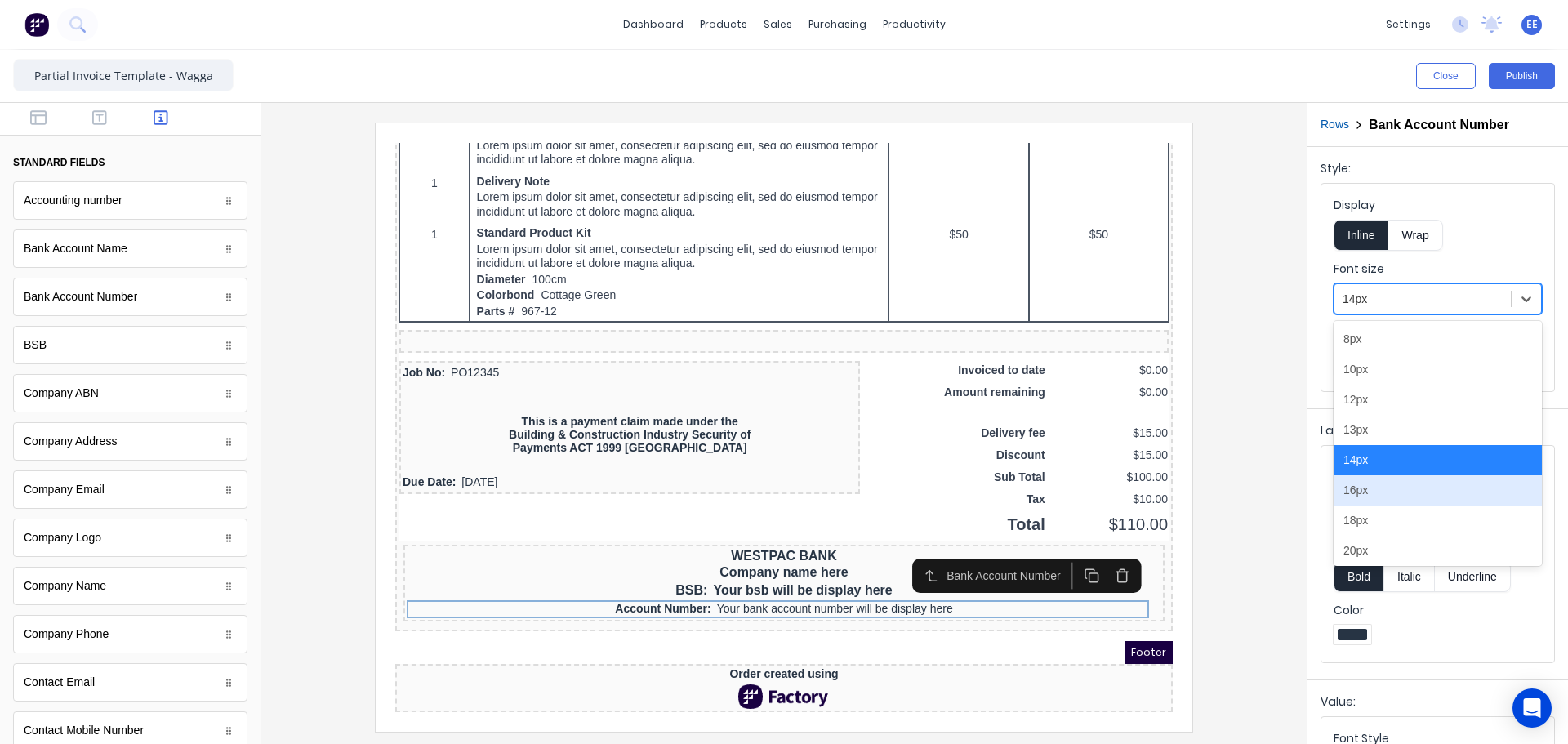
click at [1384, 493] on div "16px" at bounding box center [1437, 490] width 208 height 30
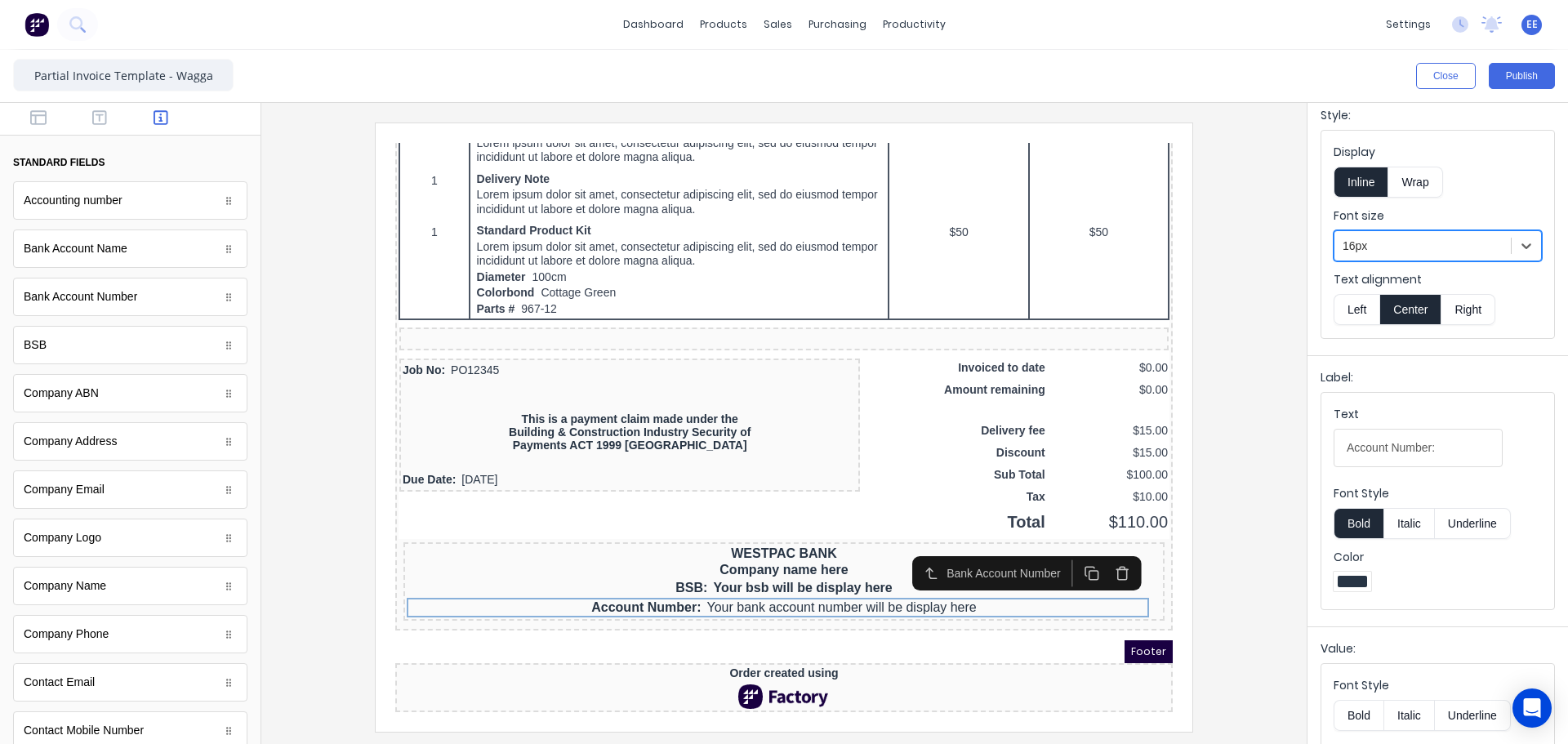
scroll to position [123, 0]
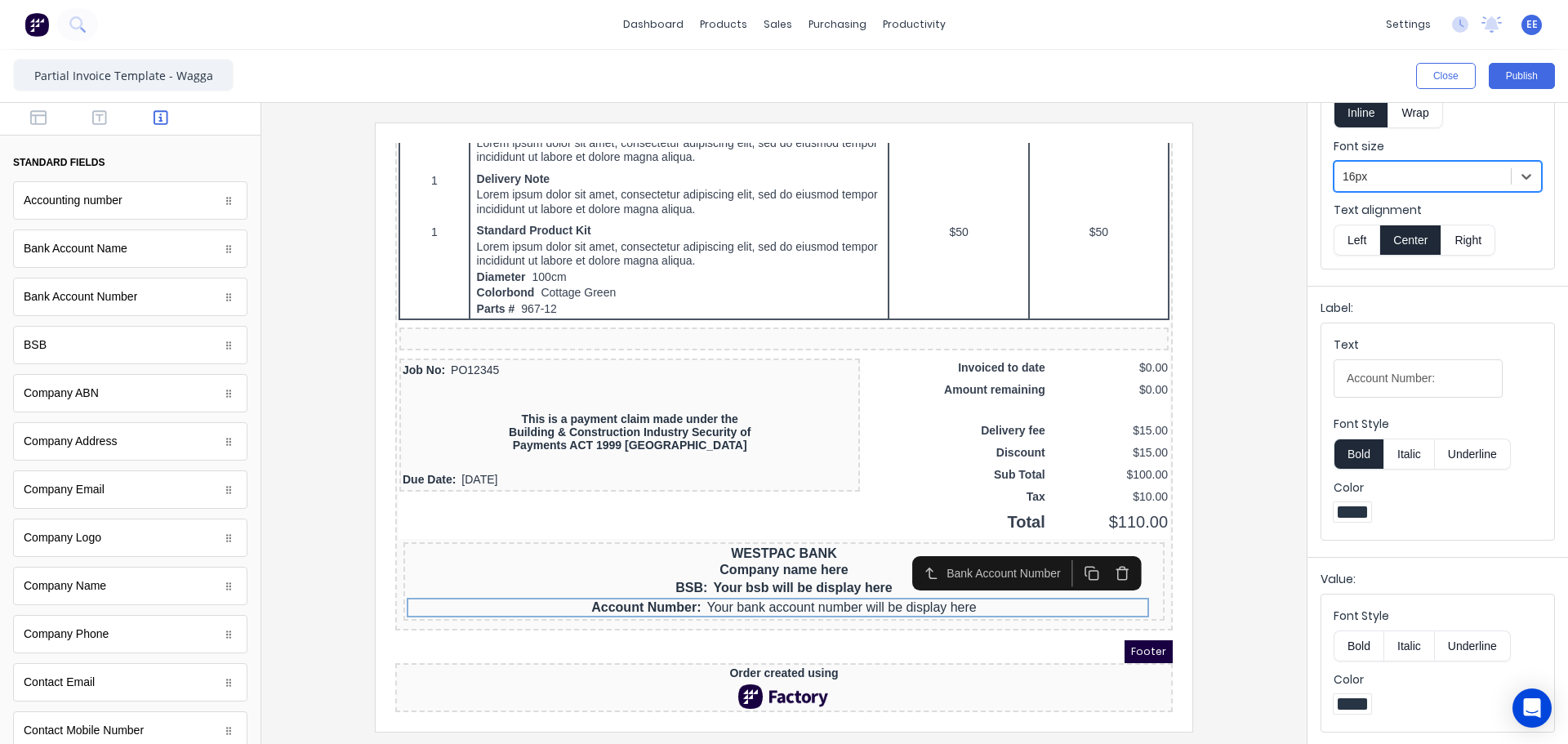
click at [1348, 640] on button "Bold" at bounding box center [1358, 645] width 50 height 31
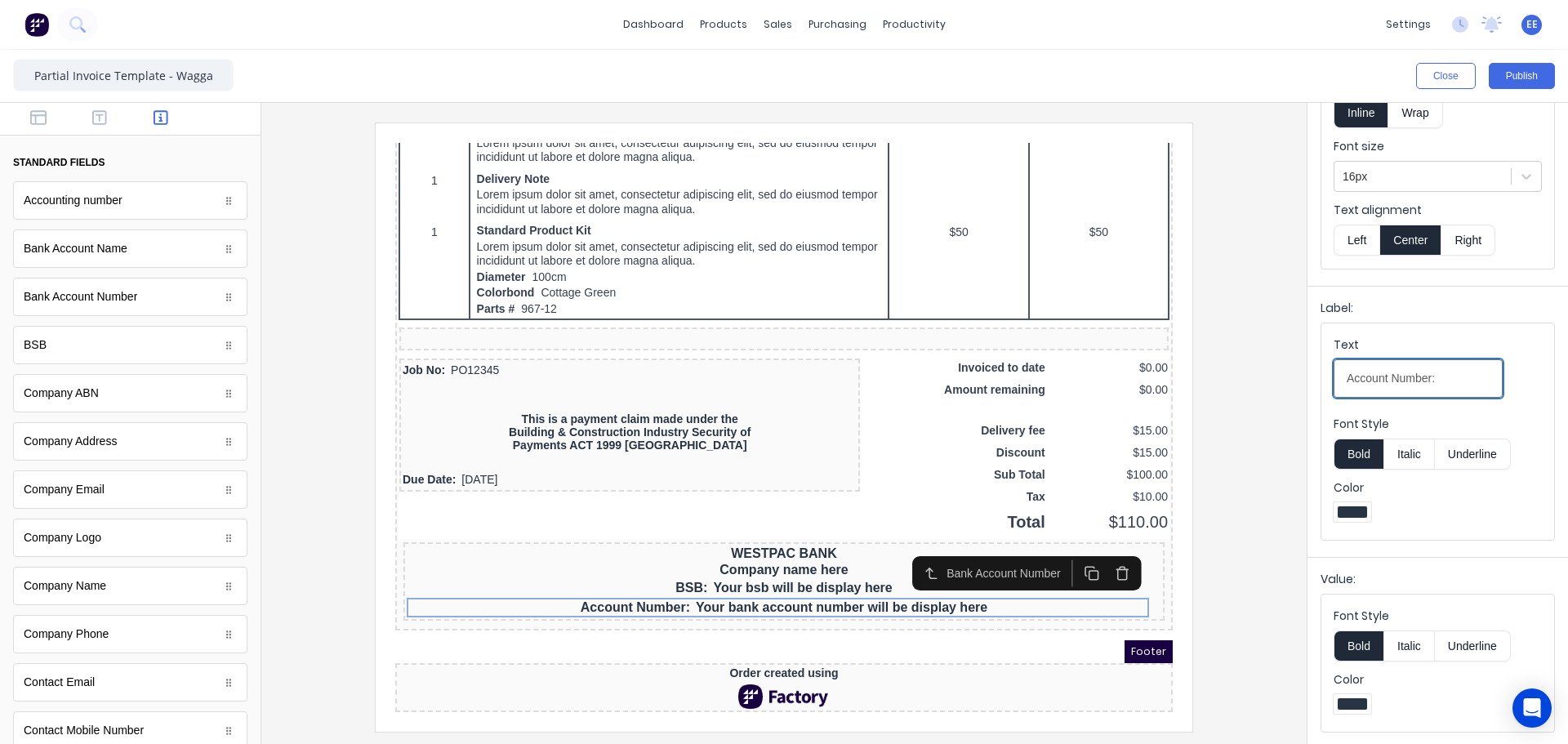
click at [1437, 378] on input "Account Number:" at bounding box center [1418, 379] width 169 height 38
type input "Account No"
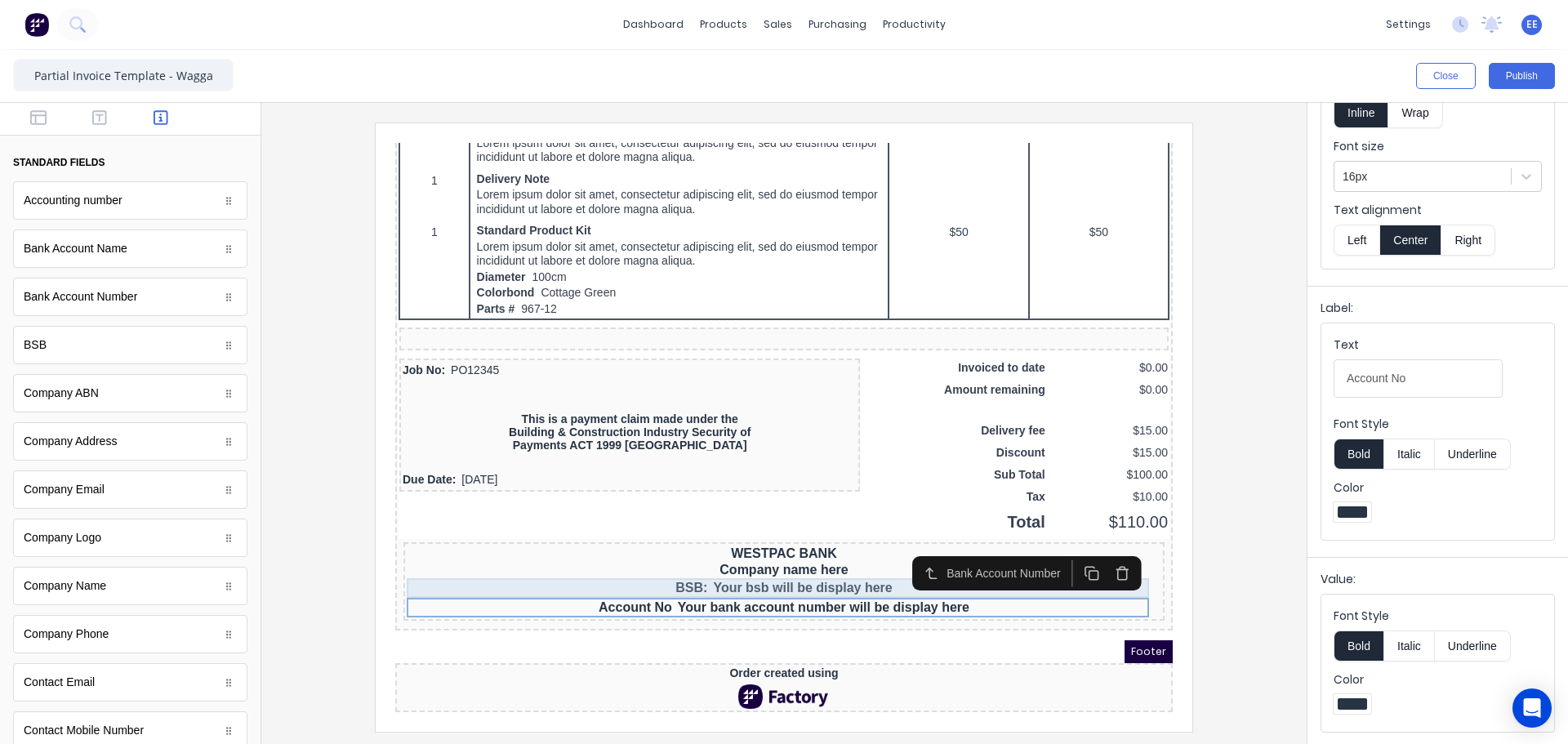
click at [751, 558] on div "BSB: Your bsb will be display here" at bounding box center [764, 568] width 755 height 20
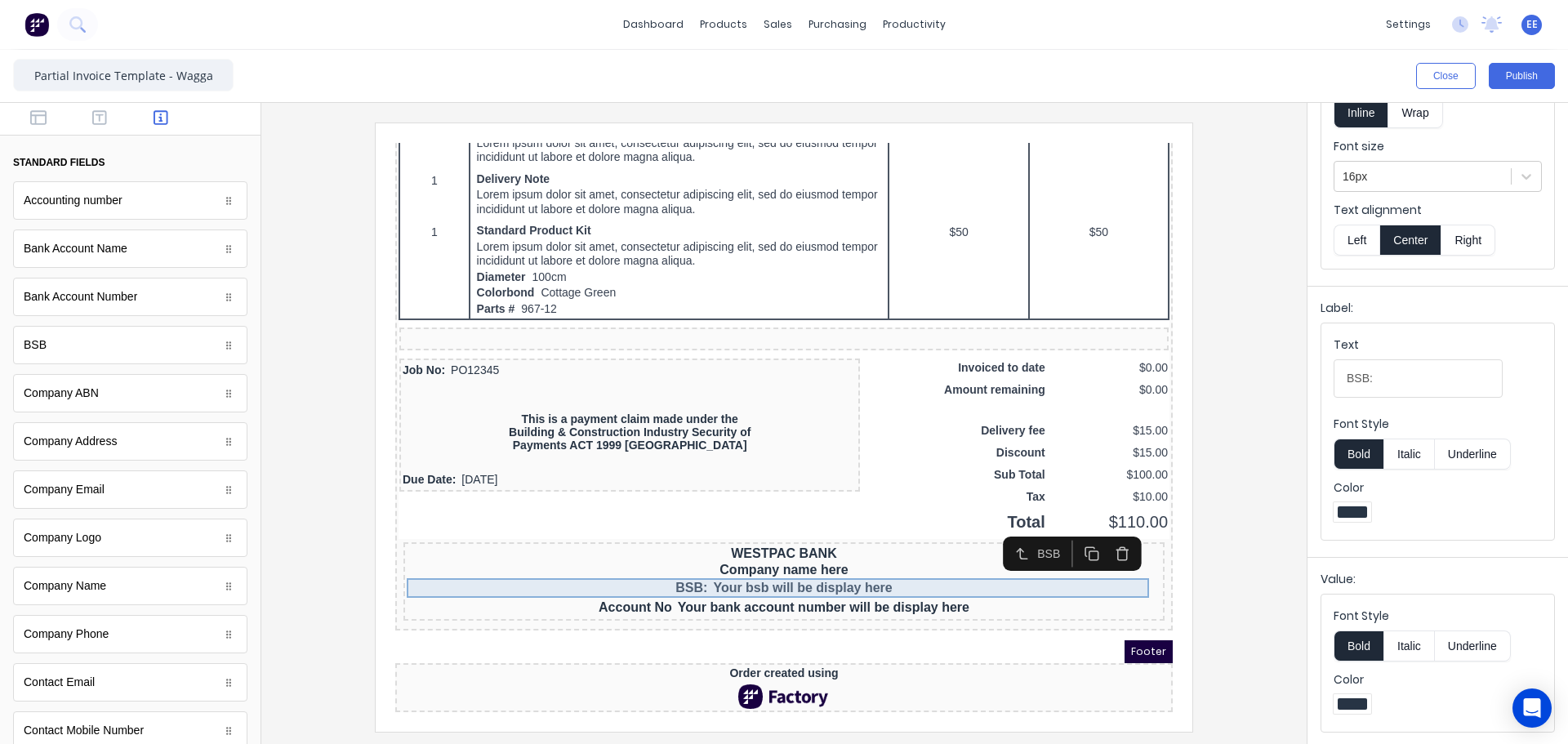
scroll to position [0, 0]
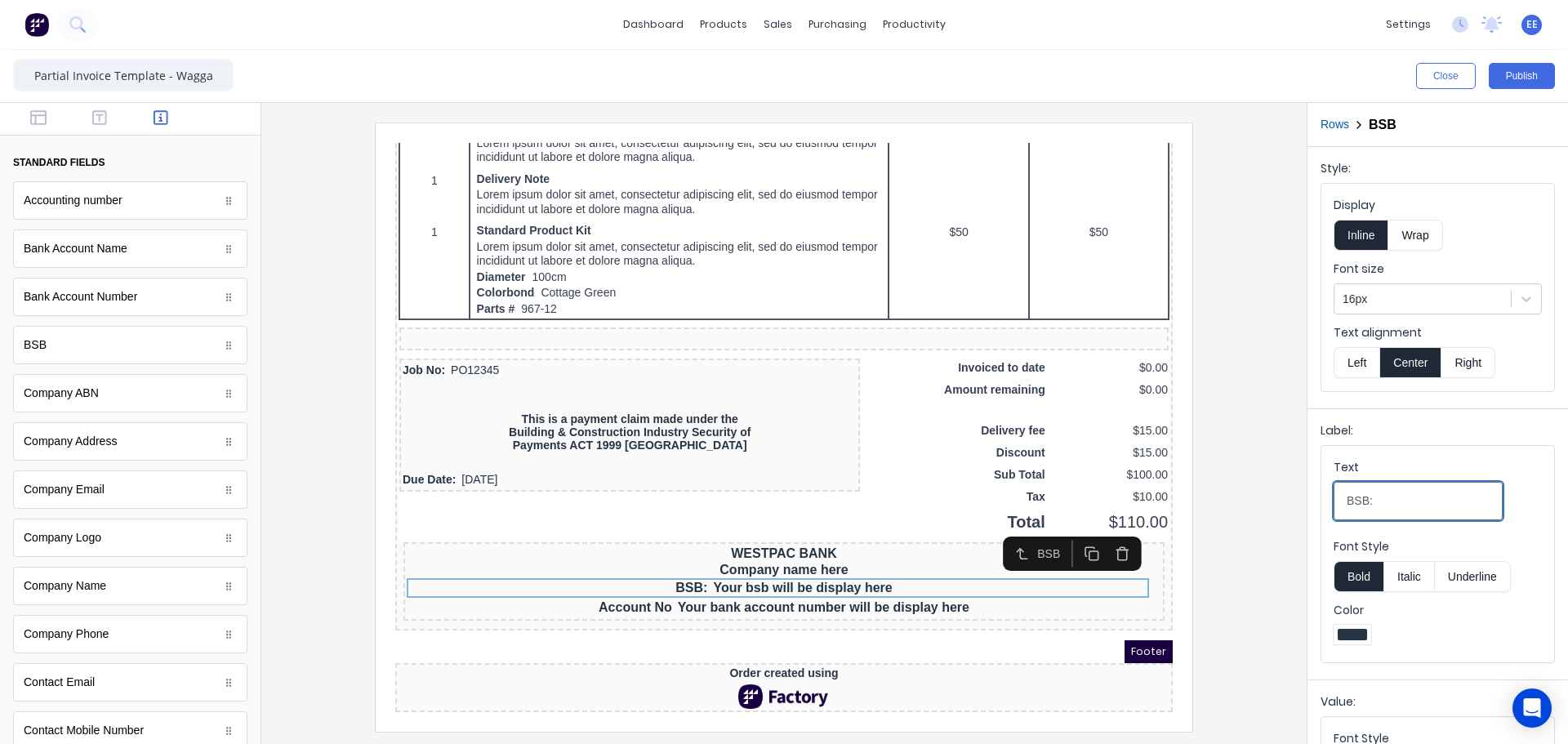
click at [1394, 503] on input "BSB:" at bounding box center [1418, 501] width 169 height 38
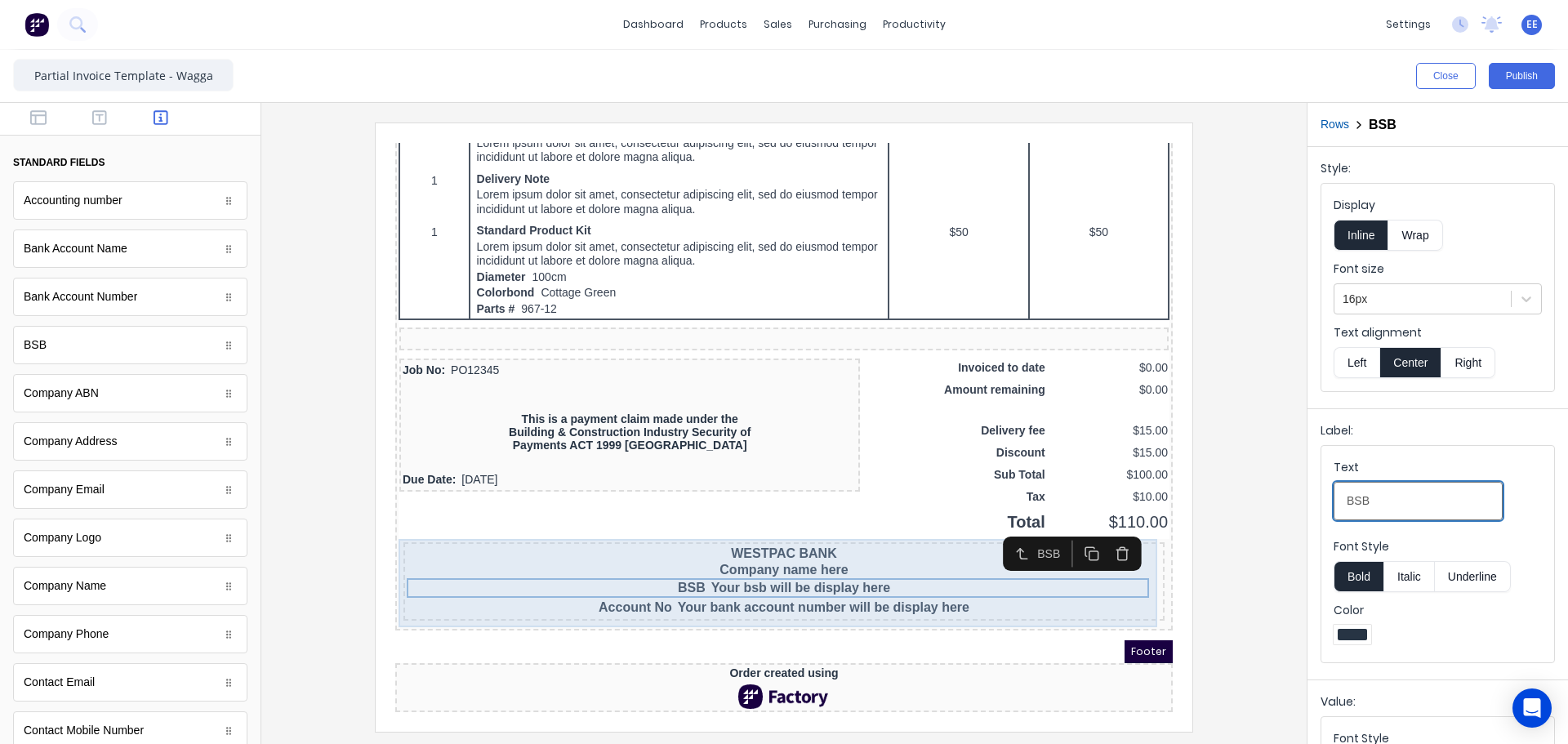
type input "BSB"
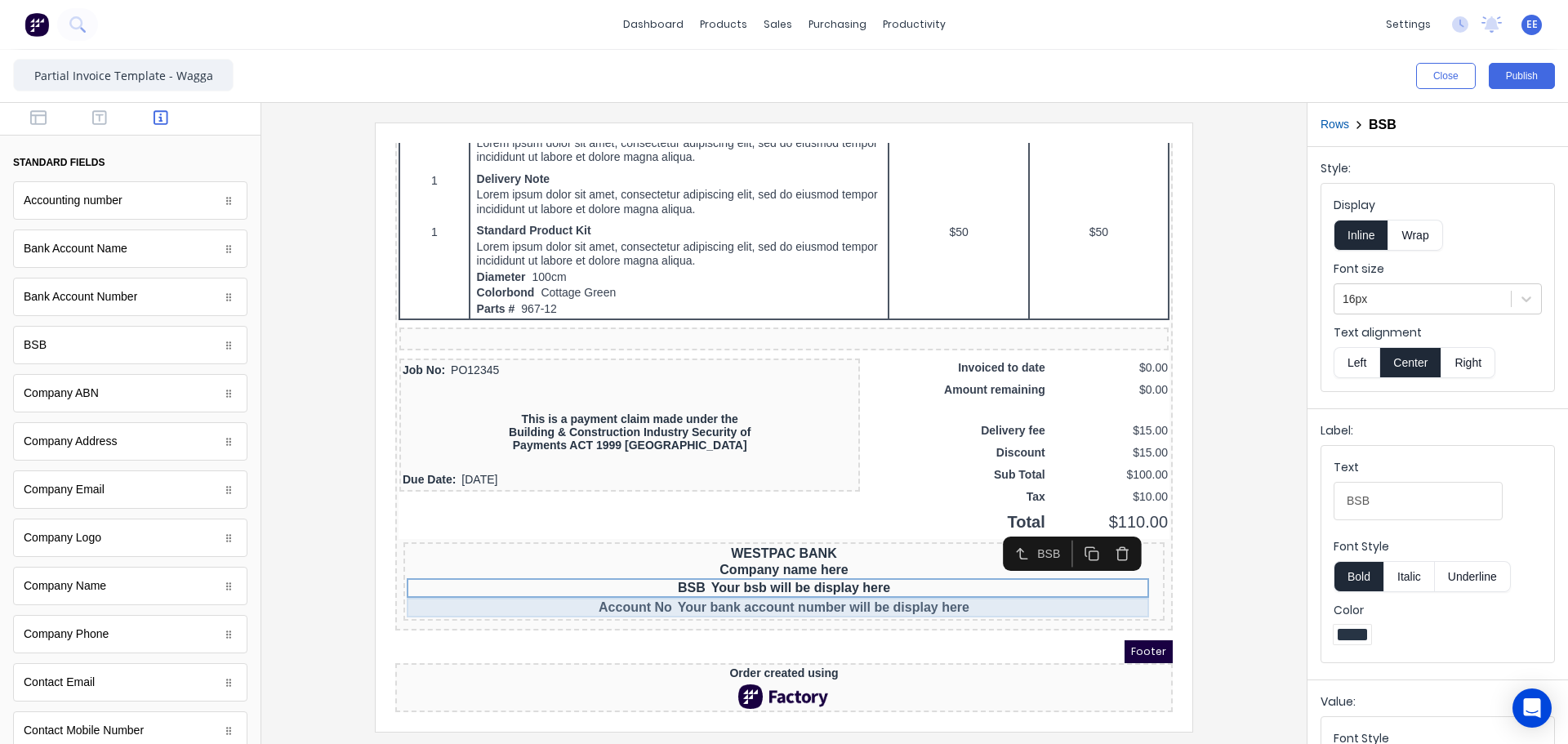
click at [731, 588] on div "Account No Your bank account number will be display here" at bounding box center [764, 588] width 755 height 20
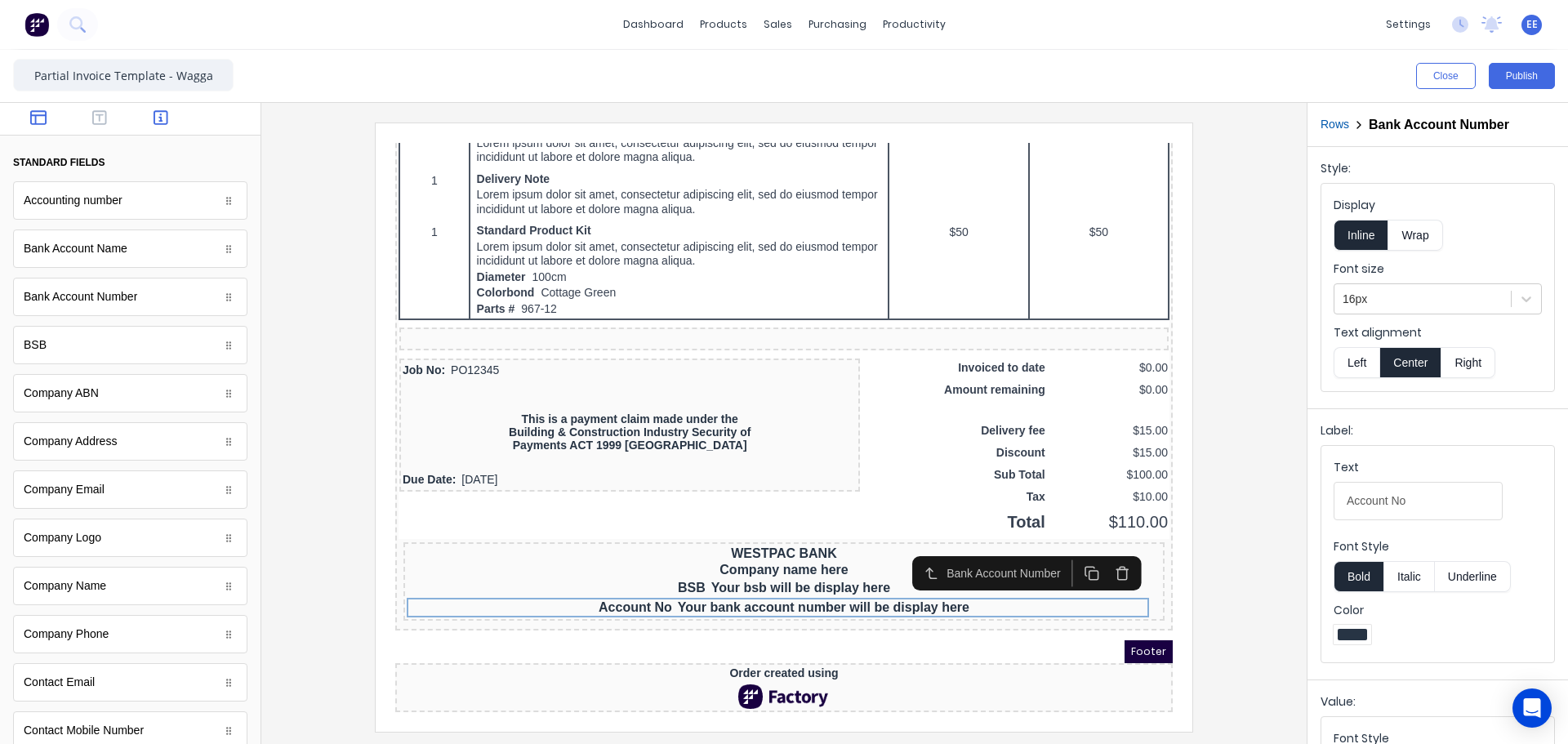
click at [32, 117] on icon "button" at bounding box center [38, 118] width 17 height 17
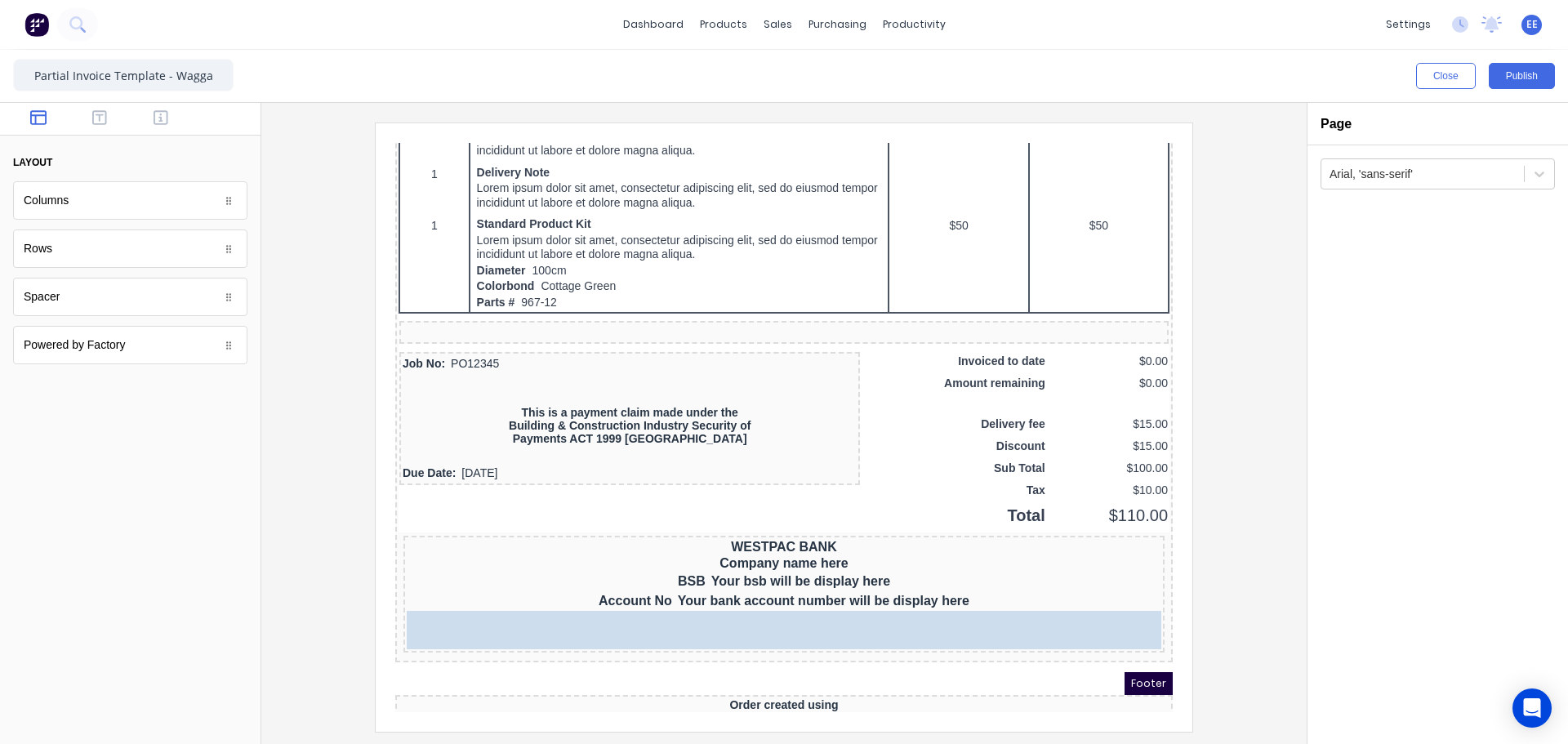
drag, startPoint x: 51, startPoint y: 304, endPoint x: 806, endPoint y: 603, distance: 812.1
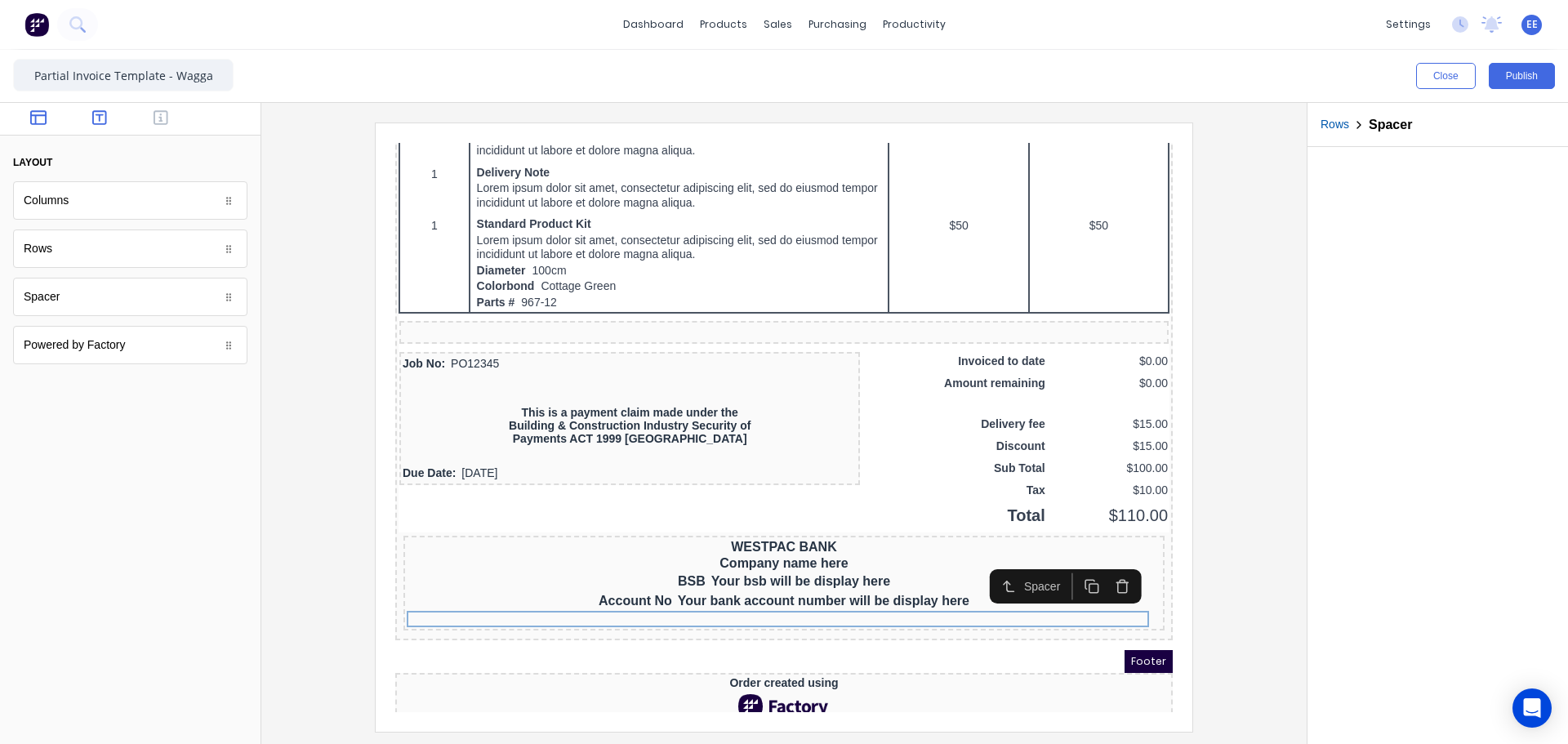
click at [89, 123] on button "button" at bounding box center [100, 119] width 51 height 20
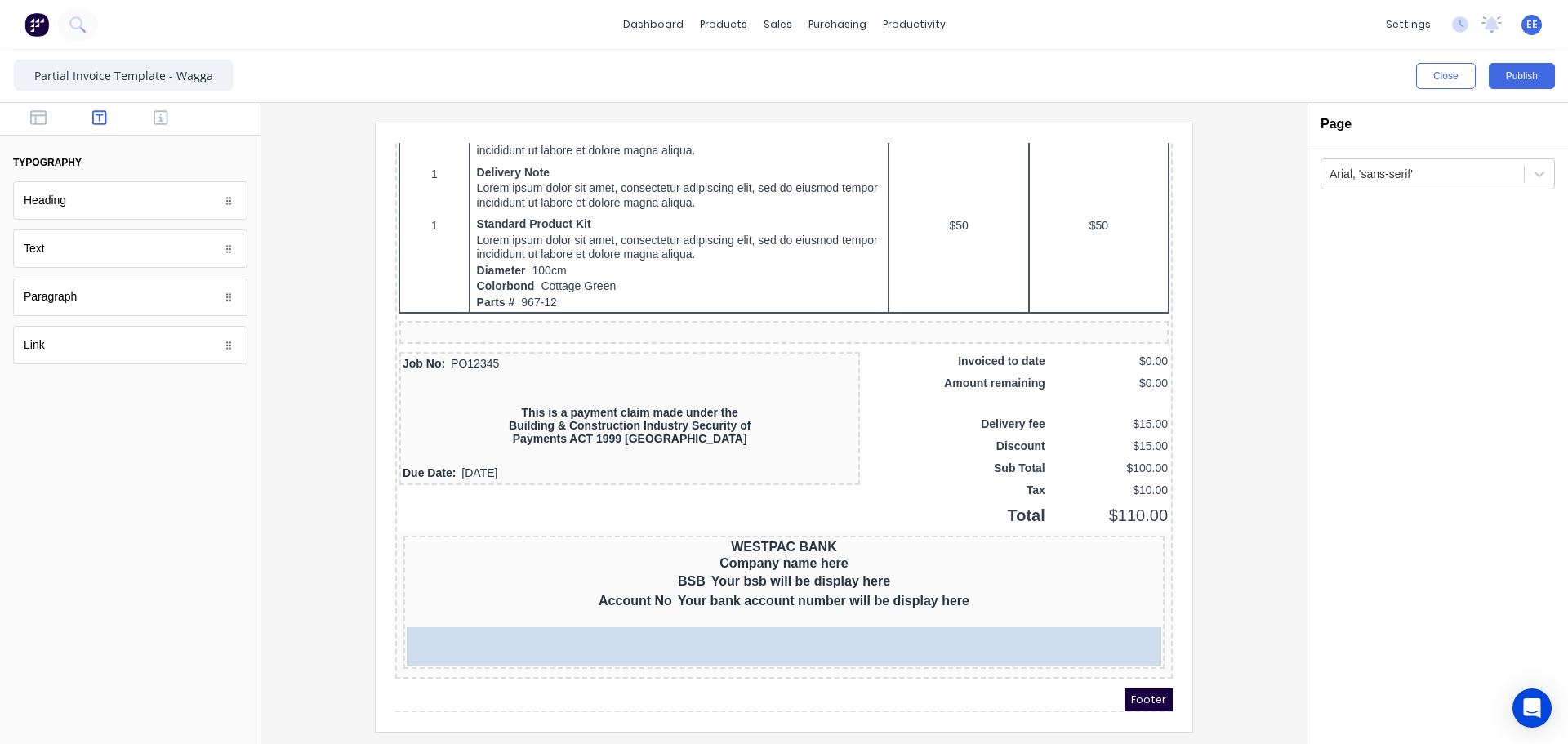
drag, startPoint x: 66, startPoint y: 248, endPoint x: 605, endPoint y: 643, distance: 668.2
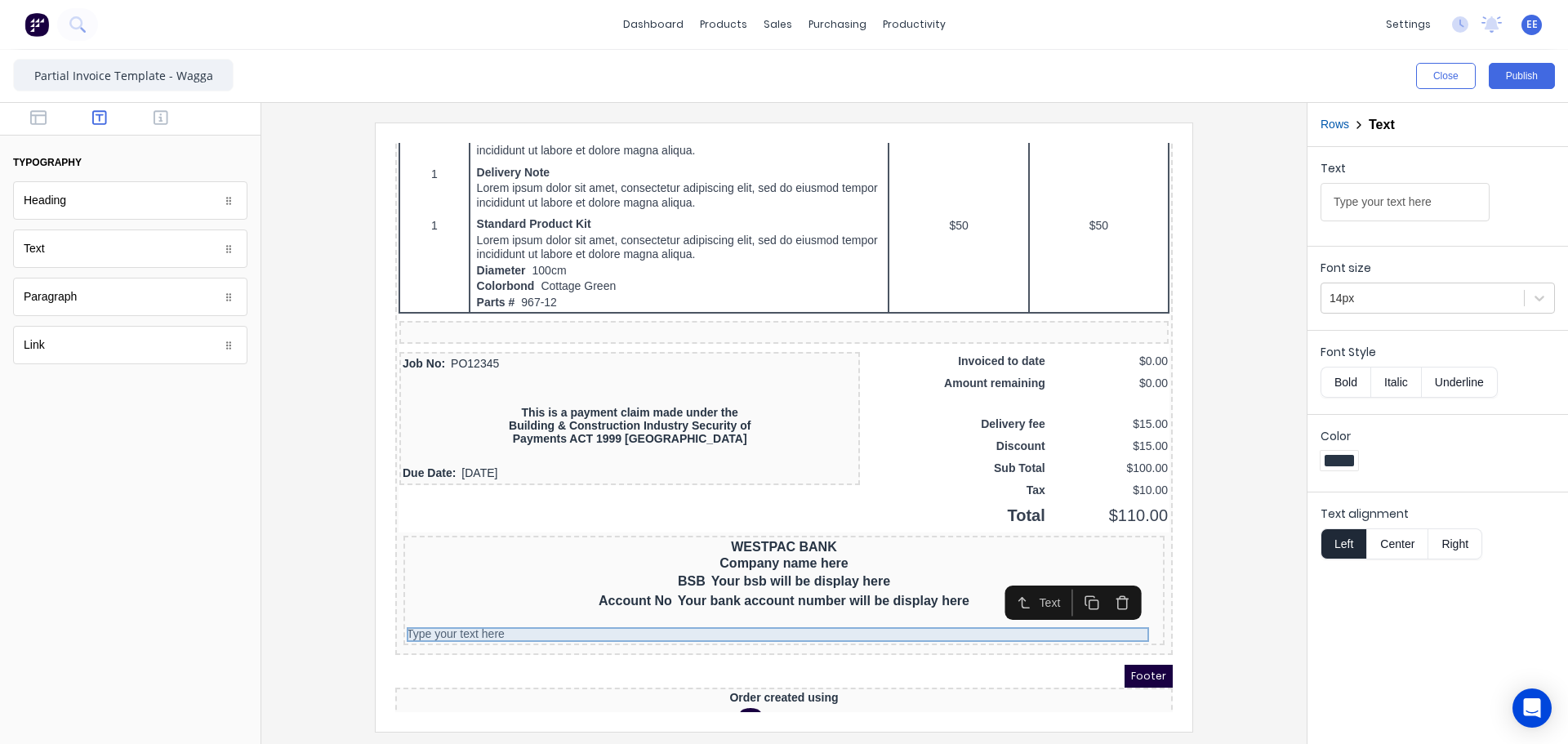
click at [539, 609] on div "Type your text here" at bounding box center [764, 616] width 755 height 15
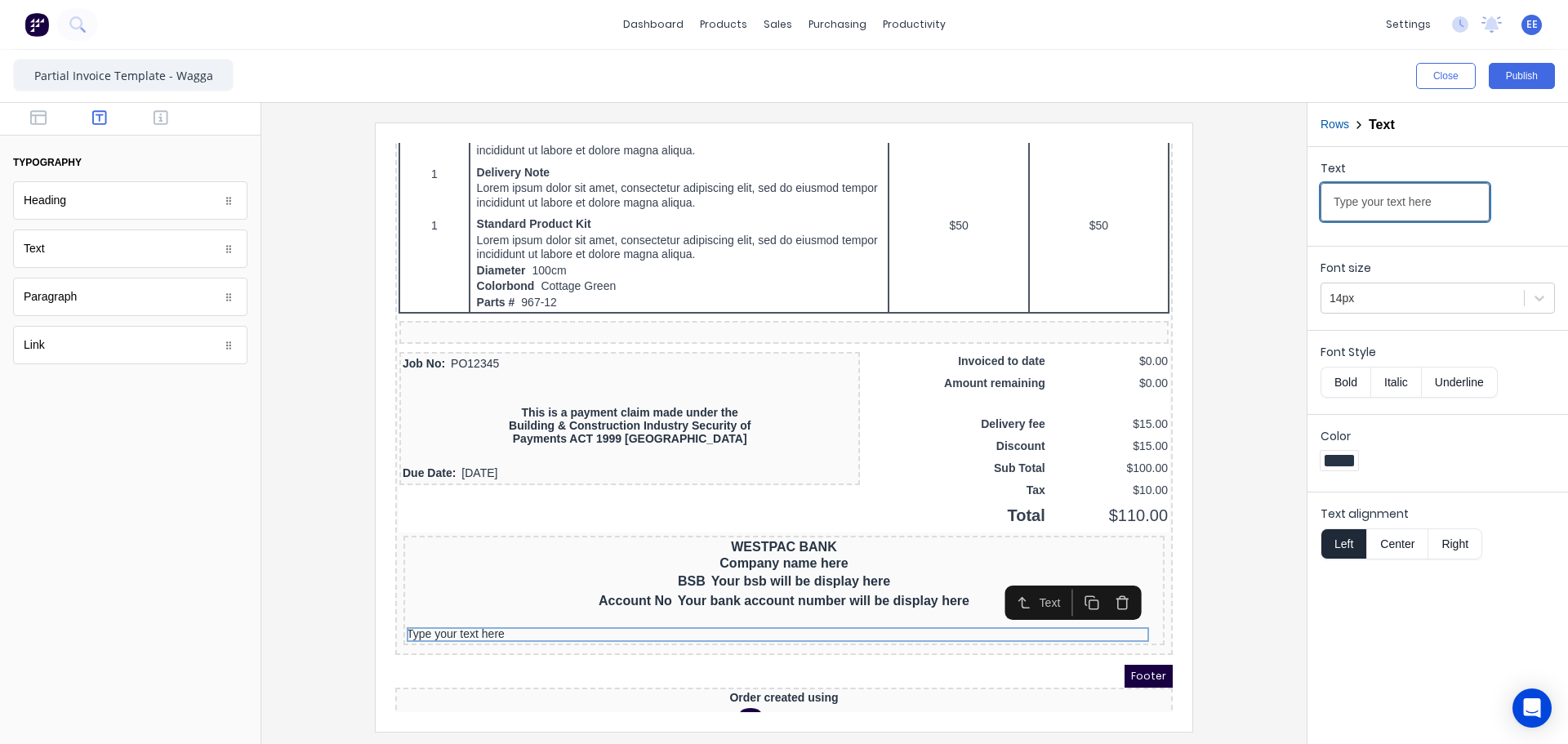
drag, startPoint x: 1453, startPoint y: 205, endPoint x: 1218, endPoint y: 199, distance: 235.1
click at [1218, 199] on div "Close Publish Components typography Heading Heading Text Text Paragraph Paragra…" at bounding box center [784, 397] width 1568 height 694
type input "All goods remain the property of Wagga Stainless Steel & Metal Fabrication Pty …"
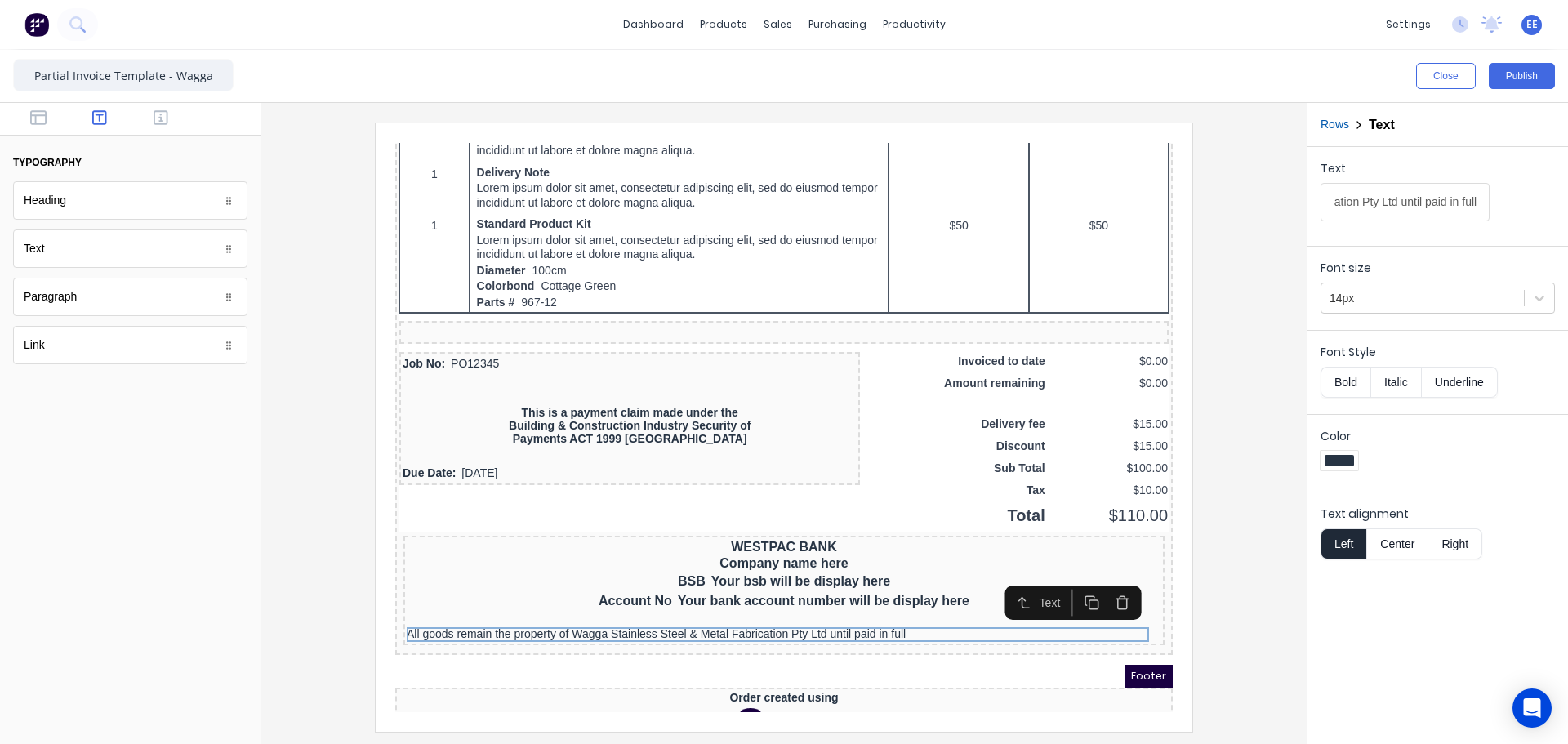
click at [1399, 539] on button "Center" at bounding box center [1397, 544] width 62 height 31
click at [1346, 382] on button "Bold" at bounding box center [1345, 382] width 50 height 31
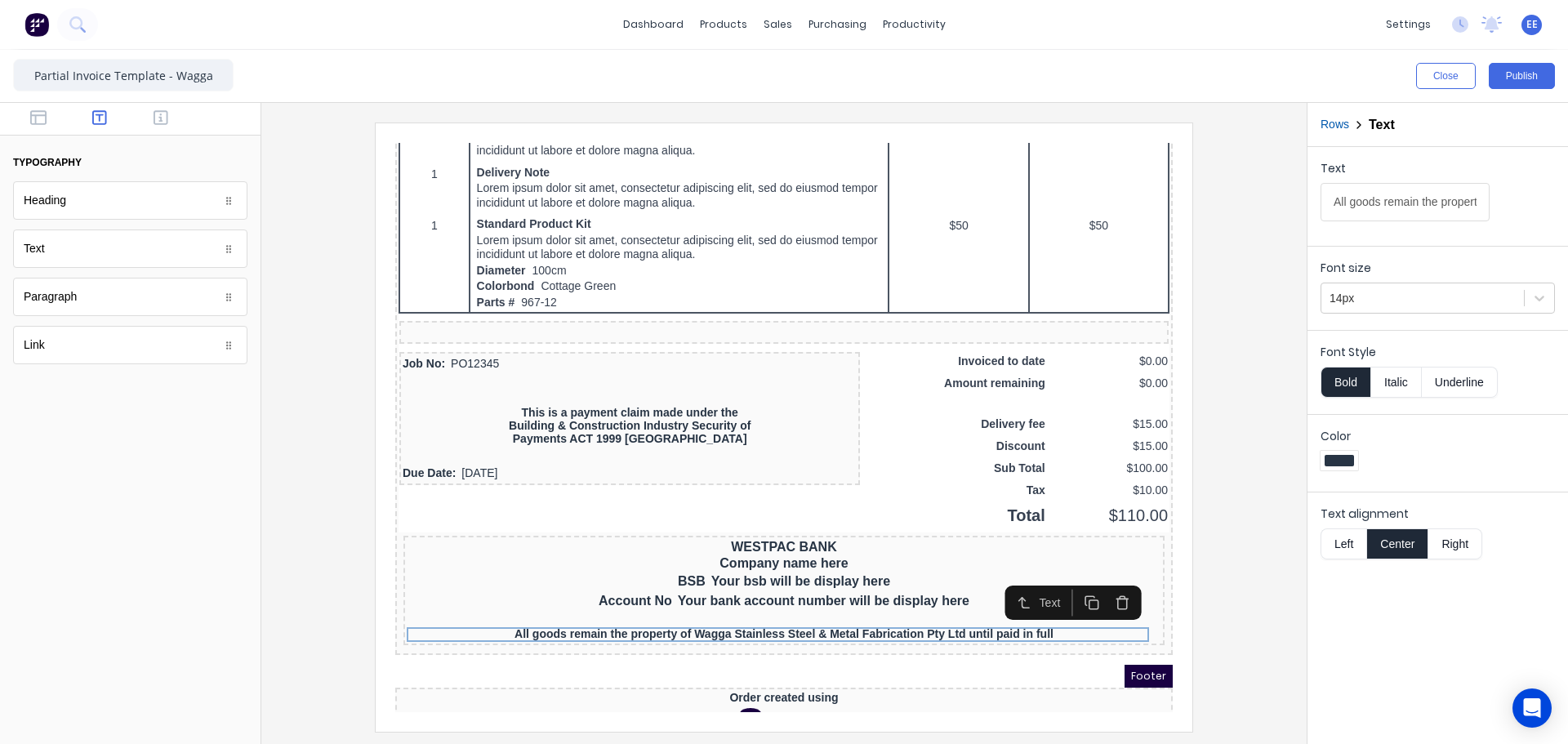
click at [1255, 630] on div at bounding box center [784, 427] width 1019 height 609
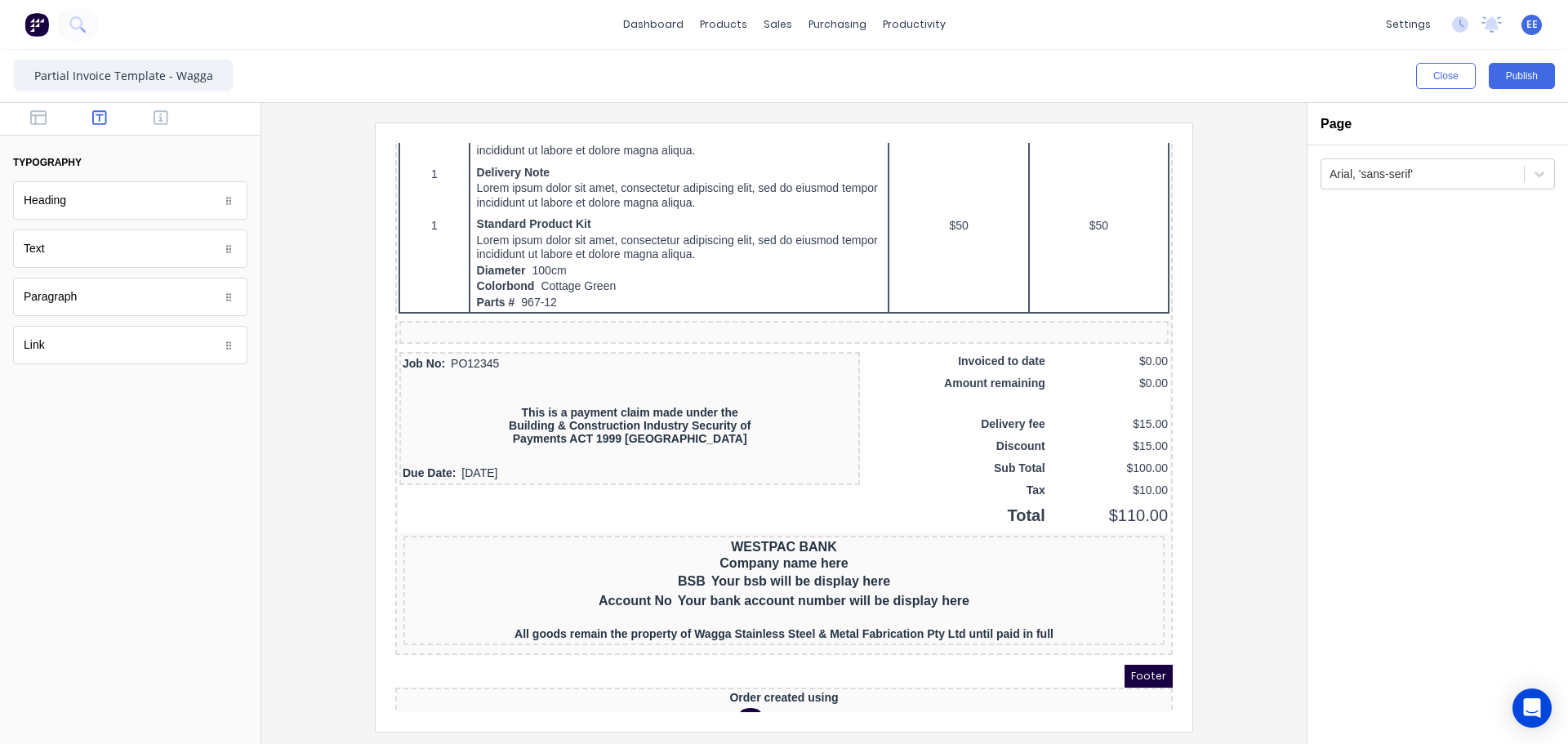
click at [1252, 484] on div at bounding box center [784, 427] width 1019 height 609
click at [39, 123] on icon "button" at bounding box center [38, 118] width 17 height 17
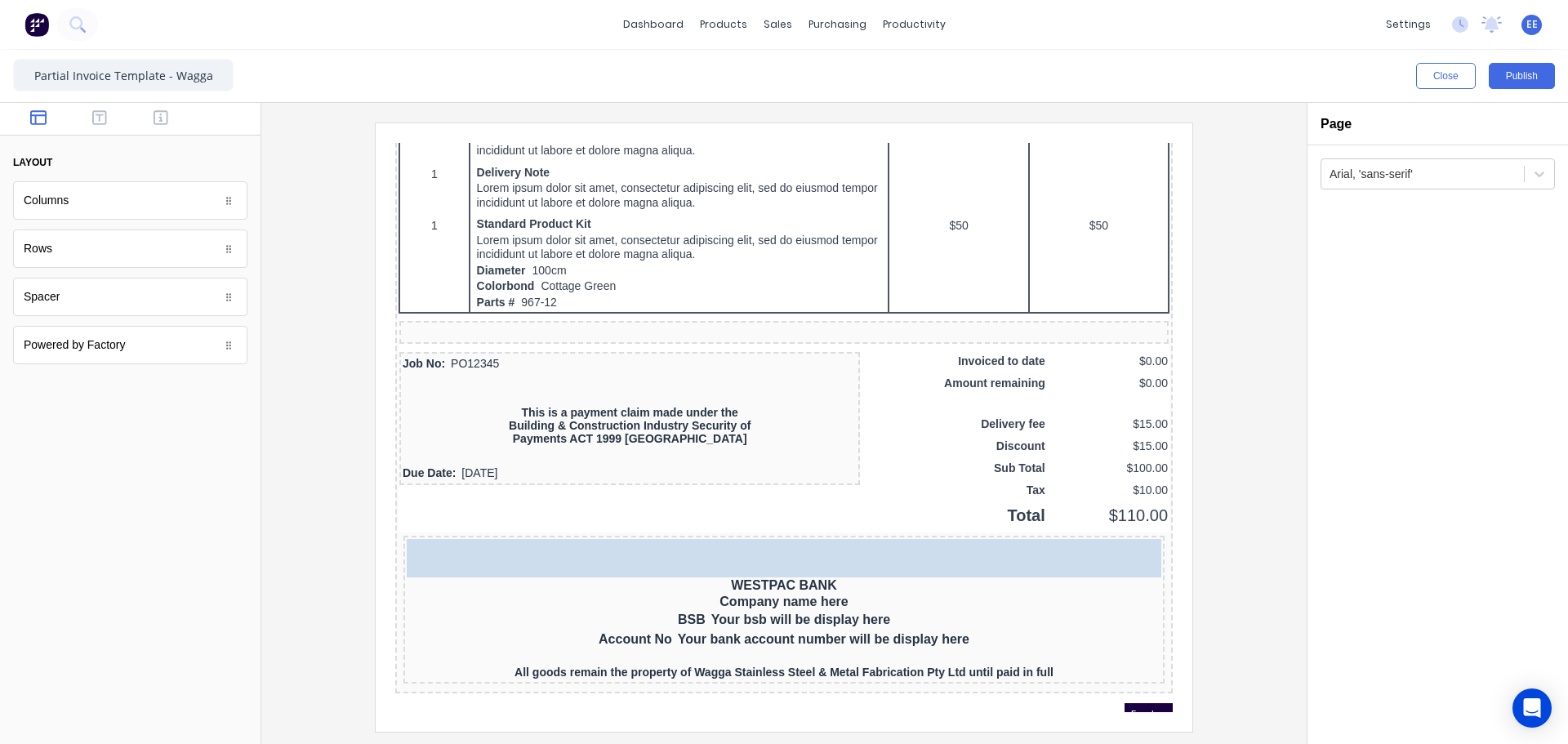
drag, startPoint x: 50, startPoint y: 305, endPoint x: 697, endPoint y: 544, distance: 689.7
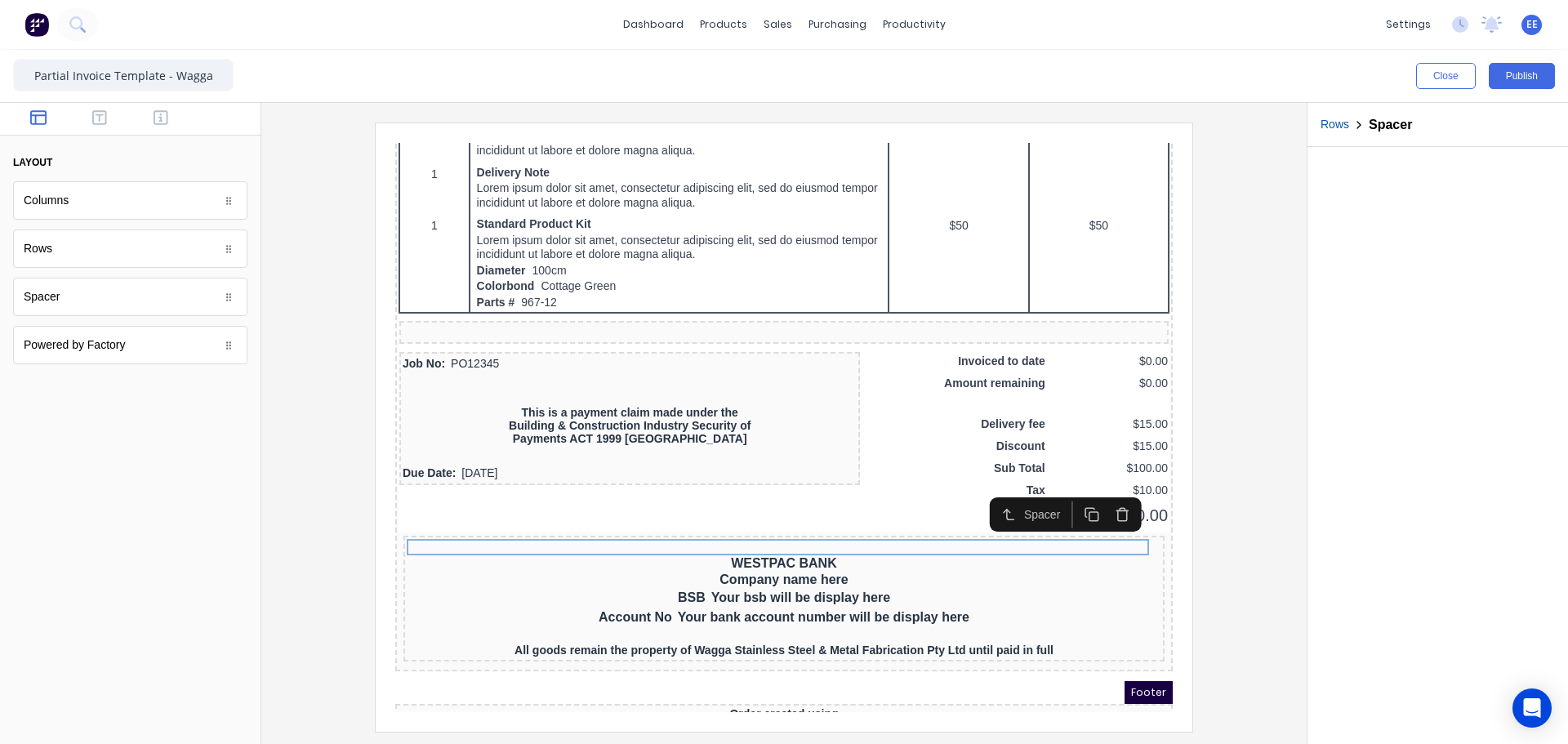
click at [1250, 551] on div at bounding box center [784, 427] width 1019 height 609
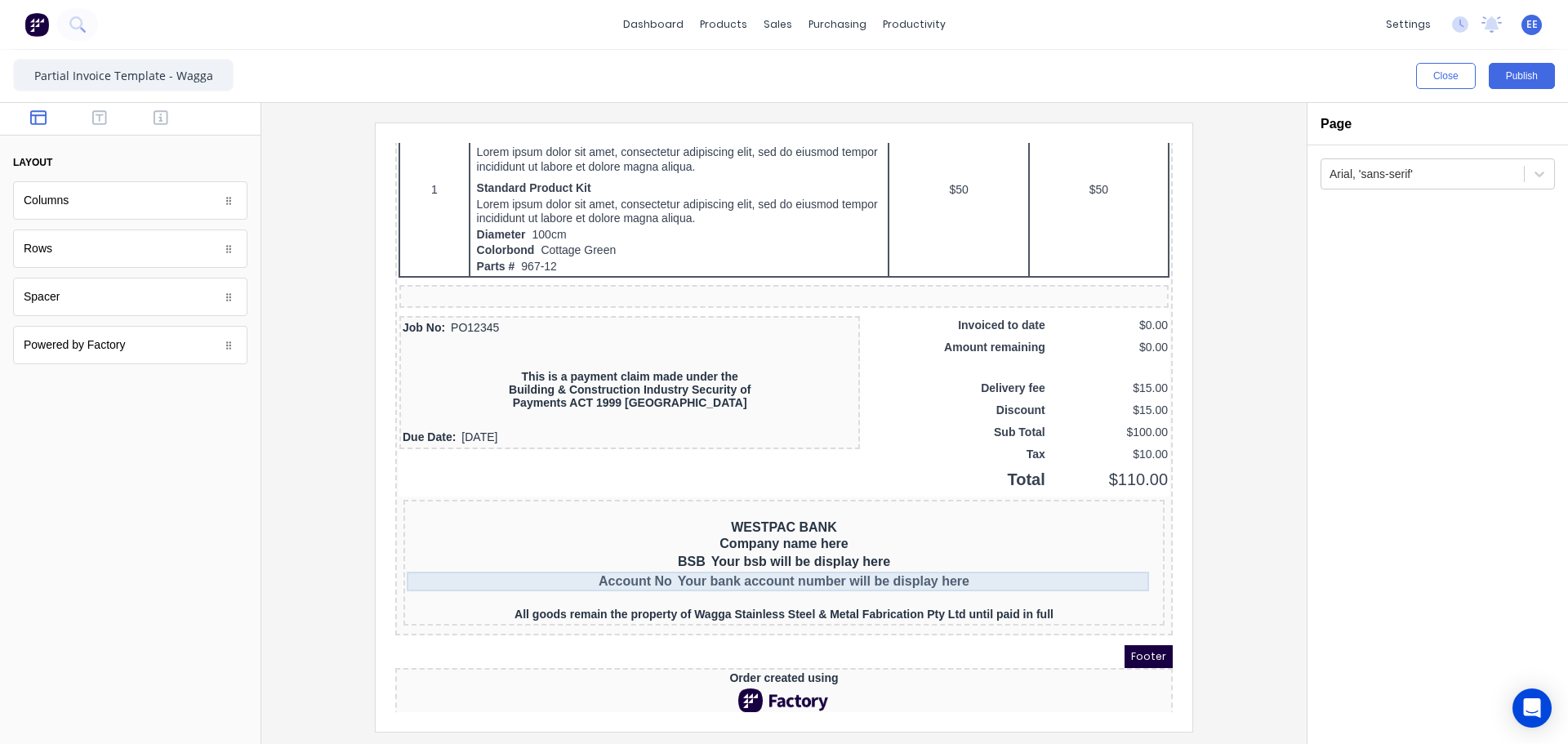
scroll to position [993, 0]
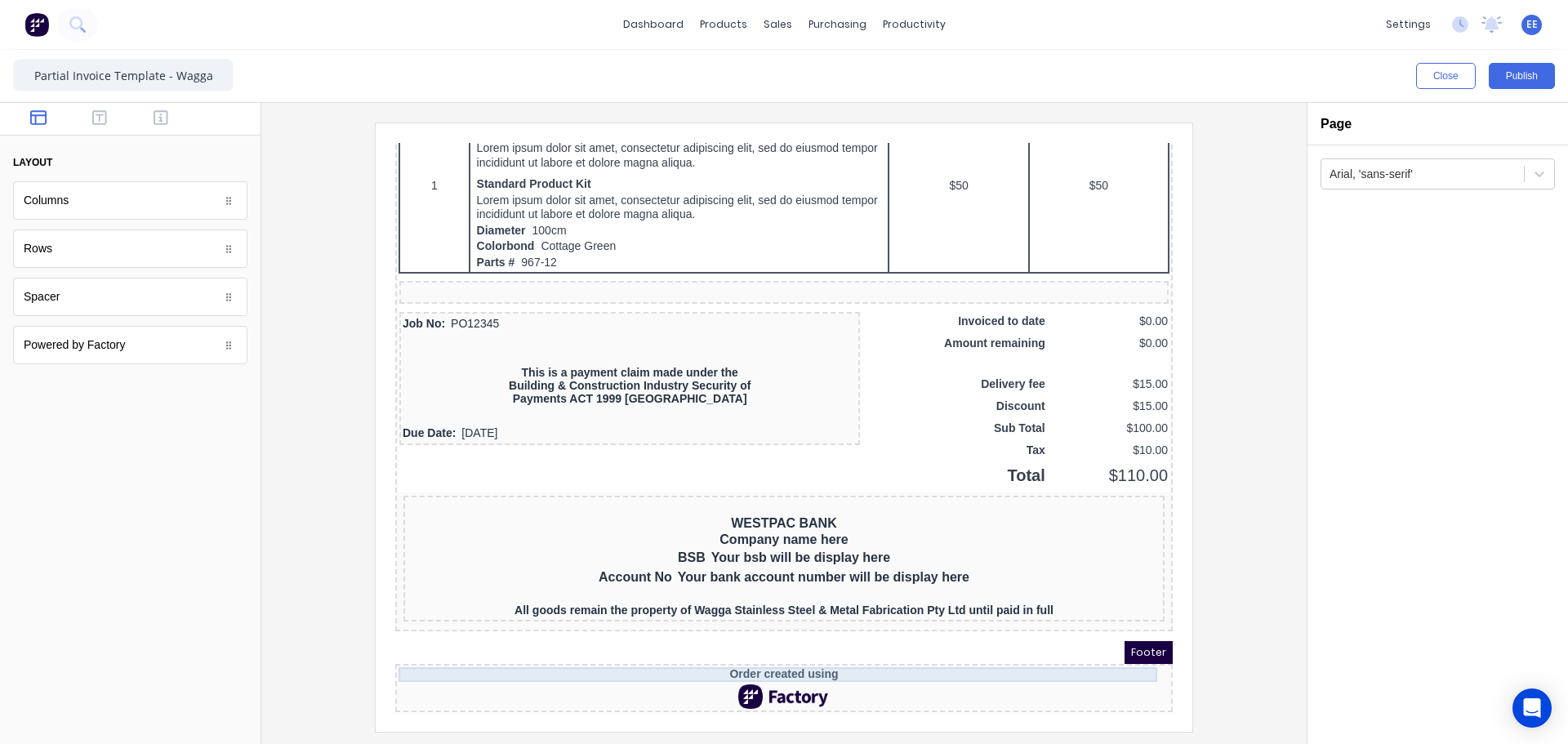
click at [983, 650] on div "Order created using" at bounding box center [764, 655] width 771 height 15
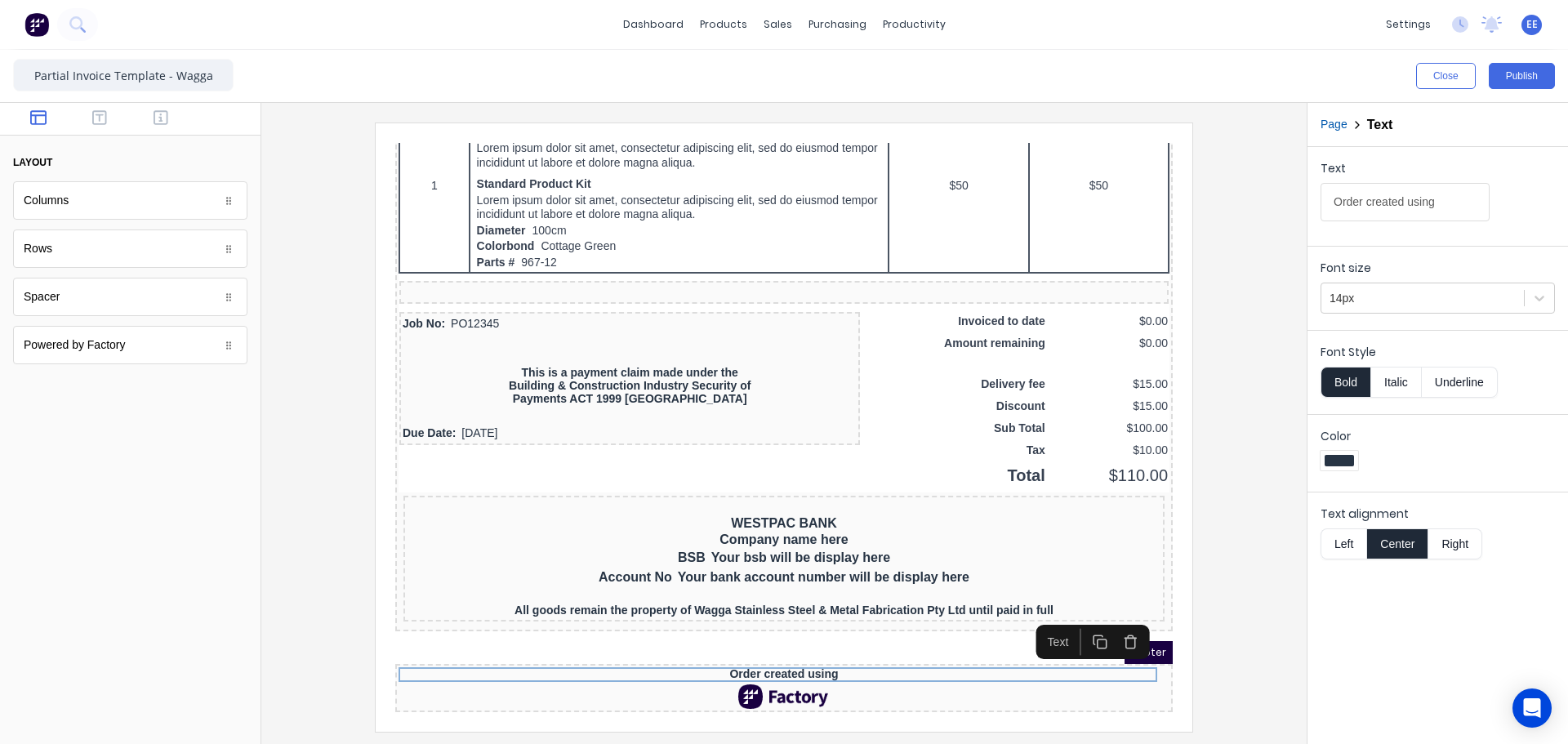
click at [1114, 615] on icon "button" at bounding box center [1111, 622] width 16 height 16
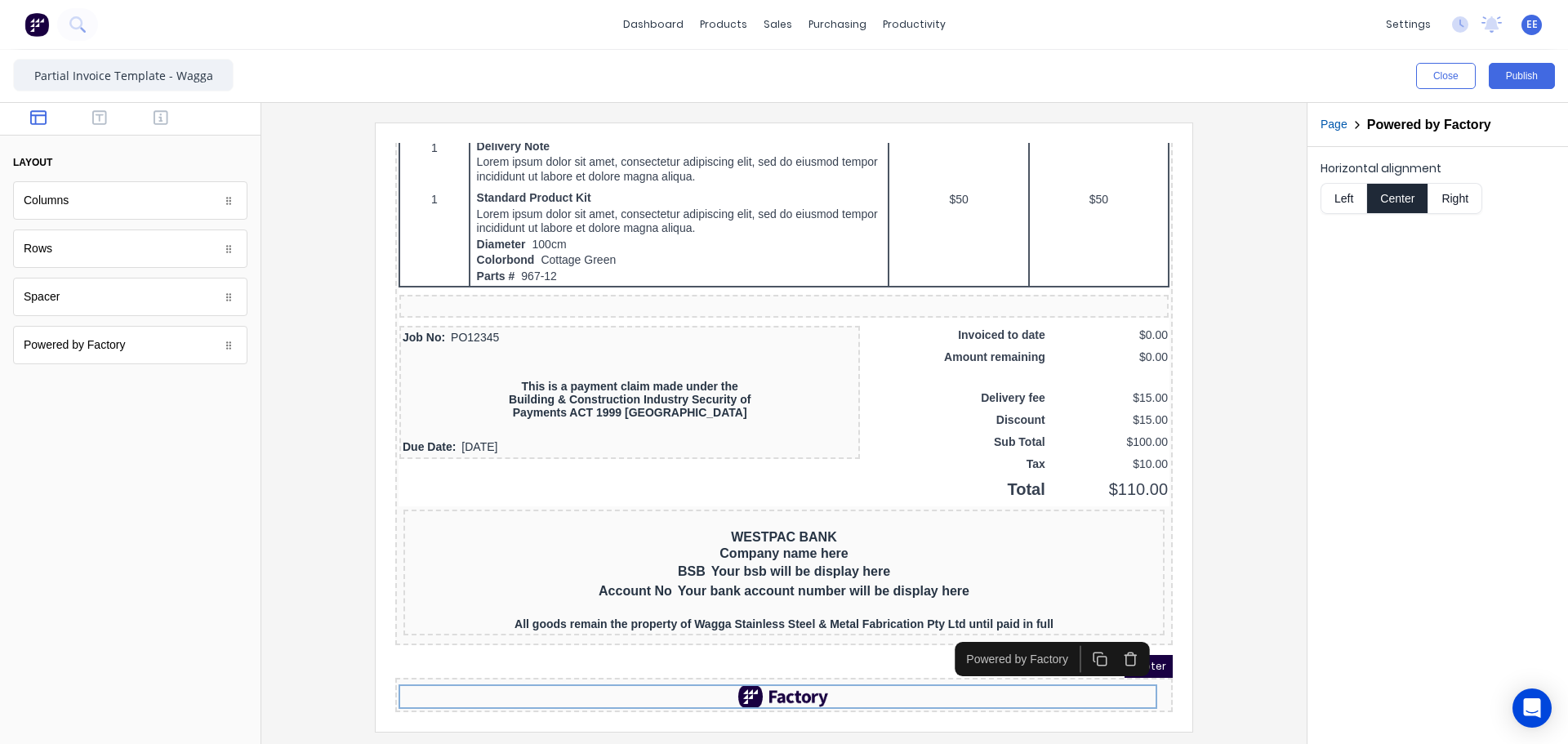
click at [1110, 632] on icon "button" at bounding box center [1111, 640] width 16 height 16
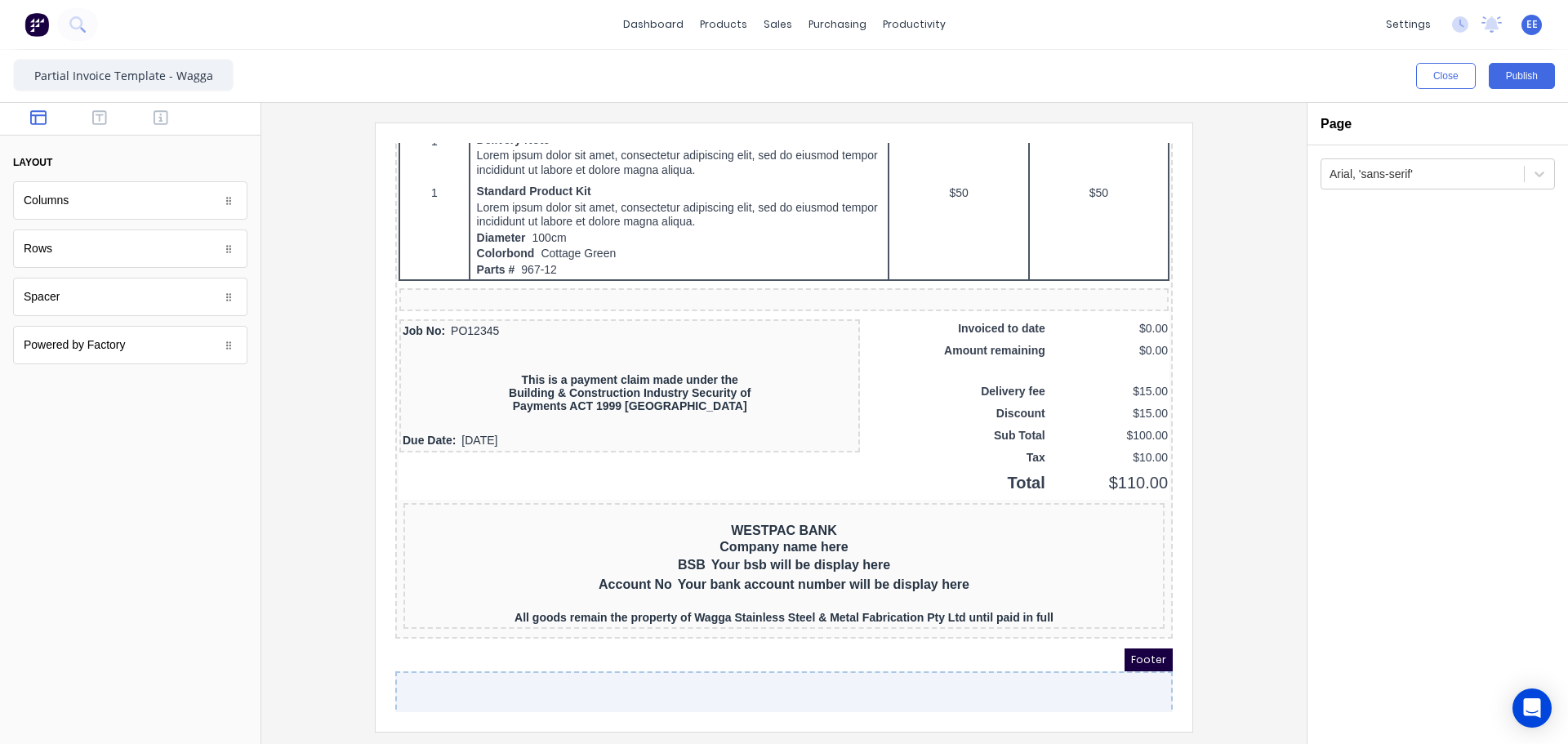
click at [1233, 529] on div at bounding box center [784, 427] width 1019 height 609
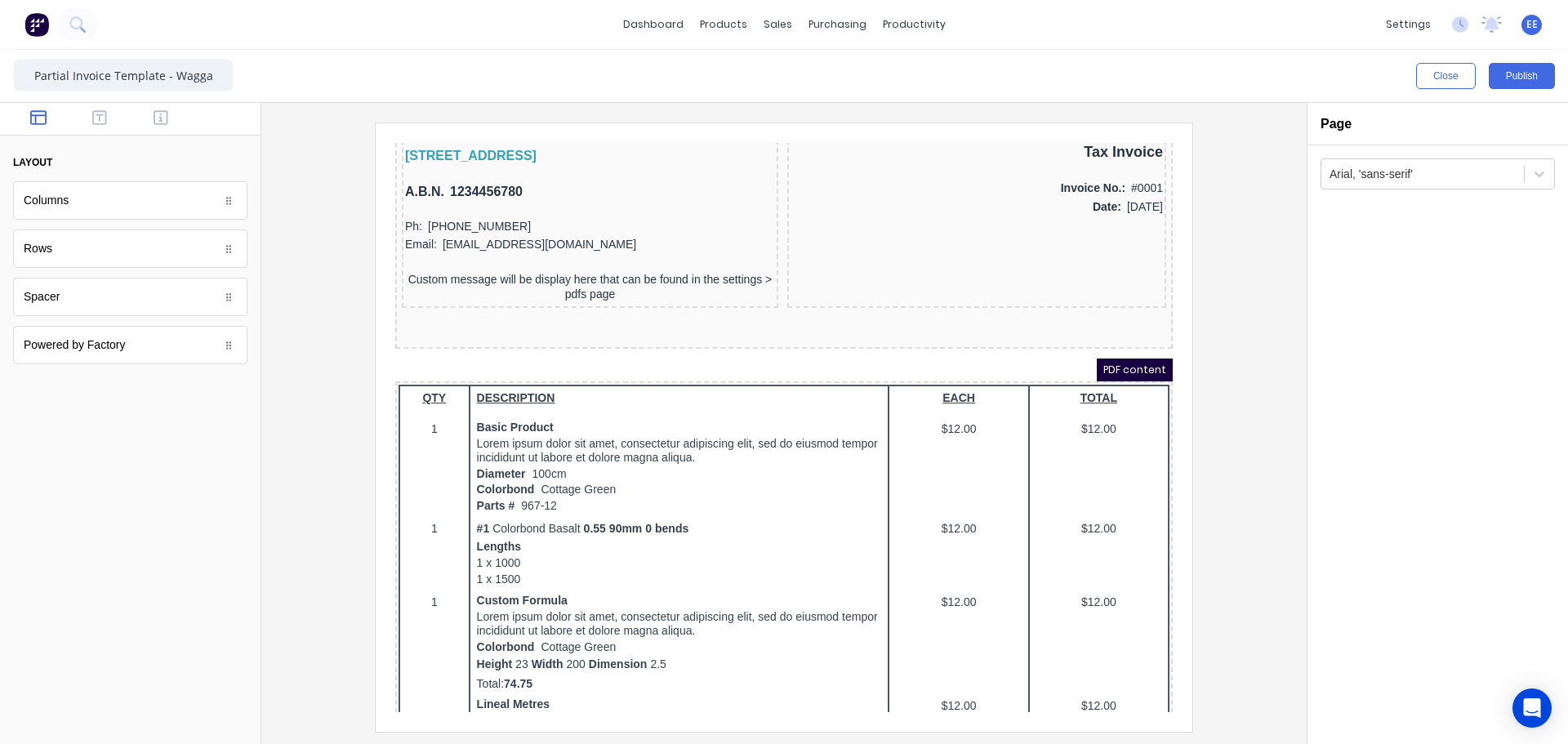
scroll to position [0, 0]
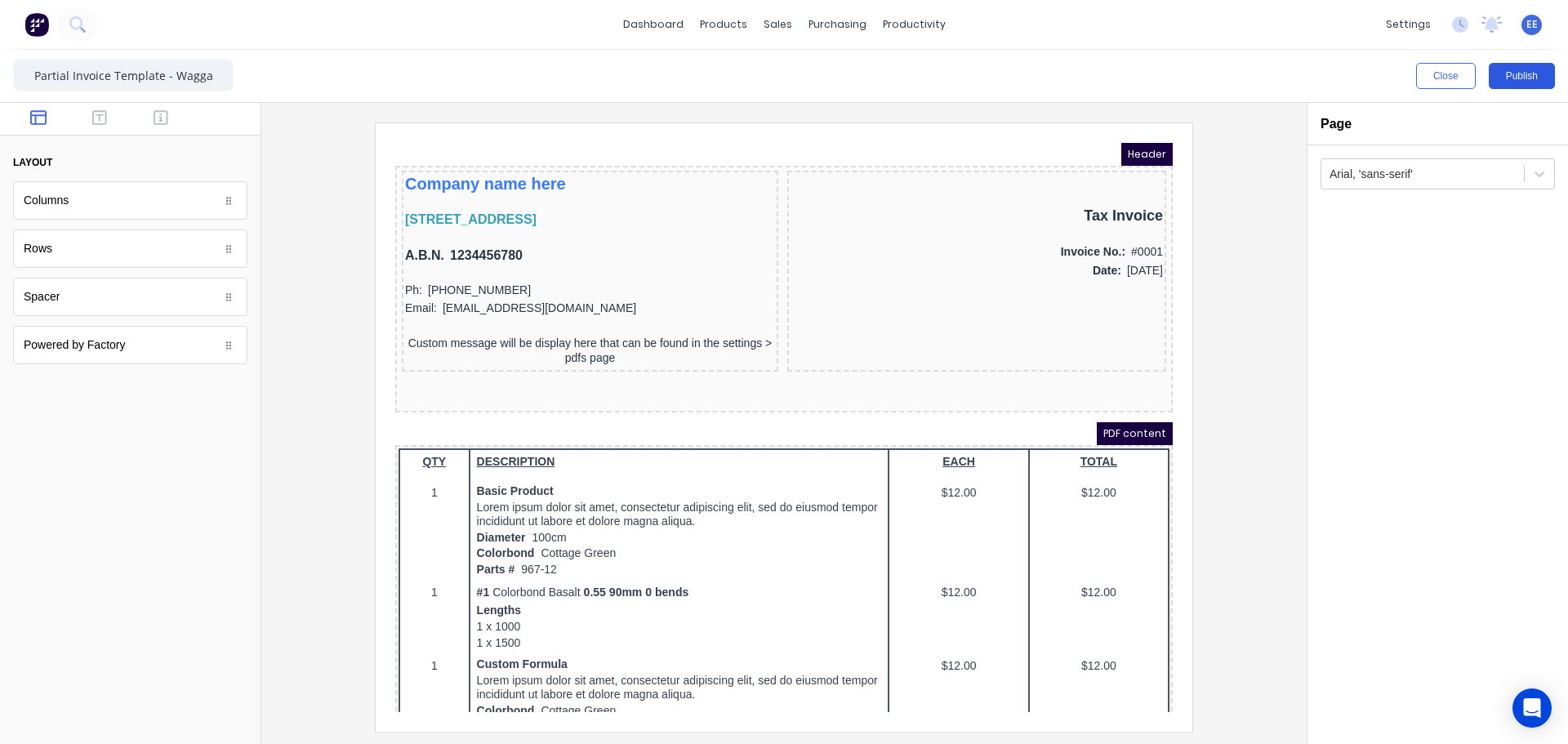
click at [1513, 74] on button "Publish" at bounding box center [1522, 76] width 66 height 27
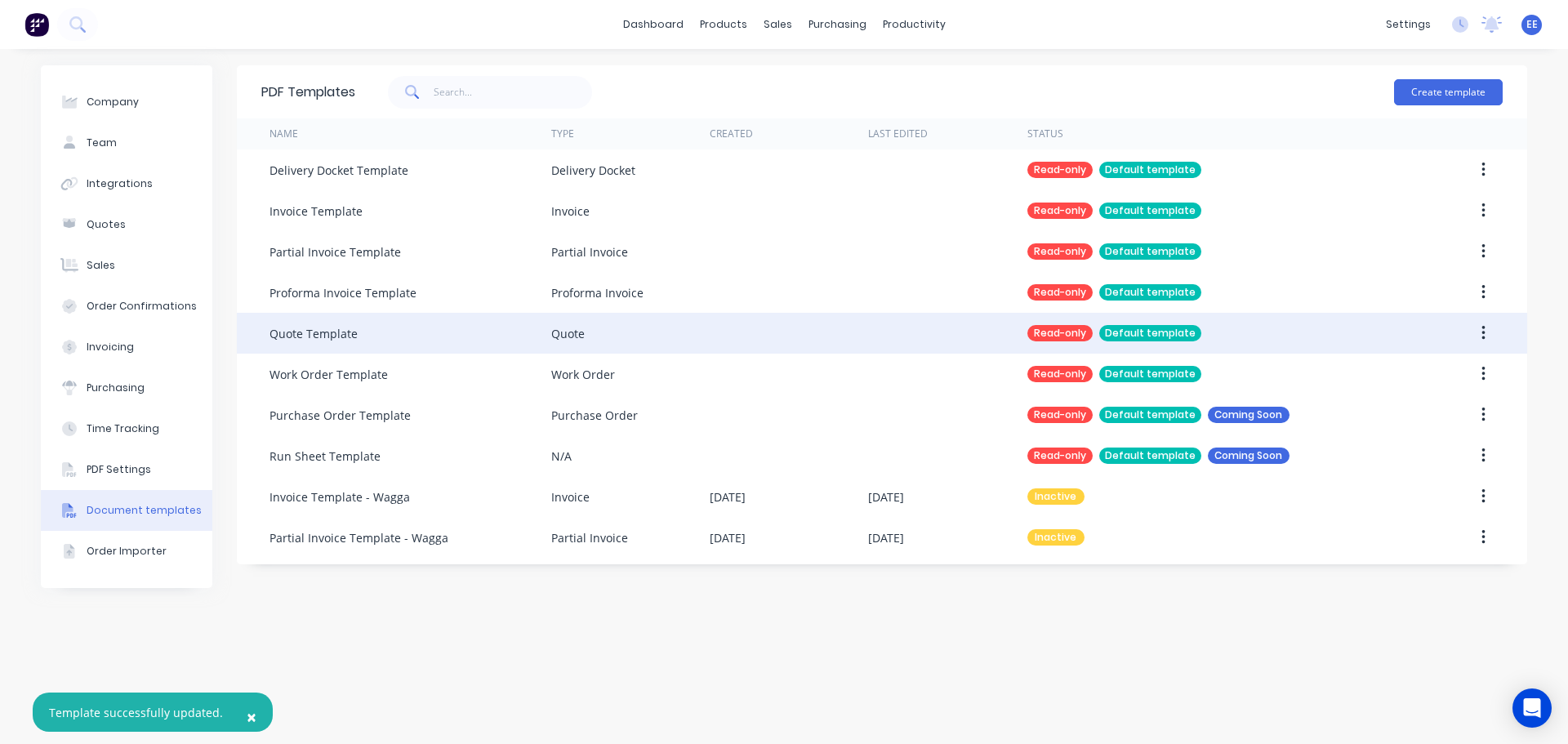
click at [1484, 330] on icon "button" at bounding box center [1483, 333] width 4 height 18
click at [1373, 384] on div "Duplicate" at bounding box center [1426, 376] width 126 height 24
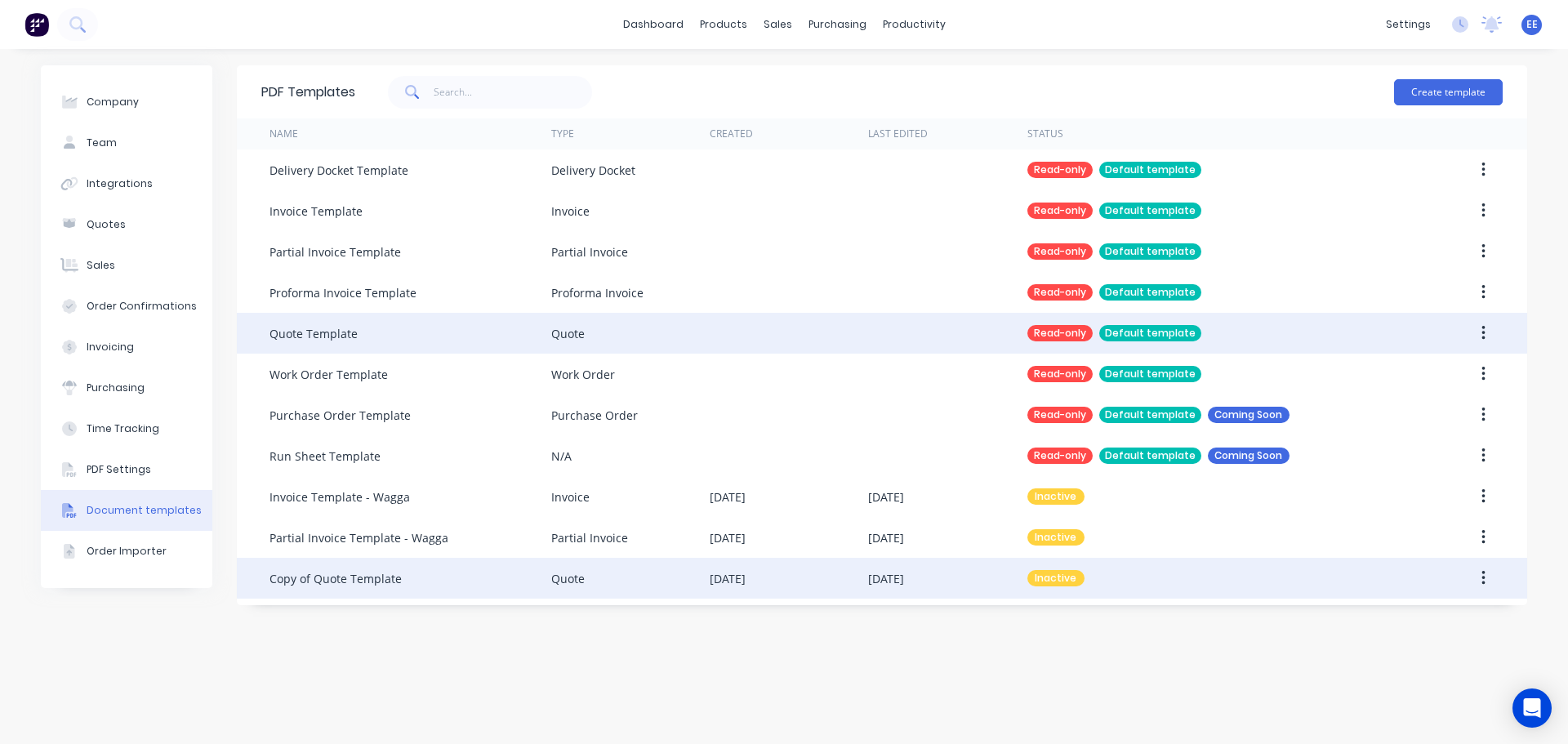
click at [451, 589] on div "Copy of Quote Template" at bounding box center [410, 577] width 282 height 41
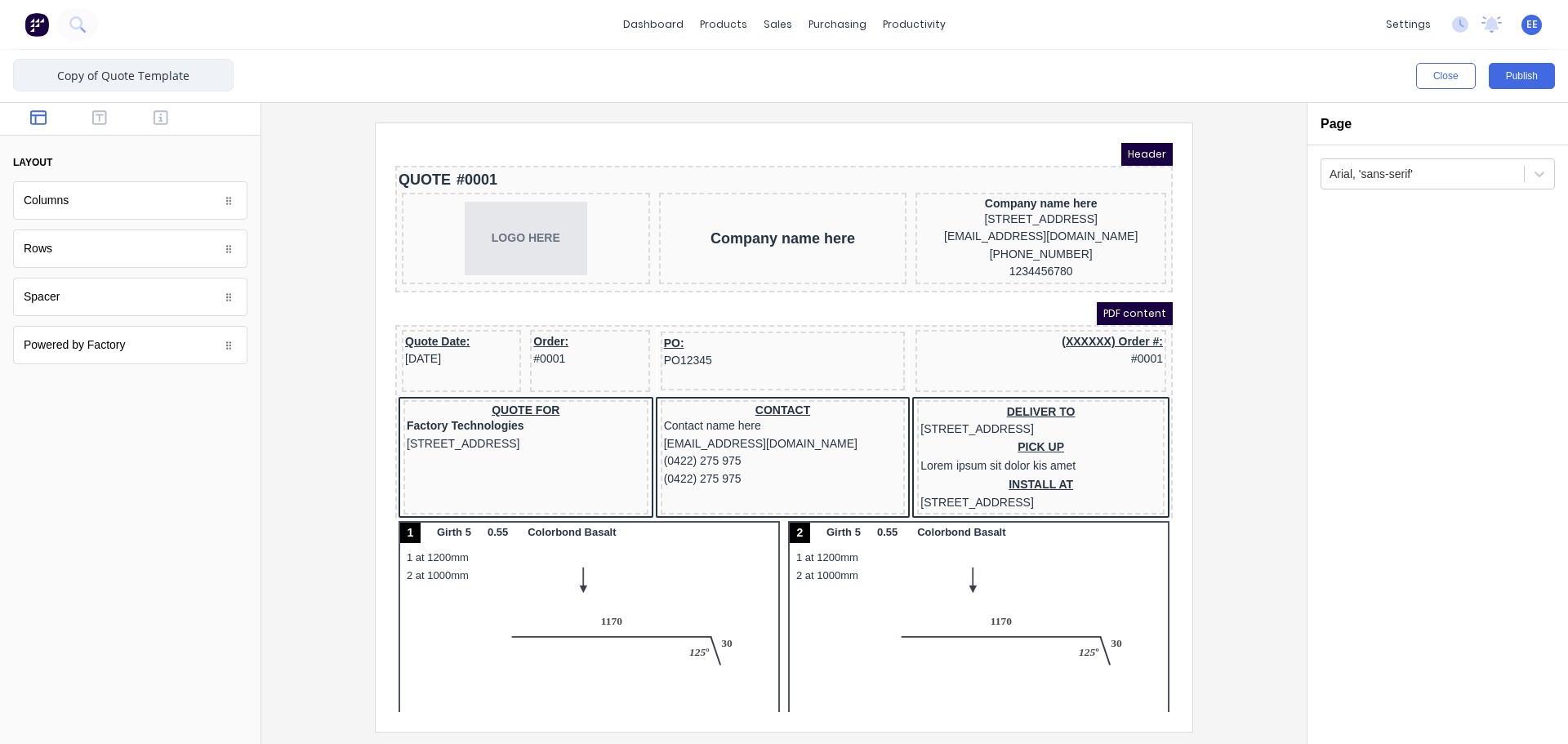
drag, startPoint x: 103, startPoint y: 75, endPoint x: -19, endPoint y: 80, distance: 122.1
click at [0, 80] on html "dashboard products sales purchasing productivity dashboard products Product Cat…" at bounding box center [784, 372] width 1568 height 744
click at [181, 75] on input "Quote Template" at bounding box center [123, 75] width 220 height 32
type input "Quote Template - Wagga"
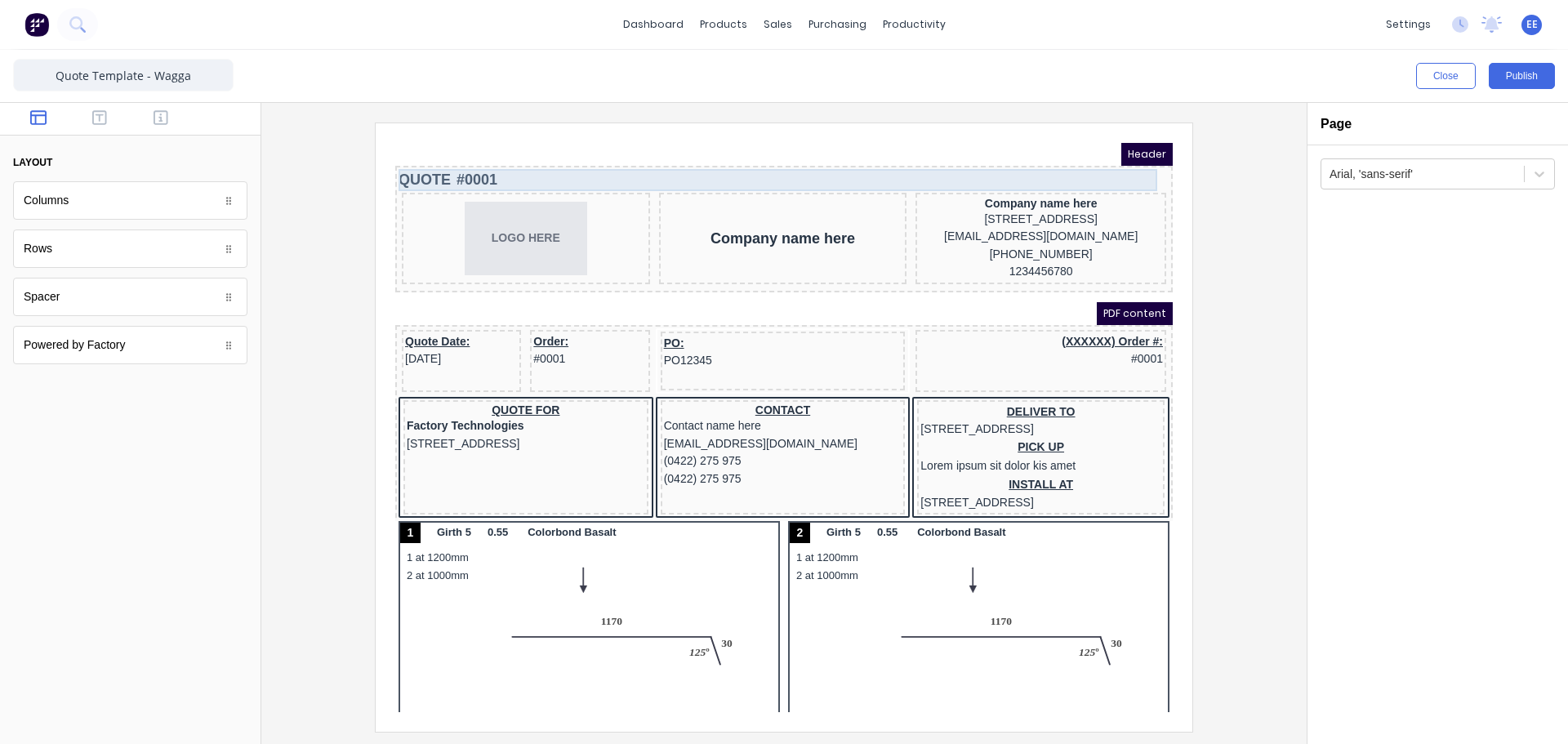
click at [467, 158] on div "QUOTE #0001" at bounding box center [764, 160] width 771 height 22
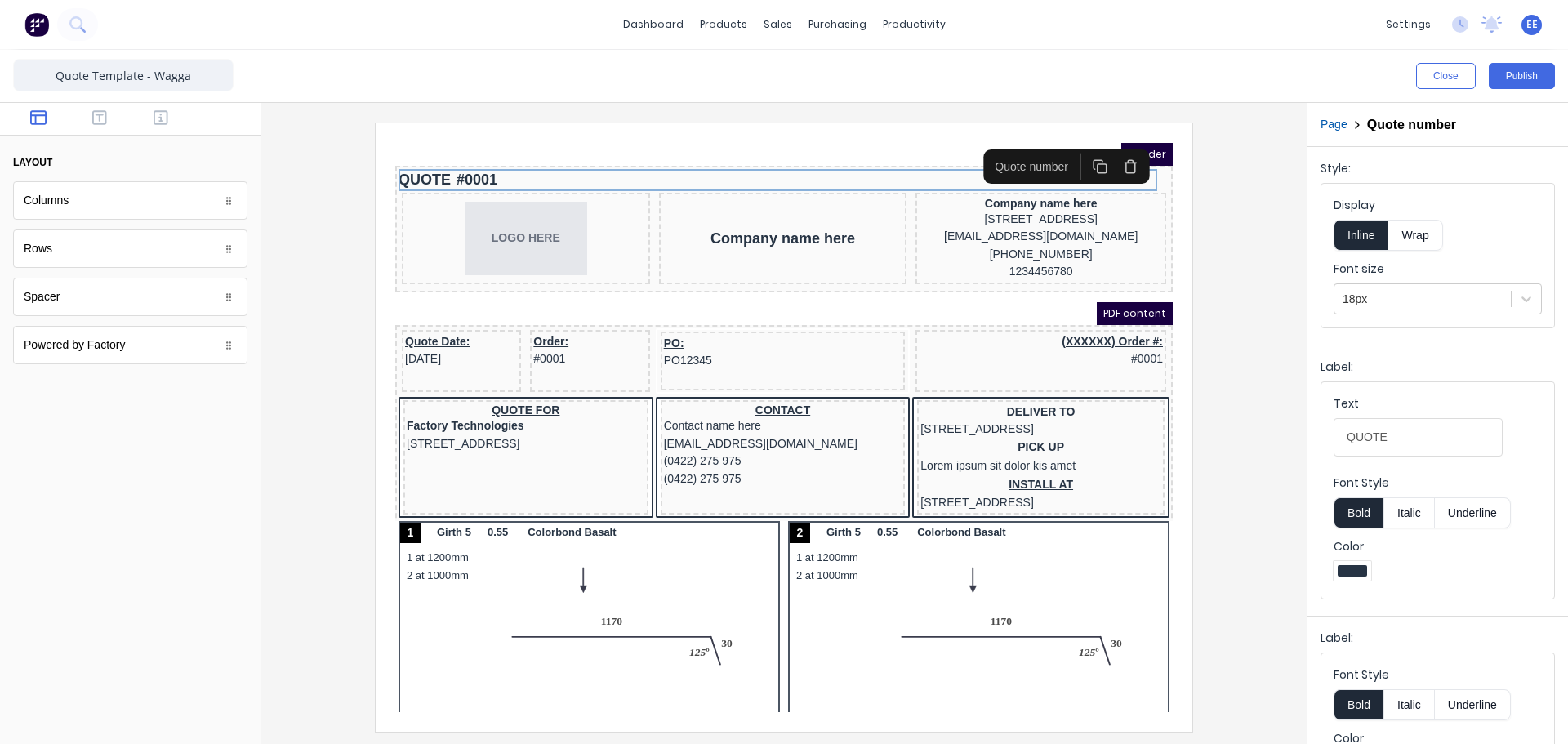
click at [1105, 148] on icon "button" at bounding box center [1111, 147] width 16 height 16
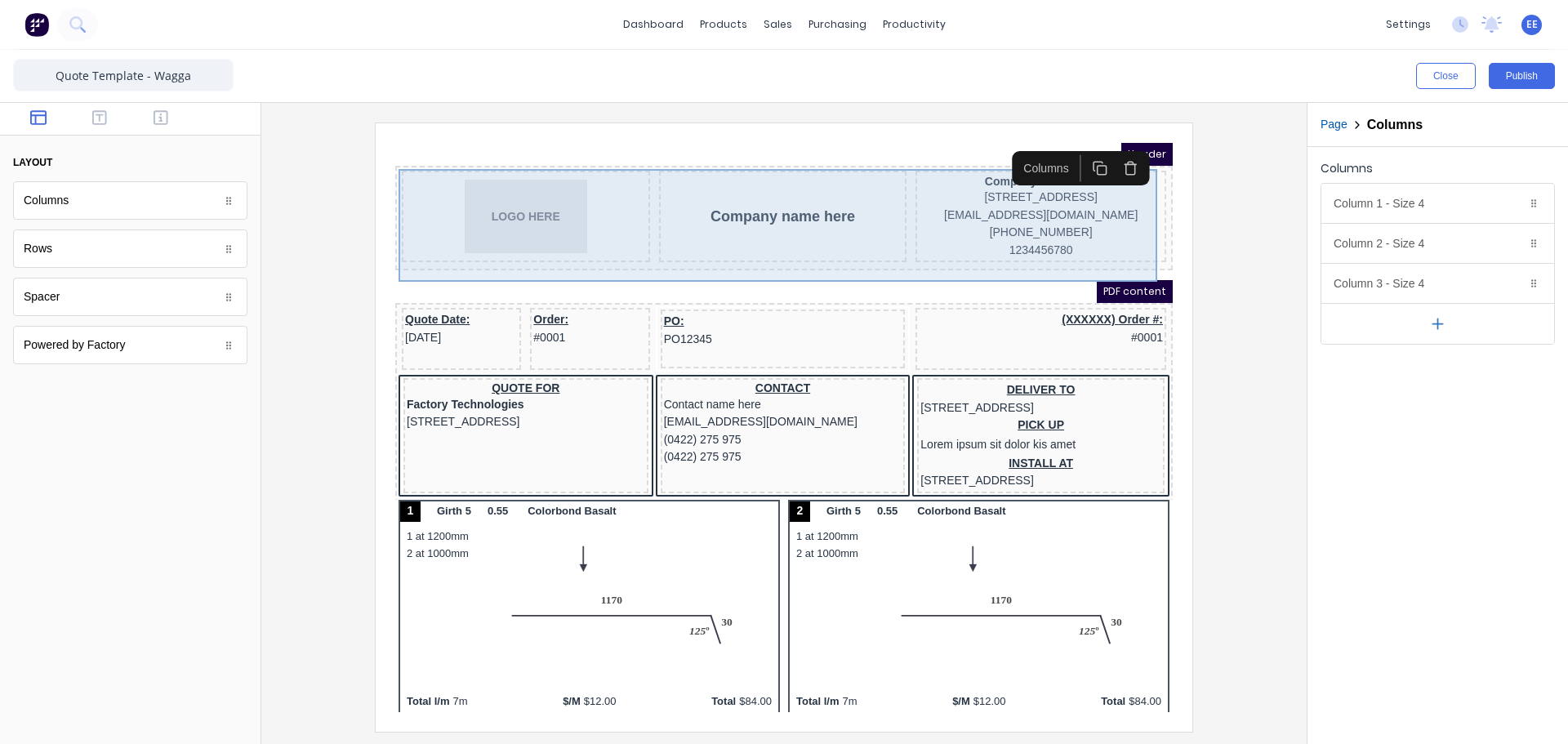
click at [1097, 248] on div "LOGO HERE Company name here Company name here 234 Beach Road Gold Coast, Queens…" at bounding box center [764, 198] width 771 height 98
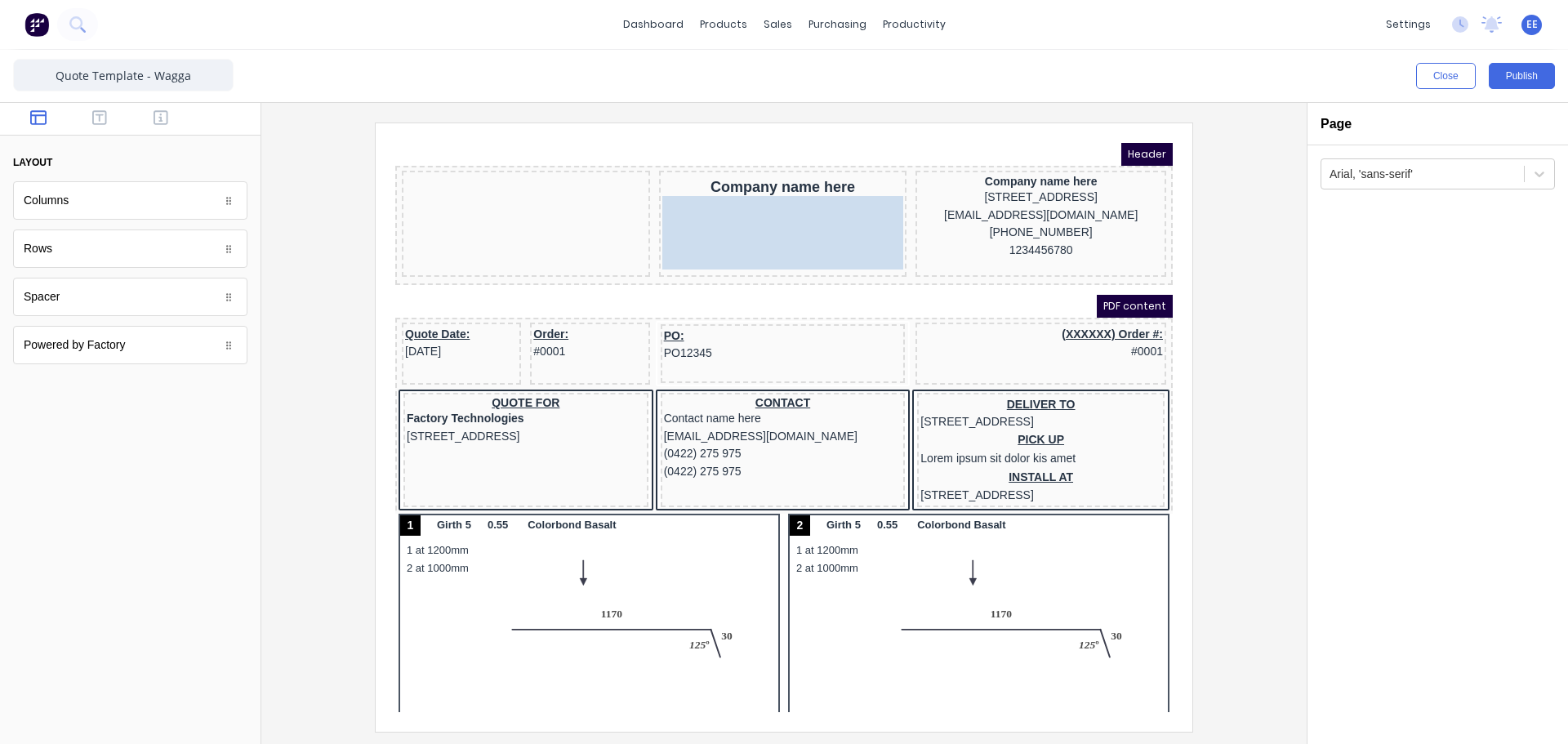
drag, startPoint x: 541, startPoint y: 207, endPoint x: 779, endPoint y: 212, distance: 238.1
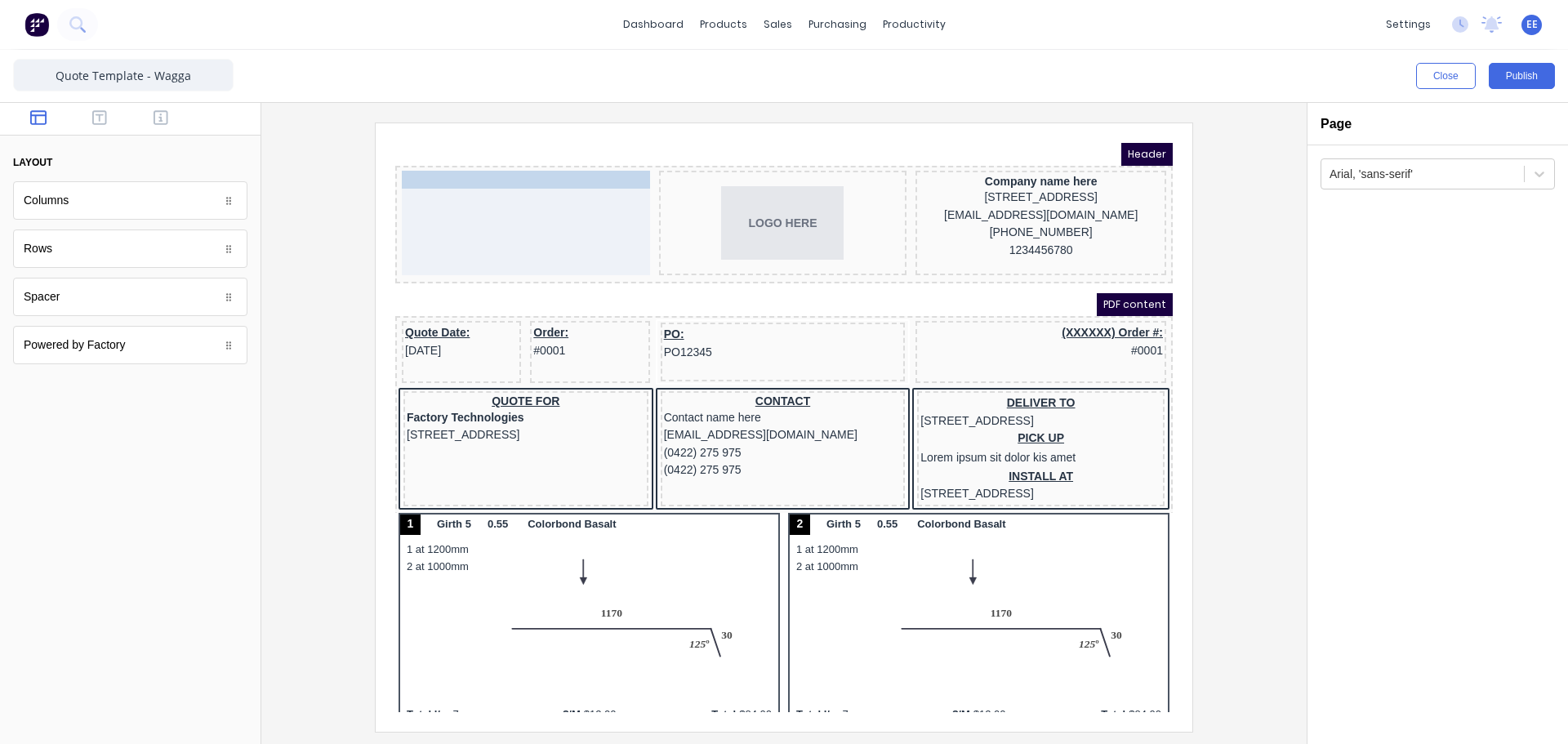
drag, startPoint x: 788, startPoint y: 172, endPoint x: 538, endPoint y: 183, distance: 250.2
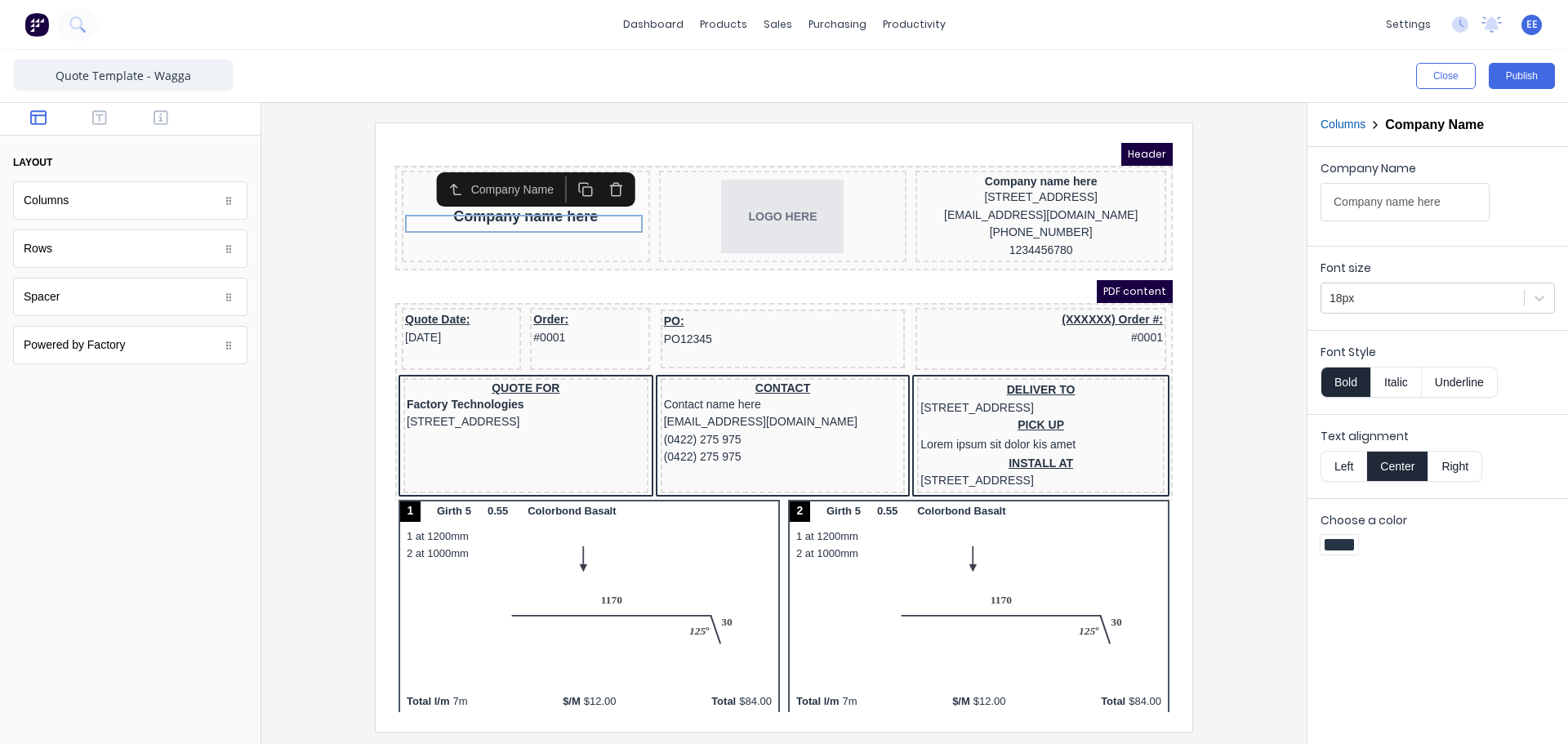
click at [560, 167] on icon "button" at bounding box center [563, 168] width 9 height 9
click at [596, 176] on icon "button" at bounding box center [596, 176] width 12 height 0
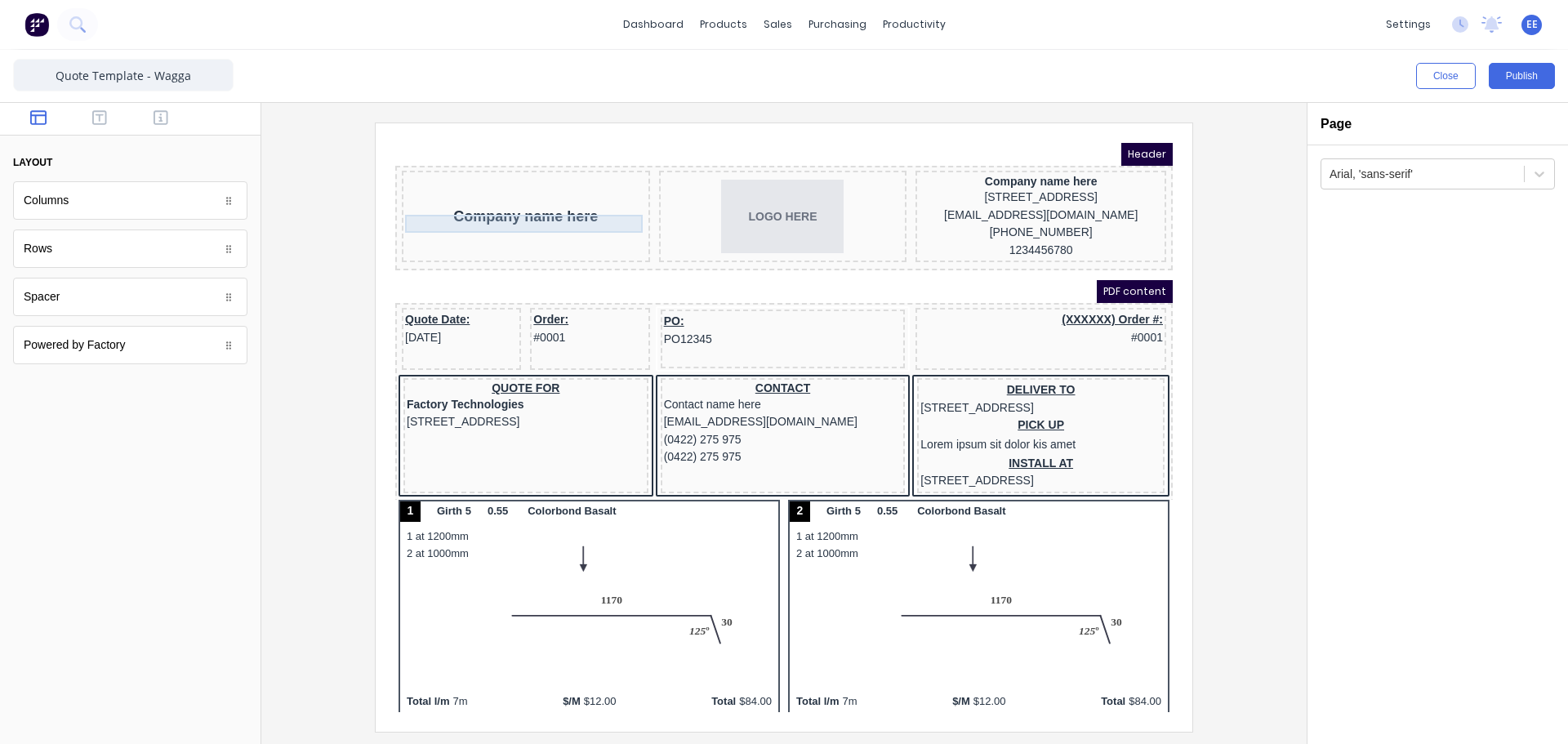
click at [563, 215] on div "Company name here" at bounding box center [506, 196] width 248 height 91
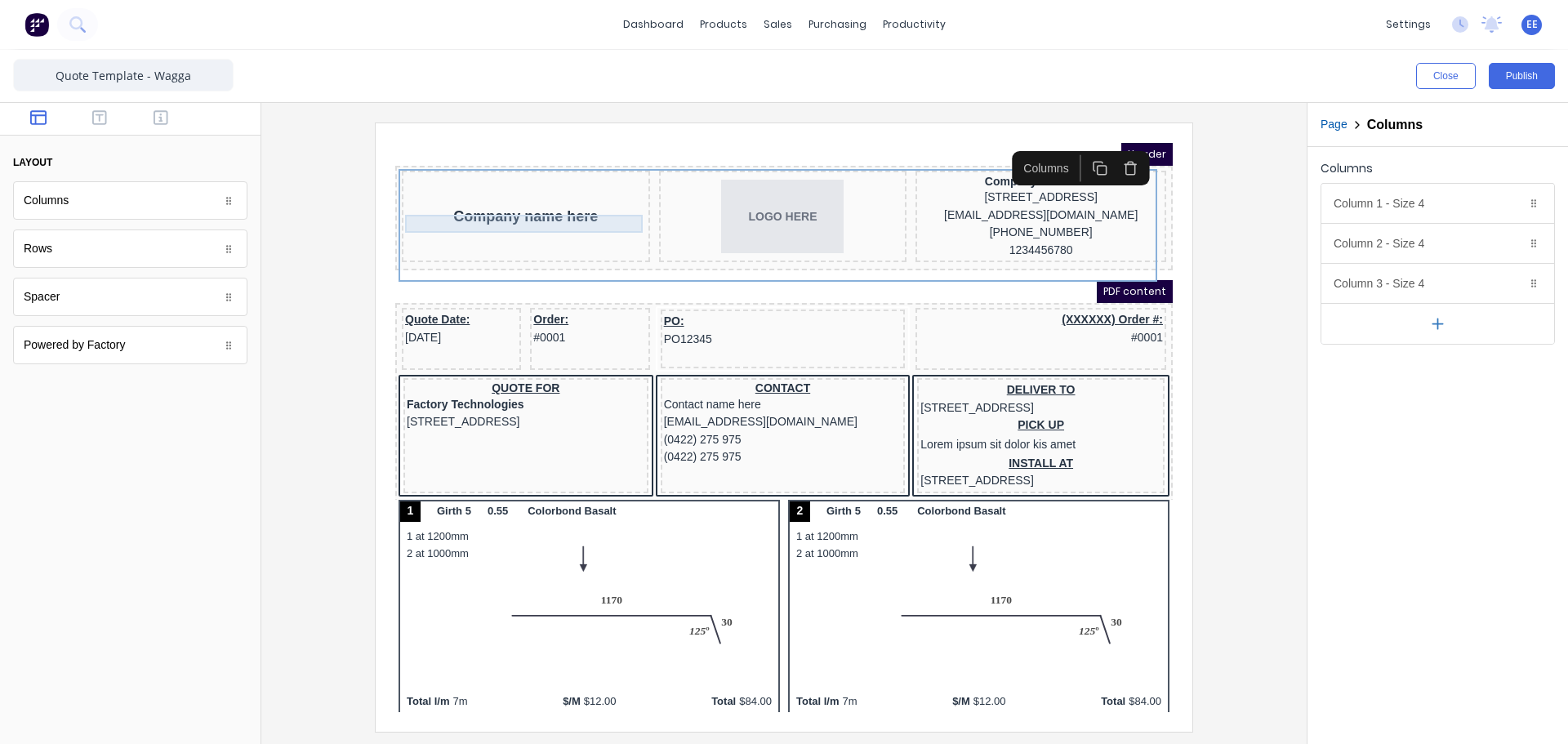
click at [563, 201] on div "Company name here" at bounding box center [506, 197] width 242 height 18
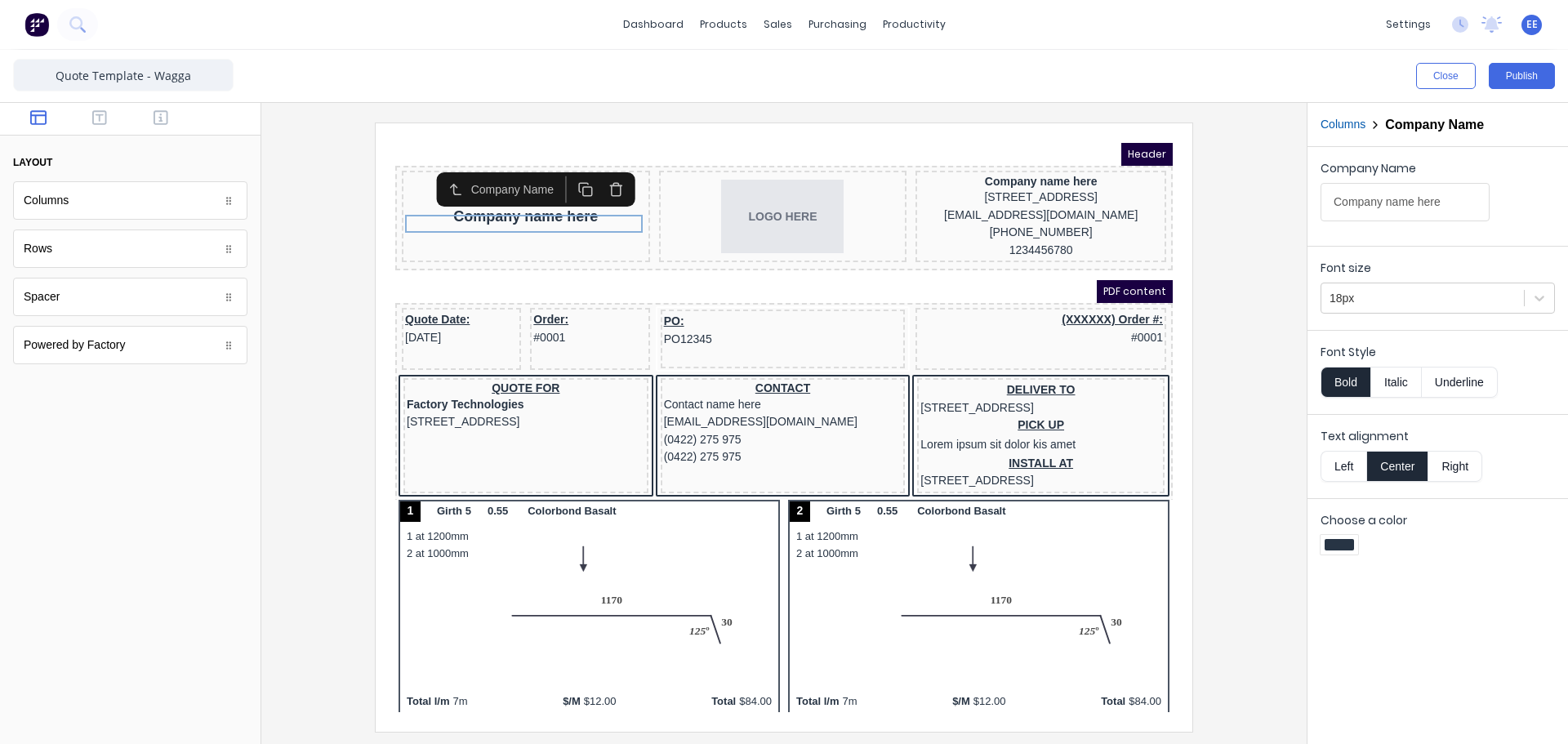
click at [598, 167] on icon "button" at bounding box center [596, 170] width 16 height 16
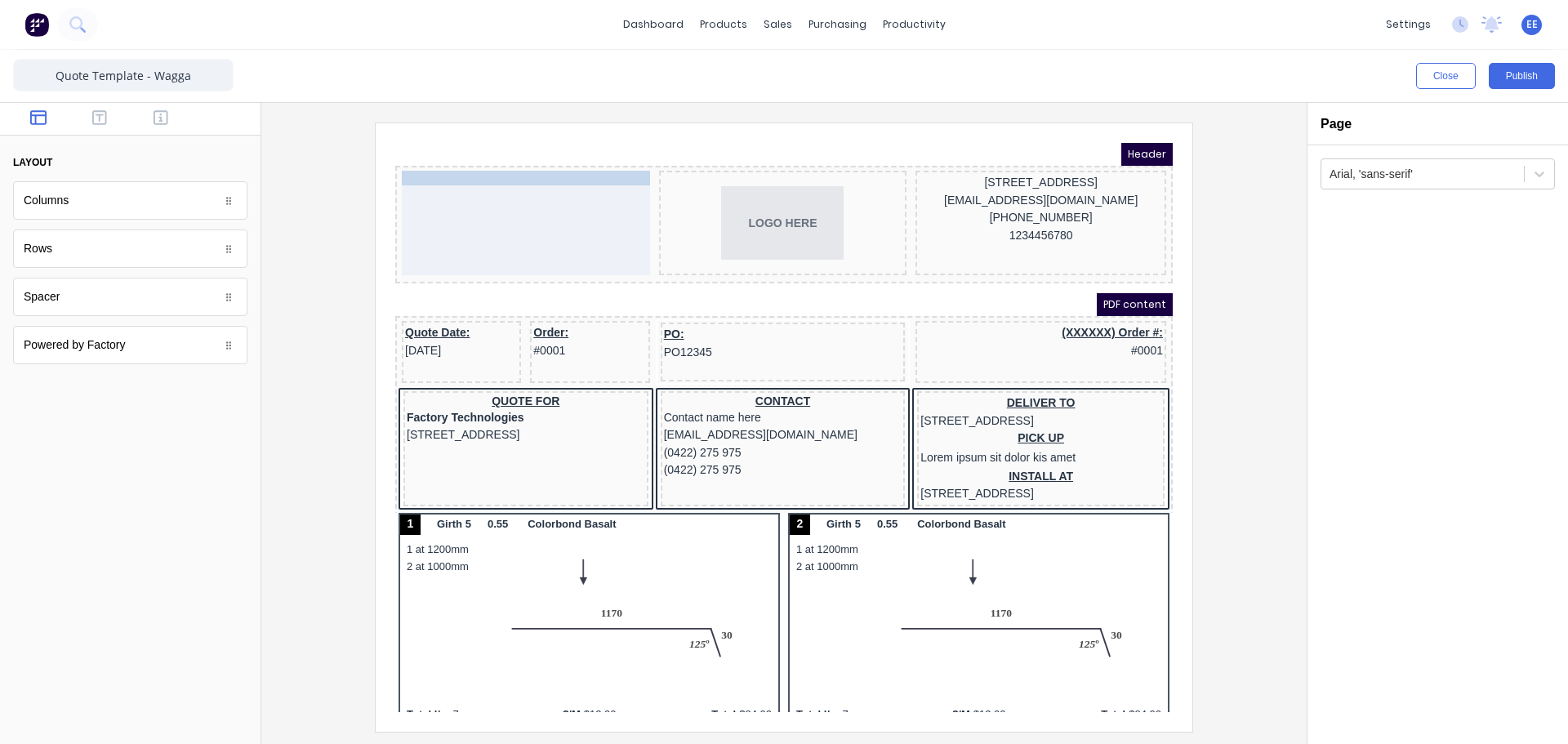
drag, startPoint x: 993, startPoint y: 159, endPoint x: 504, endPoint y: 165, distance: 489.0
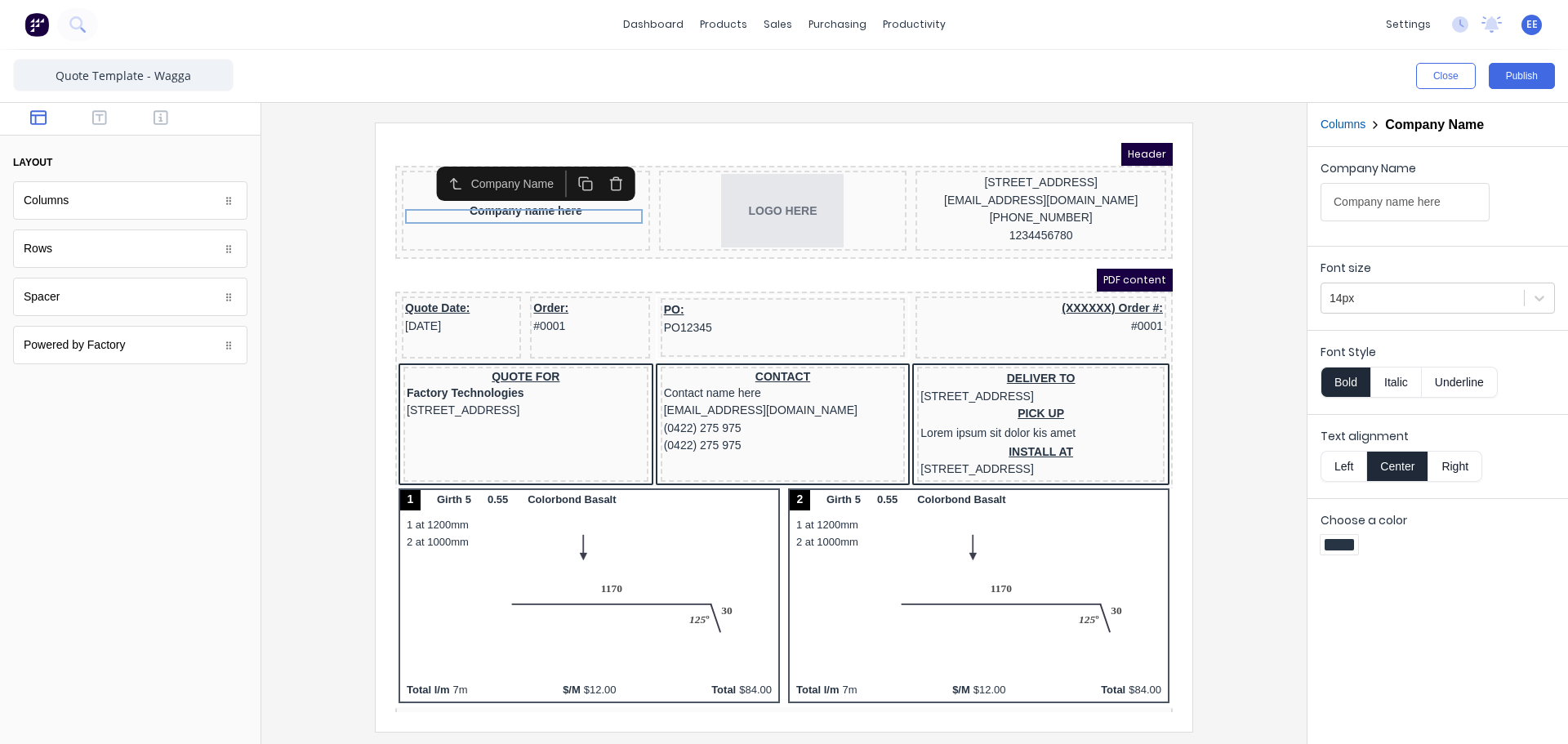
click at [1349, 117] on button "Columns" at bounding box center [1343, 124] width 45 height 17
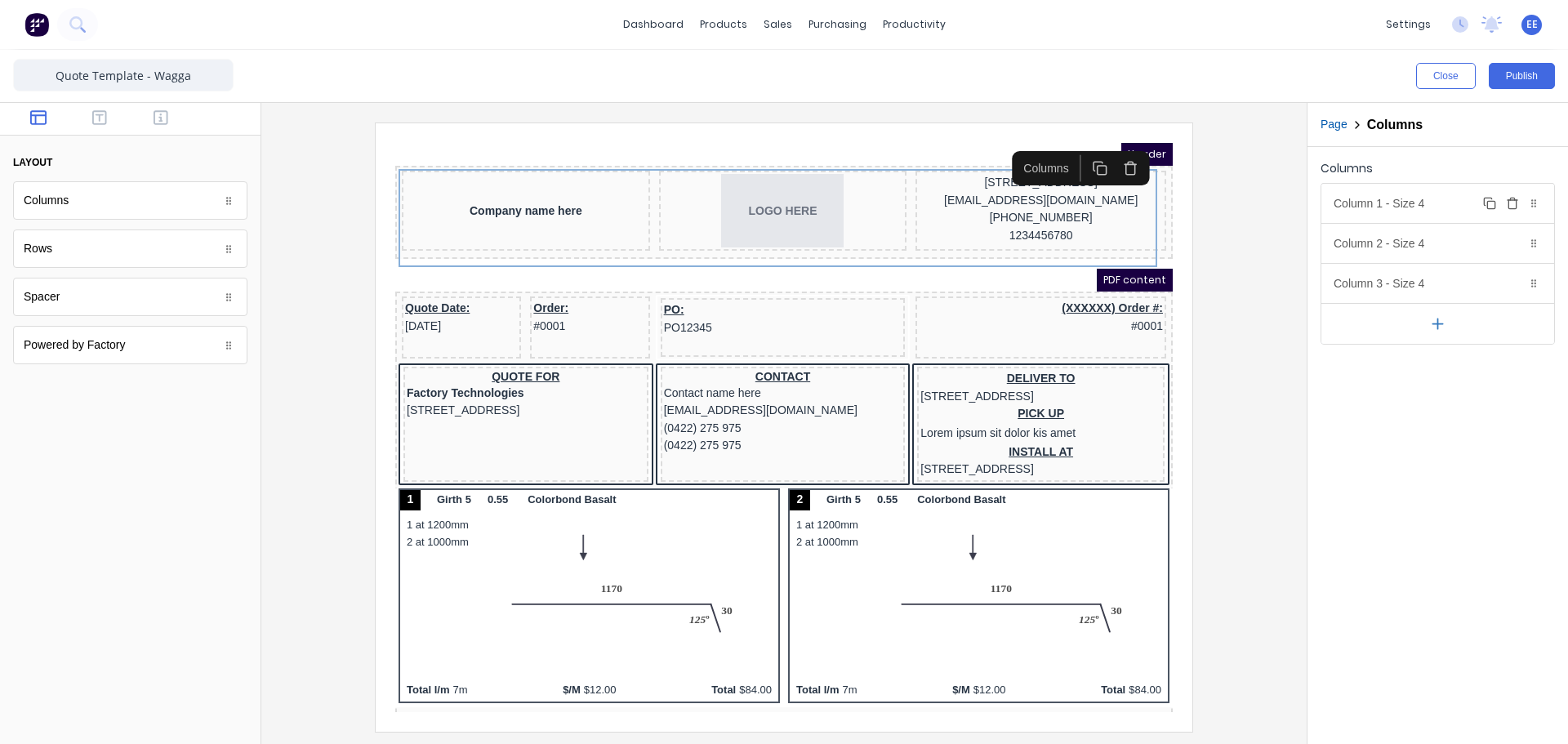
click at [1354, 205] on div "Column 1 - Size 4 Duplicate Delete" at bounding box center [1437, 203] width 233 height 39
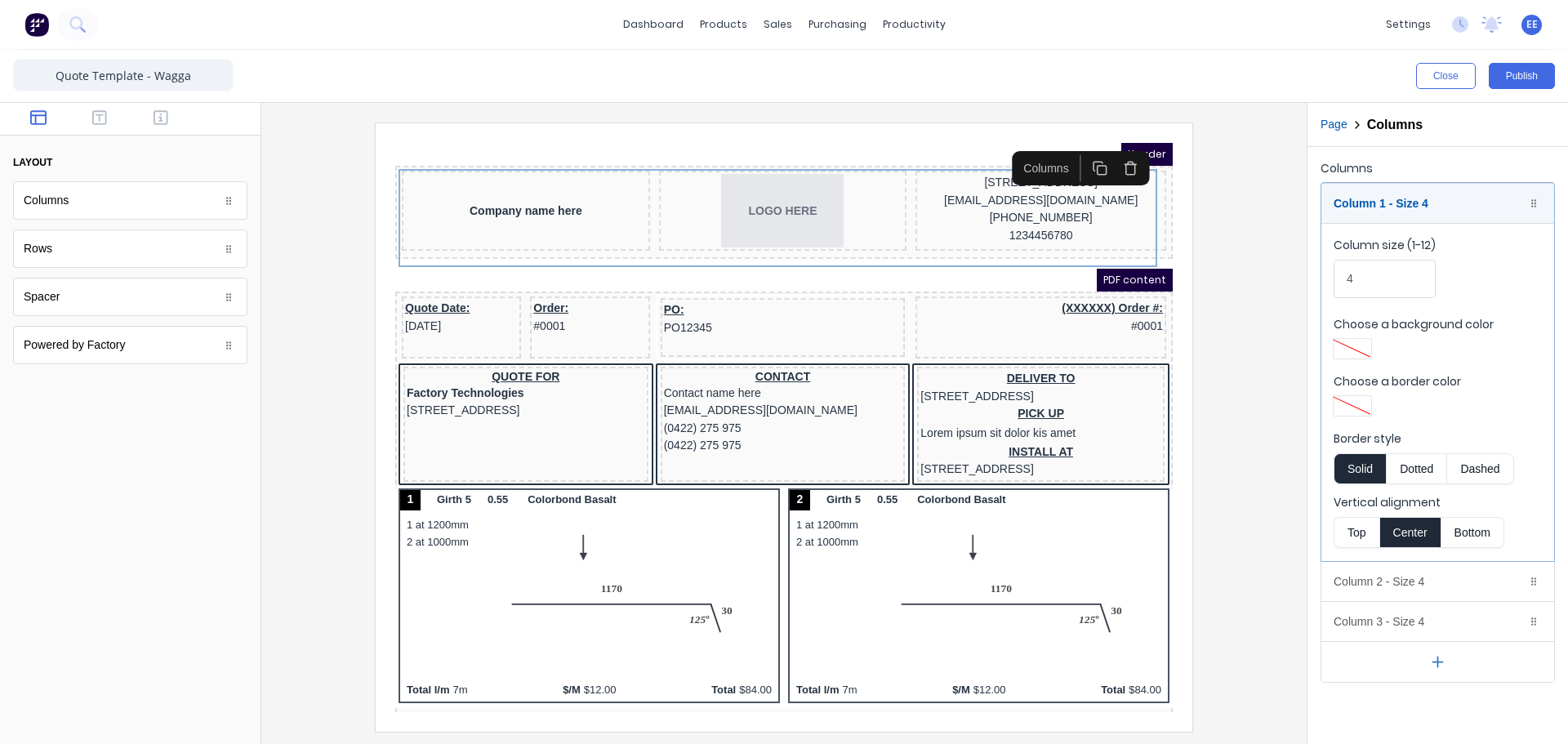
click at [1358, 524] on button "Top" at bounding box center [1356, 532] width 46 height 31
drag, startPoint x: 1344, startPoint y: 581, endPoint x: 1357, endPoint y: 512, distance: 70.2
click at [1344, 581] on div "Column 2 - Size 4 Duplicate Delete" at bounding box center [1437, 581] width 233 height 39
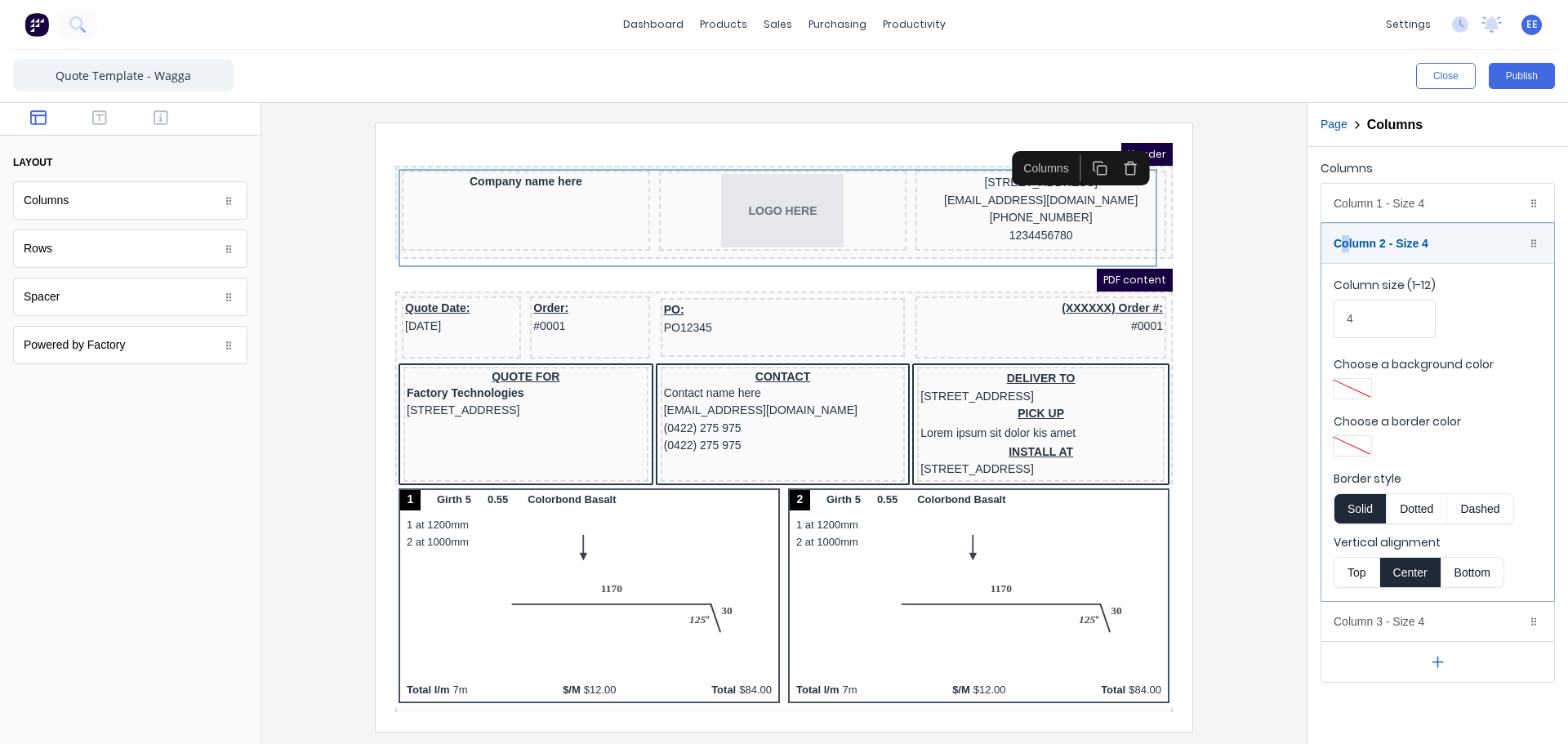
click at [1342, 568] on button "Top" at bounding box center [1356, 572] width 46 height 31
click at [1349, 618] on div "Column 3 - Size 4 Duplicate Delete" at bounding box center [1437, 621] width 233 height 39
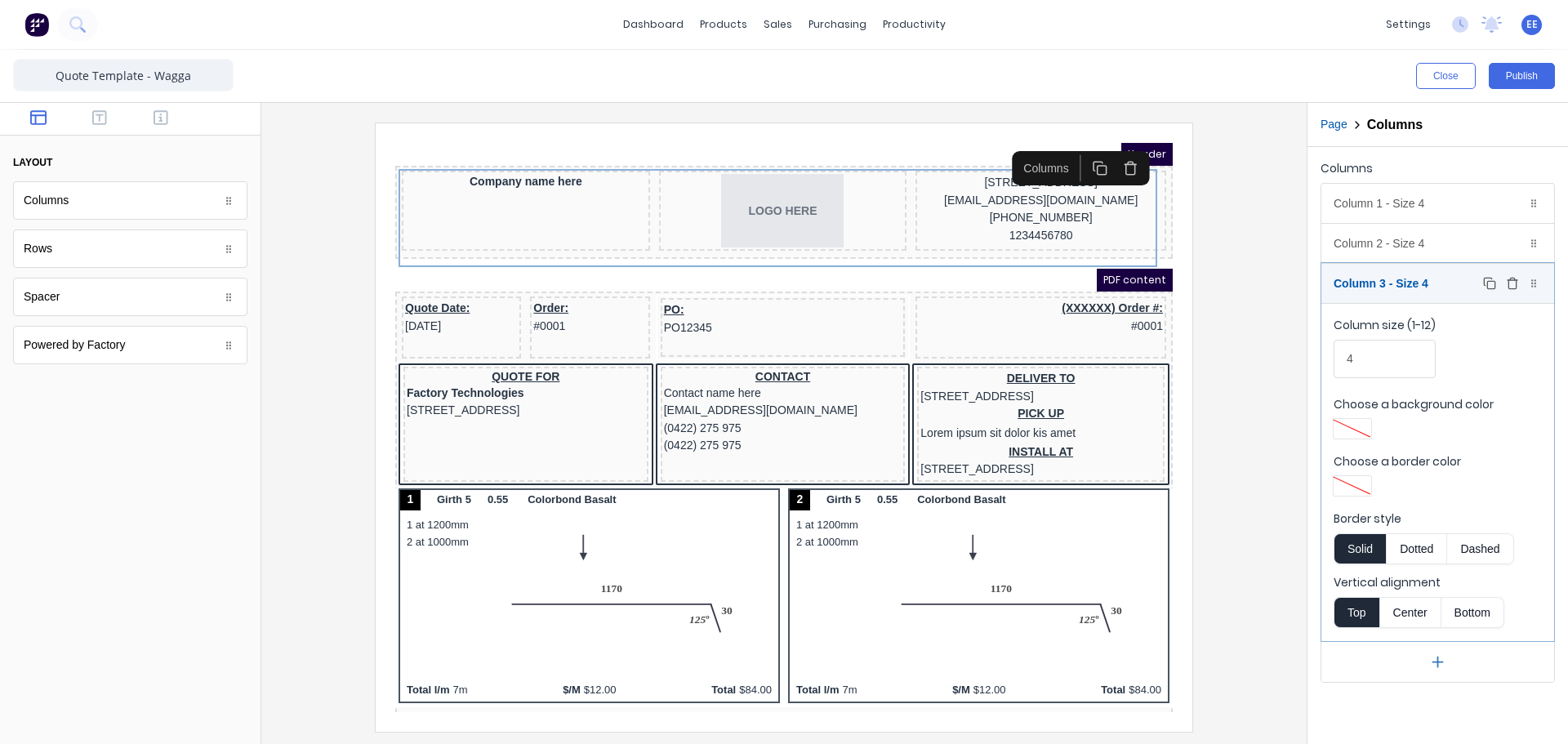
click at [1397, 283] on div "Column 3 - Size 4 Duplicate Delete" at bounding box center [1437, 283] width 233 height 39
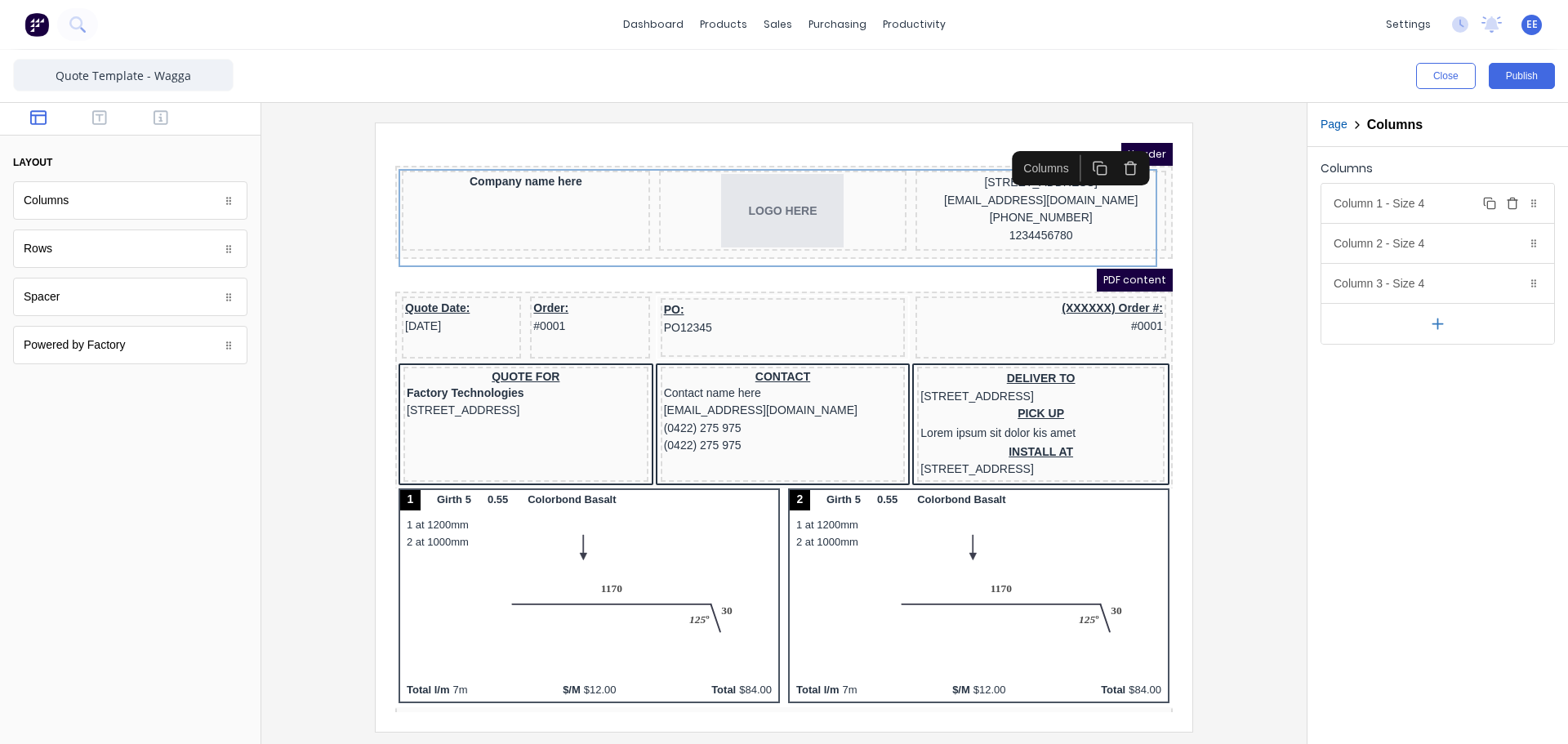
click at [1366, 203] on div "Column 1 - Size 4 Duplicate Delete" at bounding box center [1437, 203] width 233 height 39
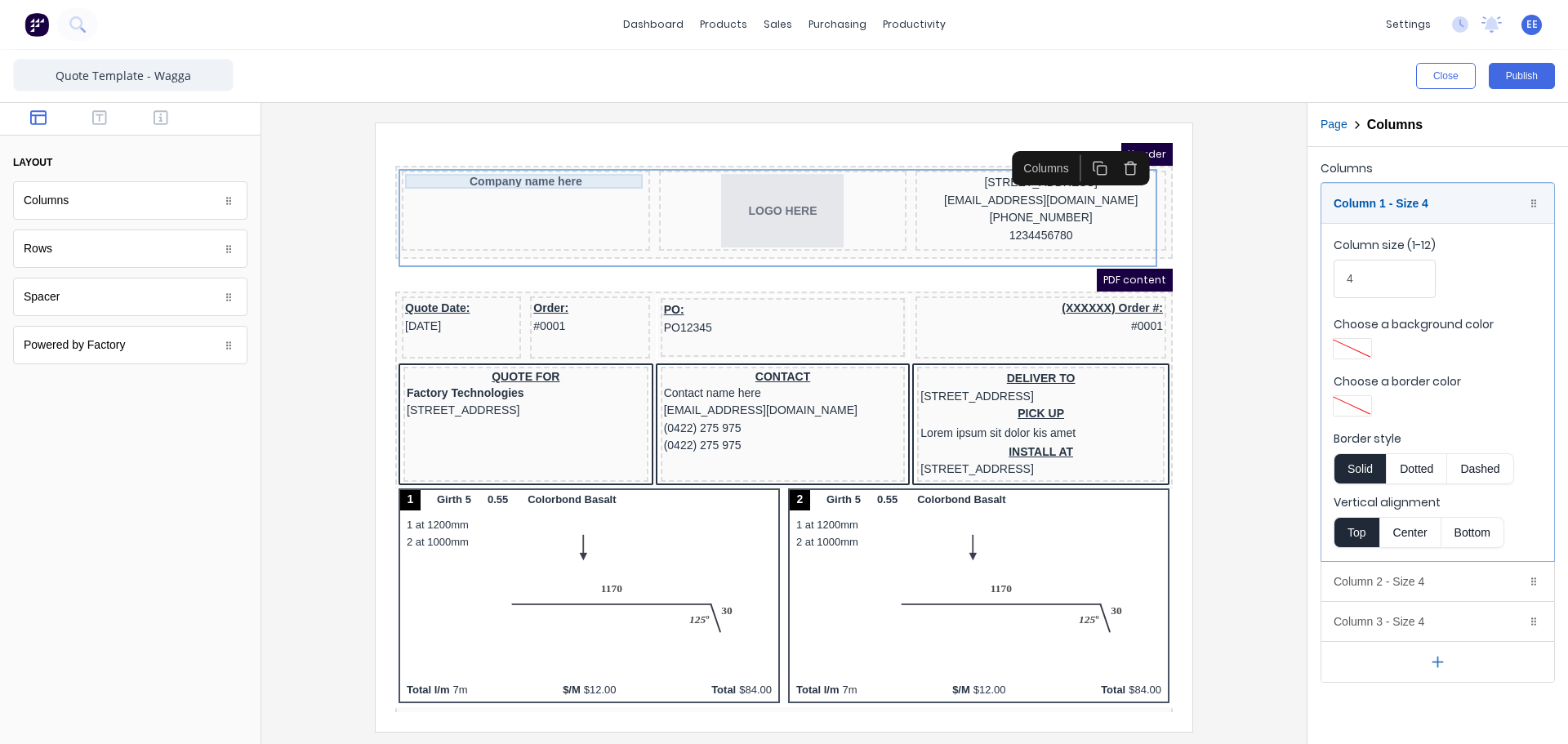
click at [551, 159] on div "Company name here" at bounding box center [506, 162] width 242 height 15
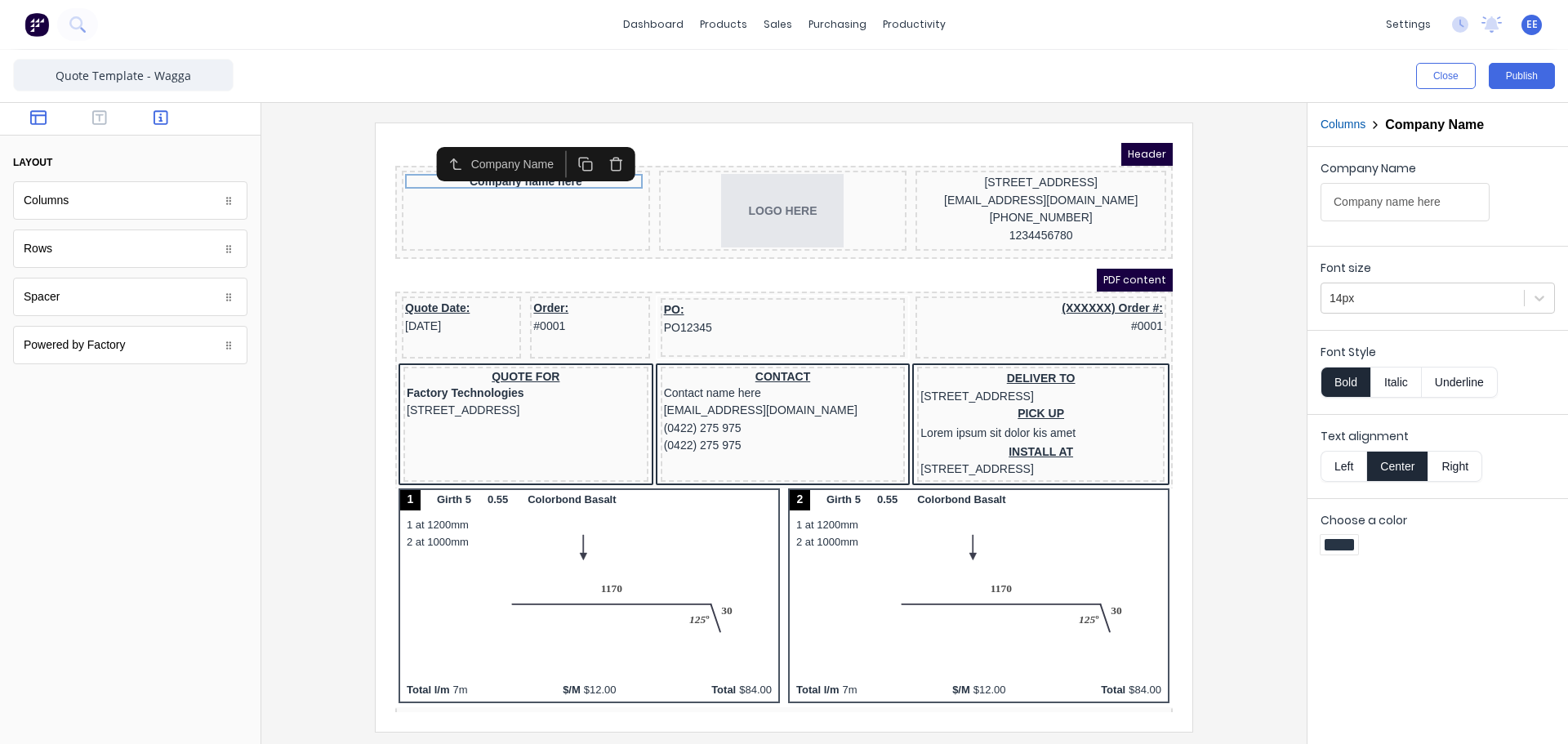
click at [164, 123] on icon "button" at bounding box center [161, 118] width 15 height 17
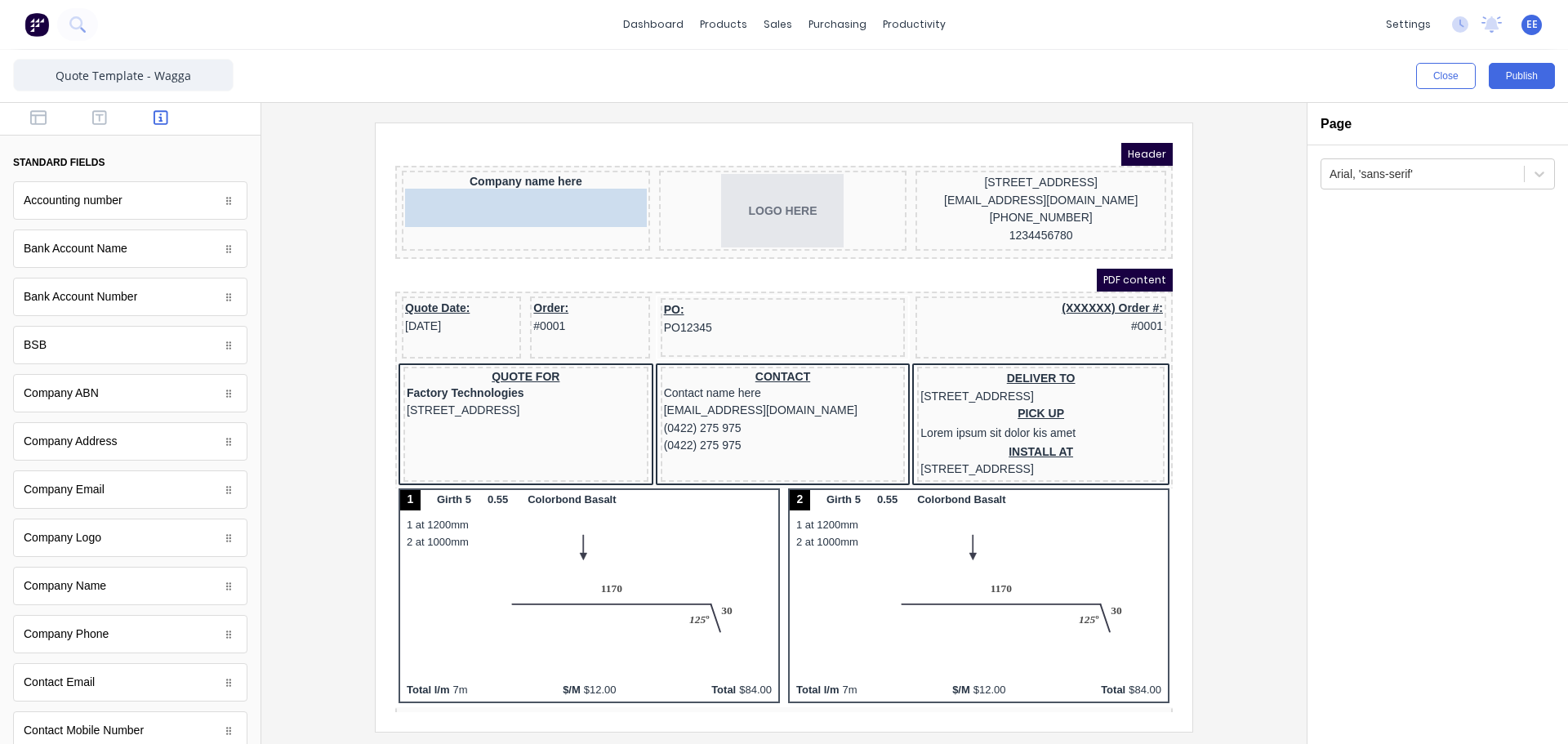
drag, startPoint x: 70, startPoint y: 399, endPoint x: 152, endPoint y: 63, distance: 345.9
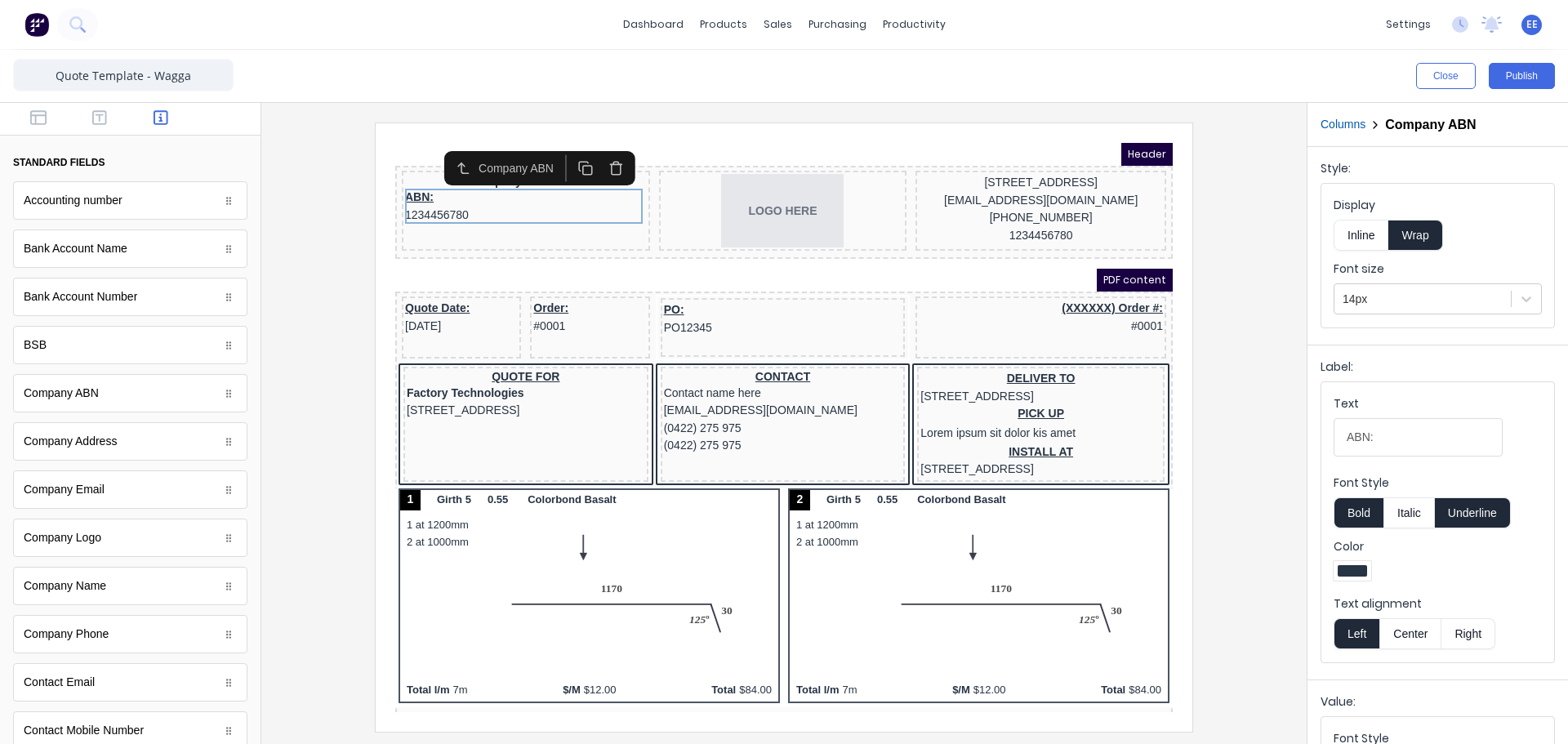
click at [1367, 232] on button "Inline" at bounding box center [1361, 234] width 55 height 31
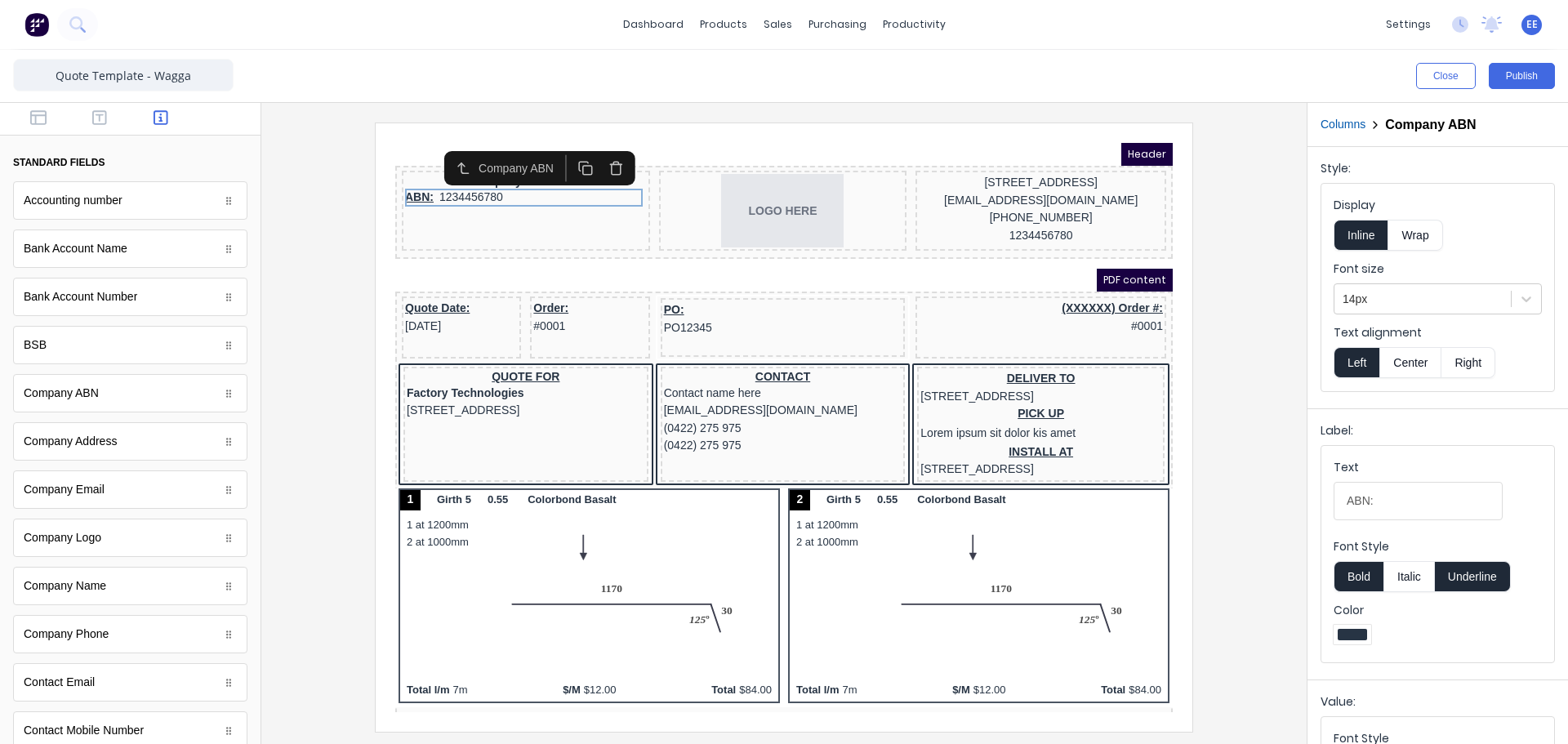
click at [1421, 361] on button "Center" at bounding box center [1410, 362] width 62 height 31
click at [1488, 582] on button "Underline" at bounding box center [1473, 576] width 76 height 31
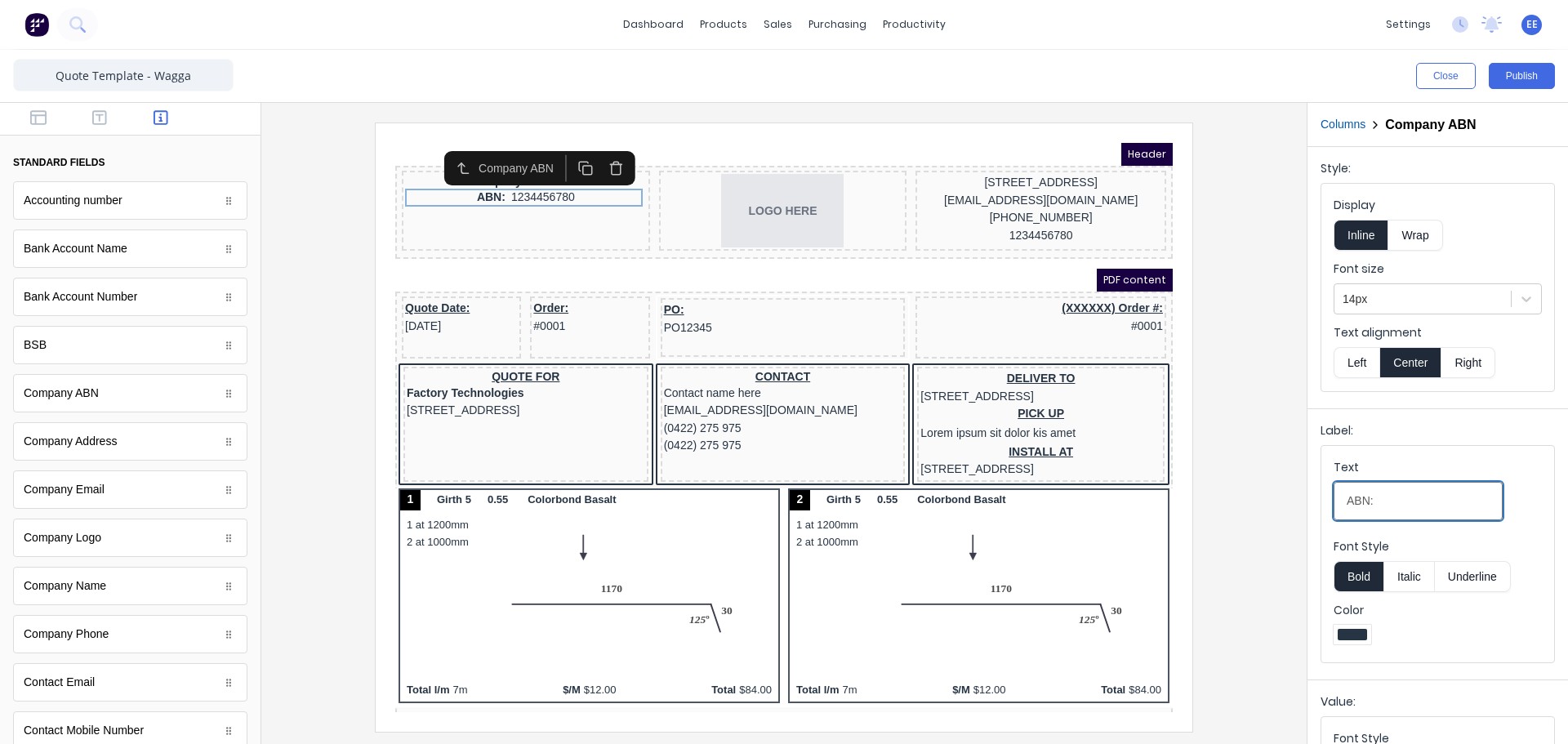
click at [1417, 507] on input "ABN:" at bounding box center [1418, 501] width 169 height 38
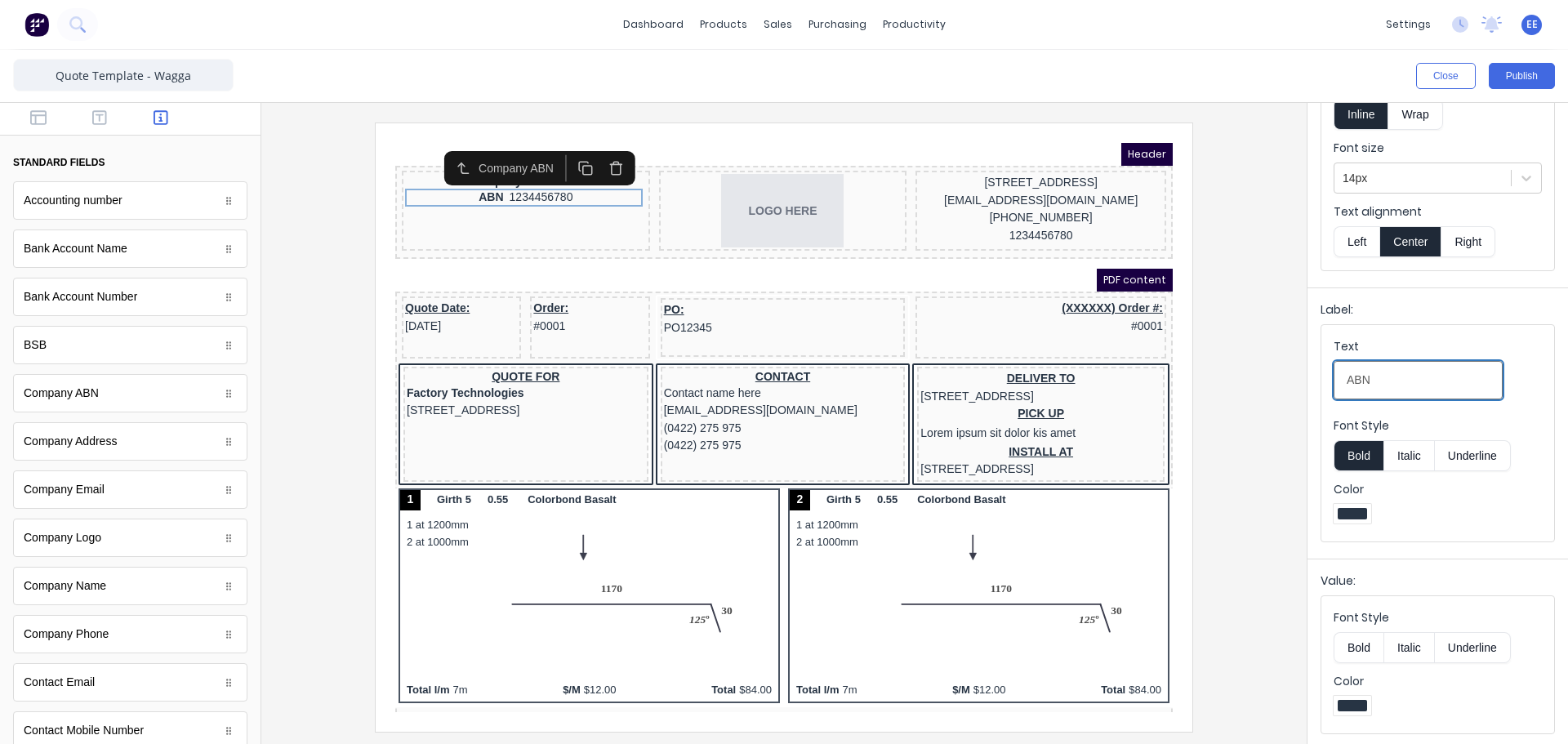
scroll to position [123, 0]
type input "ABN"
click at [1358, 648] on button "Bold" at bounding box center [1358, 645] width 50 height 31
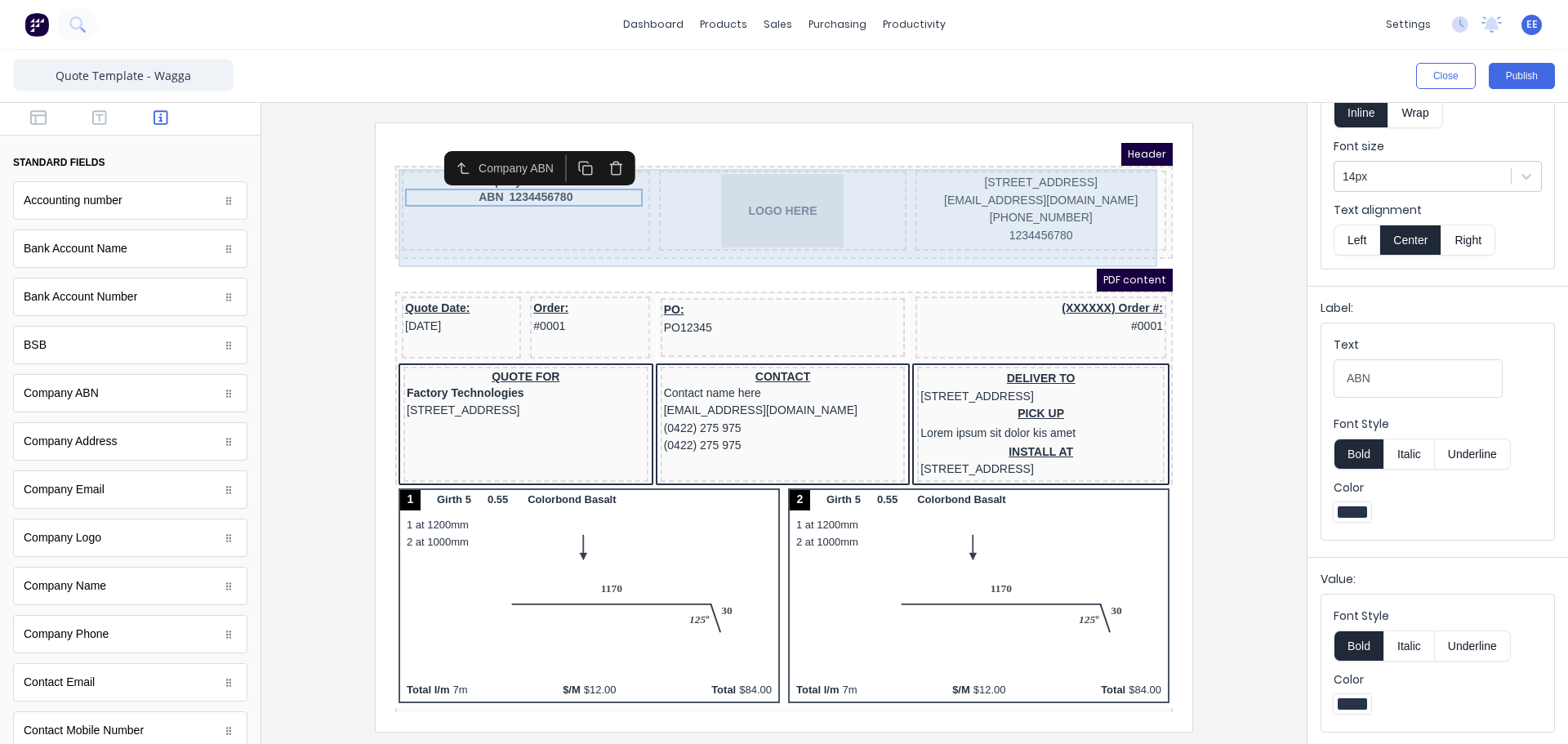
click at [557, 231] on div "Company name here ABN 1234456780" at bounding box center [506, 191] width 248 height 80
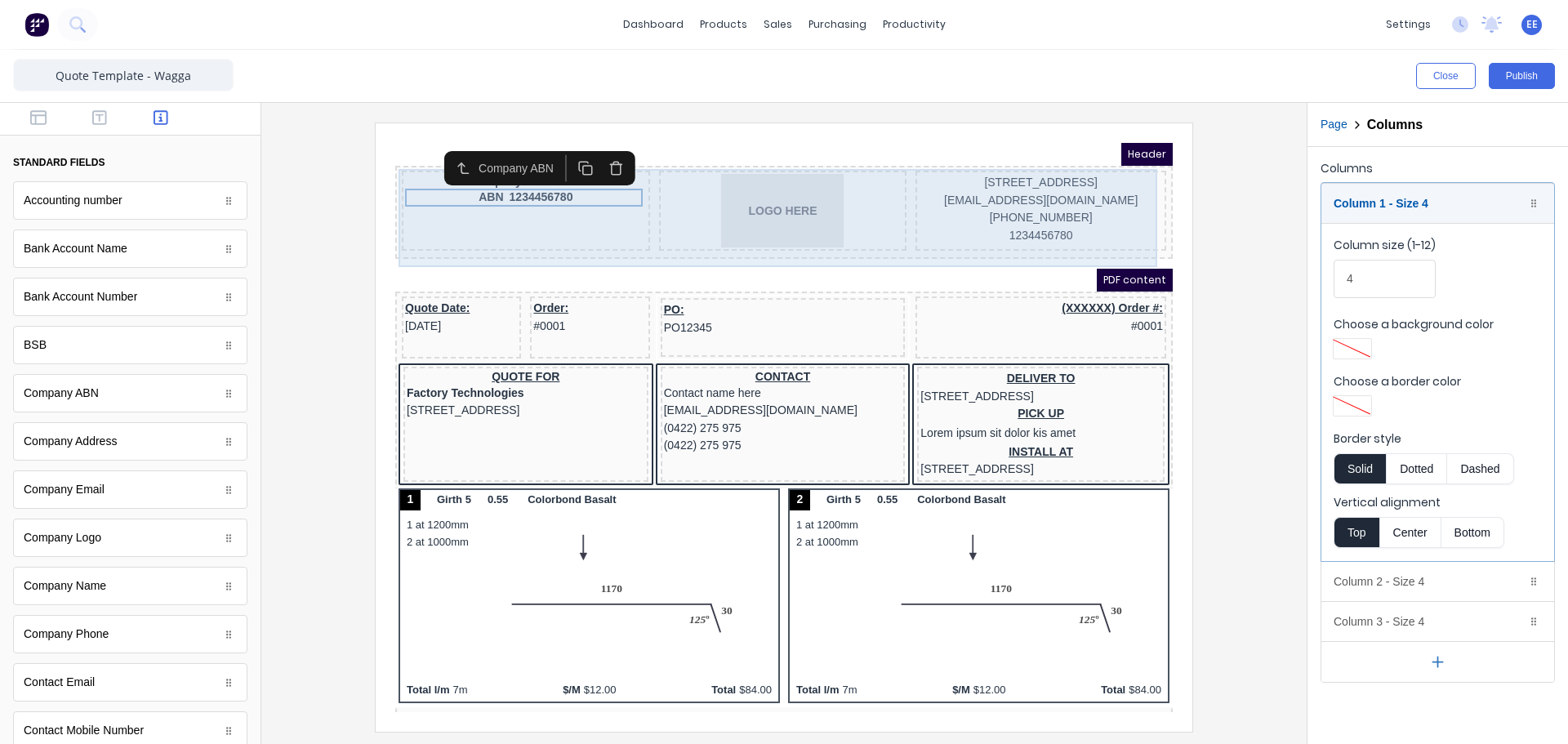
scroll to position [0, 0]
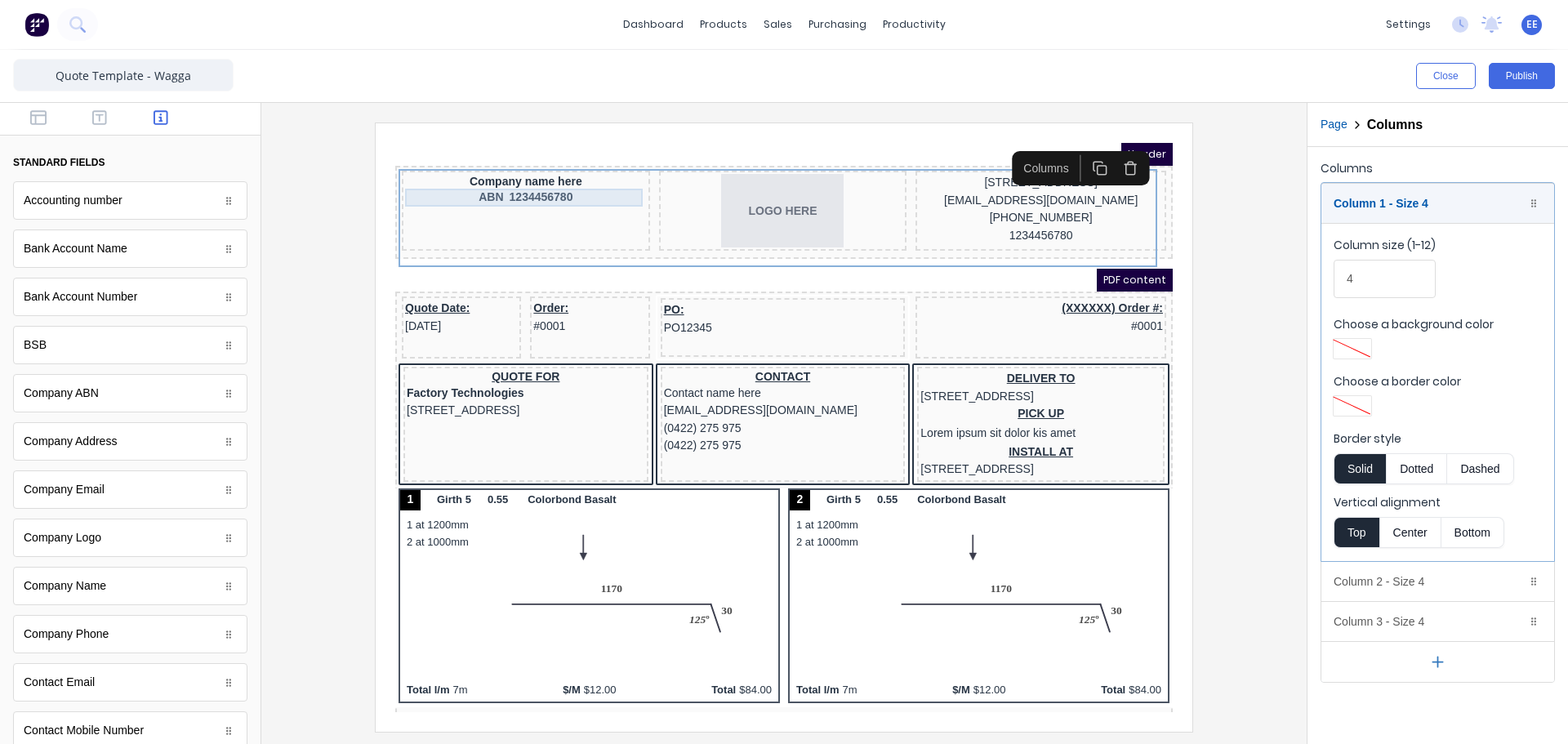
click at [539, 181] on div "ABN 1234456780" at bounding box center [506, 178] width 242 height 18
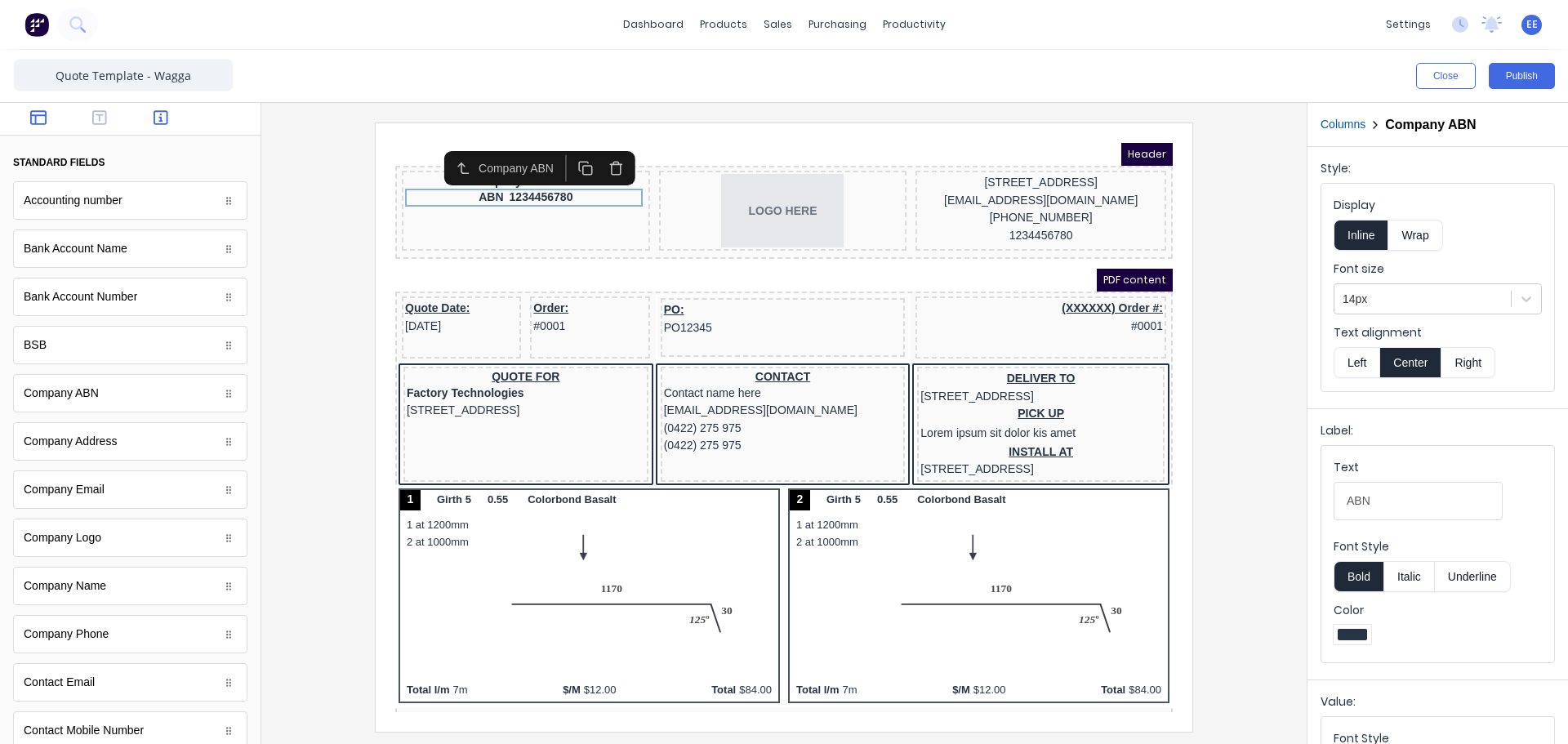
click at [28, 114] on button "button" at bounding box center [39, 119] width 51 height 20
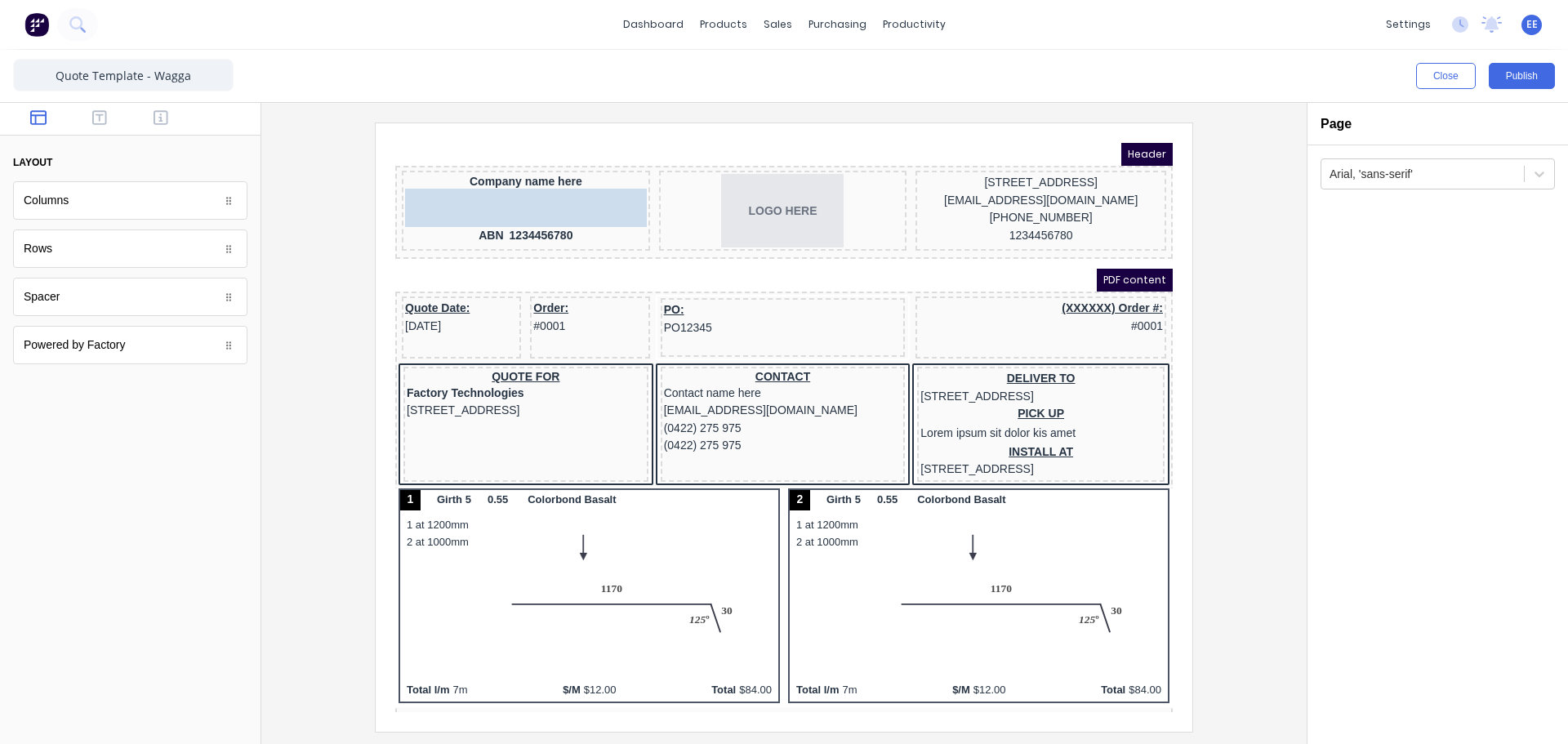
drag, startPoint x: 71, startPoint y: 306, endPoint x: 121, endPoint y: 51, distance: 259.9
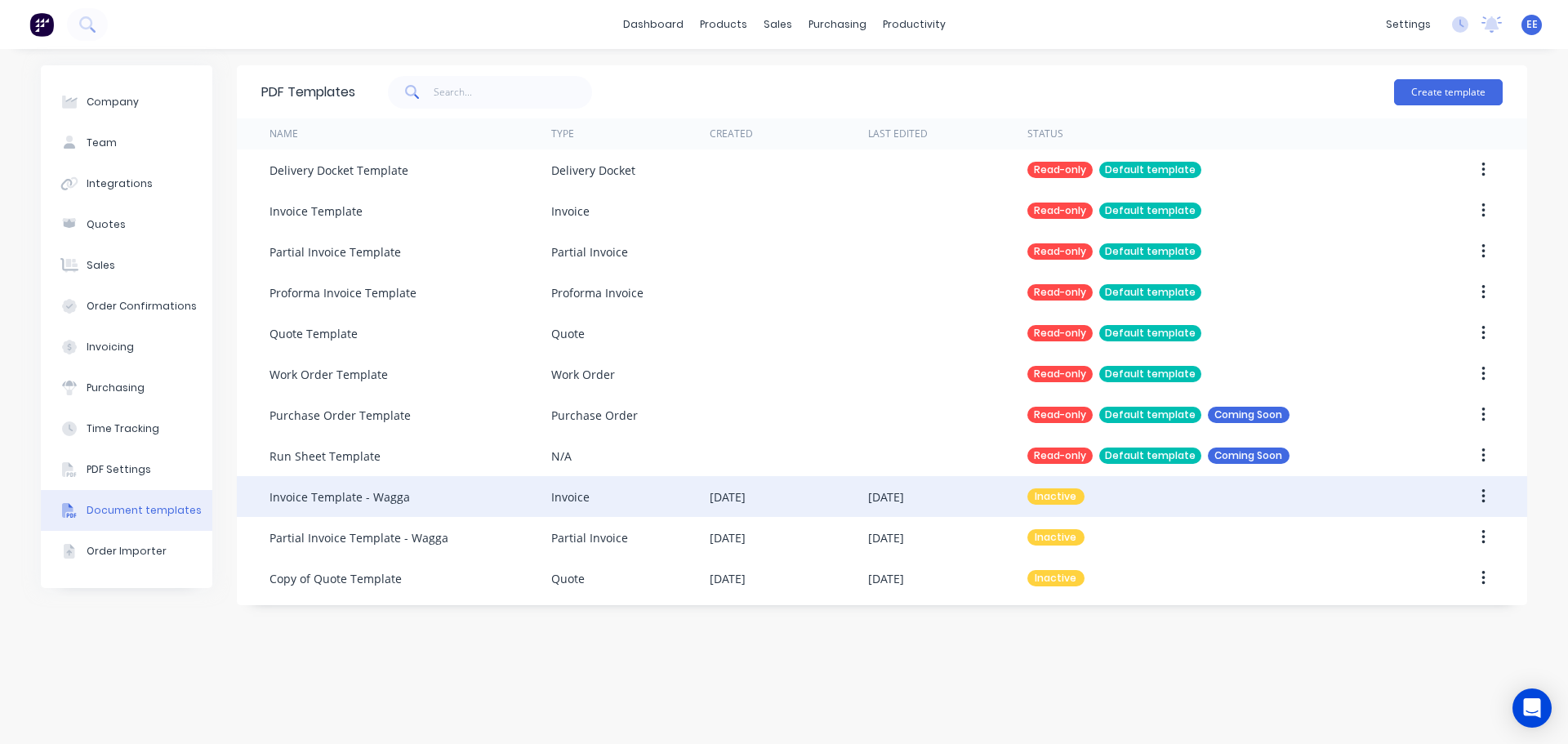
click at [352, 500] on div "Invoice Template - Wagga" at bounding box center [340, 497] width 141 height 17
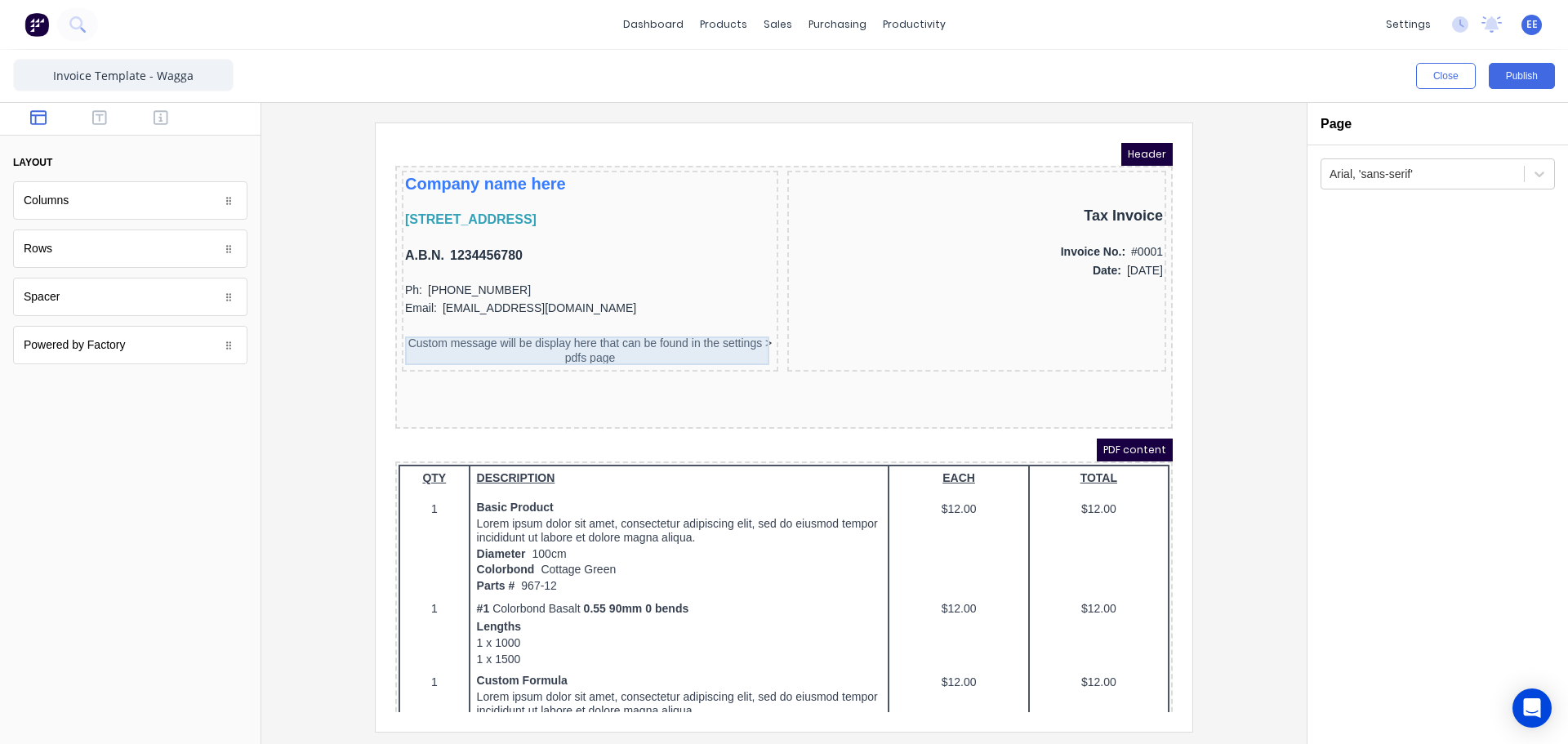
click at [570, 332] on div "Custom message will be display here that can be found in the settings > pdfs pa…" at bounding box center [570, 331] width 370 height 29
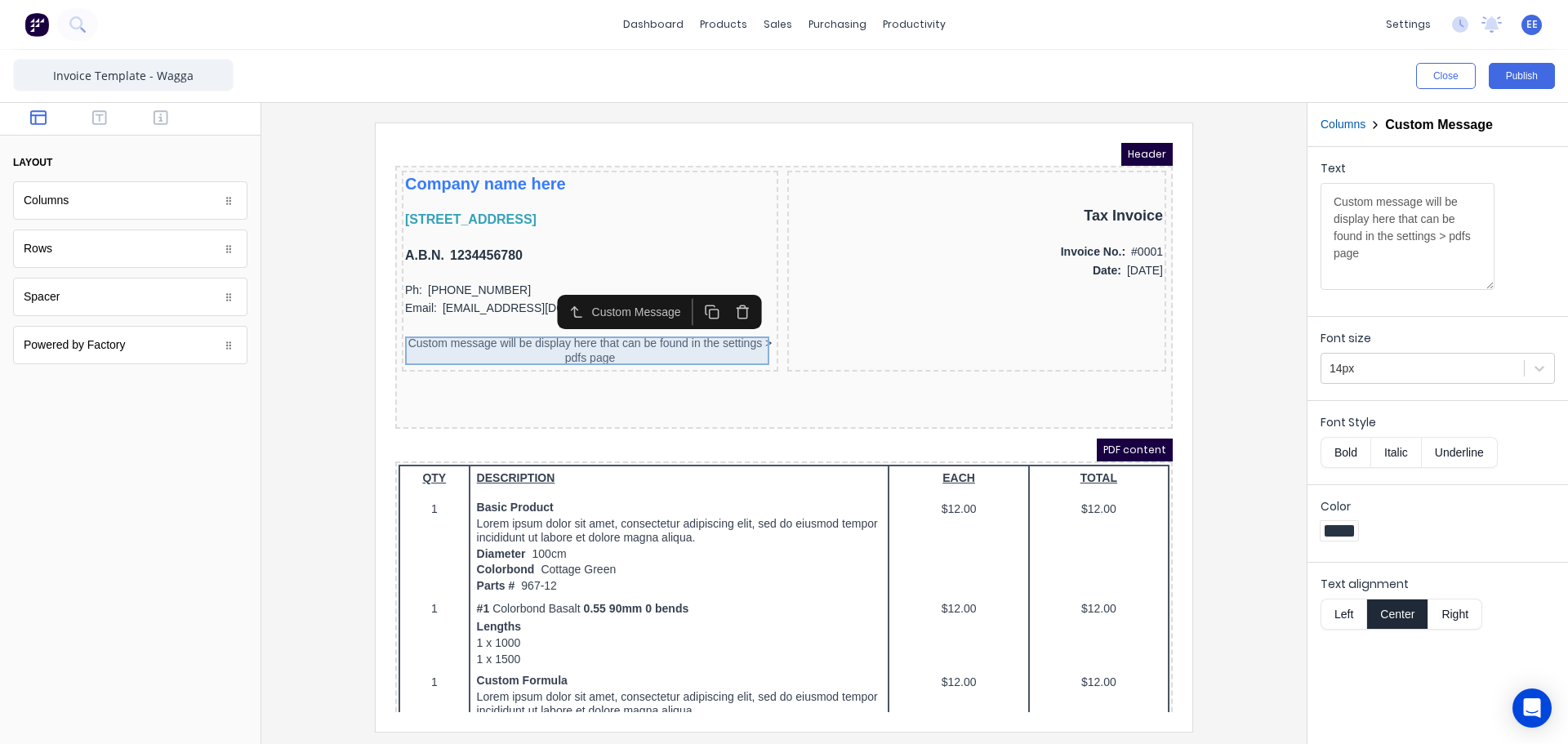
click at [438, 331] on div "Custom message will be display here that can be found in the settings > pdfs pa…" at bounding box center [570, 331] width 370 height 29
click at [1227, 546] on div at bounding box center [784, 427] width 1019 height 609
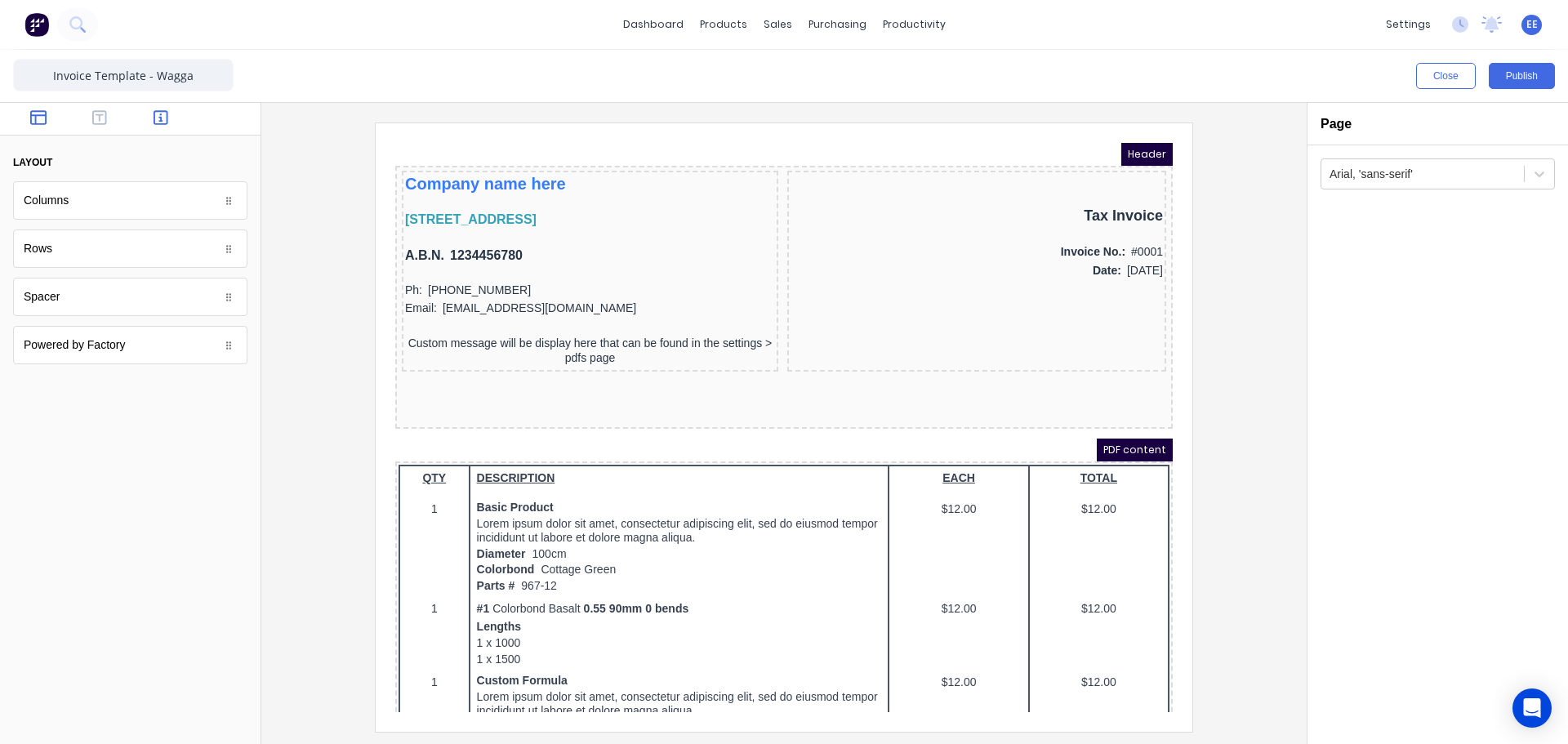
click at [159, 118] on icon "button" at bounding box center [161, 118] width 15 height 17
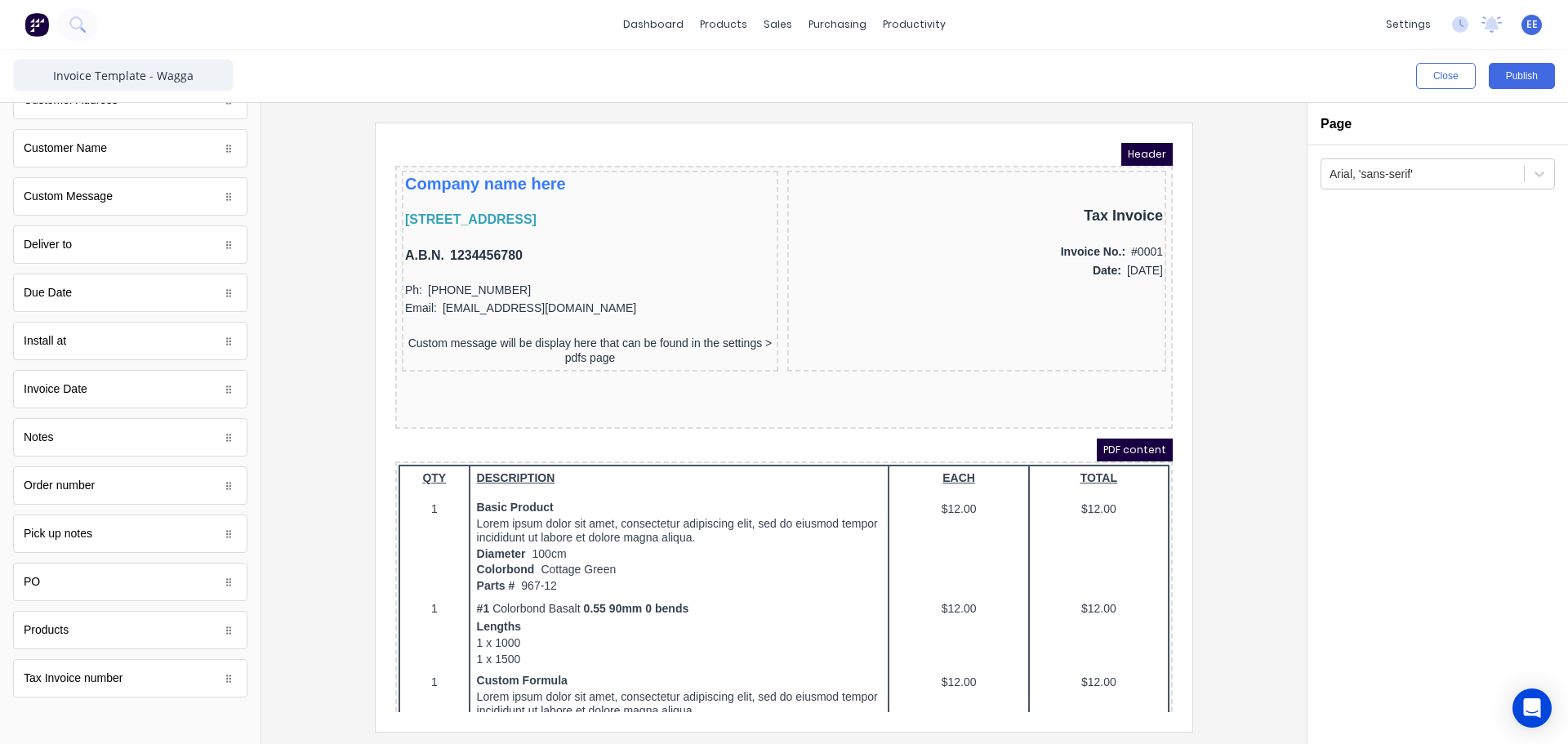
scroll to position [826, 0]
click at [647, 196] on div "[STREET_ADDRESS]" at bounding box center [570, 200] width 370 height 20
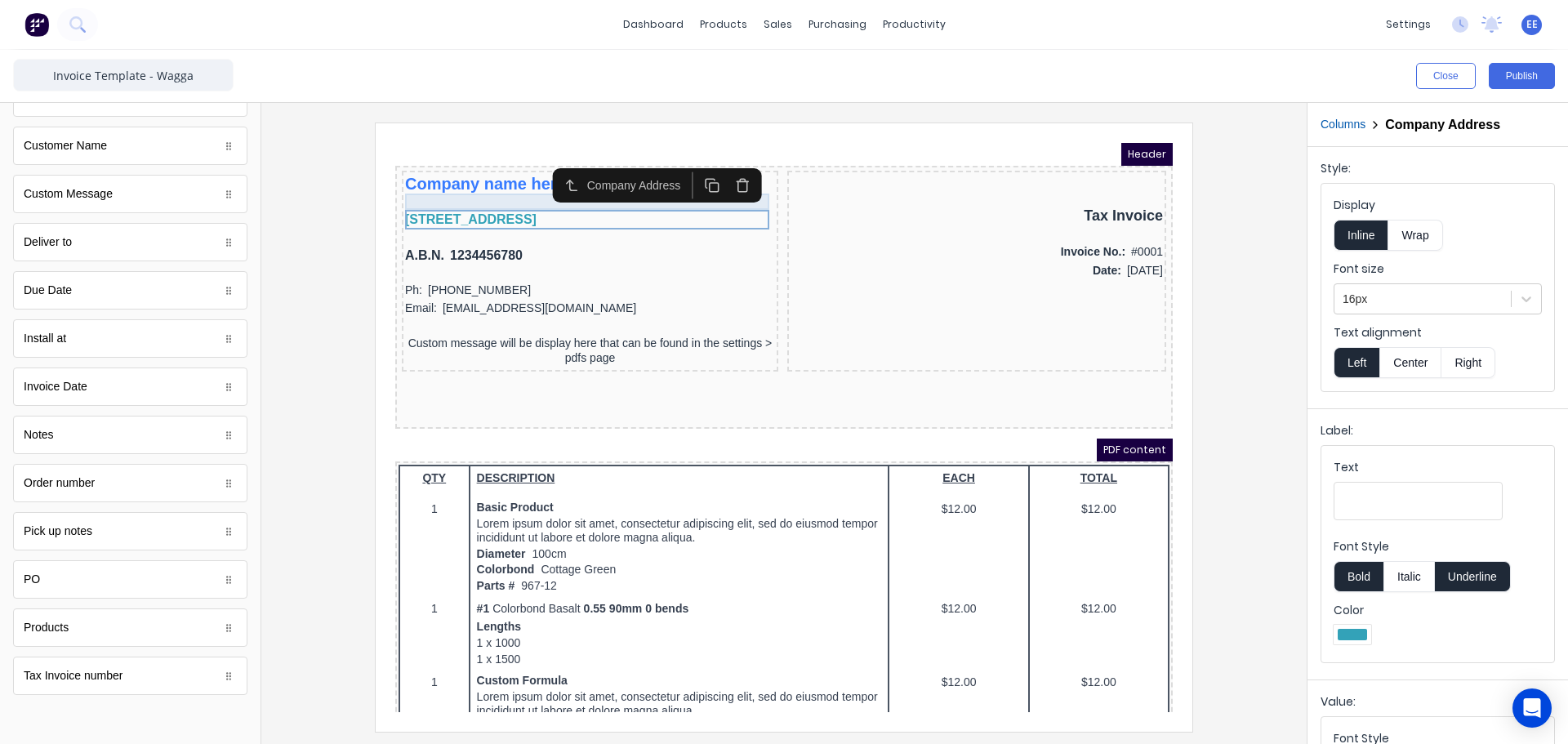
click at [461, 180] on div at bounding box center [570, 182] width 370 height 17
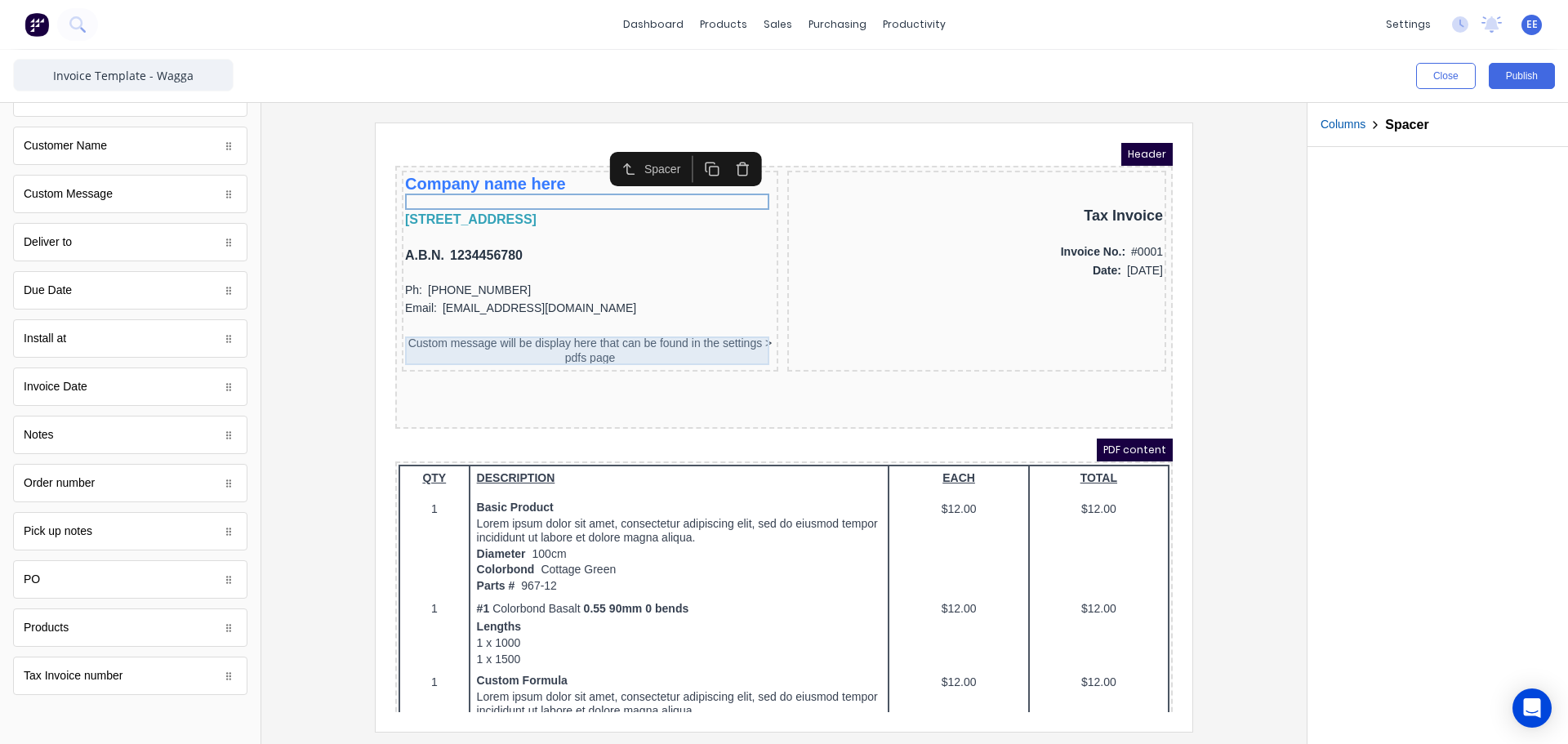
click at [565, 336] on div "Custom message will be display here that can be found in the settings > pdfs pa…" at bounding box center [570, 331] width 370 height 29
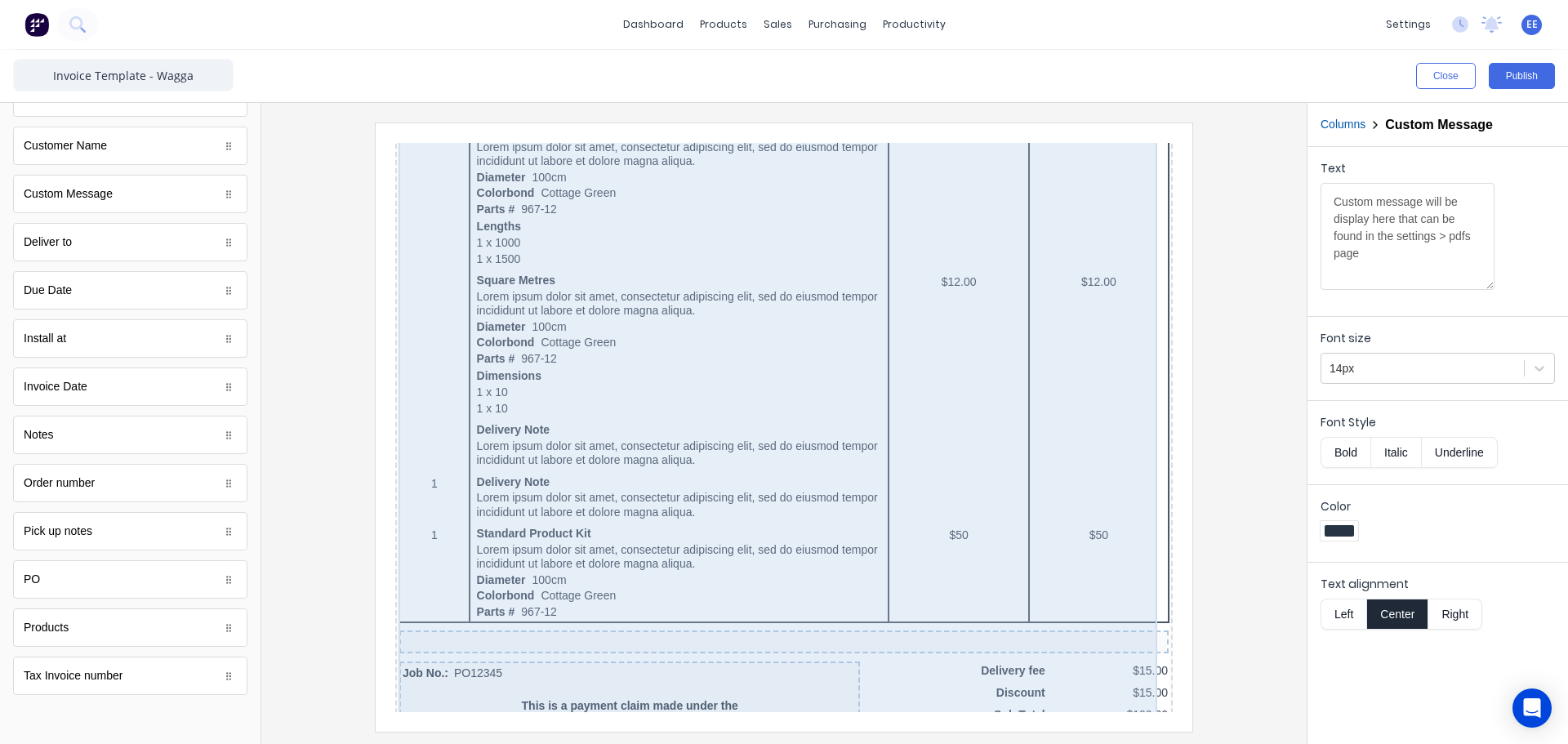
scroll to position [1019, 0]
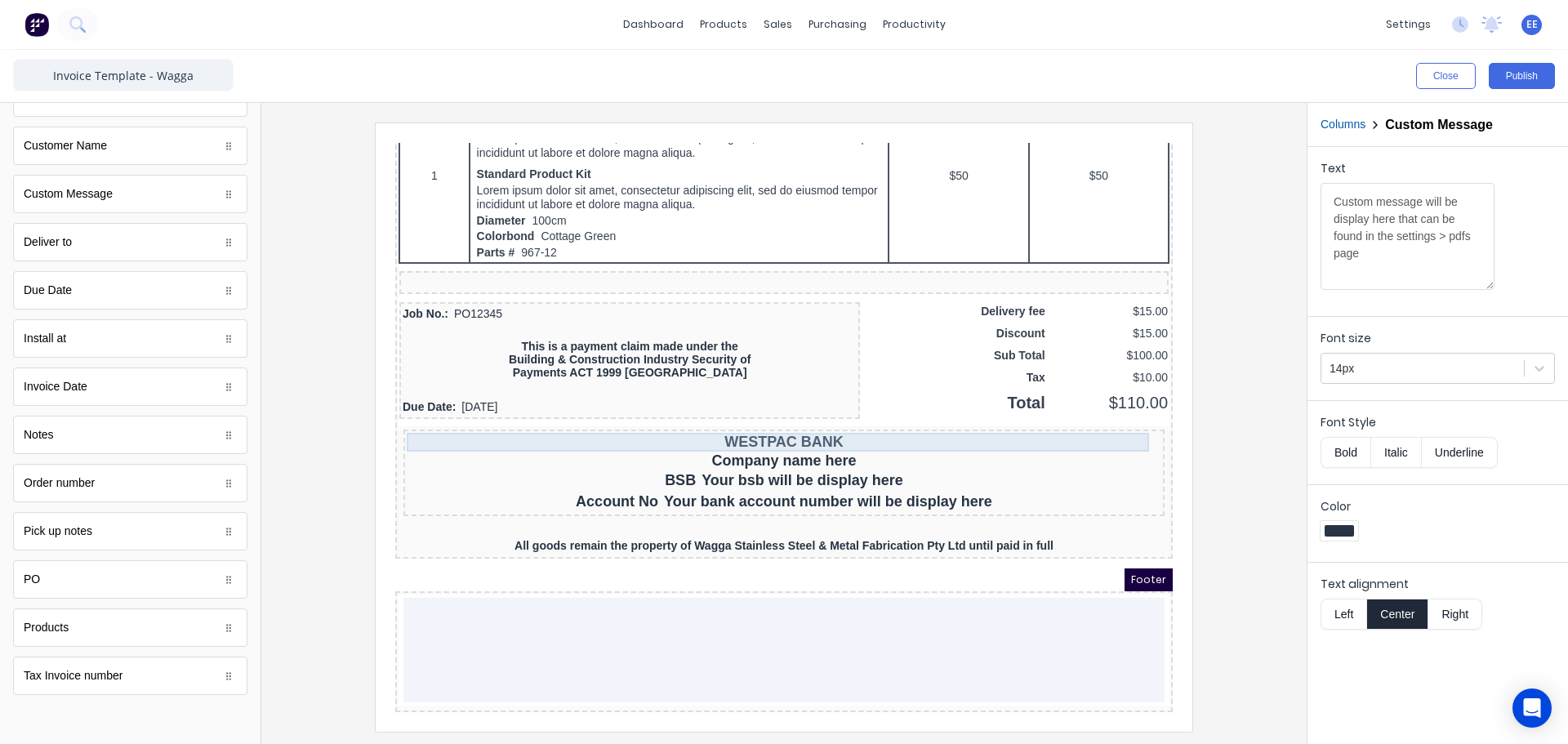
click at [738, 413] on div "WESTPAC BANK" at bounding box center [764, 423] width 755 height 19
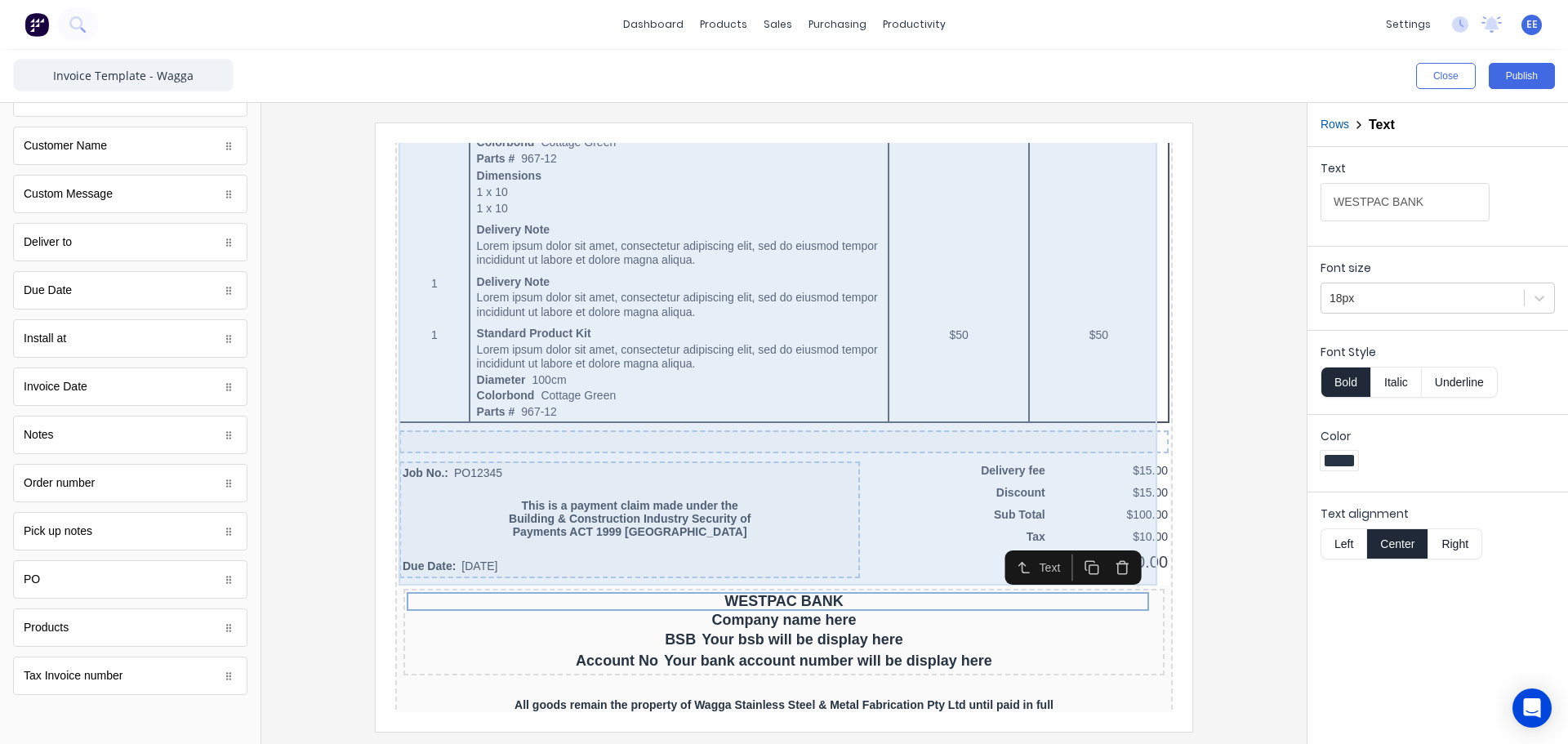
scroll to position [938, 0]
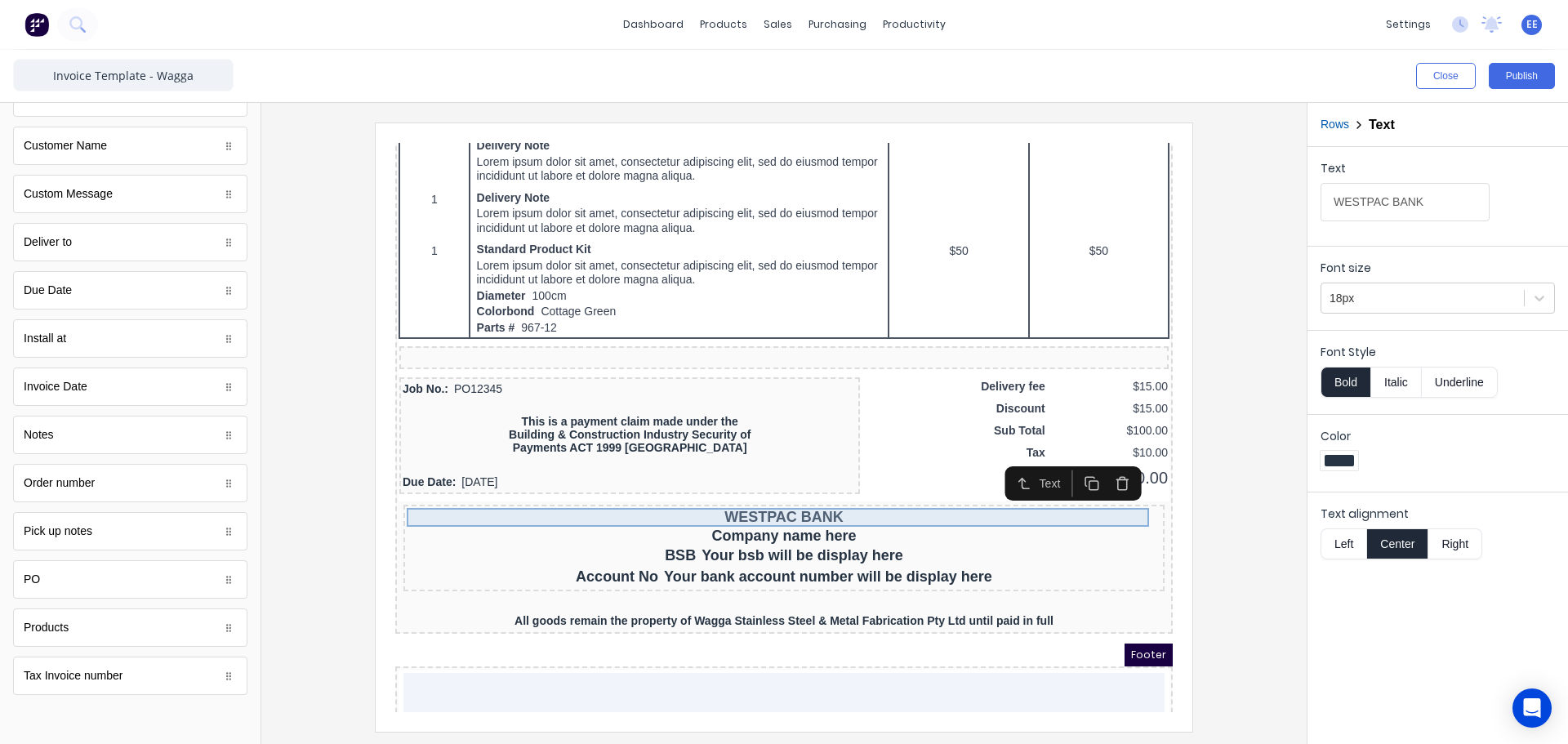
click at [788, 496] on div "WESTPAC BANK" at bounding box center [764, 498] width 755 height 19
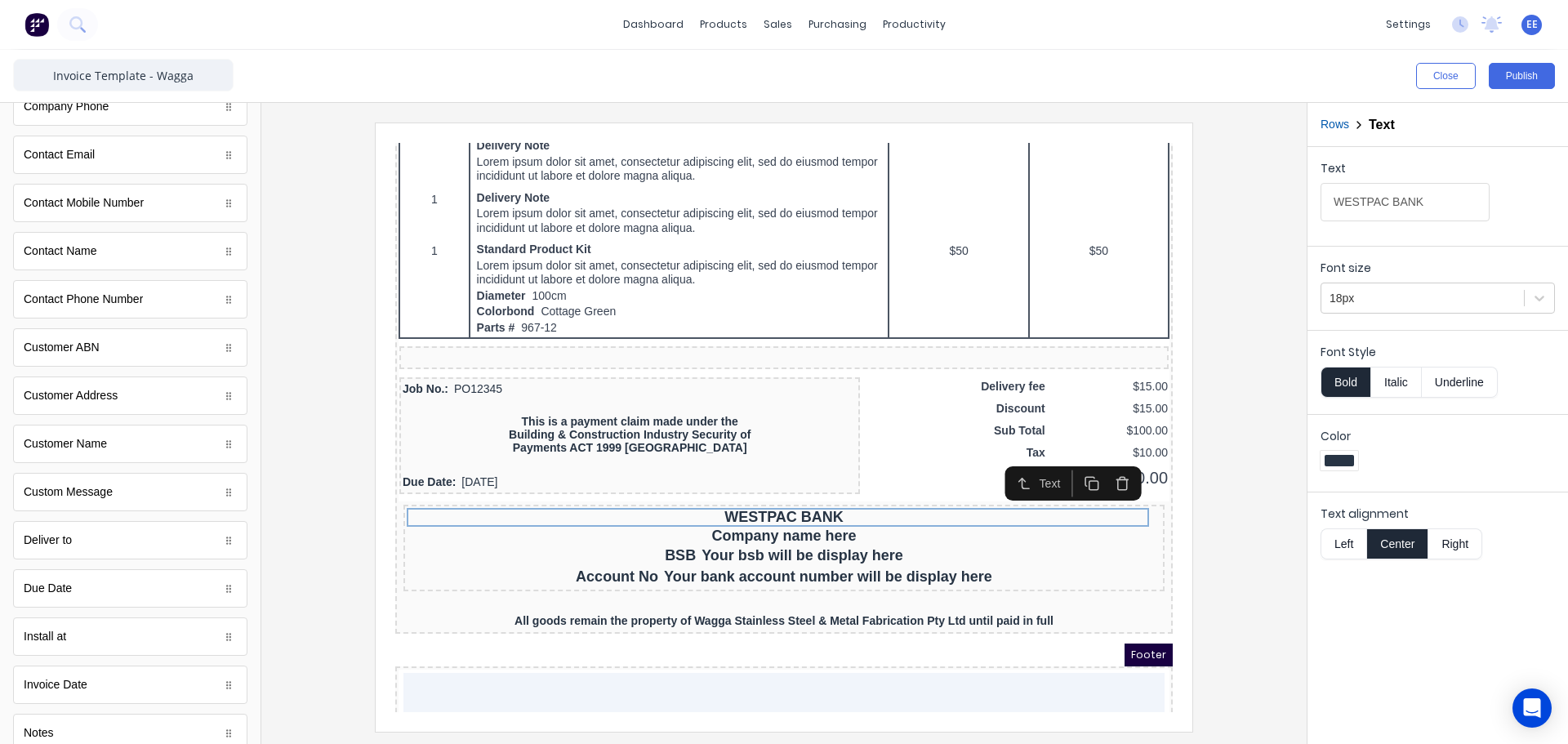
scroll to position [499, 0]
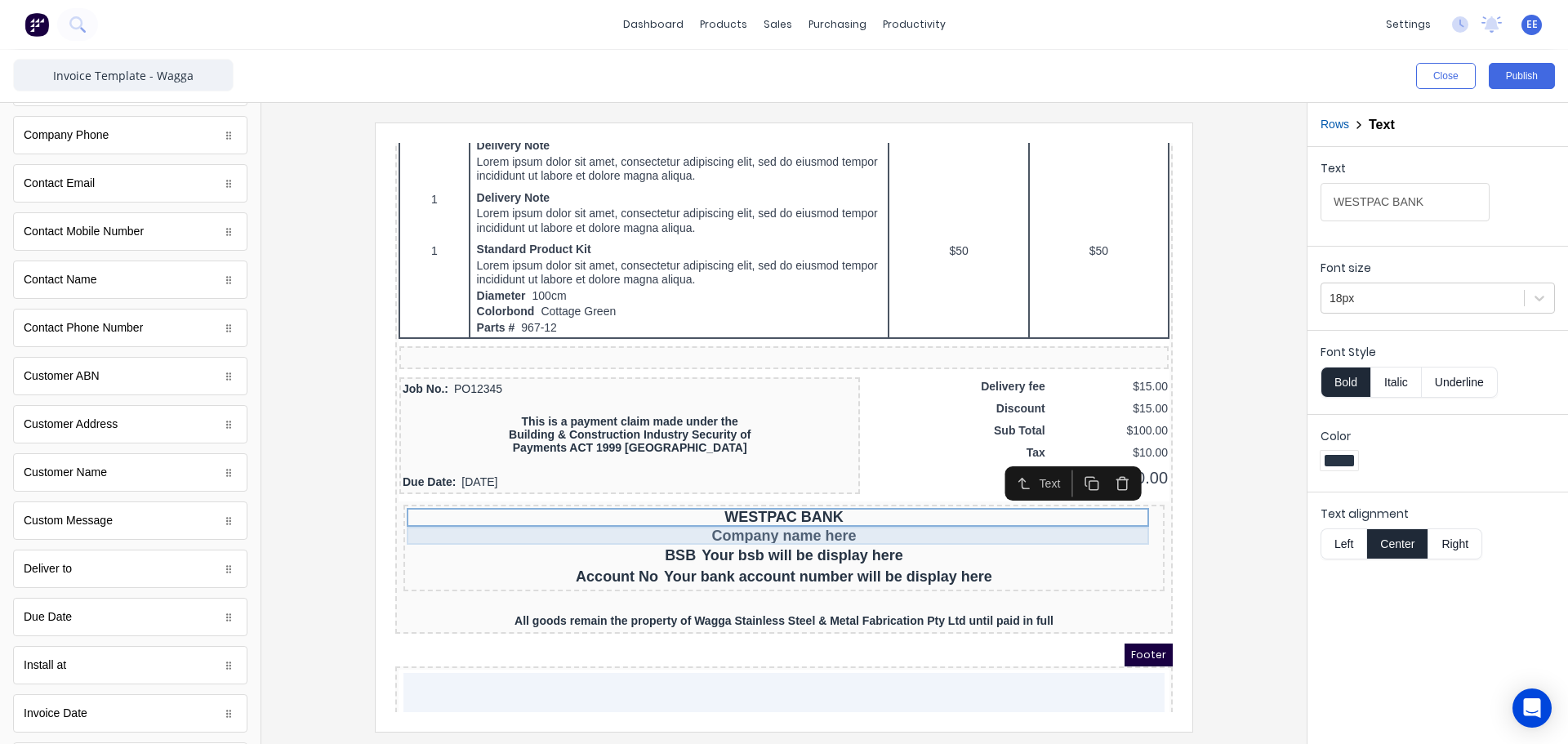
click at [784, 519] on div "Company name here" at bounding box center [764, 516] width 755 height 18
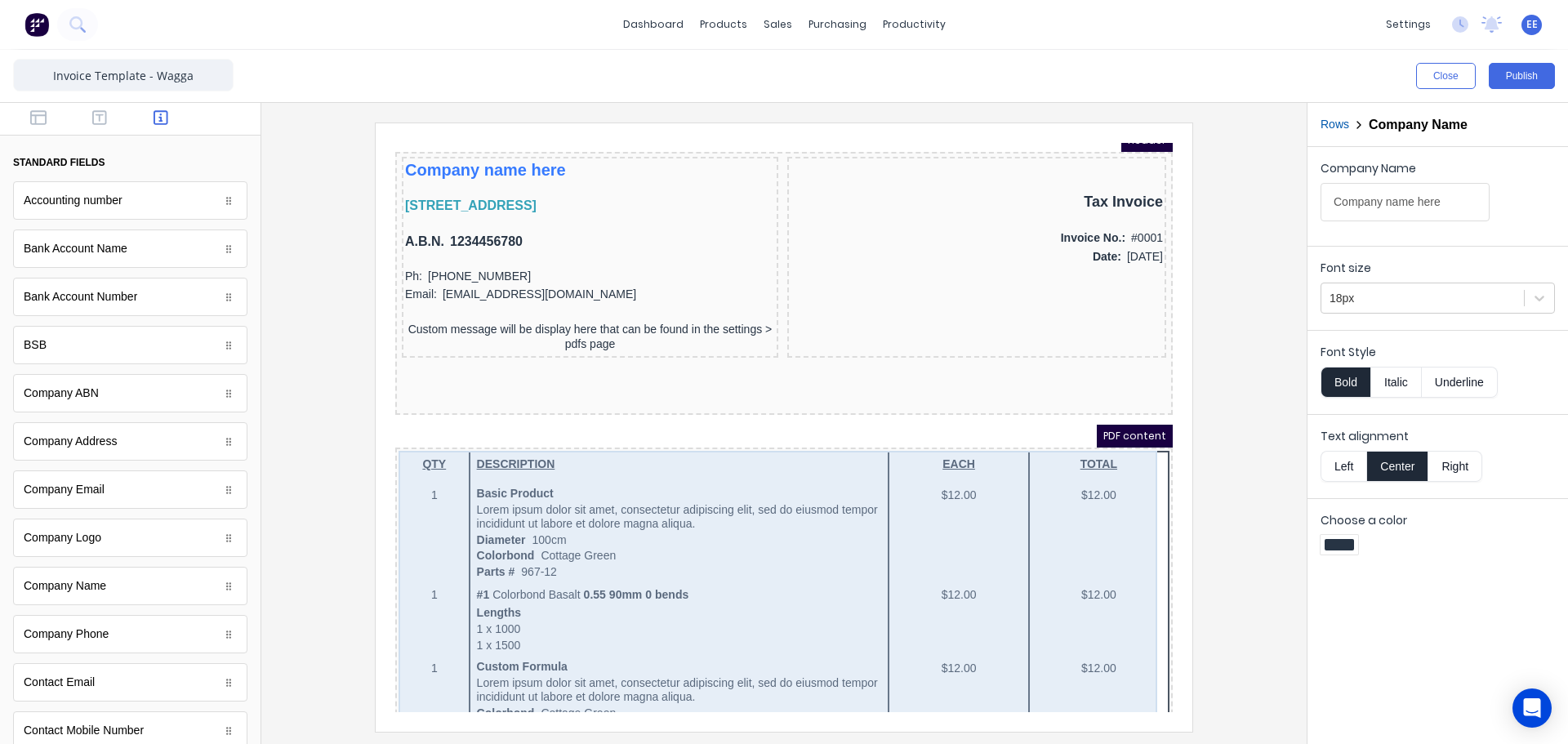
scroll to position [0, 0]
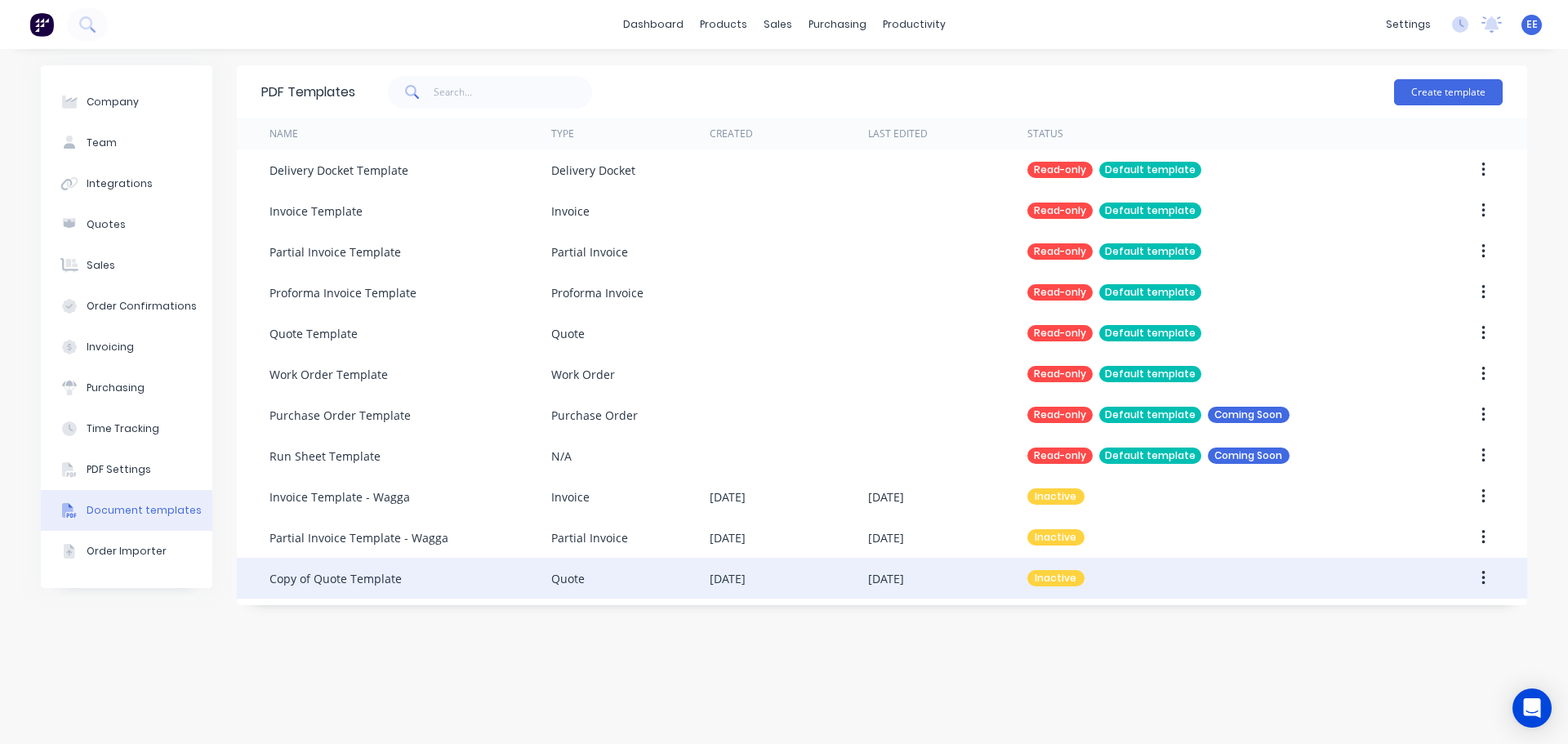
click at [340, 580] on div "Copy of Quote Template" at bounding box center [335, 578] width 133 height 17
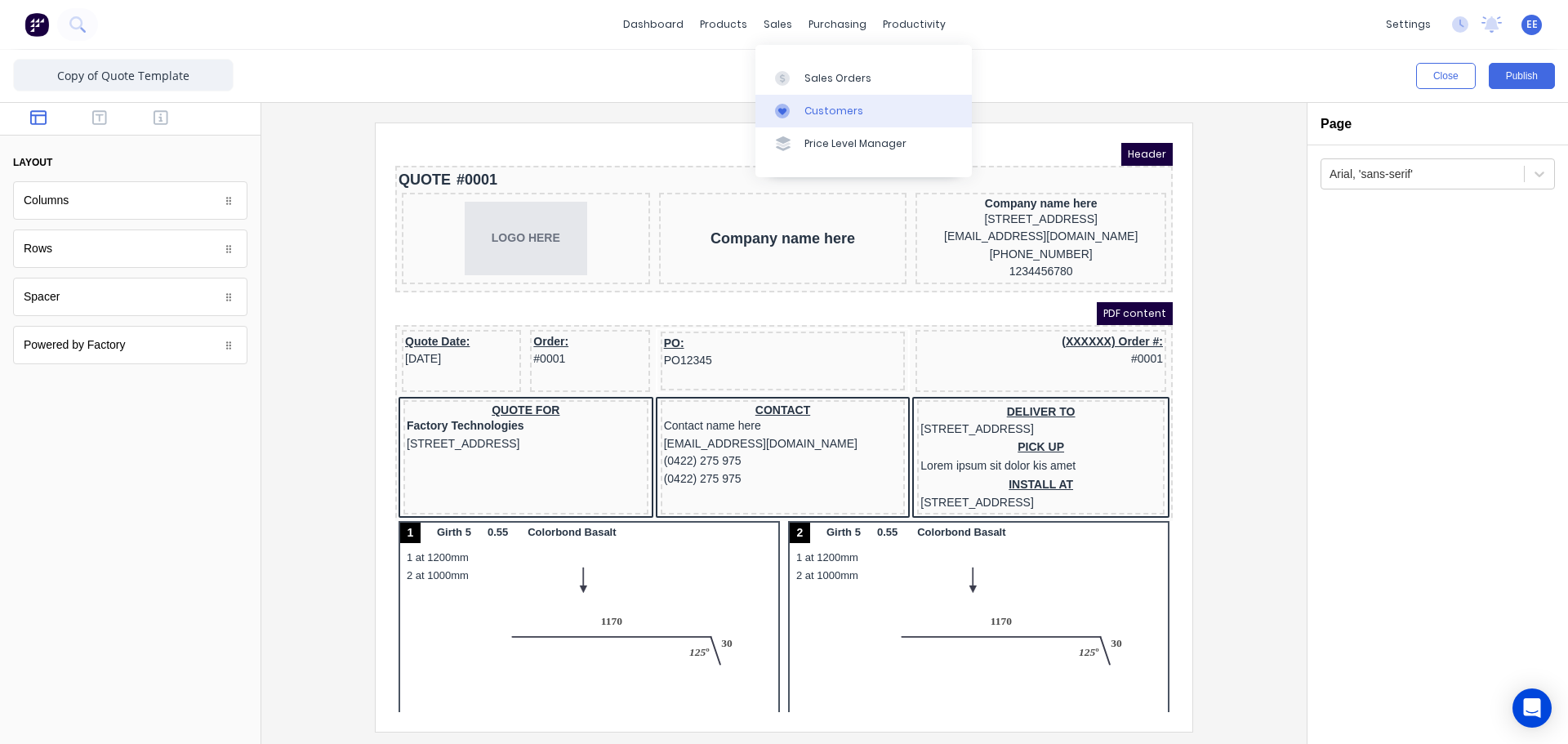
click at [806, 113] on div "Customers" at bounding box center [833, 111] width 59 height 15
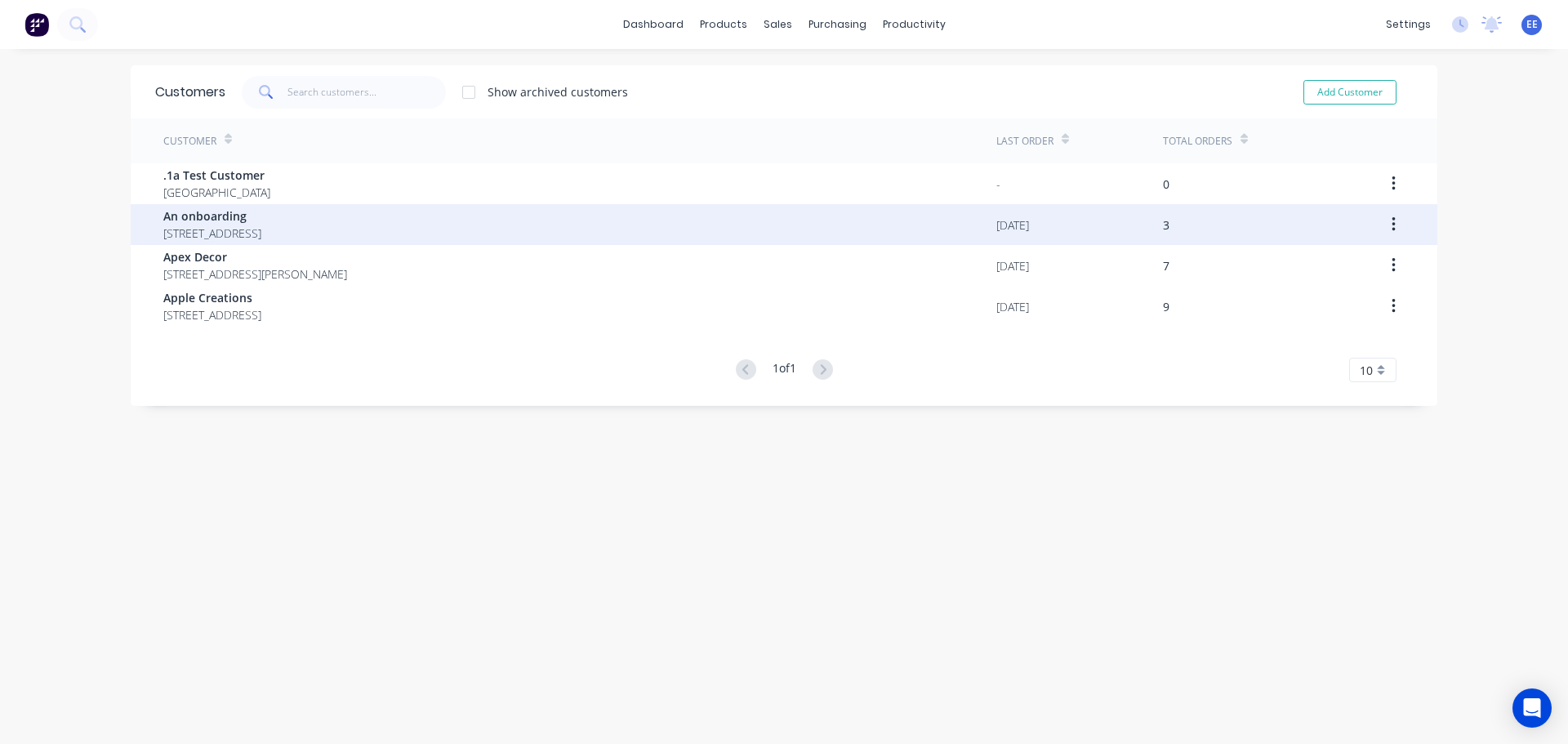
click at [261, 224] on span "An onboarding" at bounding box center [212, 215] width 98 height 17
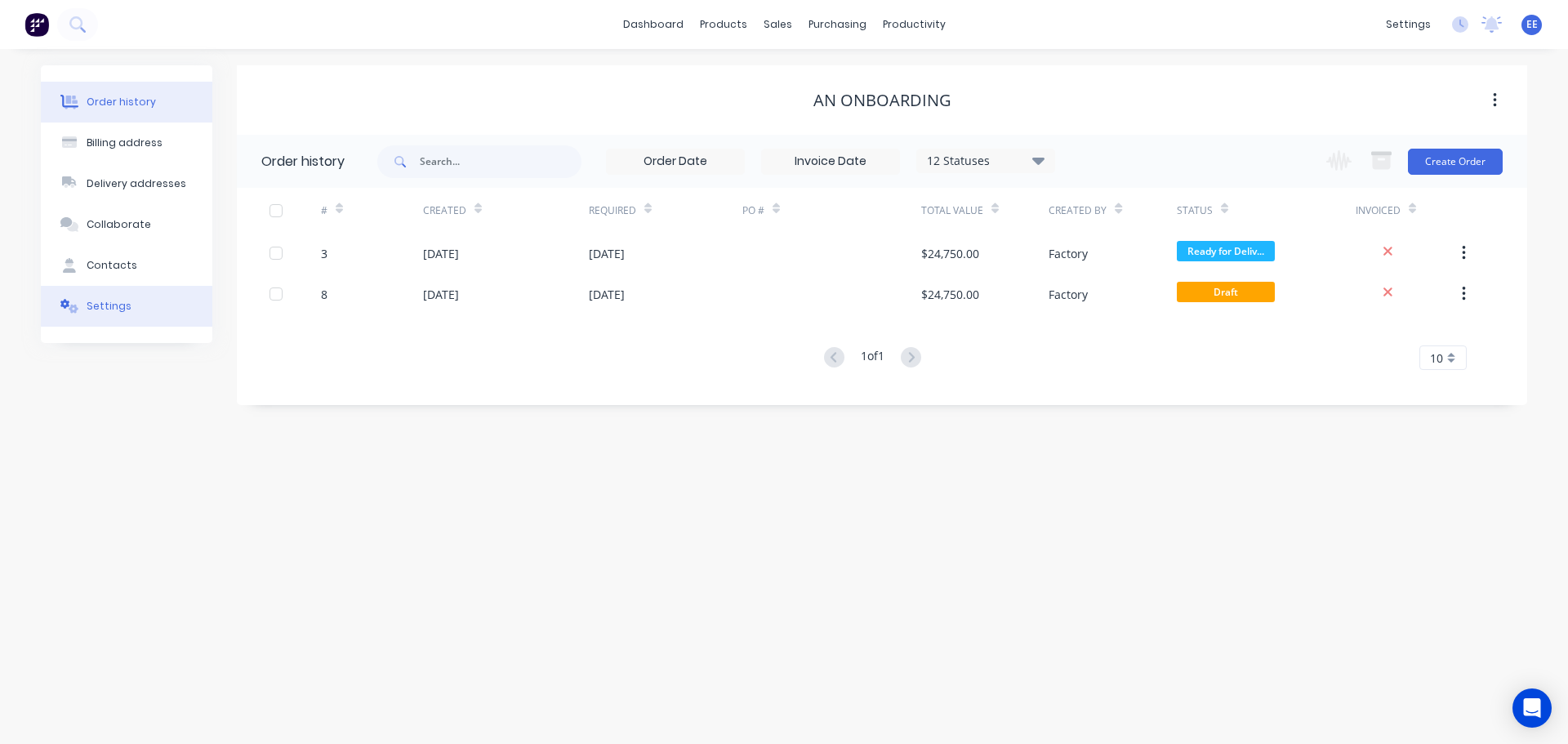
click at [103, 314] on button "Settings" at bounding box center [126, 306] width 171 height 41
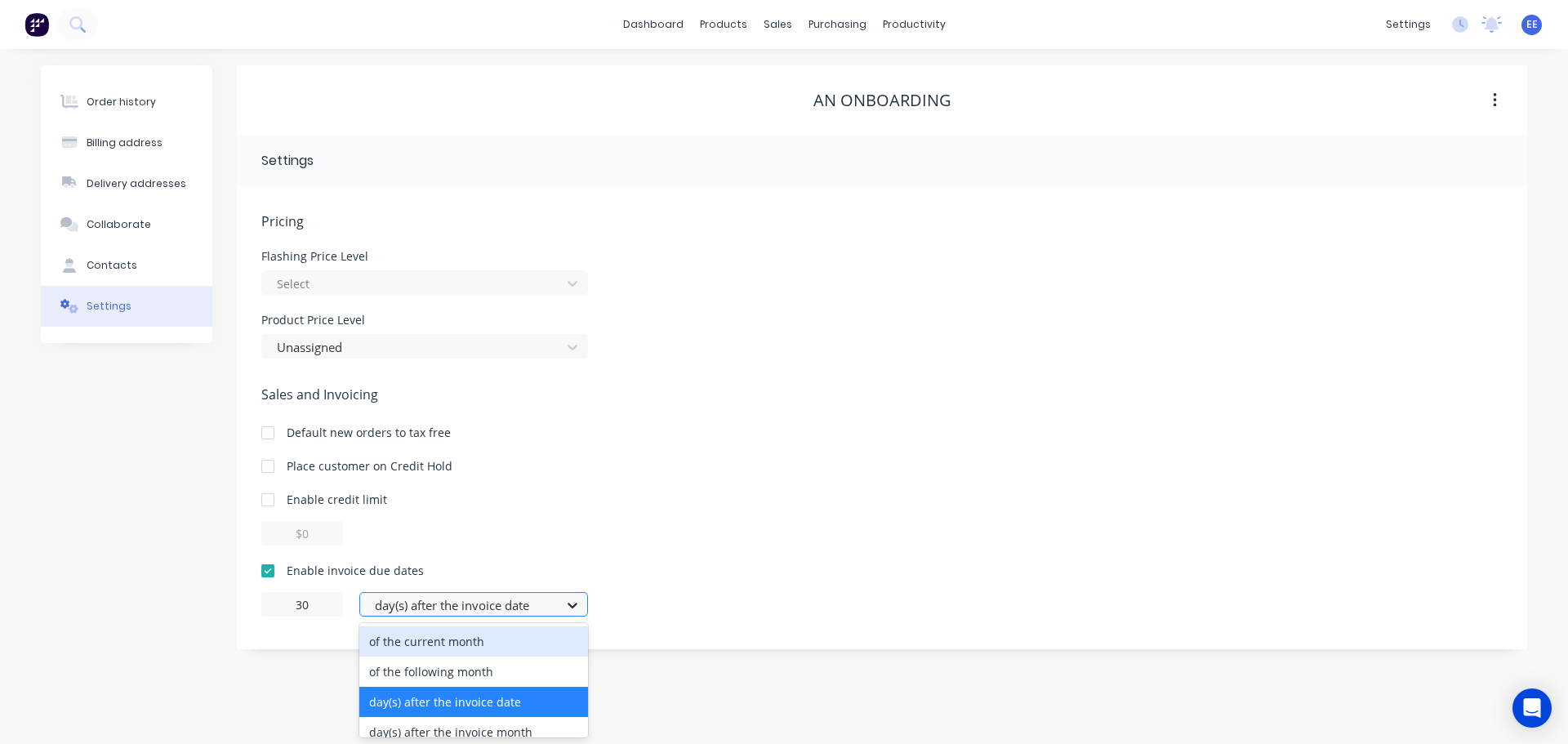
click at [564, 611] on icon at bounding box center [572, 606] width 17 height 17
click at [745, 583] on div "Enable invoice due dates 30 4 results available. Use Up and Down to choose opti…" at bounding box center [881, 589] width 1242 height 55
